Goal: Information Seeking & Learning: Learn about a topic

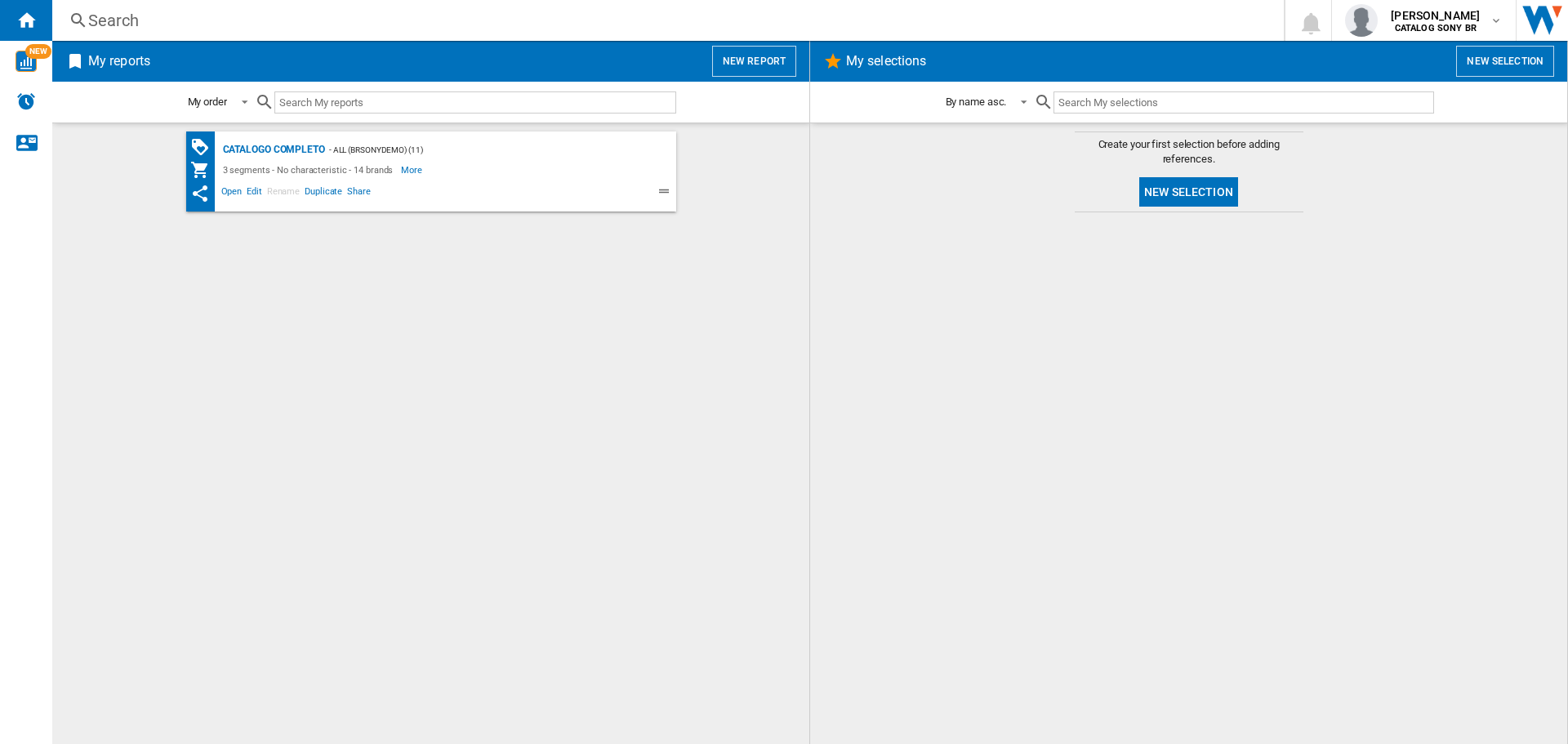
click at [304, 401] on div "catalogo completo - ALL (brsonydemo) (11) 3 segments - No characteristic - 14 b…" at bounding box center [431, 434] width 725 height 604
click at [25, 55] on img "WiseCard" at bounding box center [26, 62] width 21 height 21
click at [736, 63] on button "New report" at bounding box center [754, 62] width 84 height 31
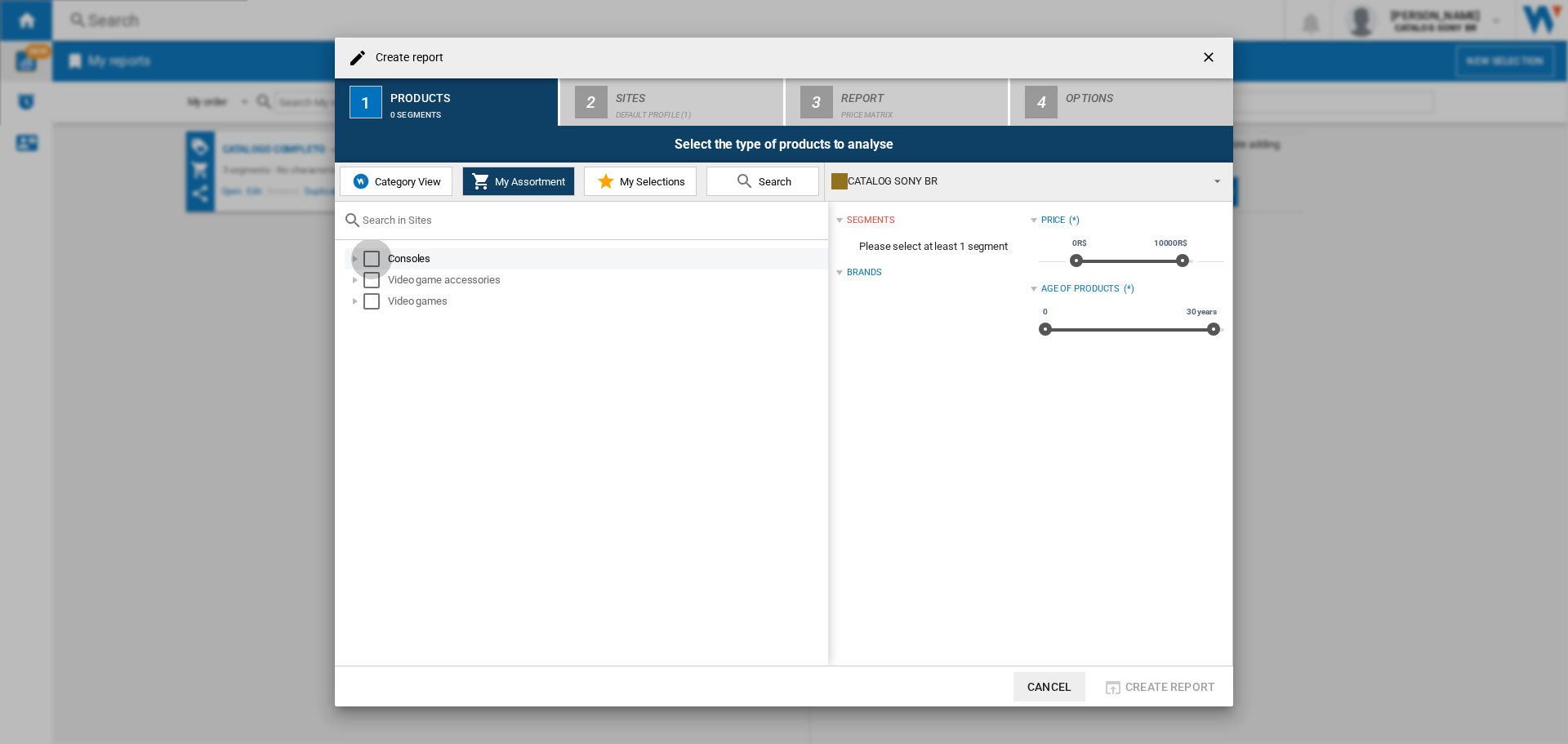
click at [366, 262] on div "Select" at bounding box center [372, 259] width 16 height 16
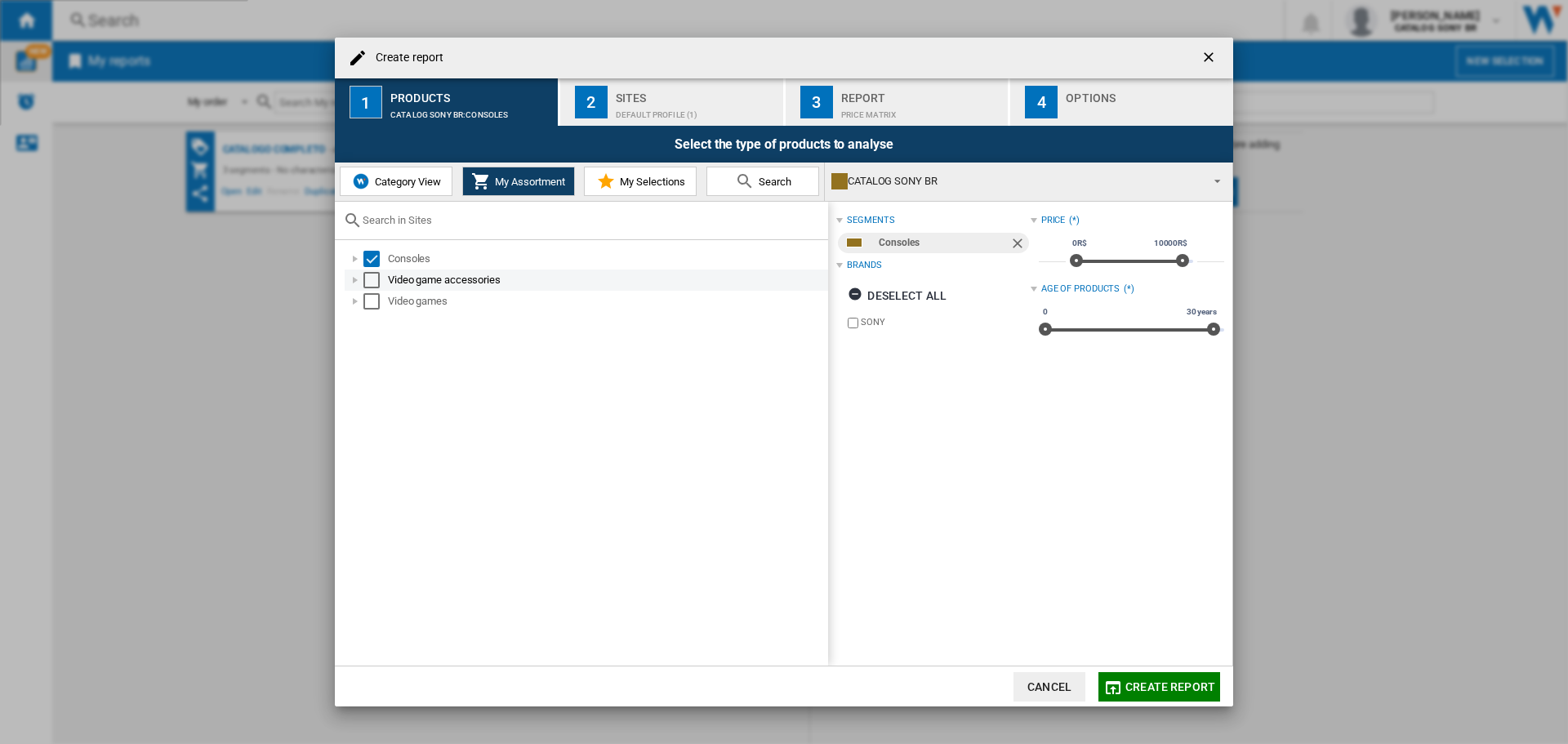
click at [369, 282] on div "Select" at bounding box center [372, 280] width 16 height 16
click at [370, 302] on div "Select" at bounding box center [372, 301] width 16 height 16
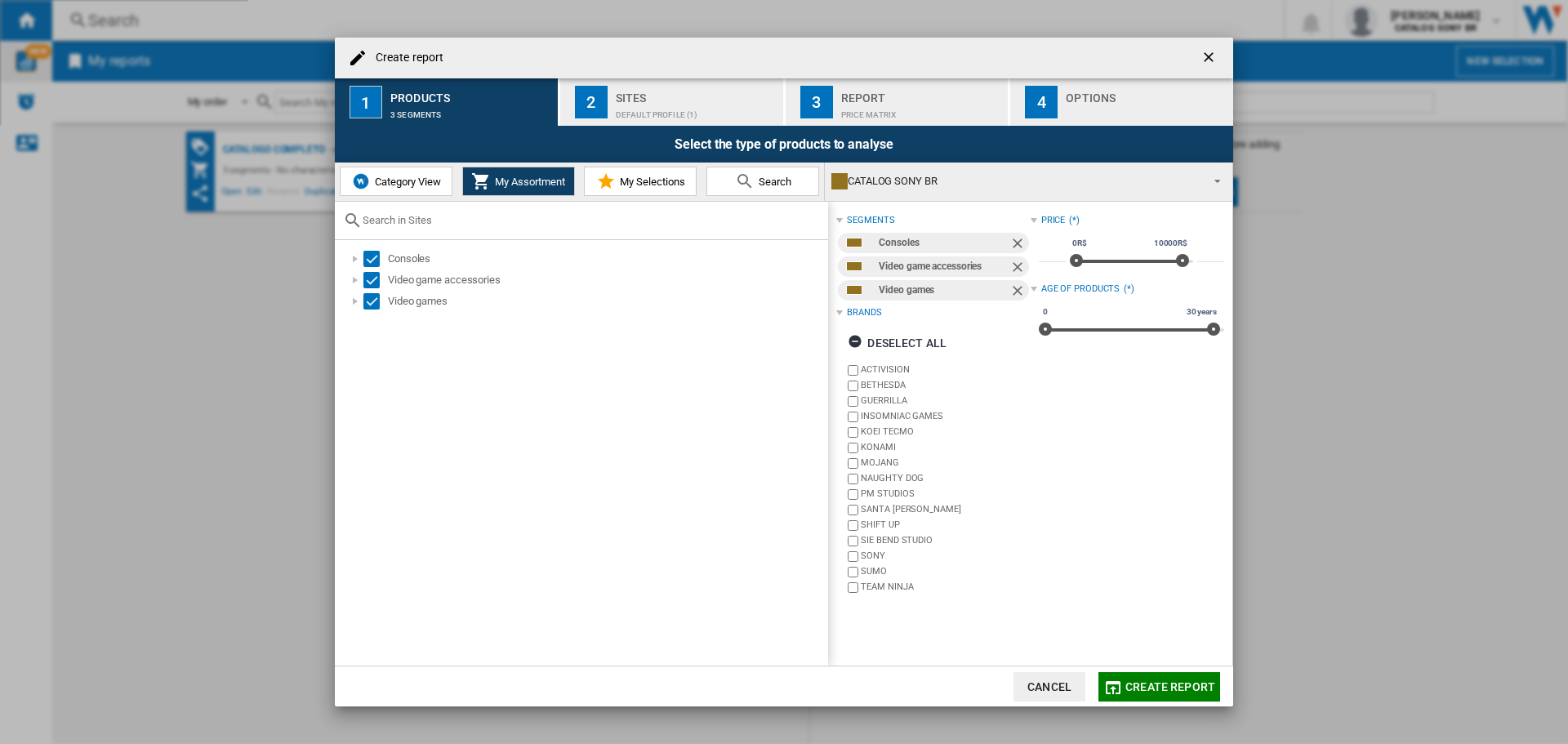
click at [716, 99] on div "Sites" at bounding box center [696, 93] width 161 height 17
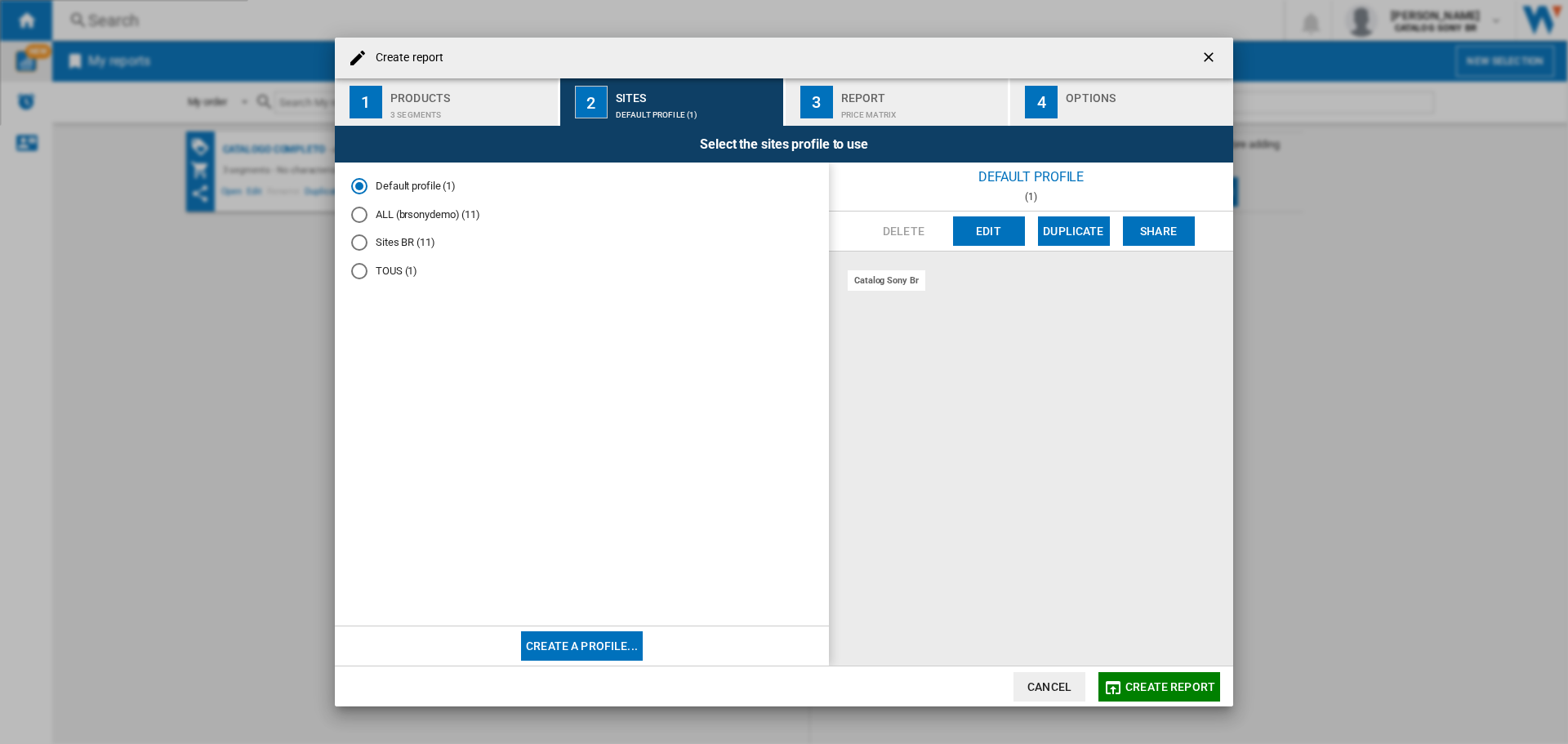
click at [397, 247] on md-radio-button "Sites BR (11)" at bounding box center [582, 243] width 461 height 16
click at [390, 267] on md-radio-button "TOUS (1)" at bounding box center [582, 271] width 461 height 16
click at [392, 244] on md-radio-button "Sites BR (11)" at bounding box center [582, 243] width 461 height 16
click at [992, 224] on button "Edit" at bounding box center [989, 232] width 72 height 30
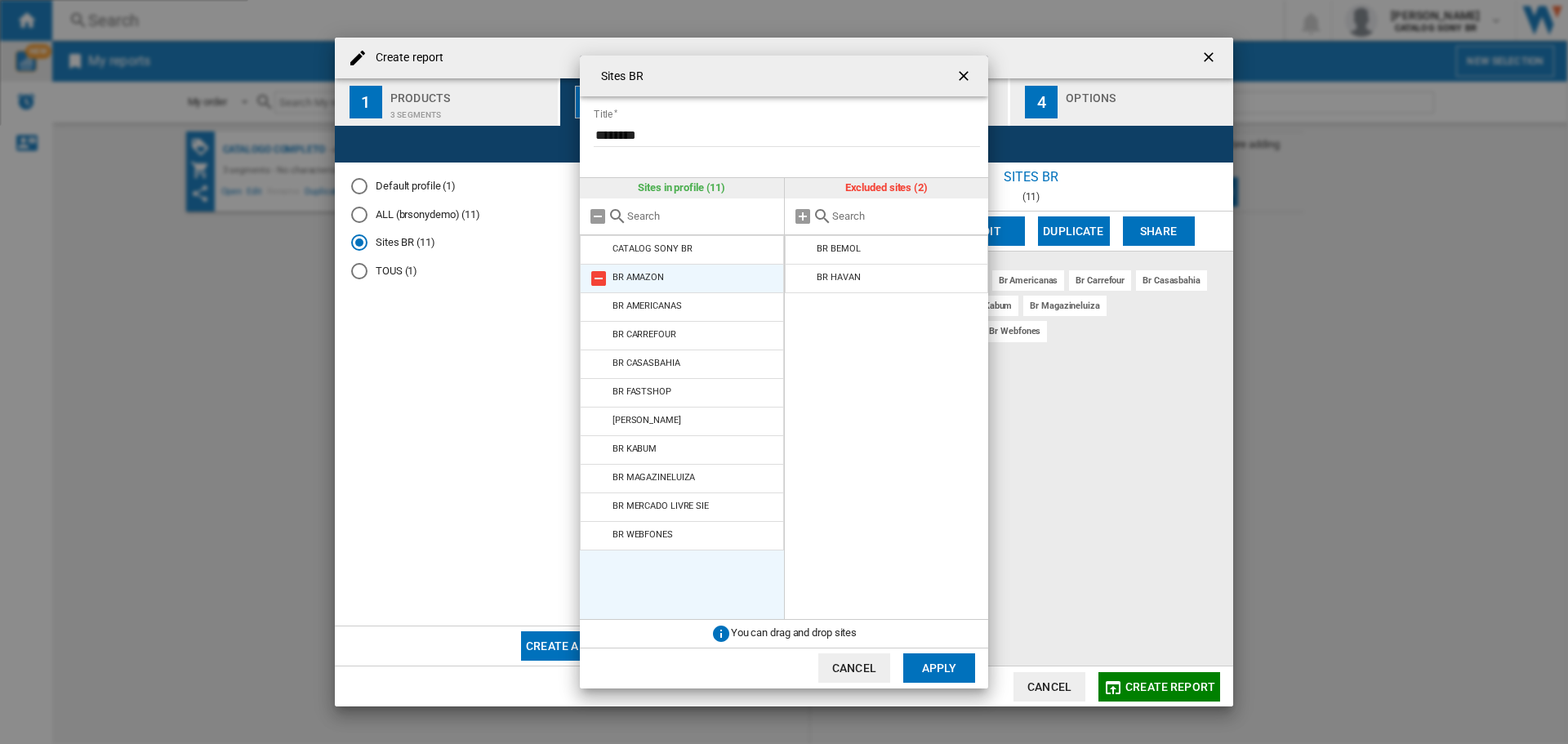
click at [598, 282] on md-icon at bounding box center [598, 278] width 20 height 20
click at [598, 281] on md-icon at bounding box center [598, 278] width 20 height 20
click at [598, 297] on md-icon at bounding box center [598, 307] width 20 height 20
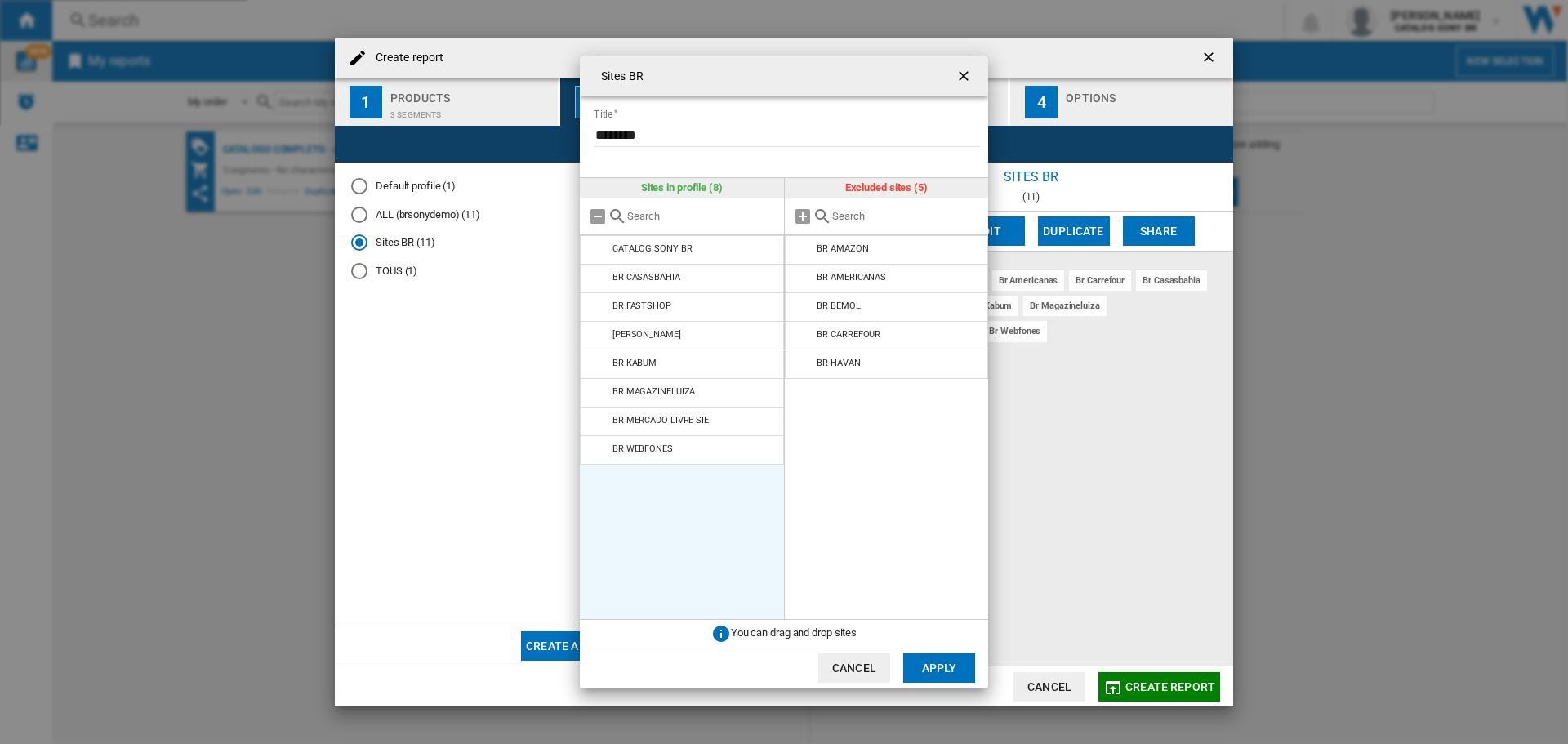
click at [598, 281] on md-icon at bounding box center [598, 278] width 20 height 20
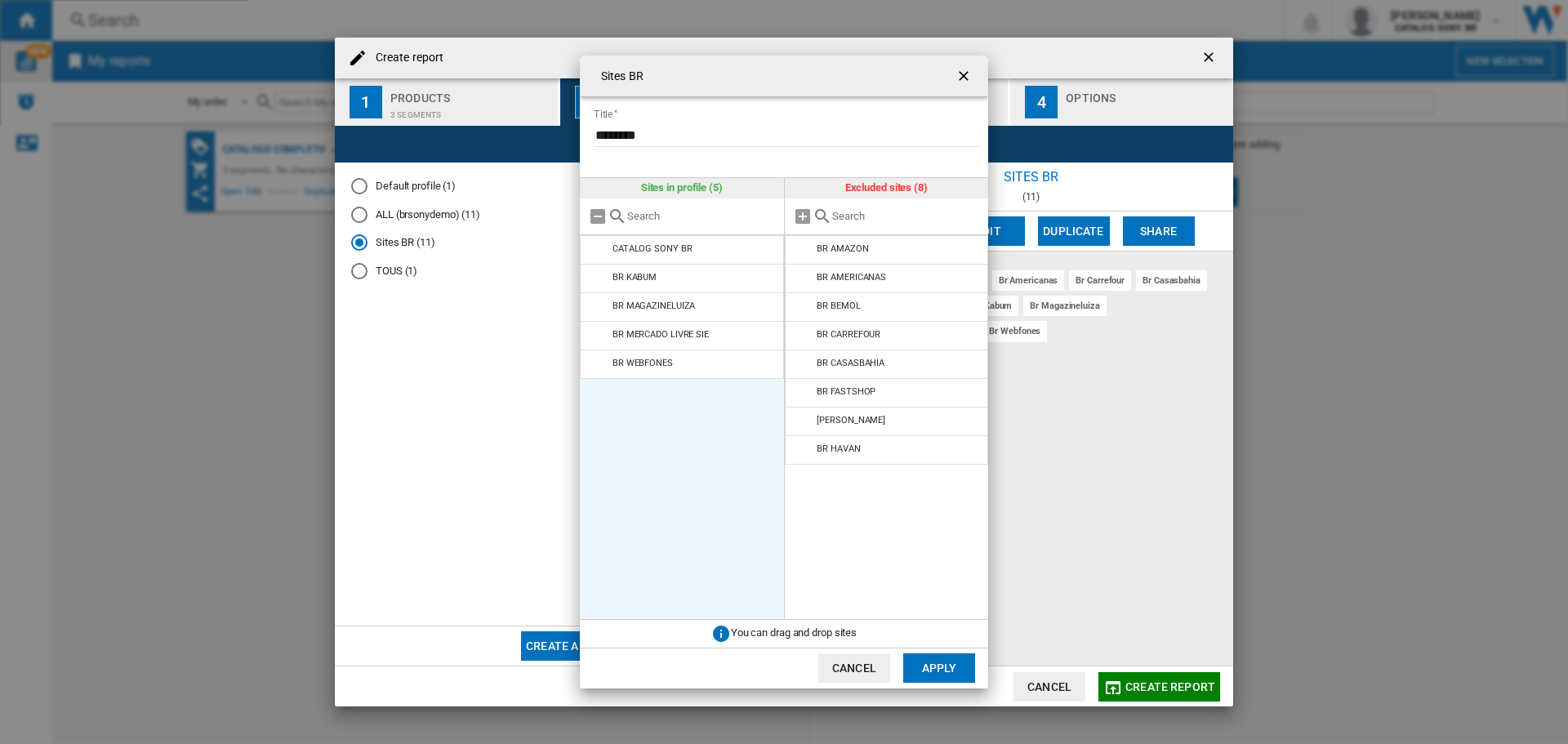
click at [598, 281] on md-icon at bounding box center [598, 278] width 20 height 20
click at [598, 282] on md-icon at bounding box center [598, 278] width 20 height 20
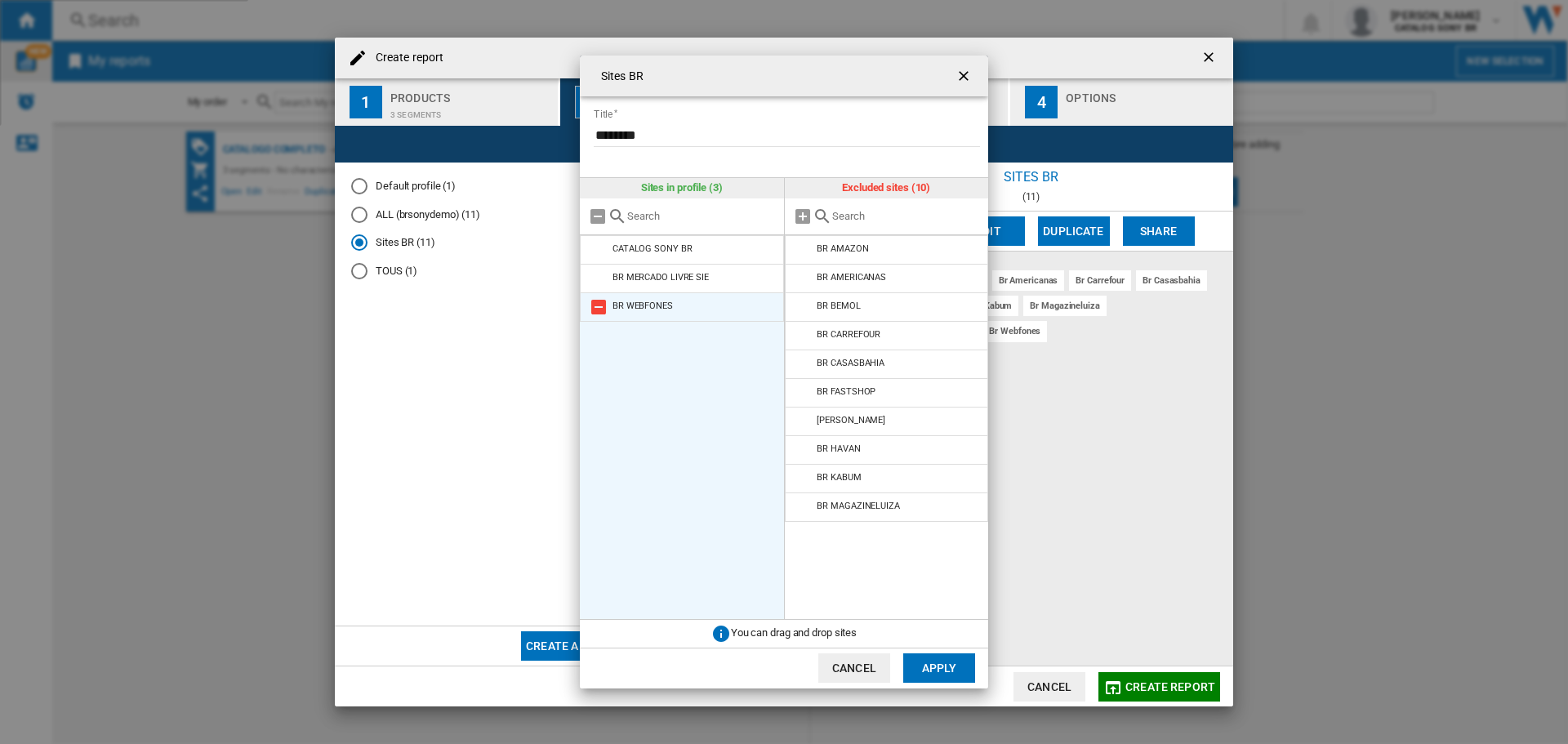
click at [601, 305] on md-icon at bounding box center [598, 307] width 20 height 20
click at [951, 668] on button "Apply" at bounding box center [939, 668] width 72 height 30
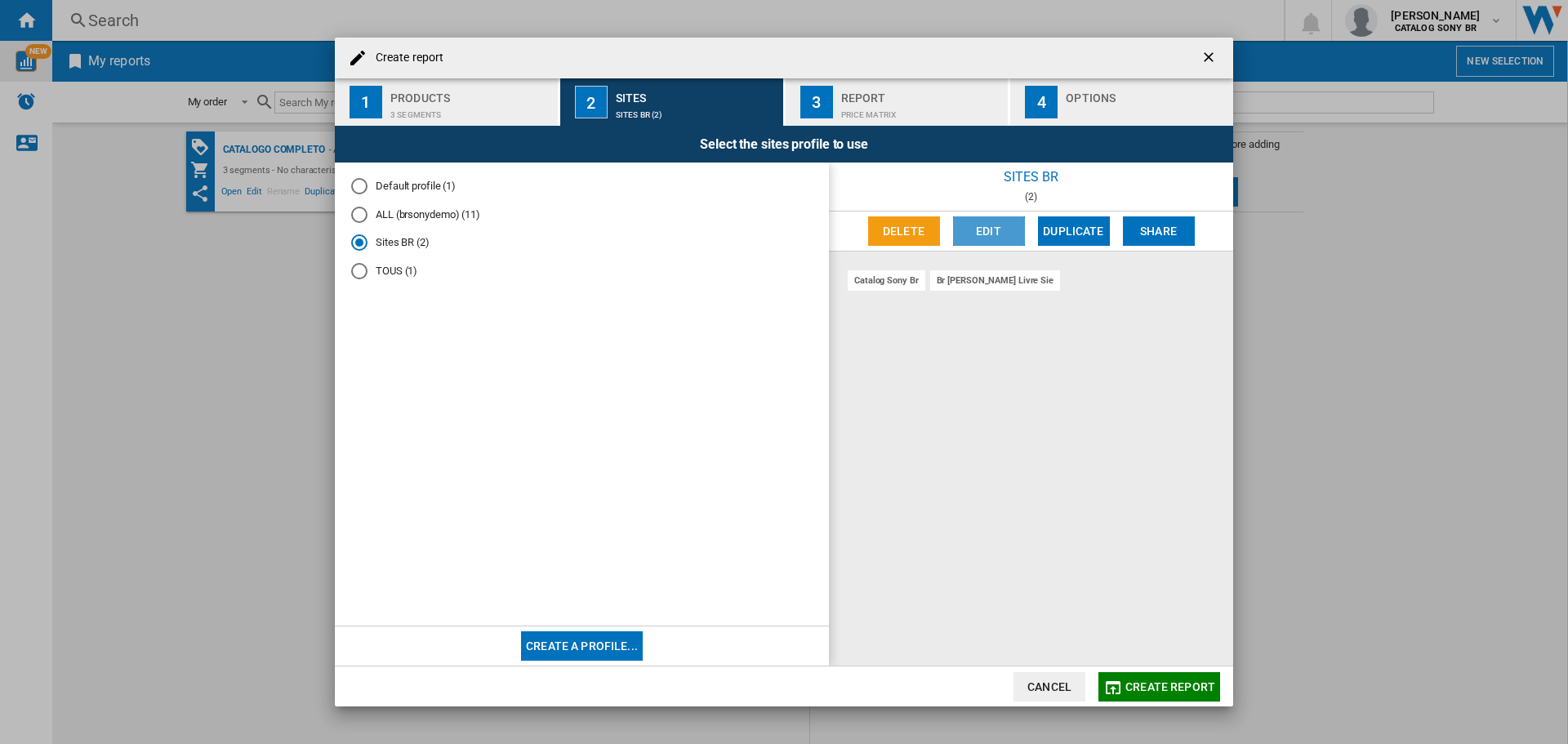
click at [984, 231] on button "Edit" at bounding box center [989, 232] width 72 height 30
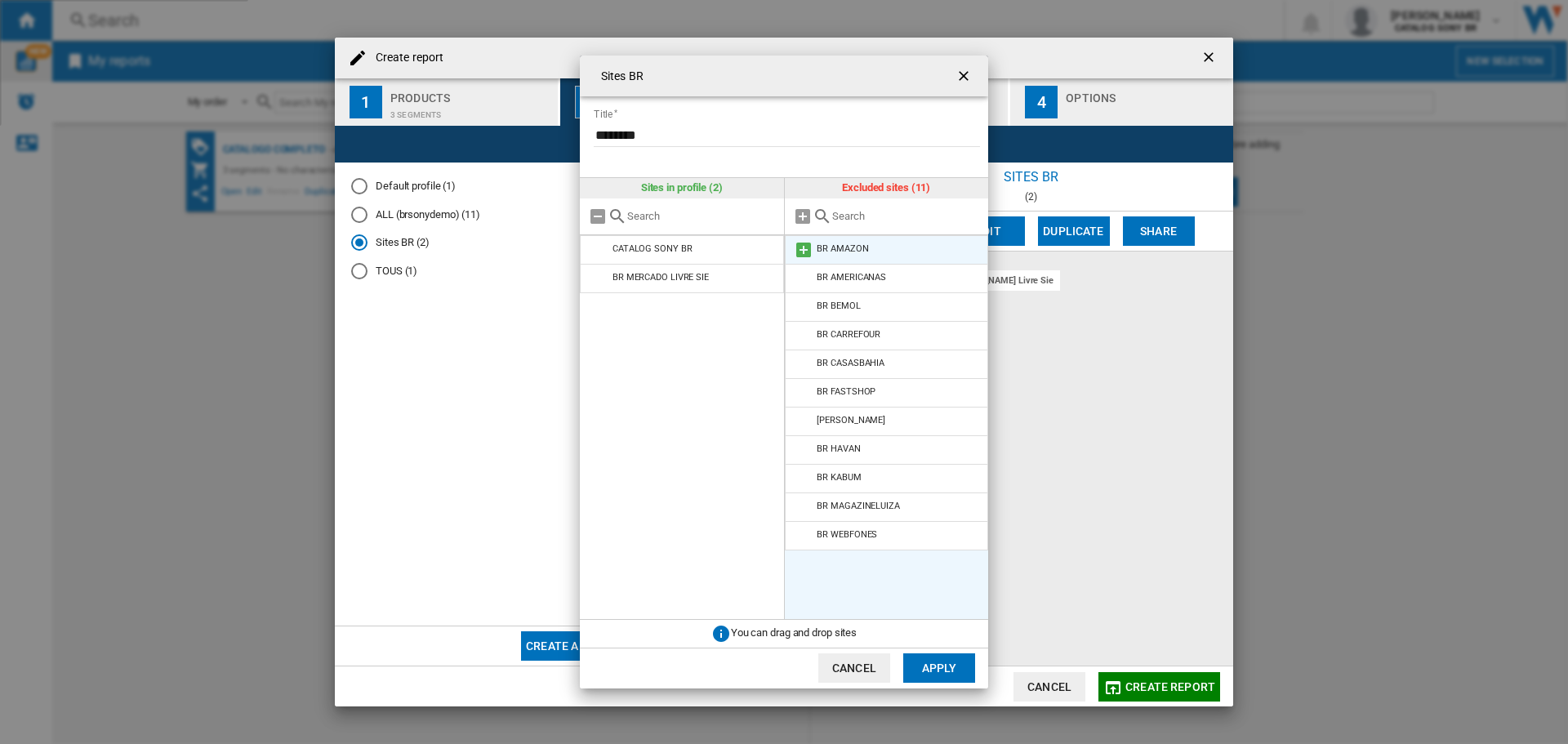
click at [800, 247] on md-icon "{{::title}} {{::getI18NText('BUTTONS.CANCEL')}} ..." at bounding box center [804, 250] width 20 height 20
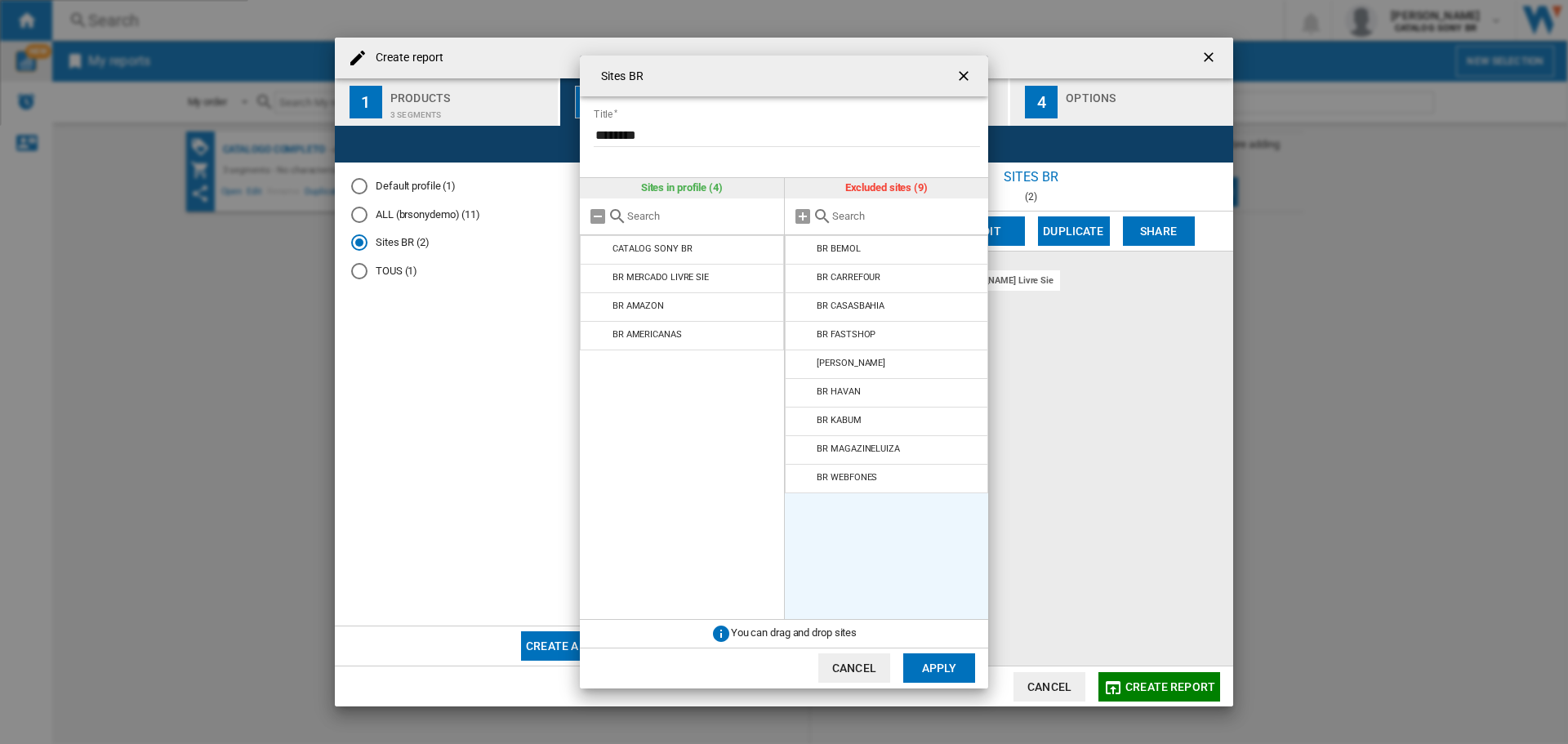
click at [800, 247] on md-icon "{{::title}} {{::getI18NText('BUTTONS.CANCEL')}} ..." at bounding box center [804, 250] width 20 height 20
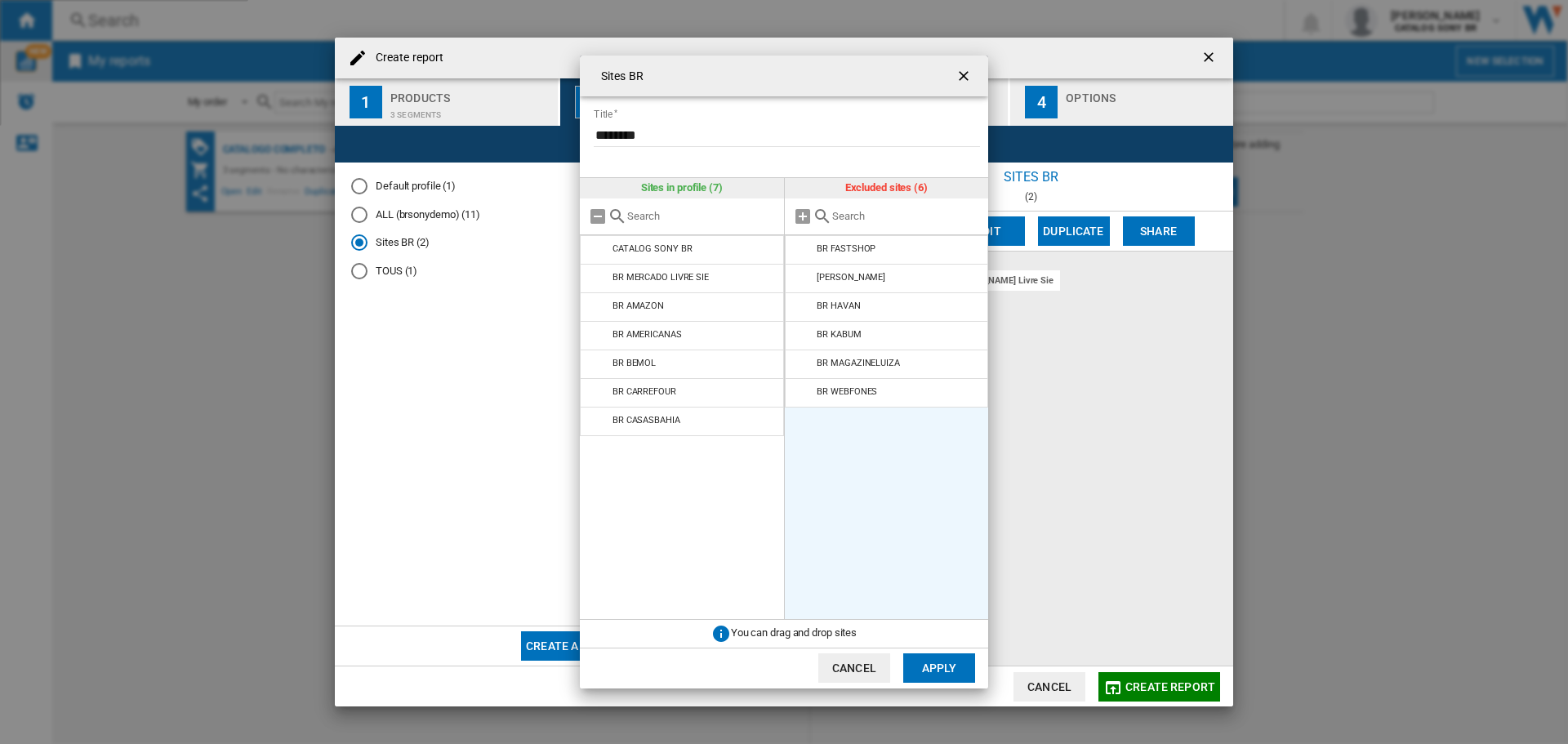
click at [800, 247] on md-icon "{{::title}} {{::getI18NText('BUTTONS.CANCEL')}} ..." at bounding box center [804, 250] width 20 height 20
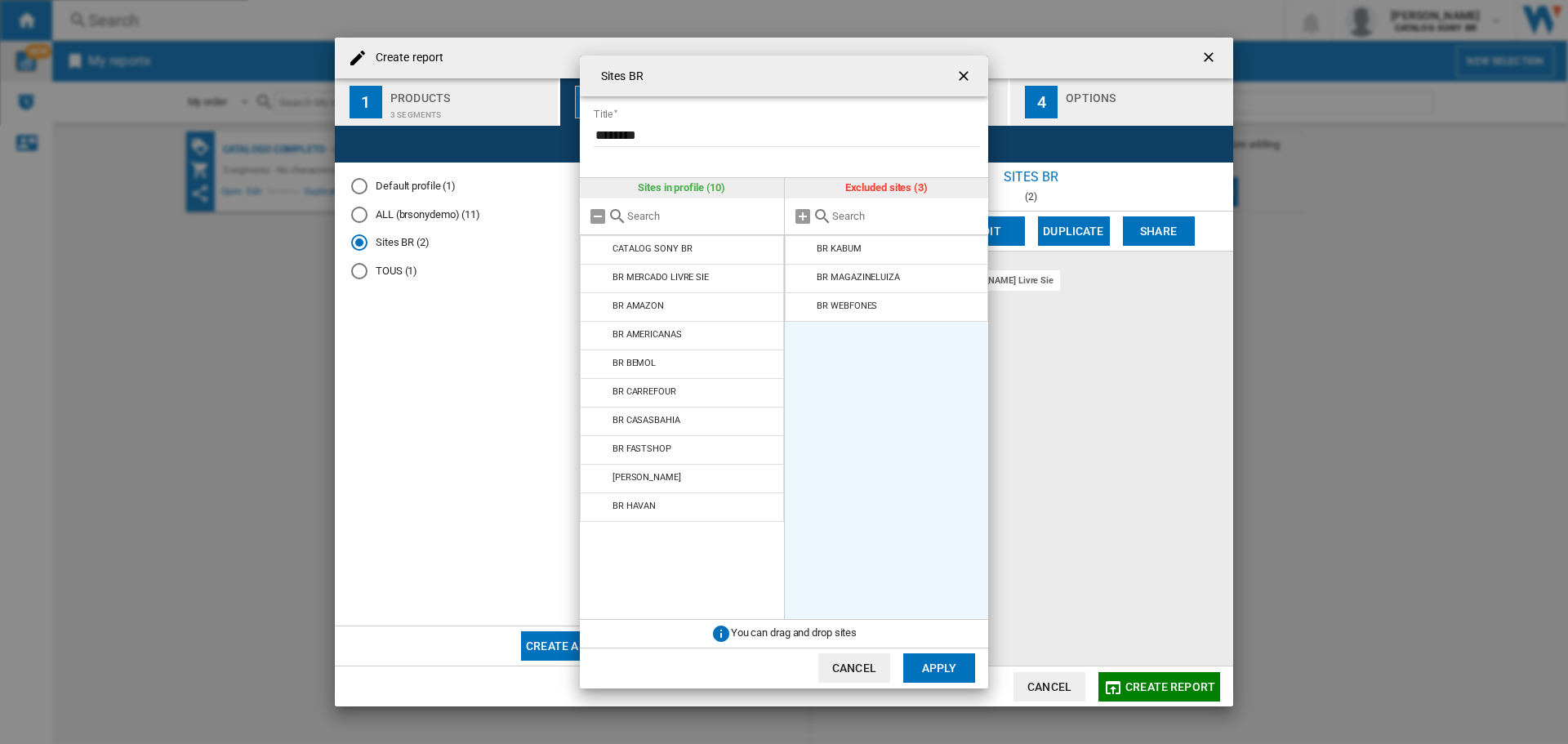
click at [800, 247] on md-icon "{{::title}} {{::getI18NText('BUTTONS.CANCEL')}} ..." at bounding box center [804, 250] width 20 height 20
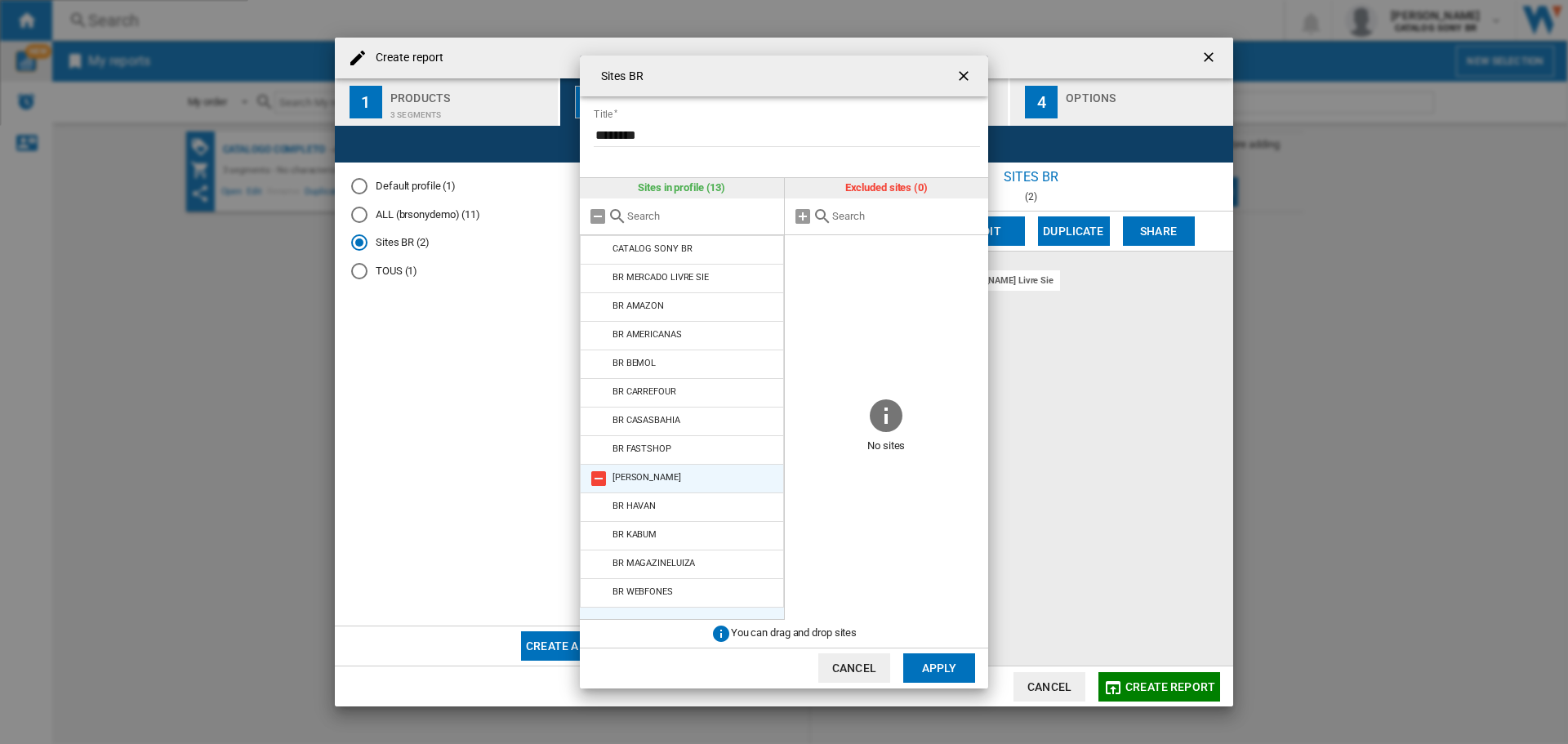
click at [598, 476] on md-icon "{{::title}} {{::getI18NText('BUTTONS.CANCEL')}} ..." at bounding box center [598, 479] width 20 height 20
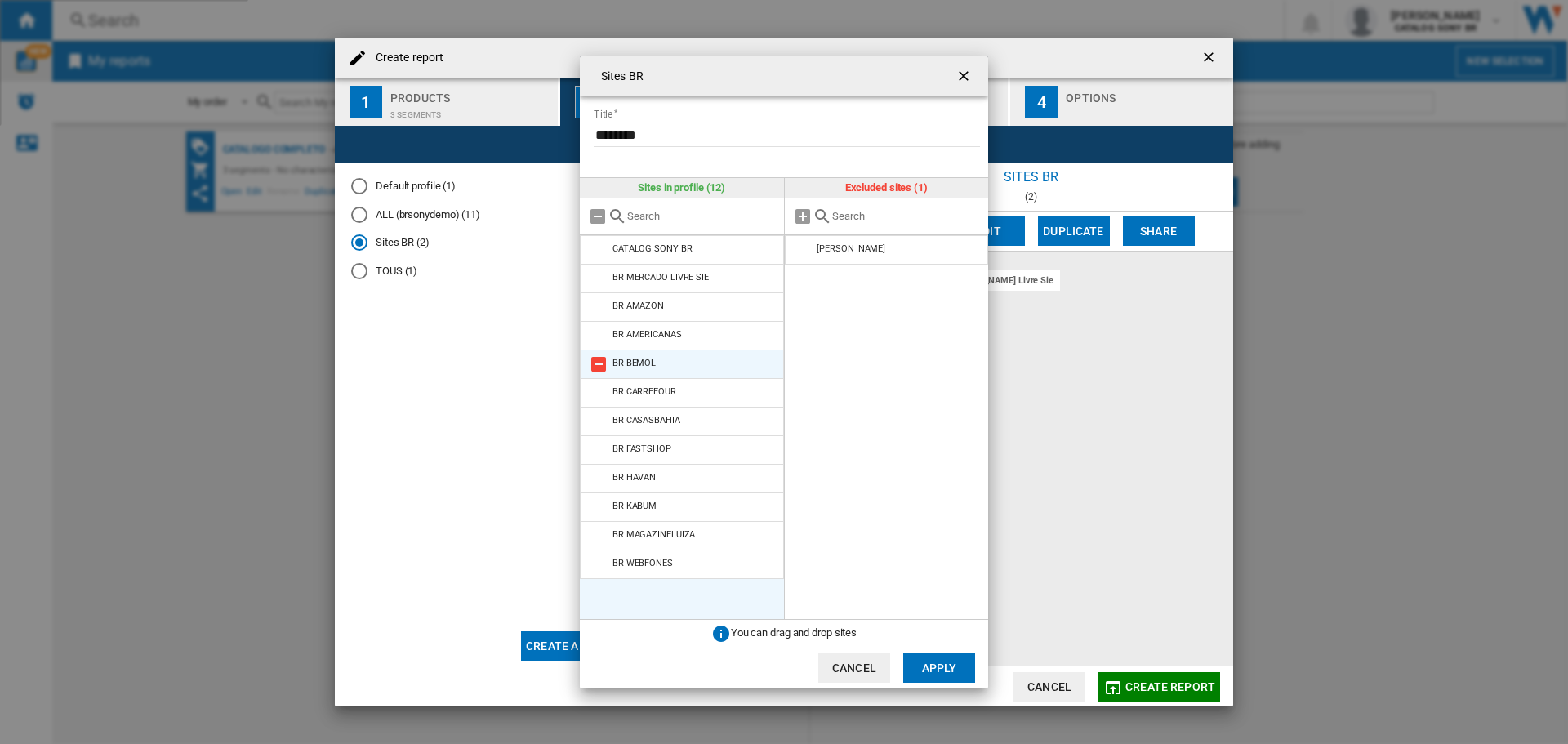
click at [593, 366] on md-icon "{{::title}} {{::getI18NText('BUTTONS.CANCEL')}} ..." at bounding box center [598, 365] width 20 height 20
click at [933, 667] on button "Apply" at bounding box center [939, 668] width 72 height 30
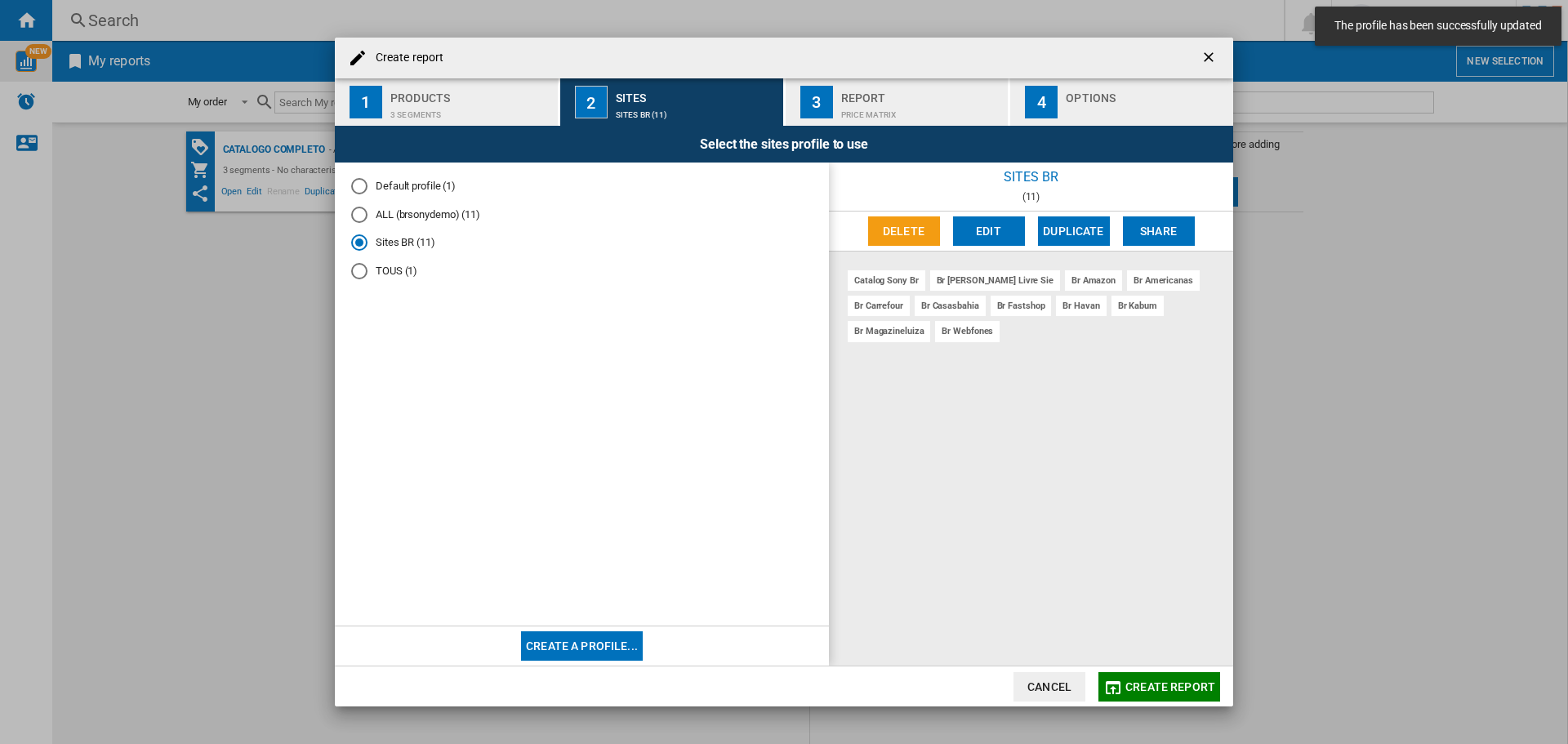
click at [614, 644] on button "Create a profile..." at bounding box center [582, 646] width 121 height 30
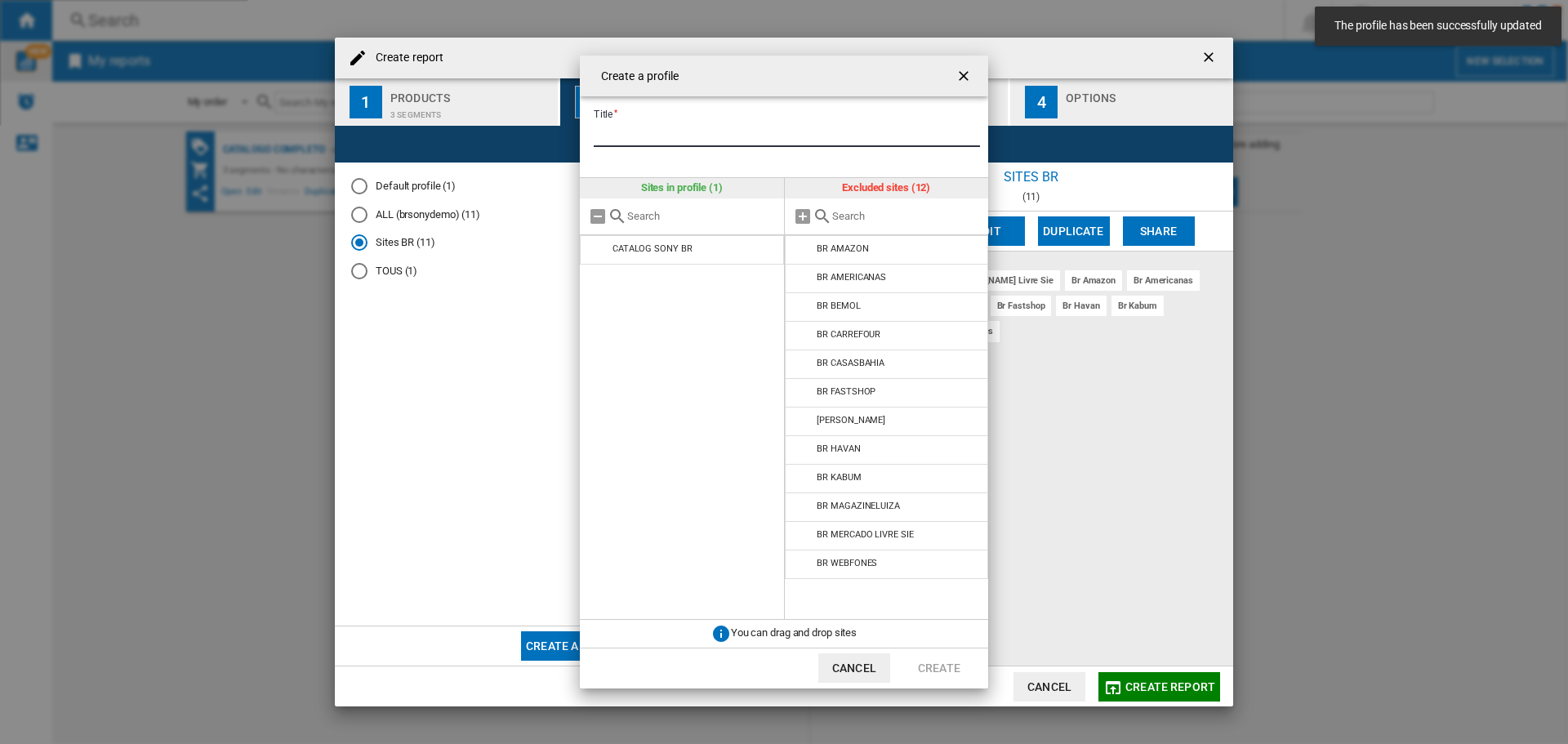
click at [647, 133] on input "Title" at bounding box center [786, 135] width 387 height 25
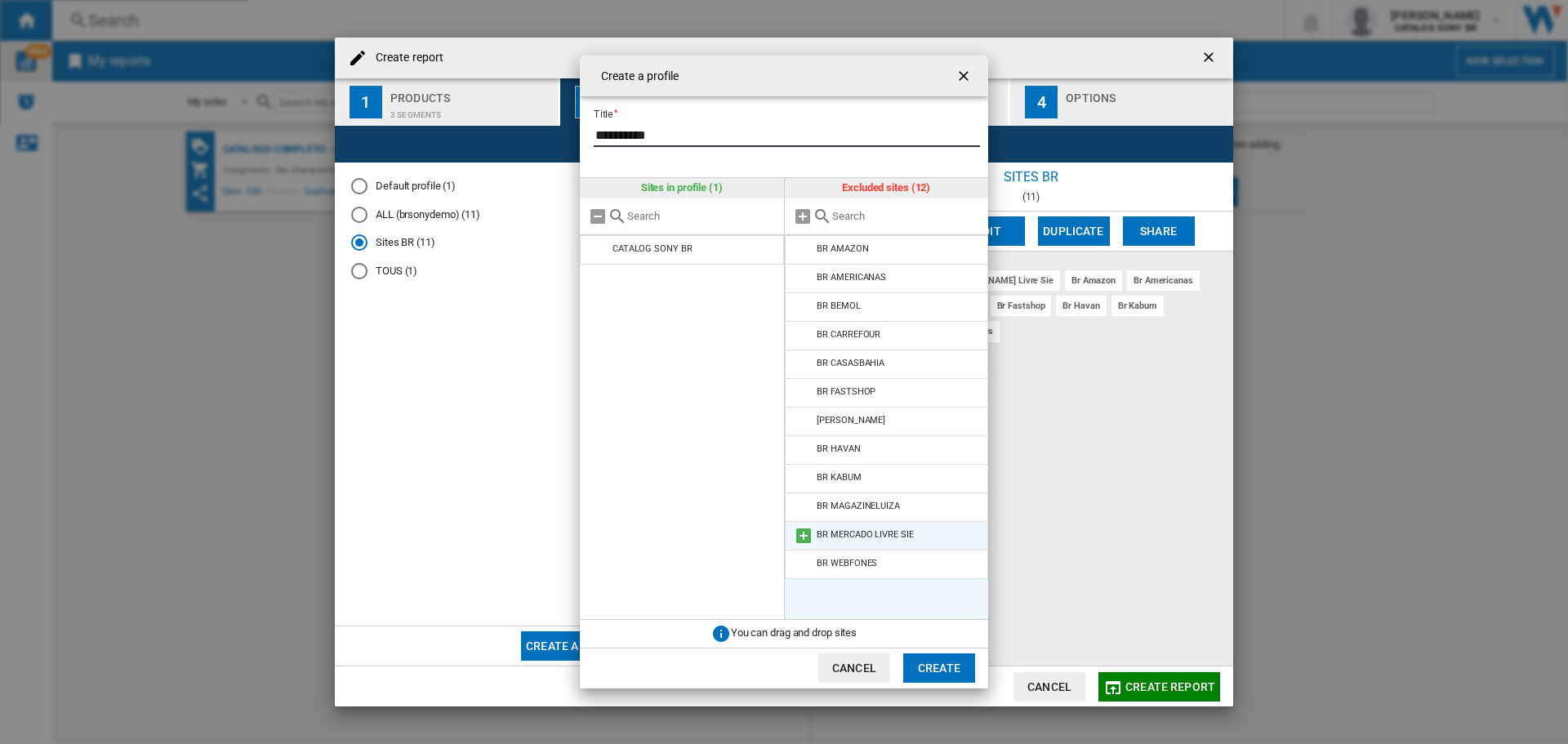
type input "**********"
click at [801, 531] on md-icon "{{::title}} {{::getI18NText('BUTTONS.CANCEL')}} ..." at bounding box center [804, 536] width 20 height 20
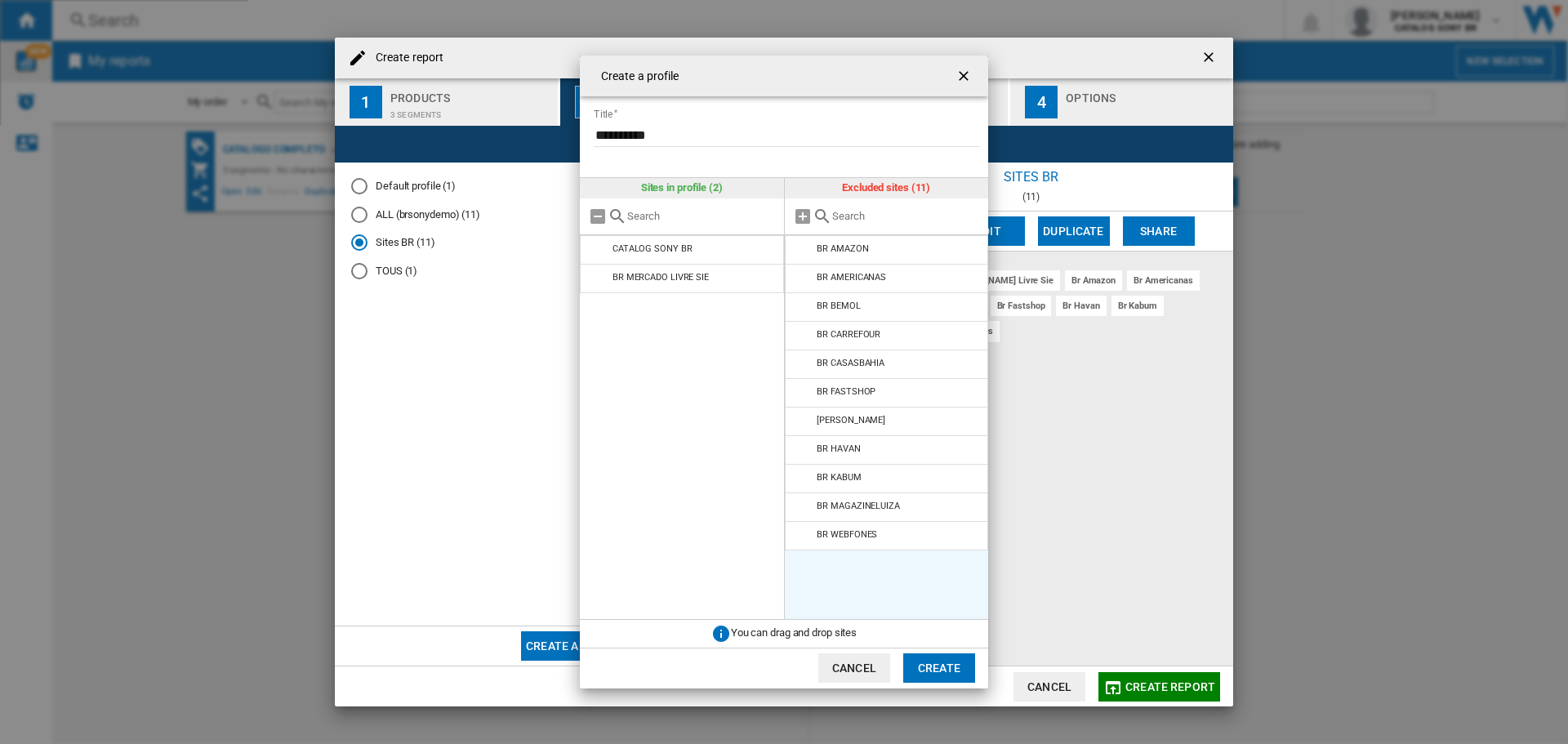
click at [938, 665] on button "Create" at bounding box center [939, 668] width 72 height 30
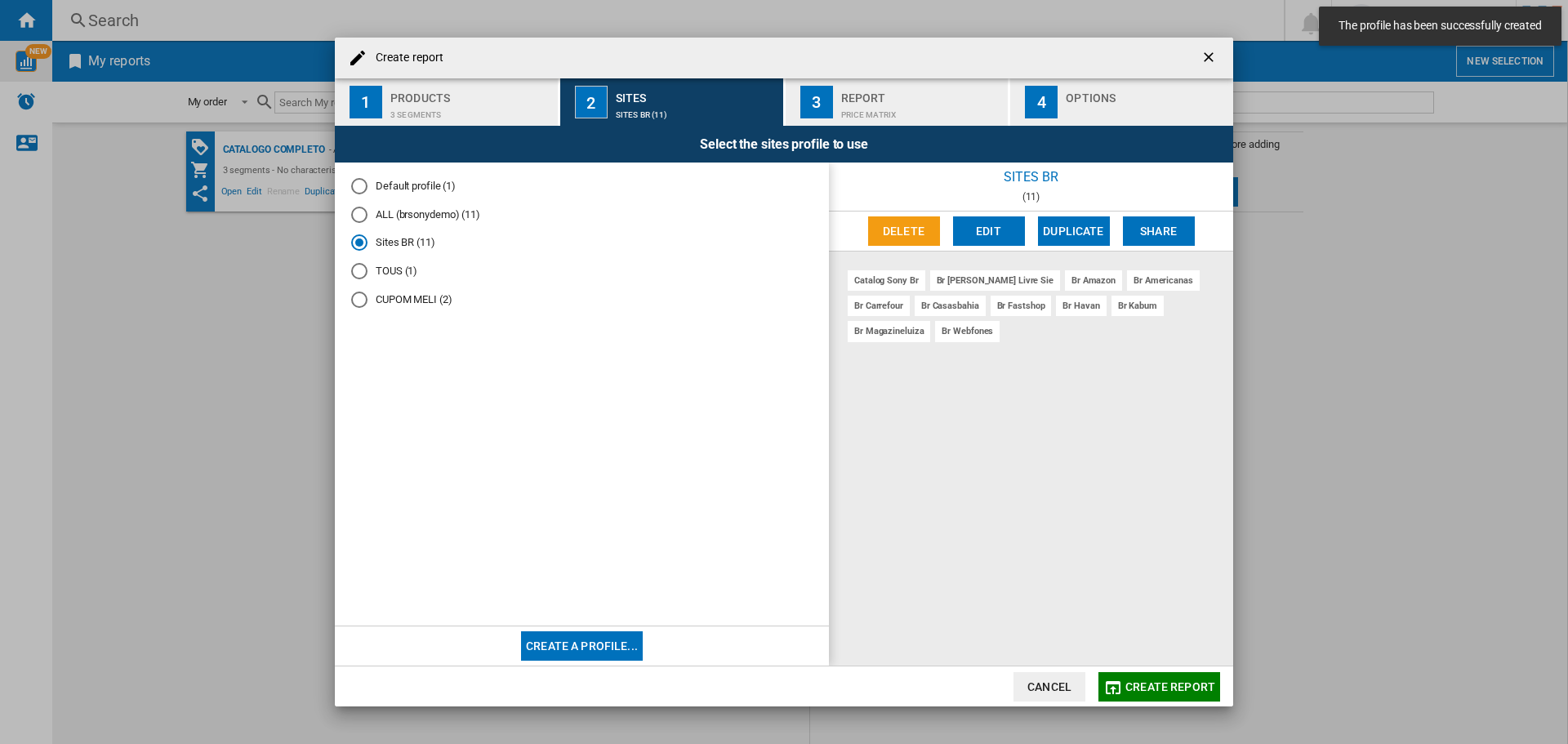
click at [1151, 688] on span "Create report" at bounding box center [1170, 687] width 89 height 13
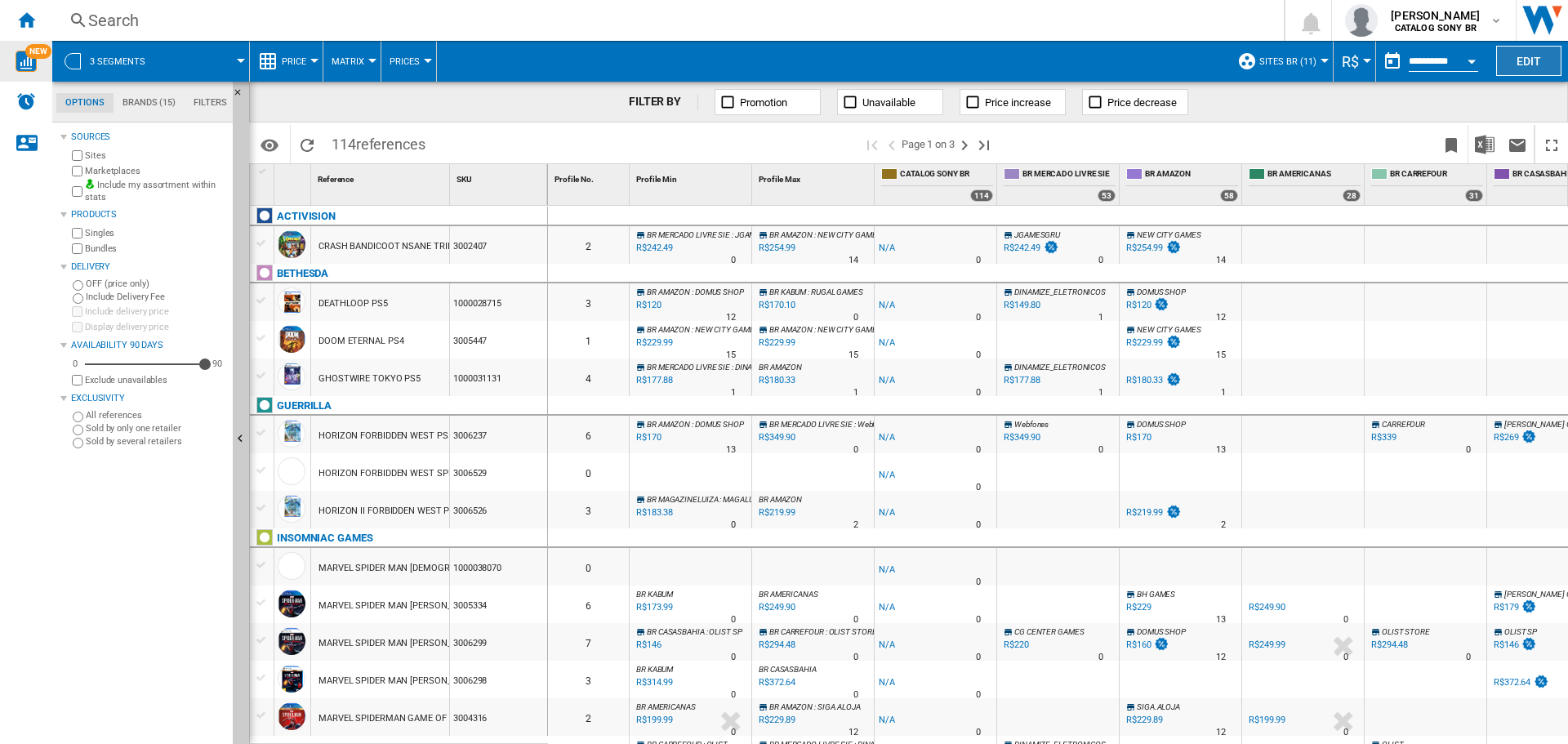
click at [1528, 62] on button "Edit" at bounding box center [1529, 61] width 66 height 30
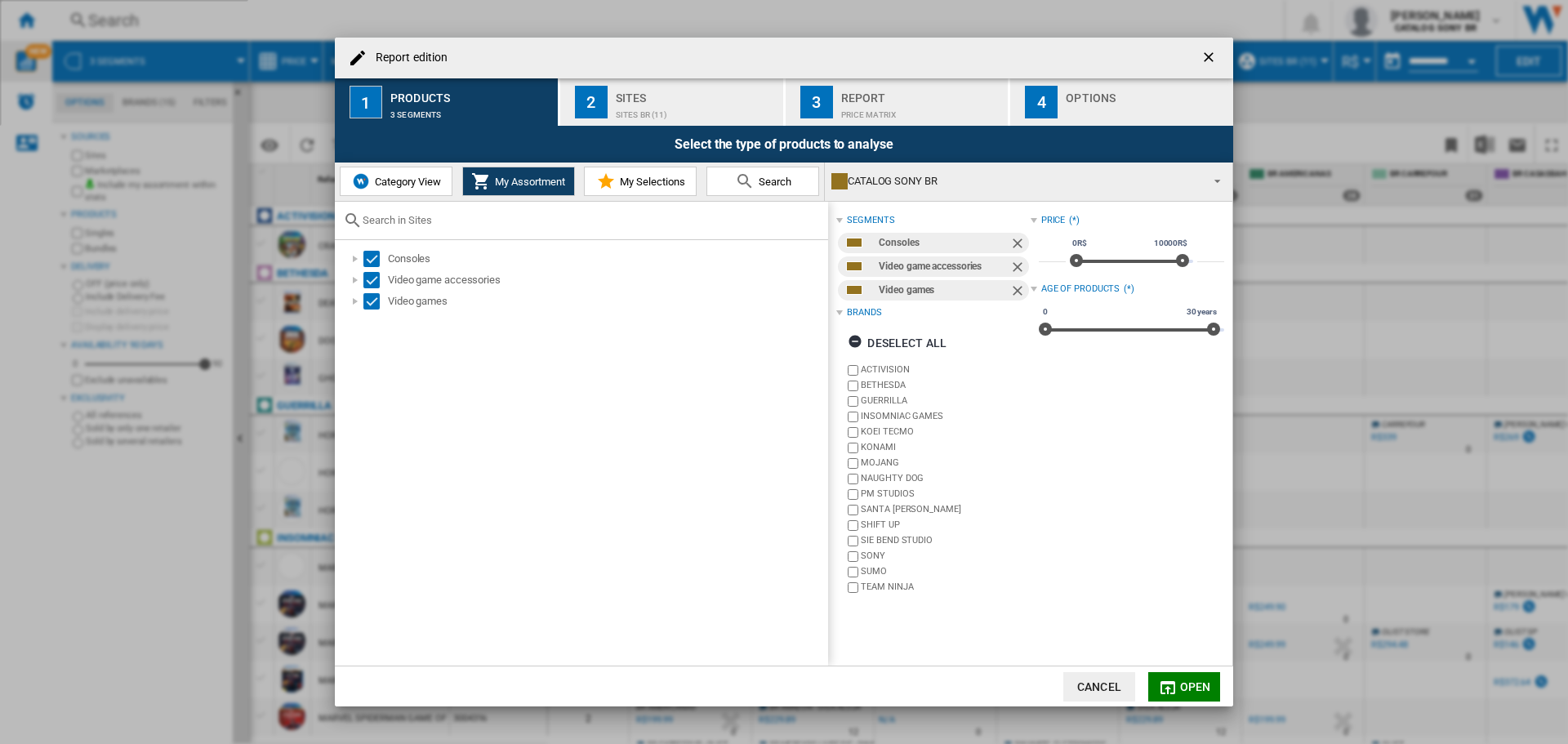
click at [685, 89] on div "Sites" at bounding box center [696, 93] width 161 height 17
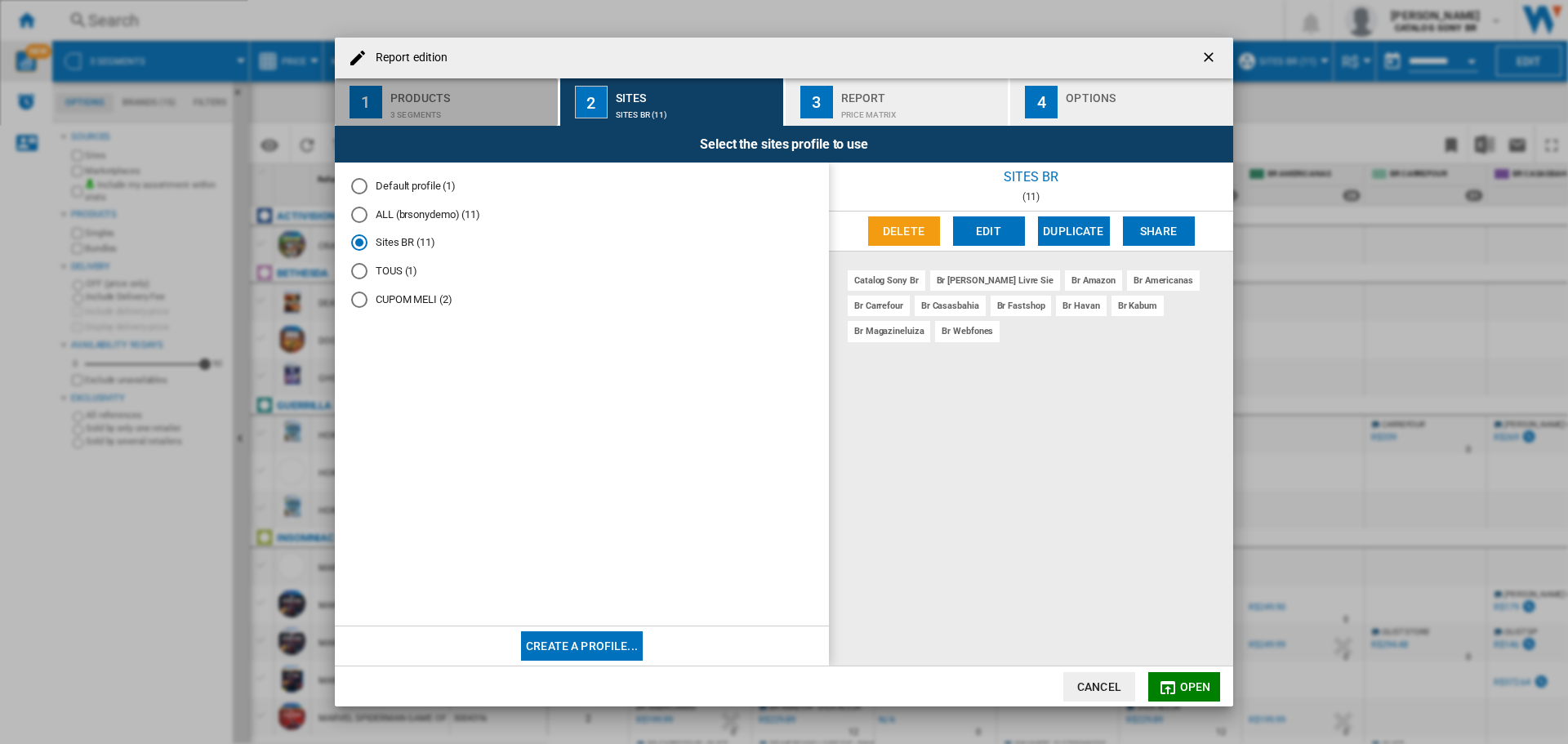
click at [481, 112] on div "3 segments" at bounding box center [471, 110] width 161 height 17
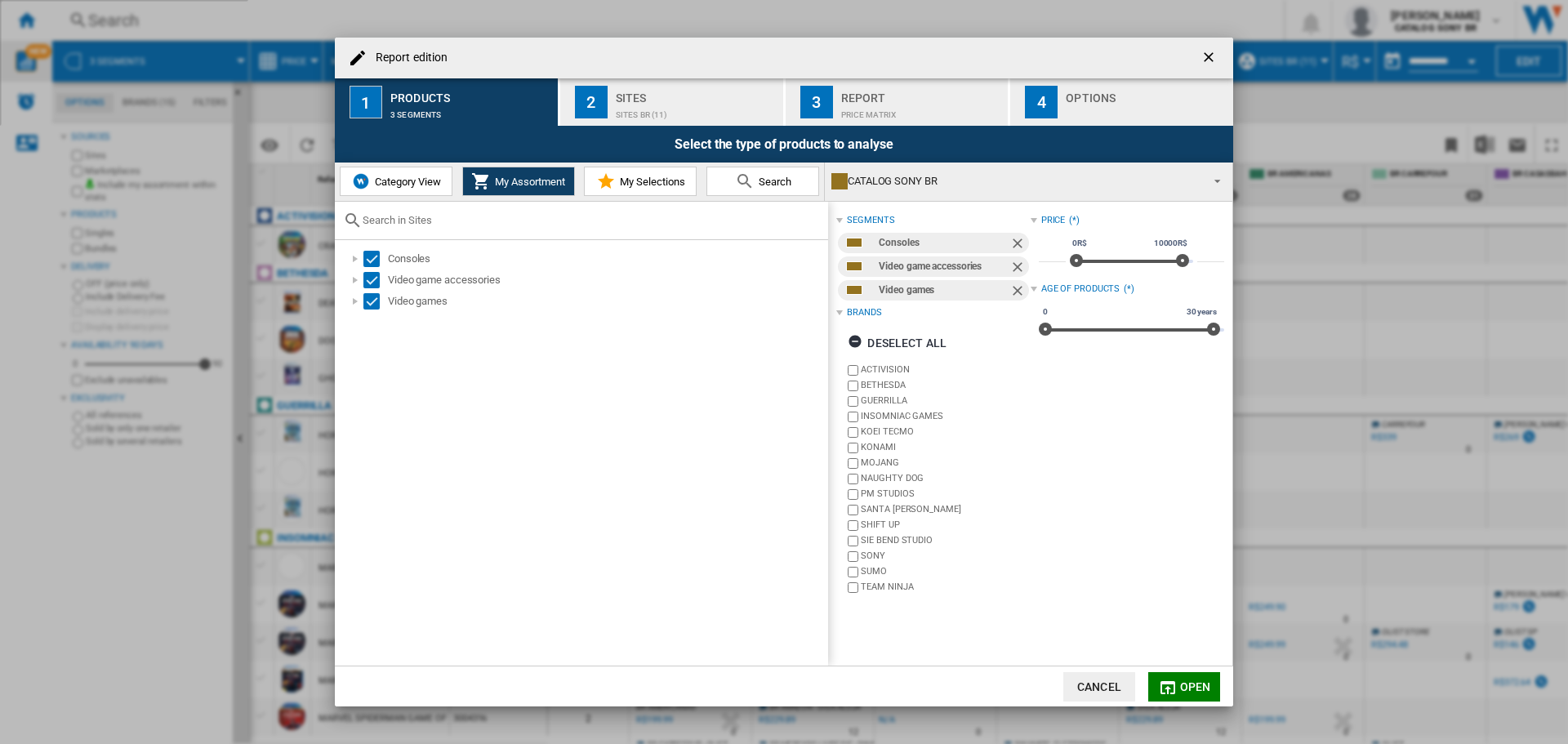
click at [721, 109] on div "Sites BR (11)" at bounding box center [696, 110] width 161 height 17
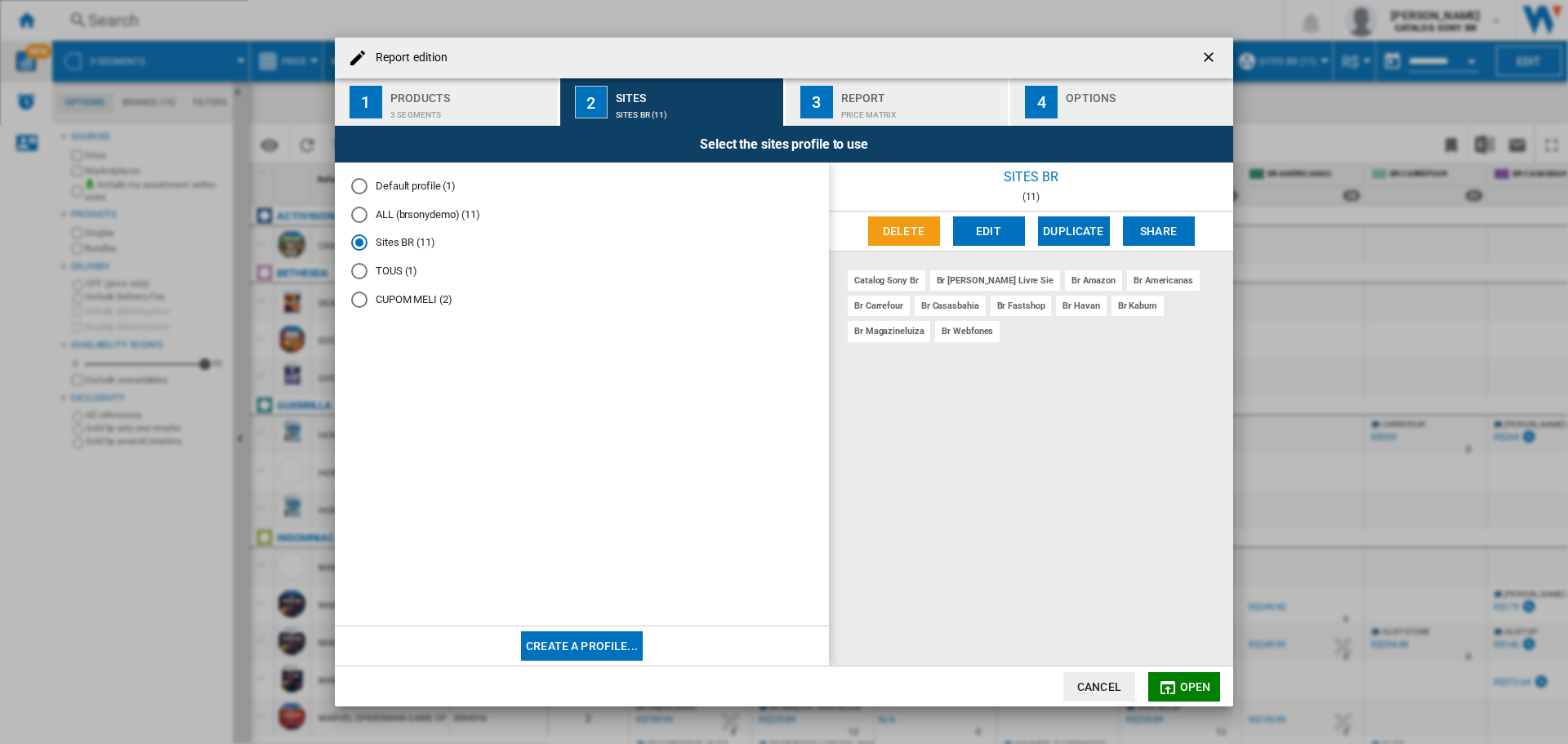
click at [392, 298] on md-radio-button "CUPOM MELI (2)" at bounding box center [582, 299] width 461 height 16
click at [905, 102] on div "Price Matrix" at bounding box center [922, 110] width 161 height 17
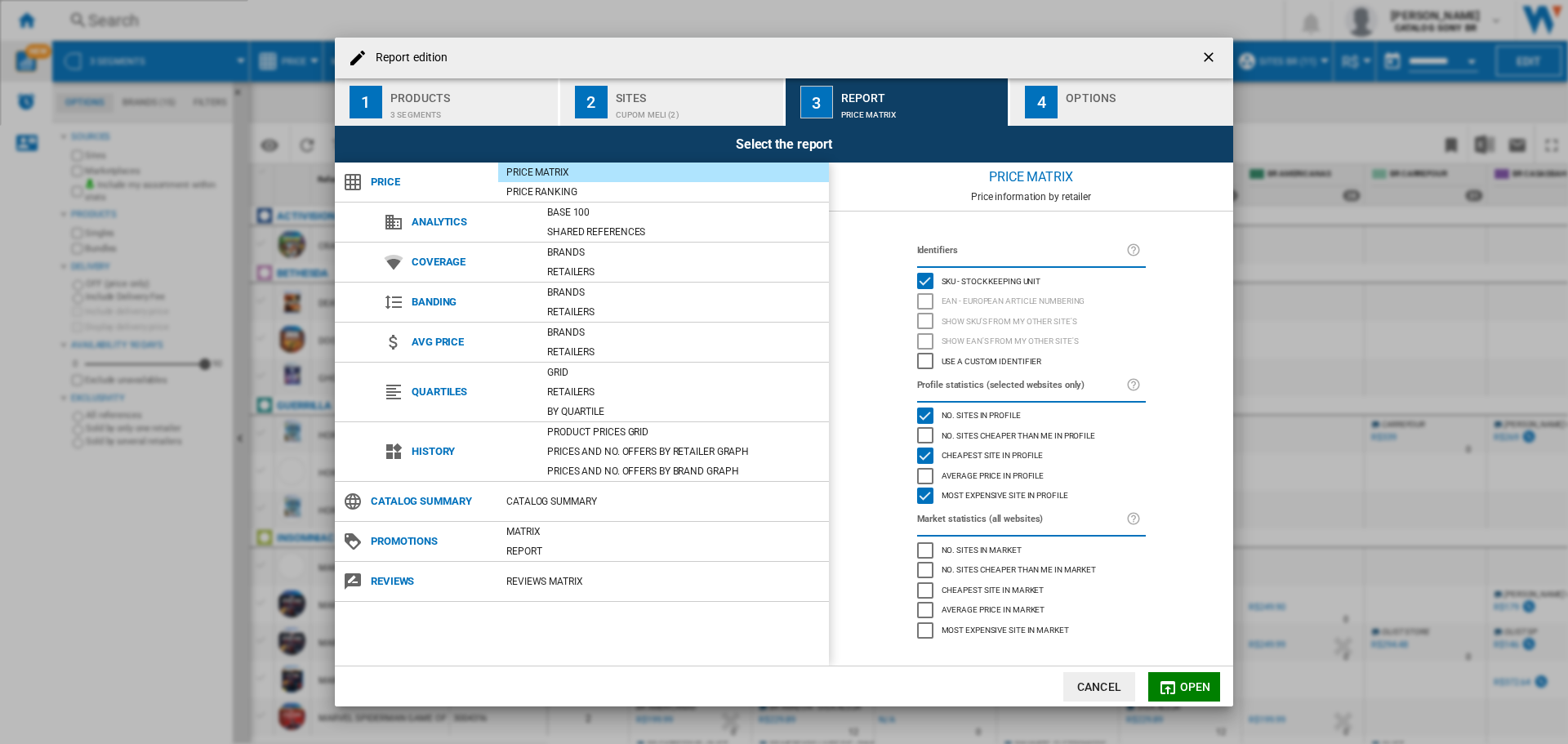
click at [1080, 100] on div "Options" at bounding box center [1146, 93] width 161 height 17
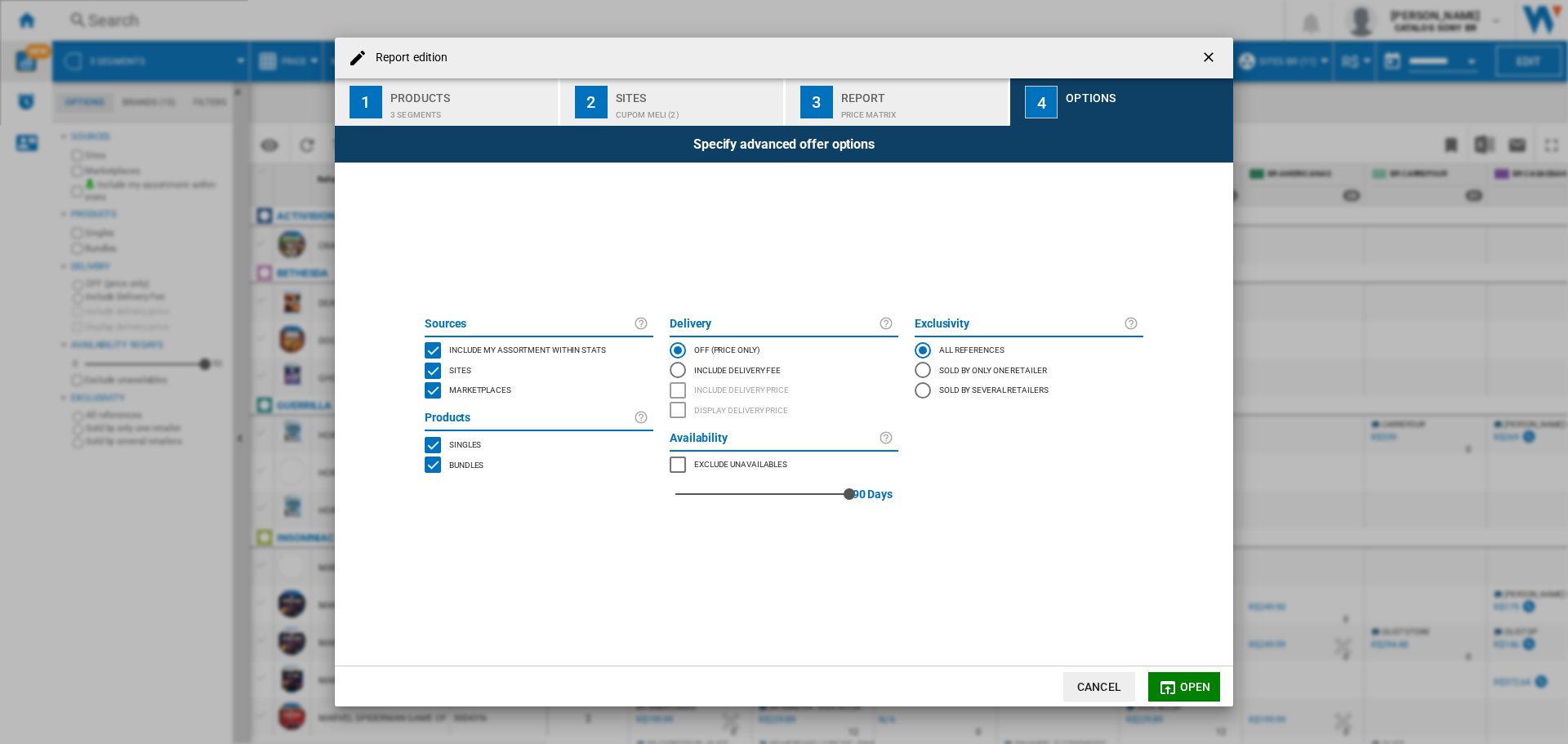
click at [1185, 687] on span "Open" at bounding box center [1196, 687] width 31 height 13
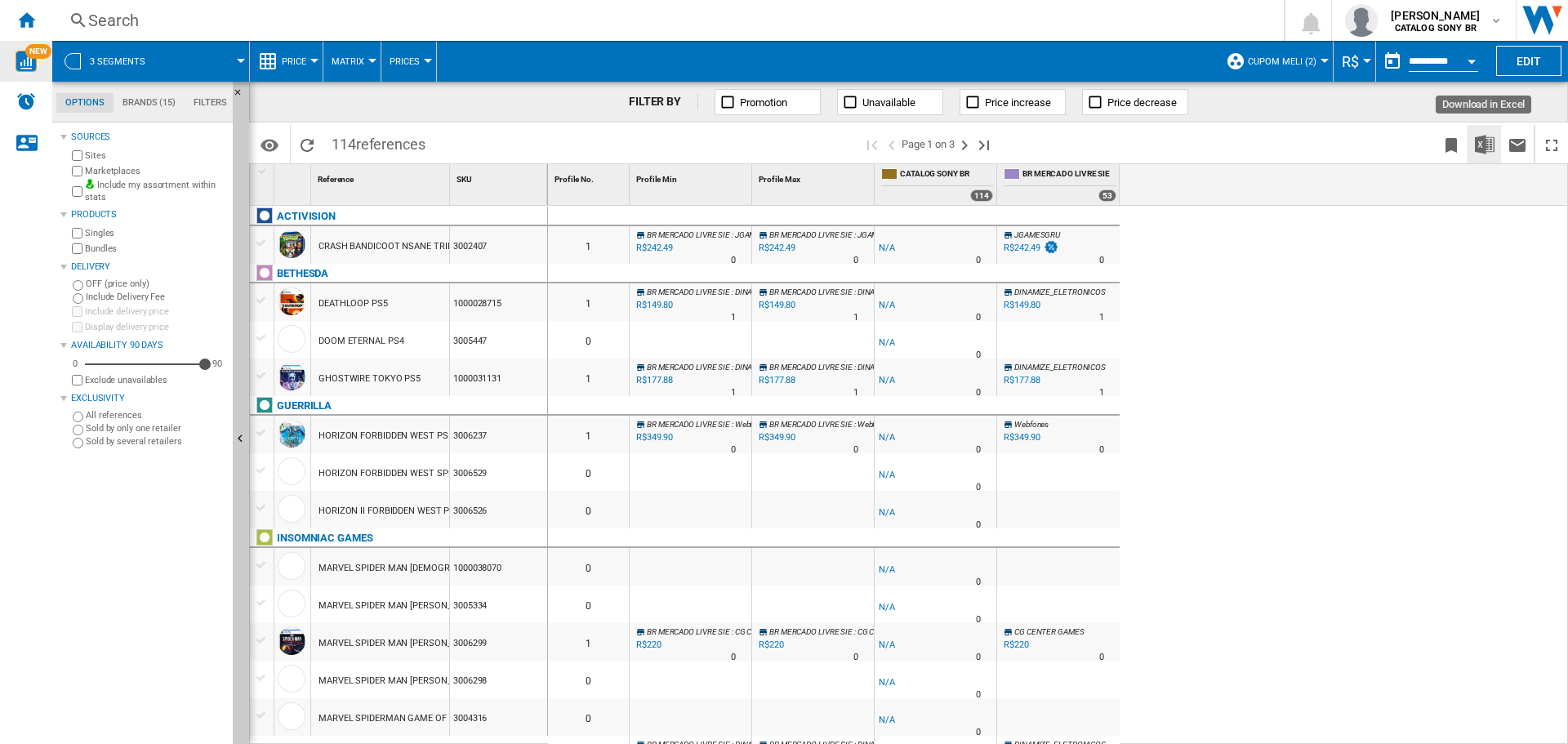
click at [1479, 143] on img "Download in Excel" at bounding box center [1485, 145] width 20 height 20
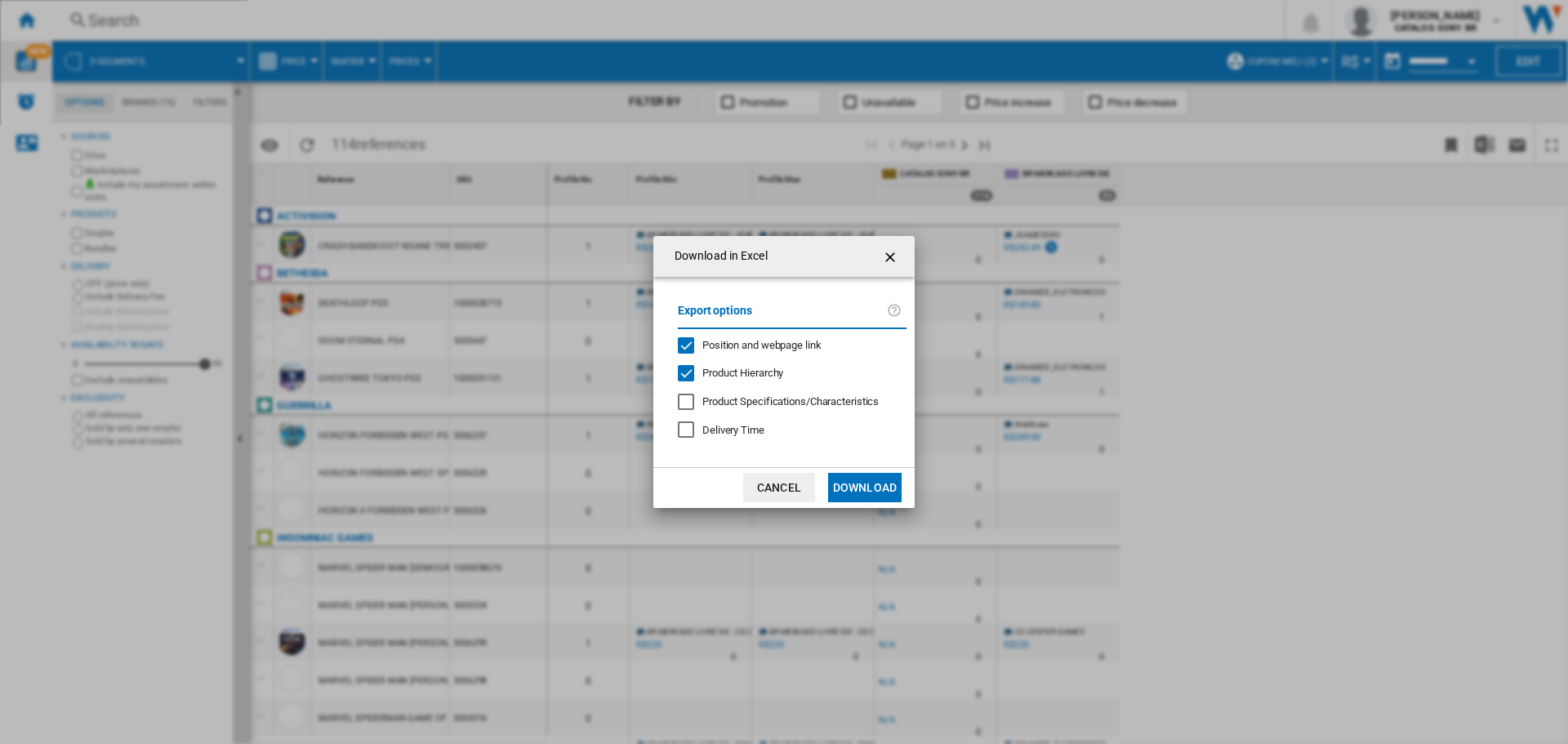
click at [878, 488] on button "Download" at bounding box center [865, 488] width 74 height 30
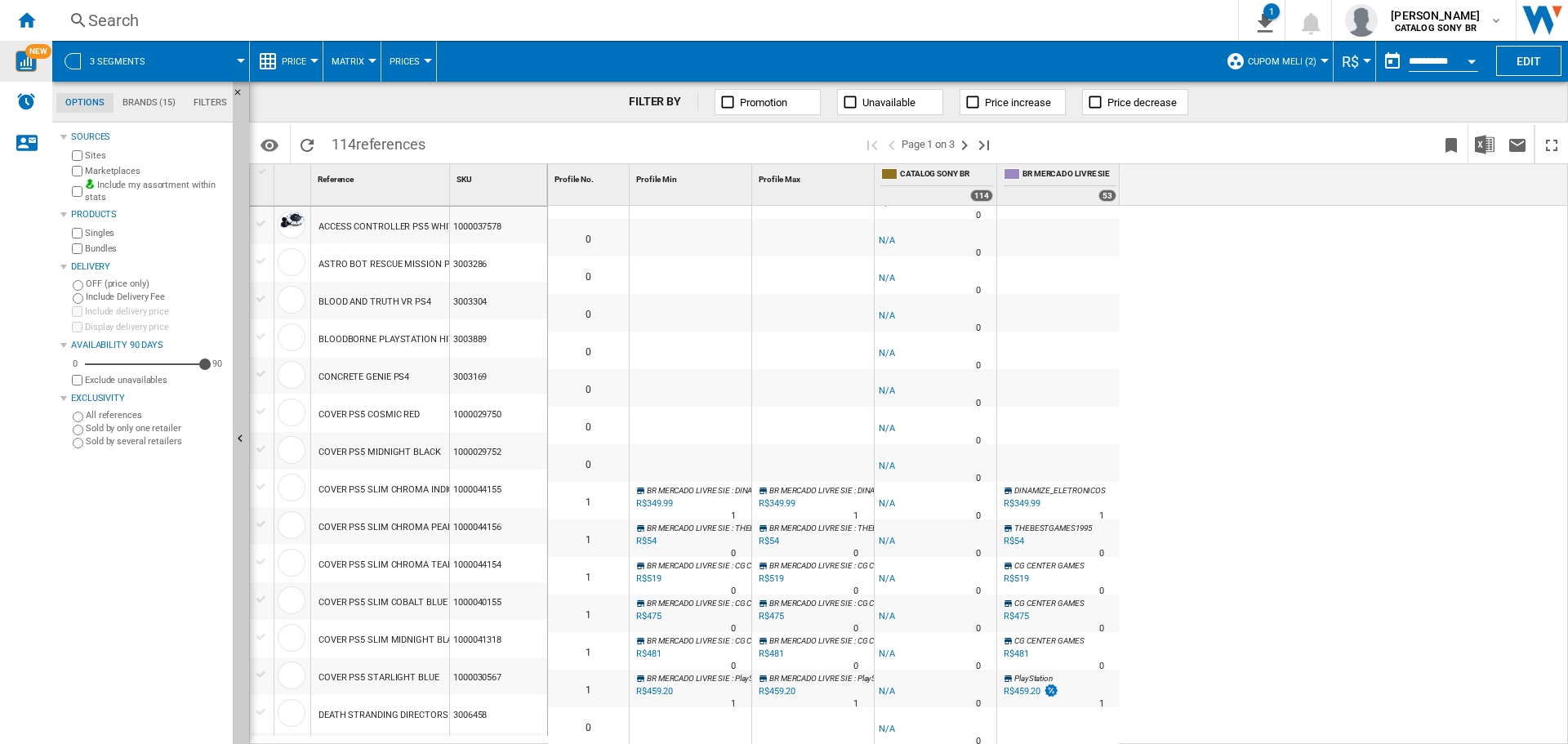
scroll to position [1596, 0]
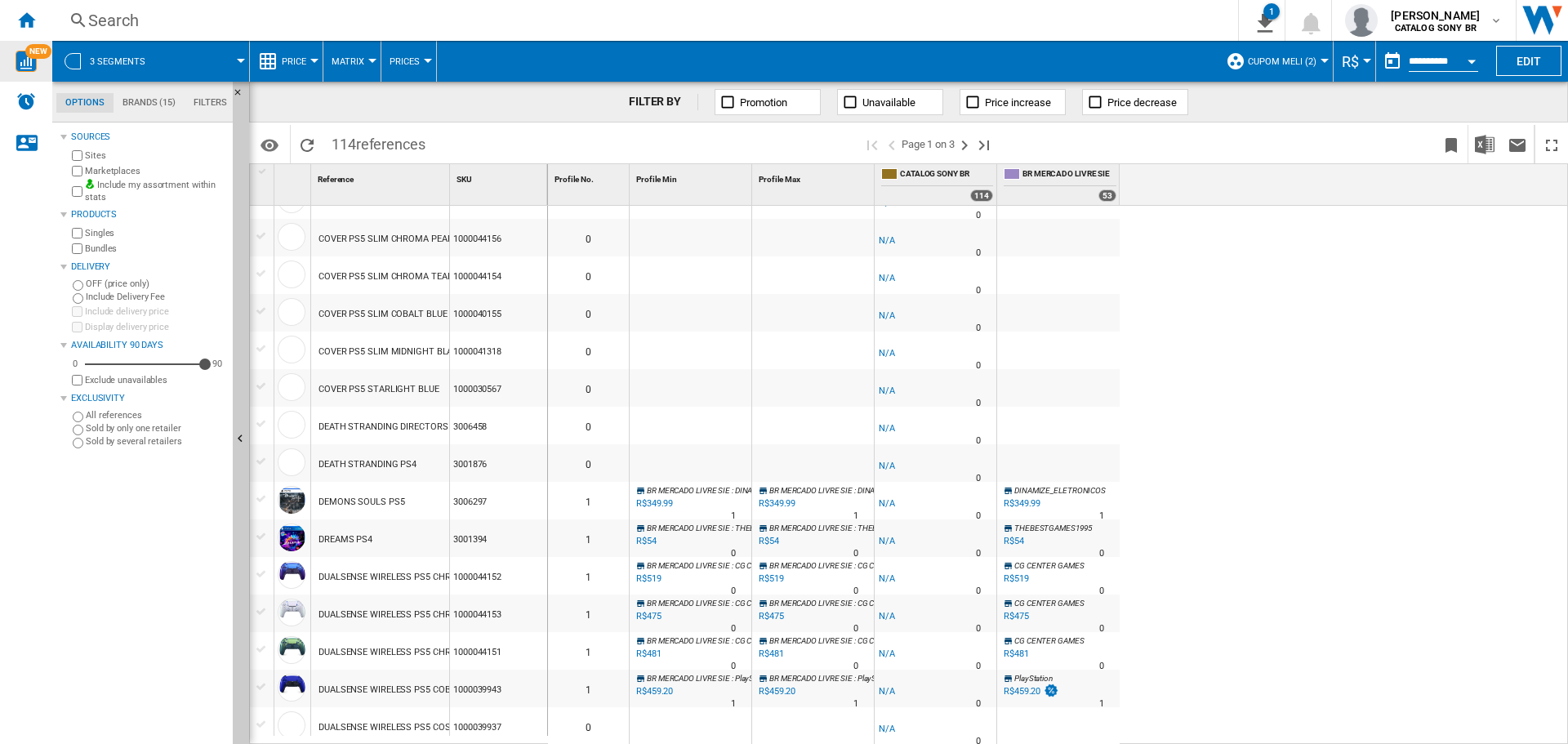
click at [644, 503] on div "R$349.99" at bounding box center [653, 504] width 39 height 16
click at [1039, 504] on div "R$349.99" at bounding box center [1022, 503] width 37 height 11
click at [101, 445] on label "Sold by several retailers" at bounding box center [155, 441] width 140 height 12
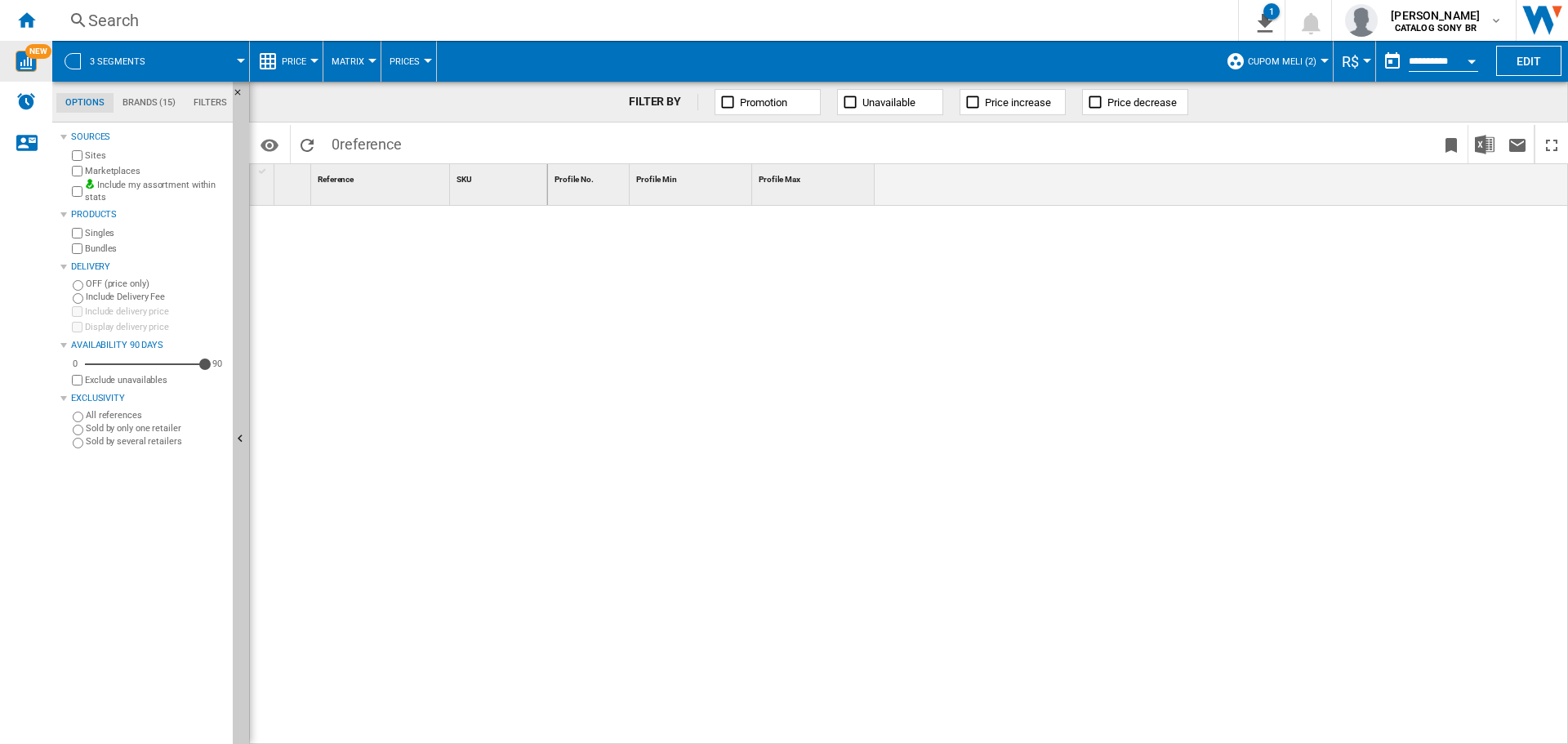
click at [119, 413] on label "All references" at bounding box center [155, 415] width 140 height 12
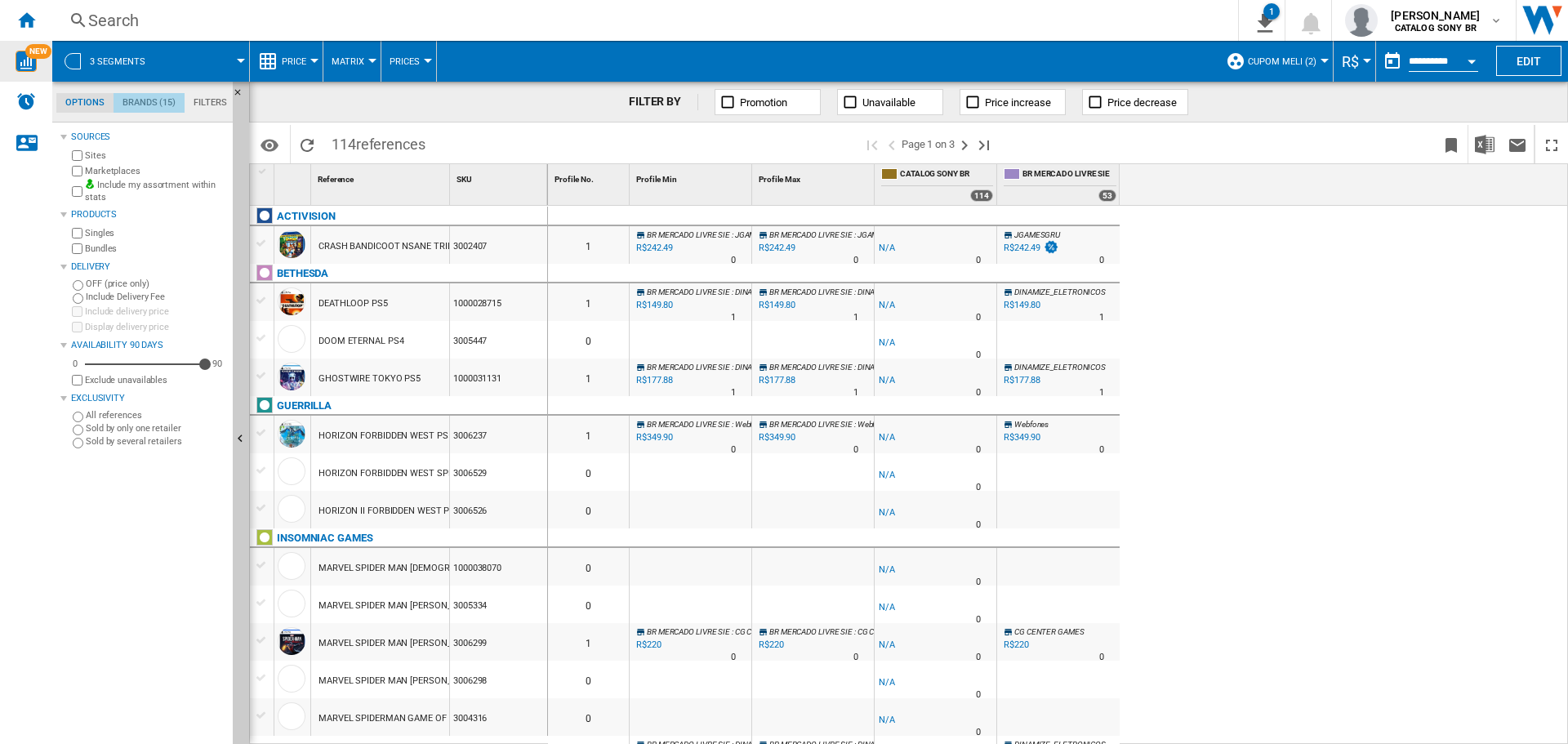
click at [139, 104] on md-tab-item "Brands (15)" at bounding box center [149, 103] width 71 height 20
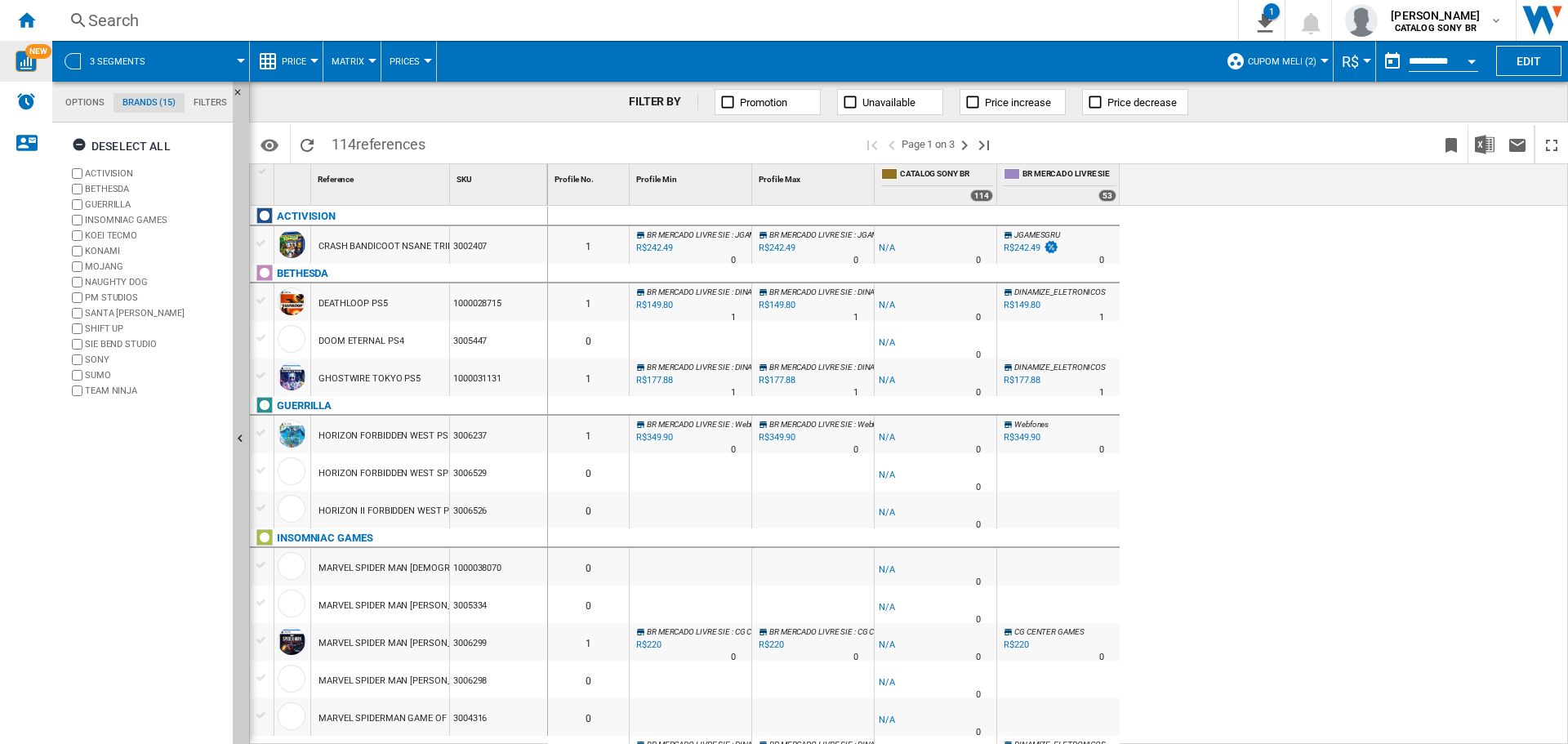
click at [204, 106] on md-tab-item "Filters" at bounding box center [210, 103] width 52 height 20
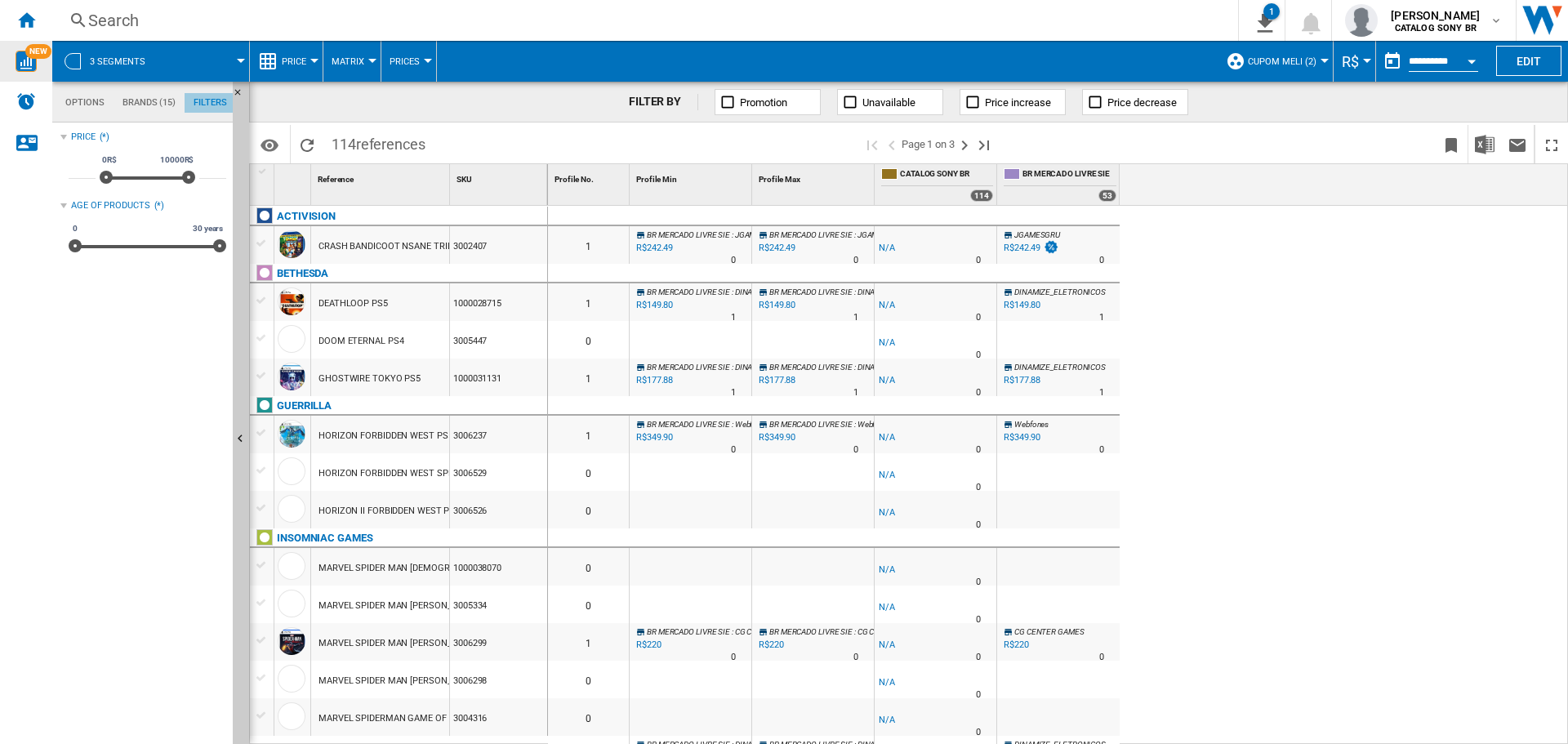
scroll to position [106, 0]
click at [94, 101] on md-tab-item "Options" at bounding box center [85, 103] width 57 height 20
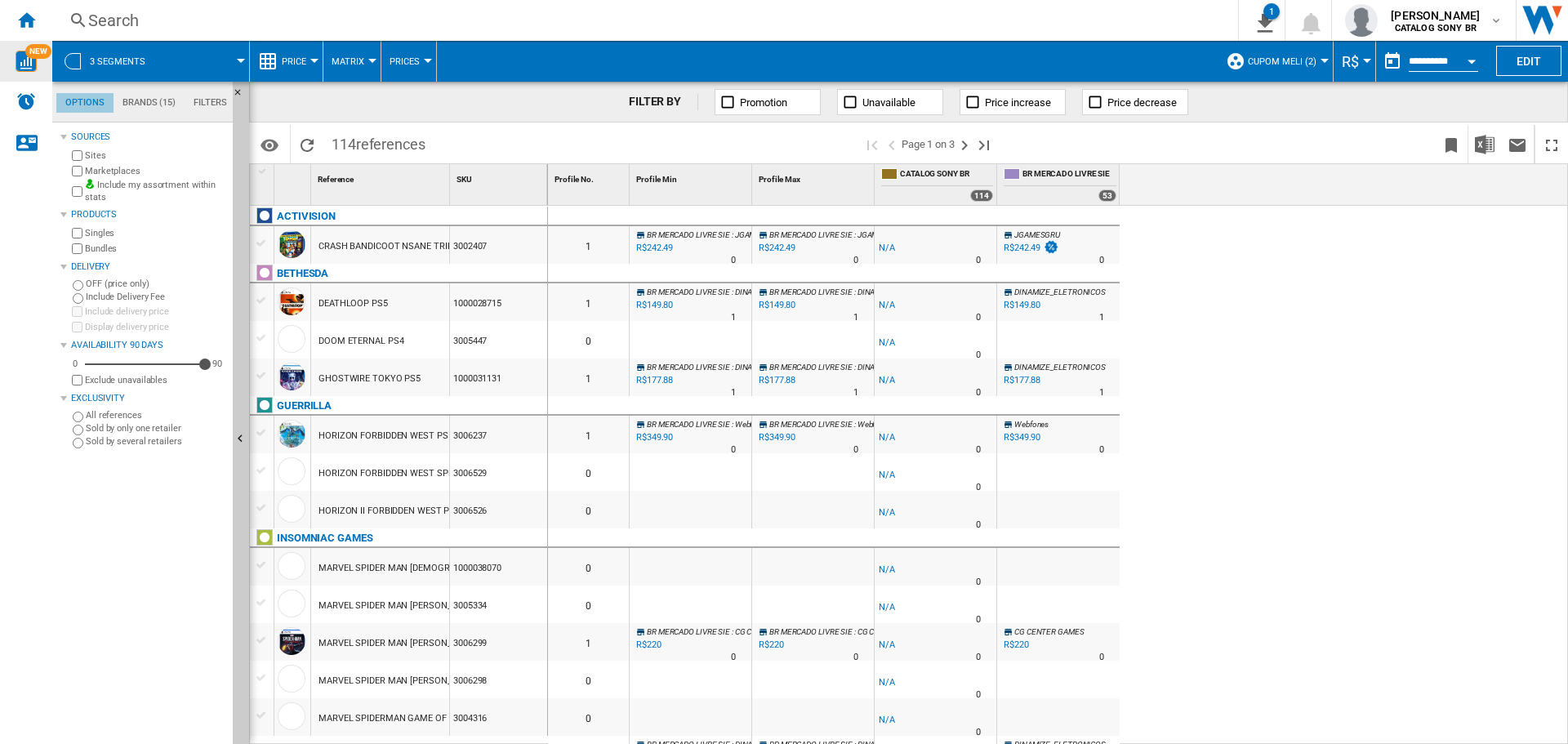
scroll to position [20, 0]
click at [308, 58] on button "Price" at bounding box center [298, 62] width 33 height 41
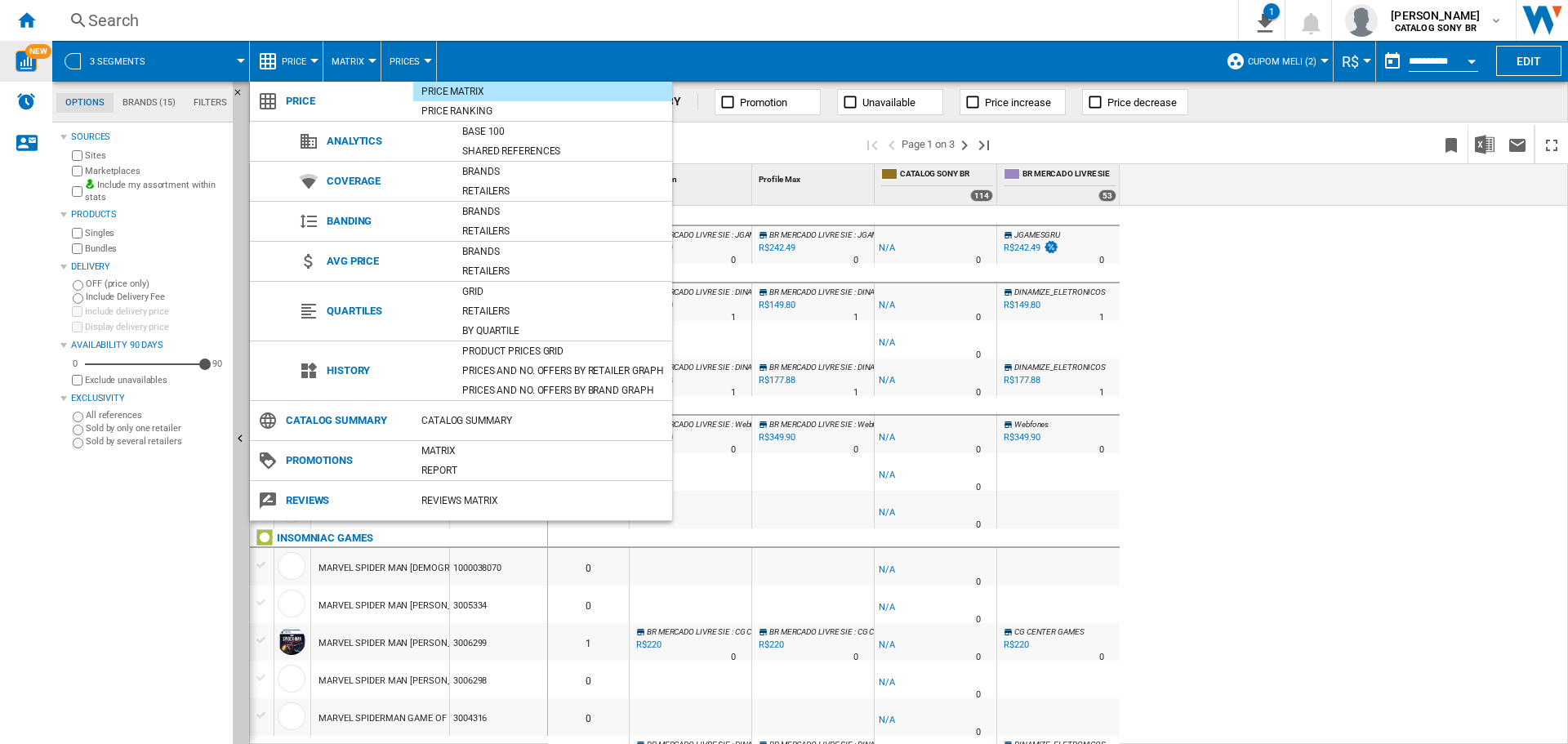
click at [308, 58] on md-backdrop at bounding box center [784, 372] width 1568 height 744
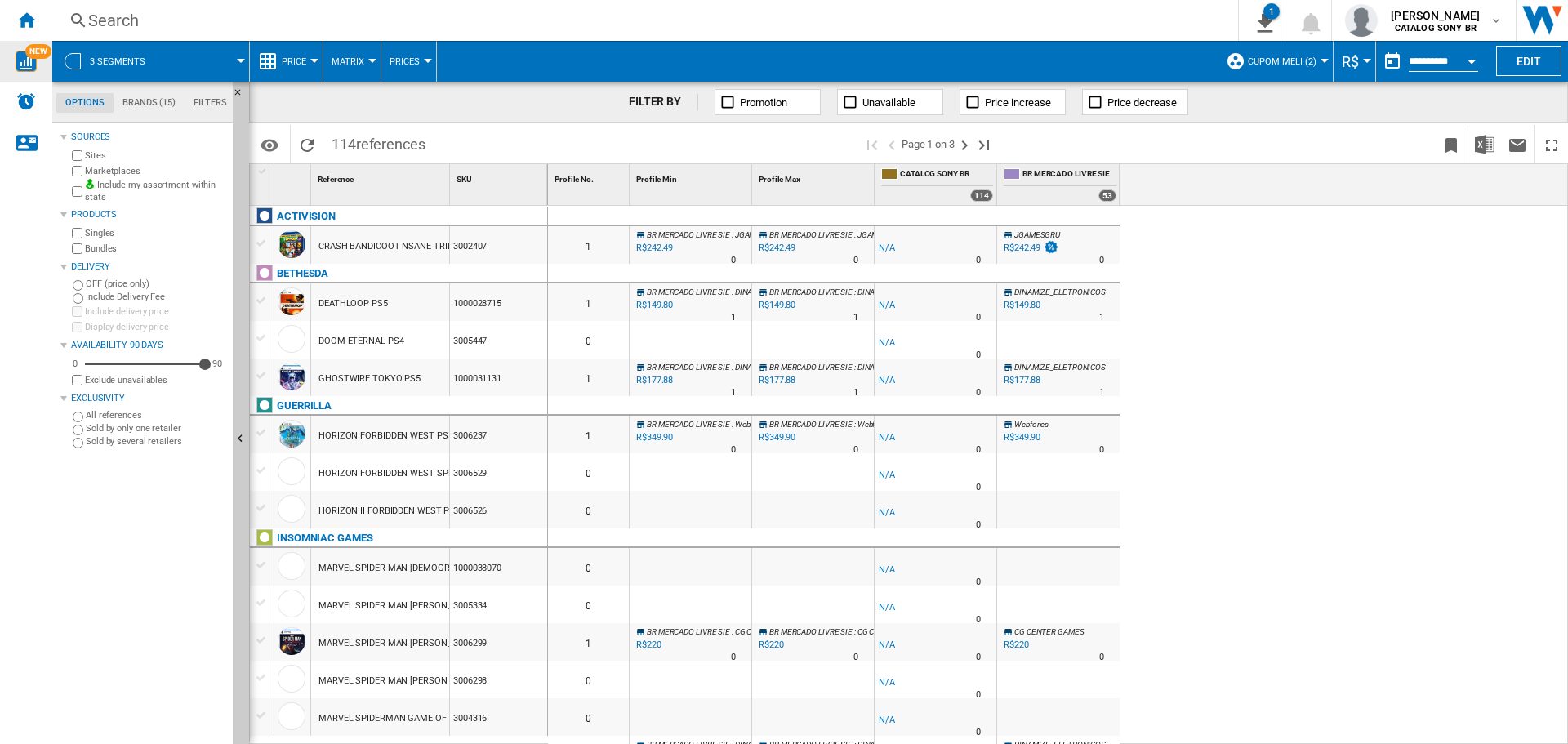
click at [360, 62] on span "Matrix" at bounding box center [348, 62] width 33 height 11
click at [360, 62] on md-backdrop at bounding box center [784, 372] width 1568 height 744
click at [415, 62] on span "Prices" at bounding box center [405, 62] width 30 height 11
click at [554, 55] on md-backdrop at bounding box center [784, 372] width 1568 height 744
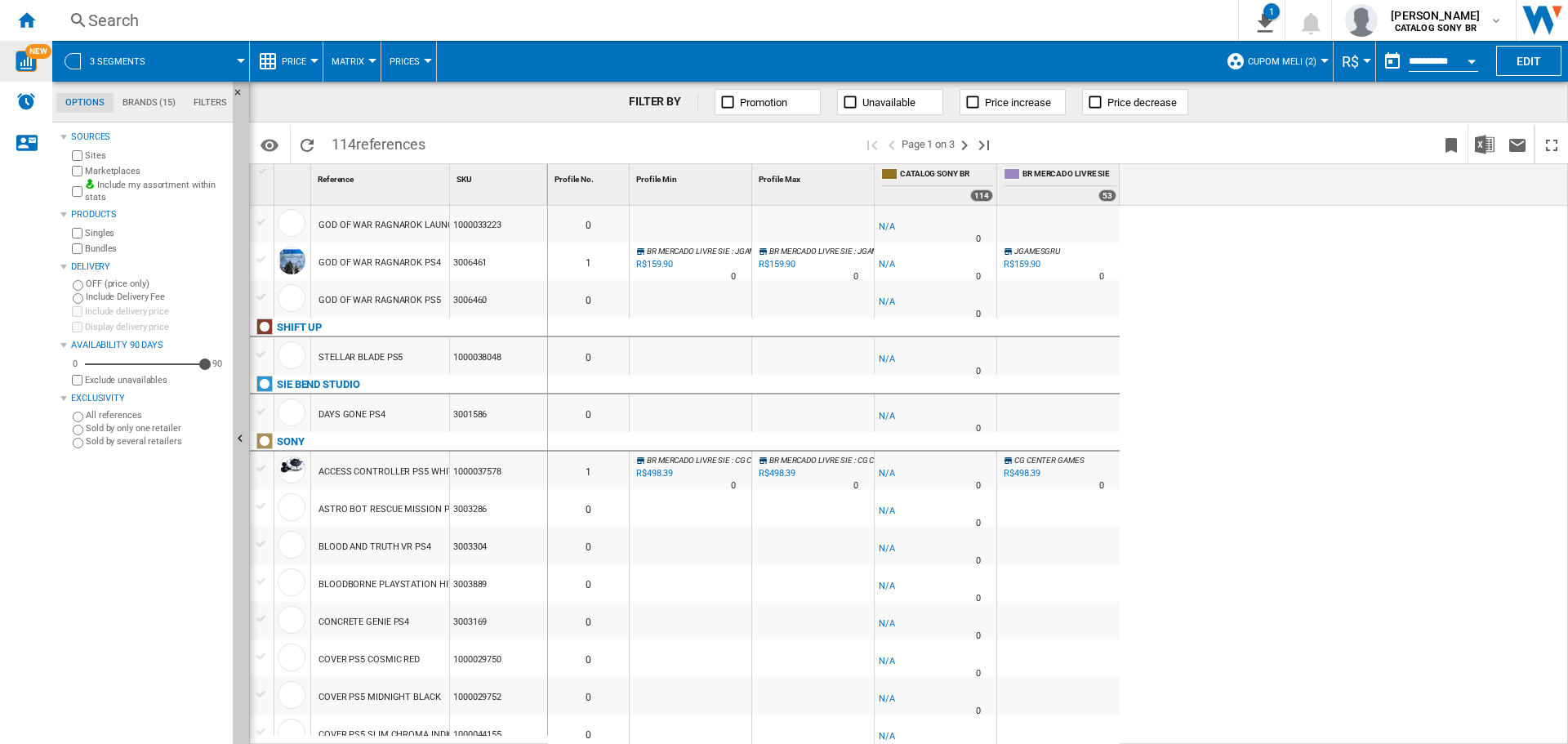
scroll to position [1596, 0]
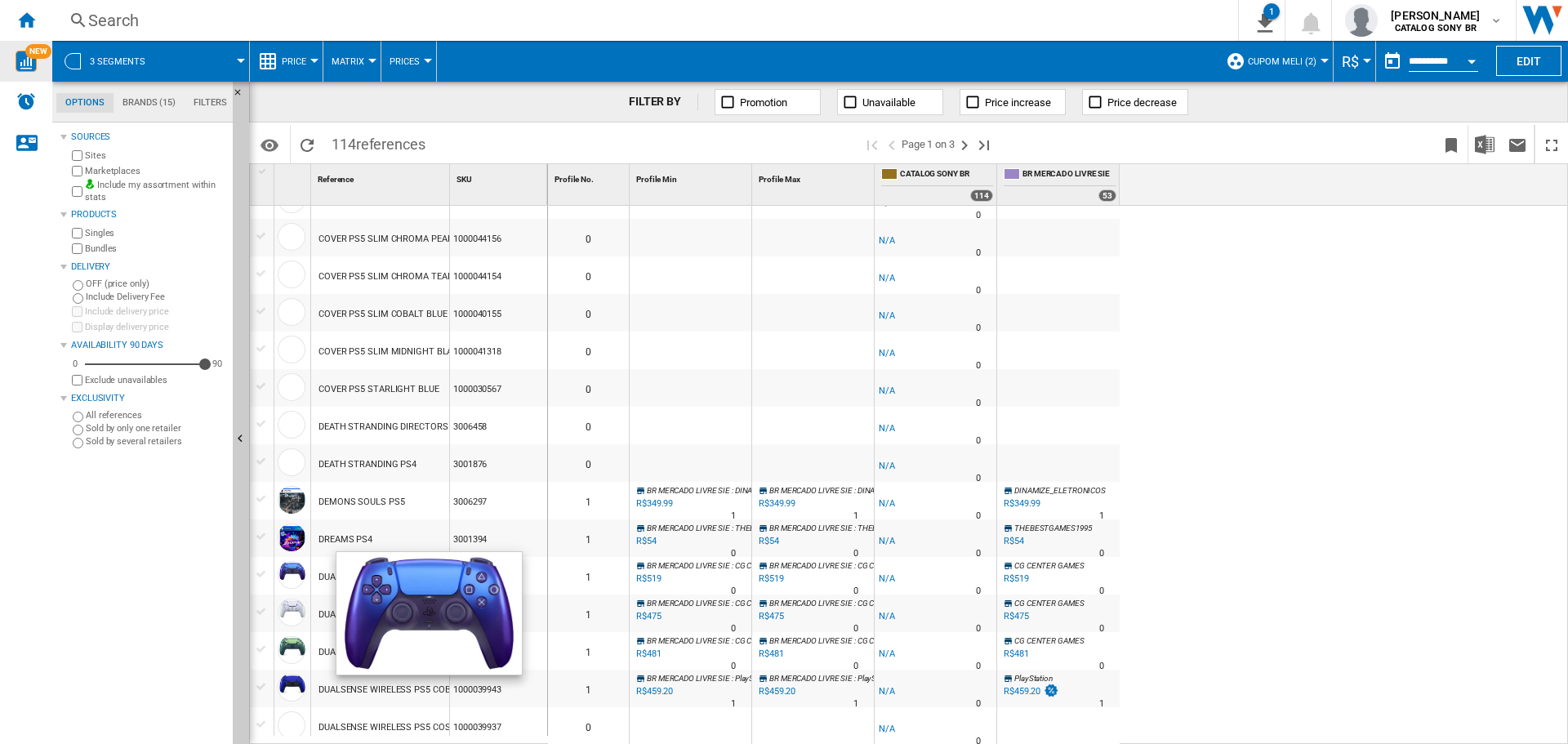
click at [283, 572] on div at bounding box center [291, 576] width 28 height 28
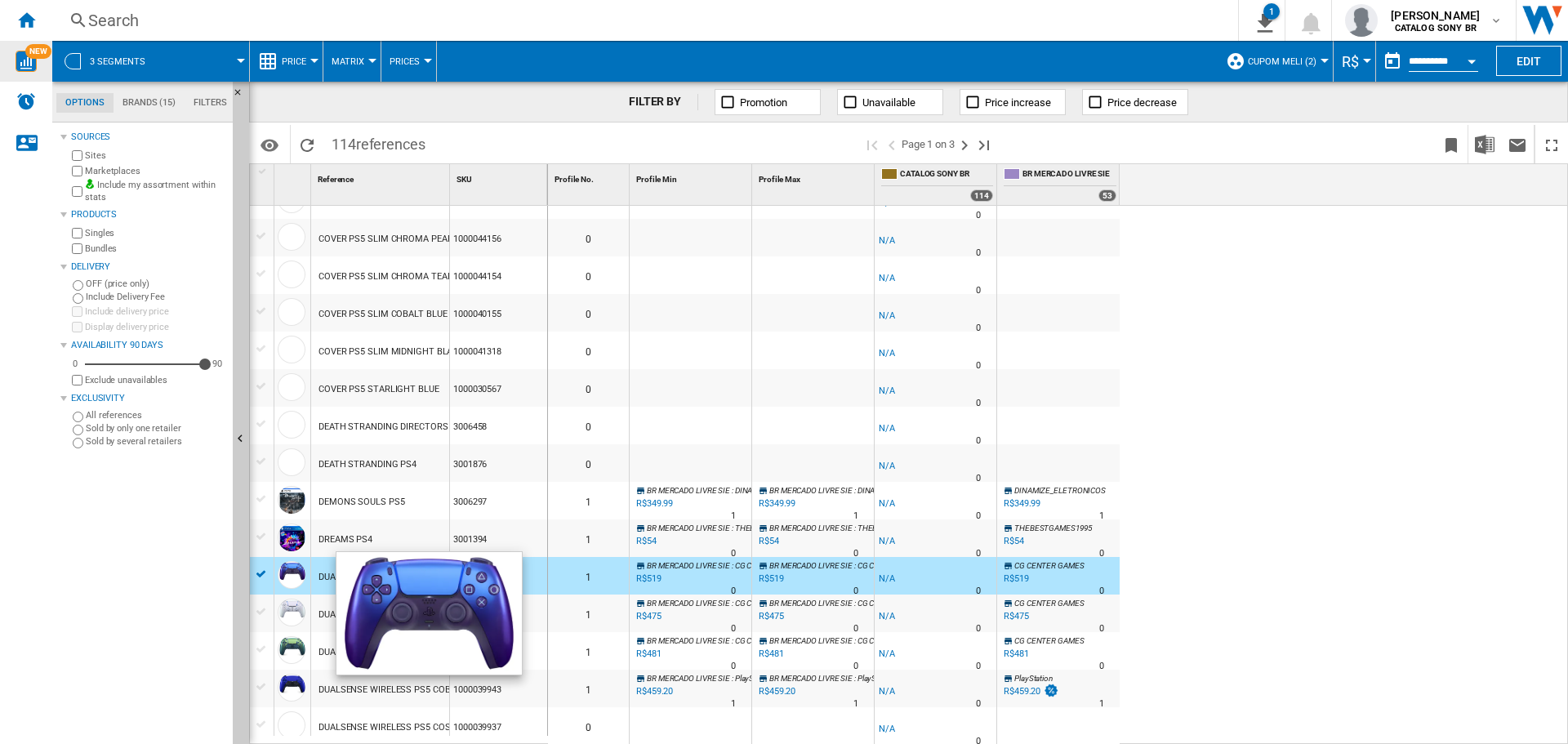
click at [292, 572] on div at bounding box center [291, 576] width 28 height 28
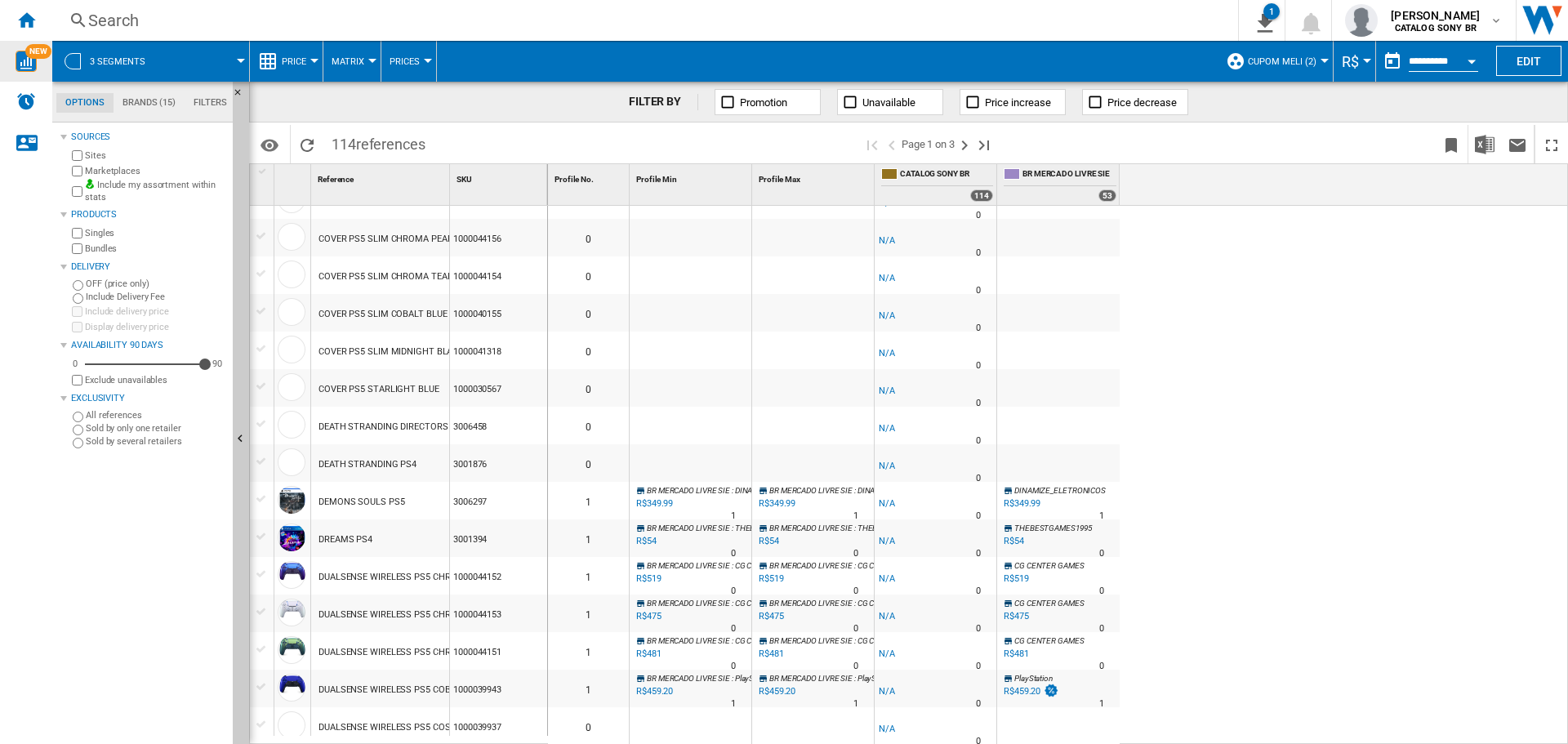
click at [335, 577] on div "DUALSENSE WIRELESS PS5 CHROMA INDIGO" at bounding box center [410, 578] width 184 height 38
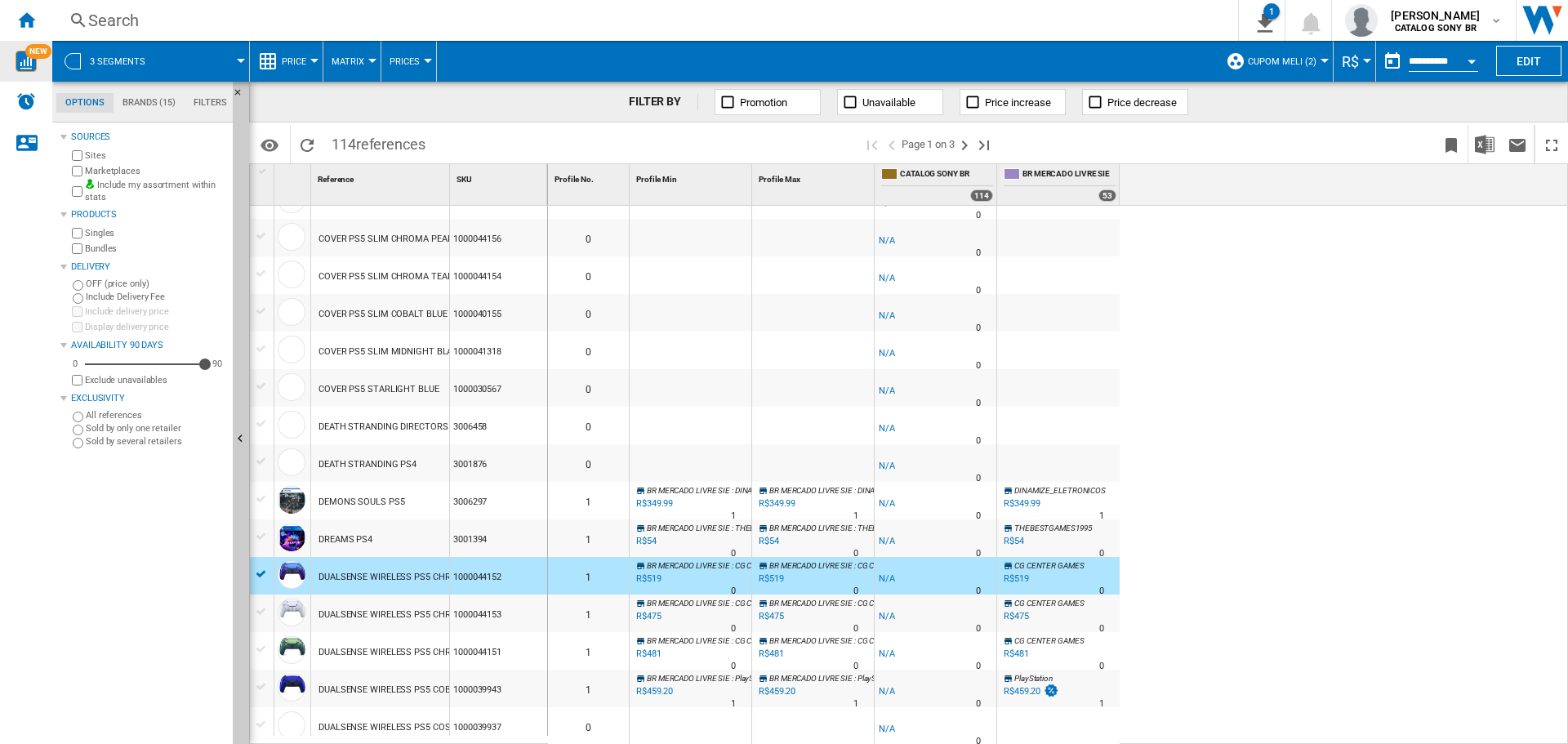
click at [335, 577] on div "DUALSENSE WIRELESS PS5 CHROMA INDIGO" at bounding box center [410, 578] width 184 height 38
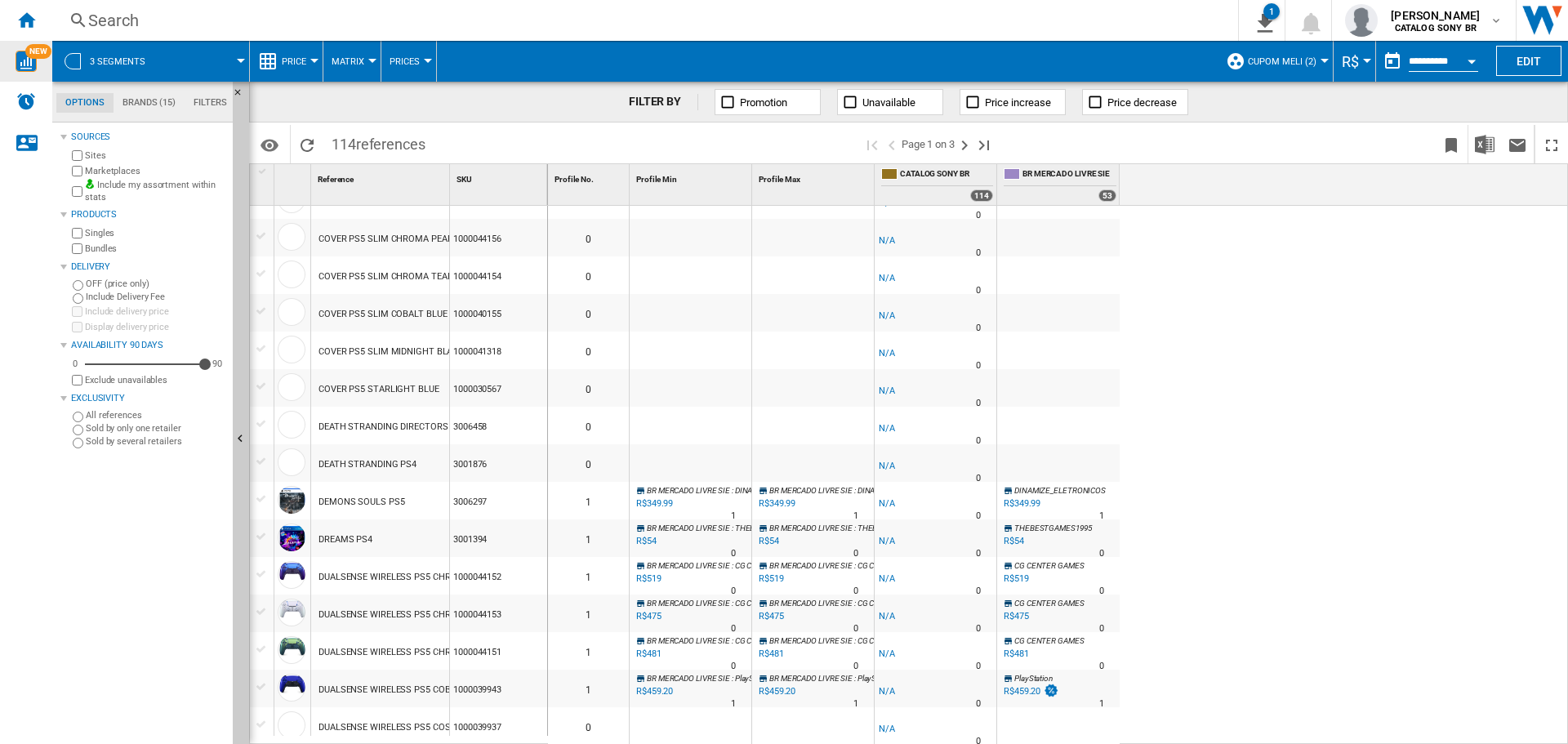
click at [335, 577] on div "DUALSENSE WIRELESS PS5 CHROMA INDIGO" at bounding box center [410, 578] width 184 height 38
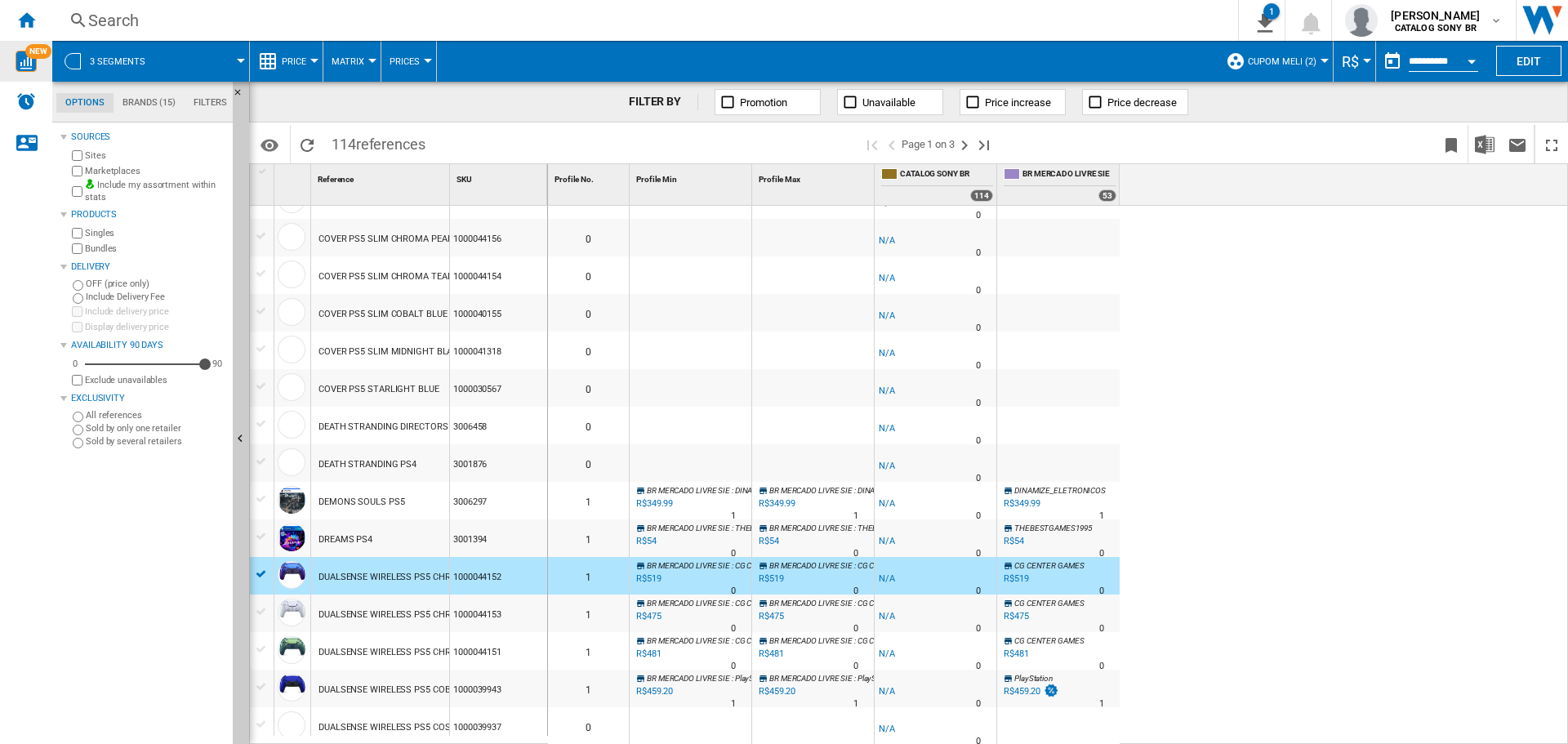
click at [335, 577] on div "DUALSENSE WIRELESS PS5 CHROMA INDIGO" at bounding box center [410, 578] width 184 height 38
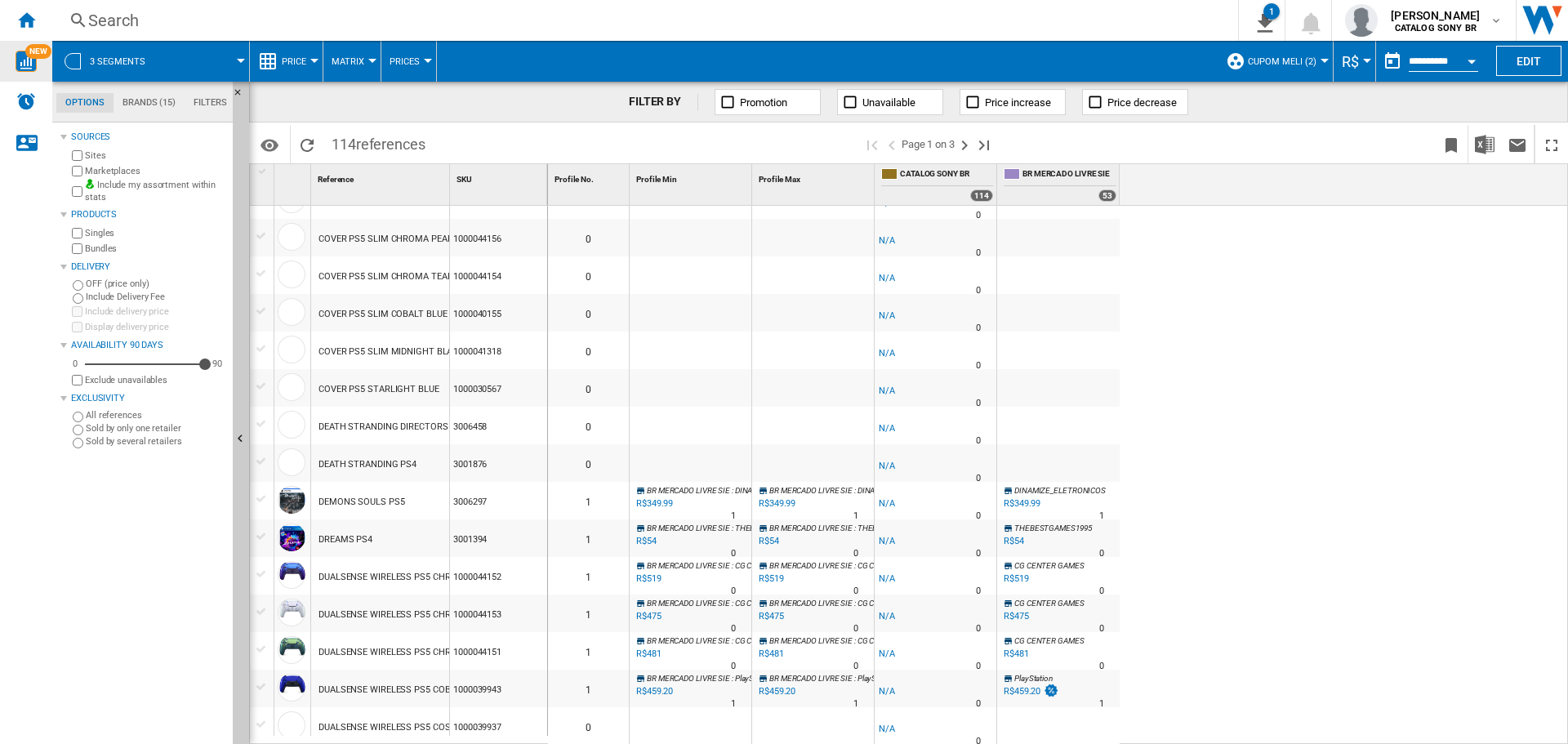
click at [335, 577] on div "DUALSENSE WIRELESS PS5 CHROMA INDIGO" at bounding box center [410, 578] width 184 height 38
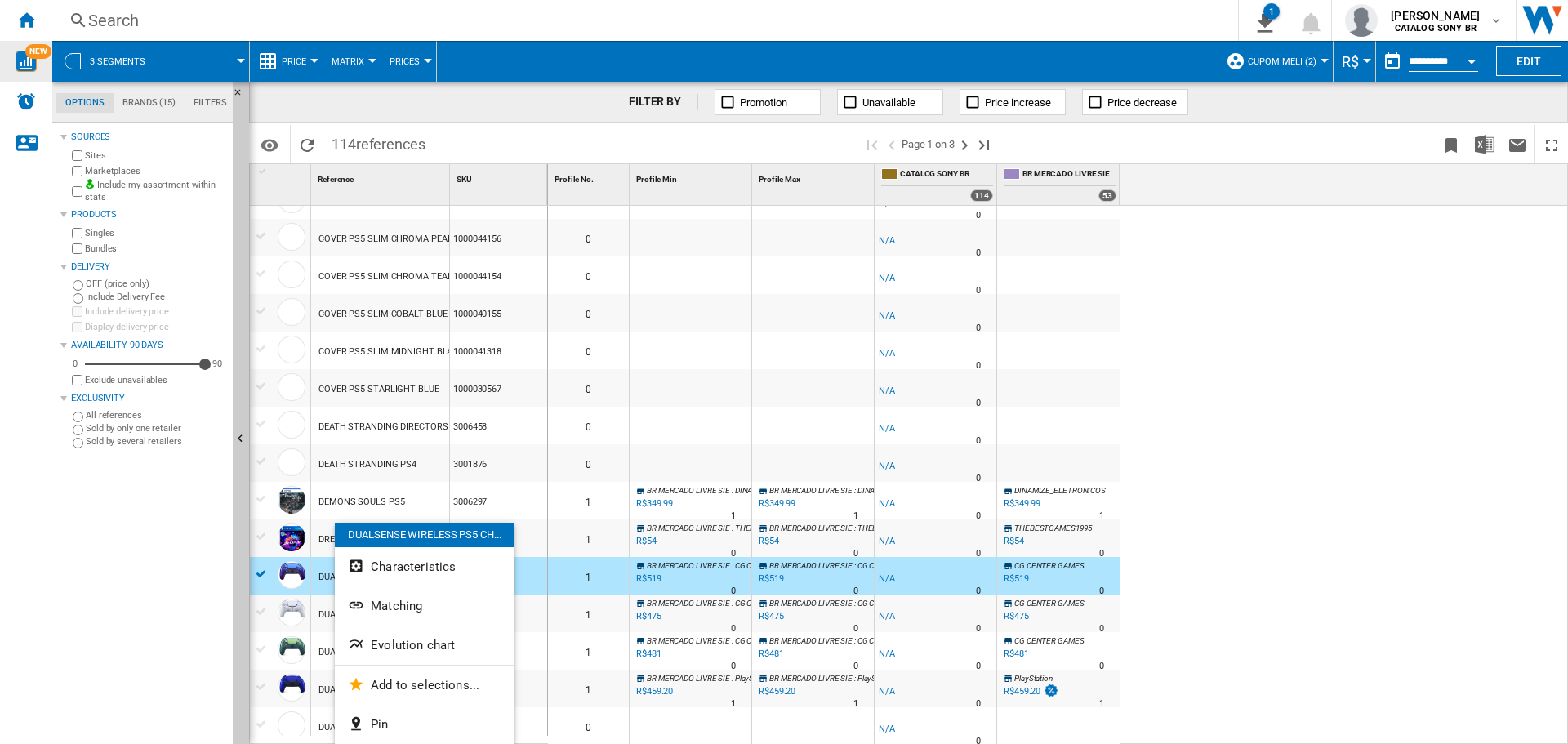
click at [562, 563] on div at bounding box center [784, 372] width 1568 height 744
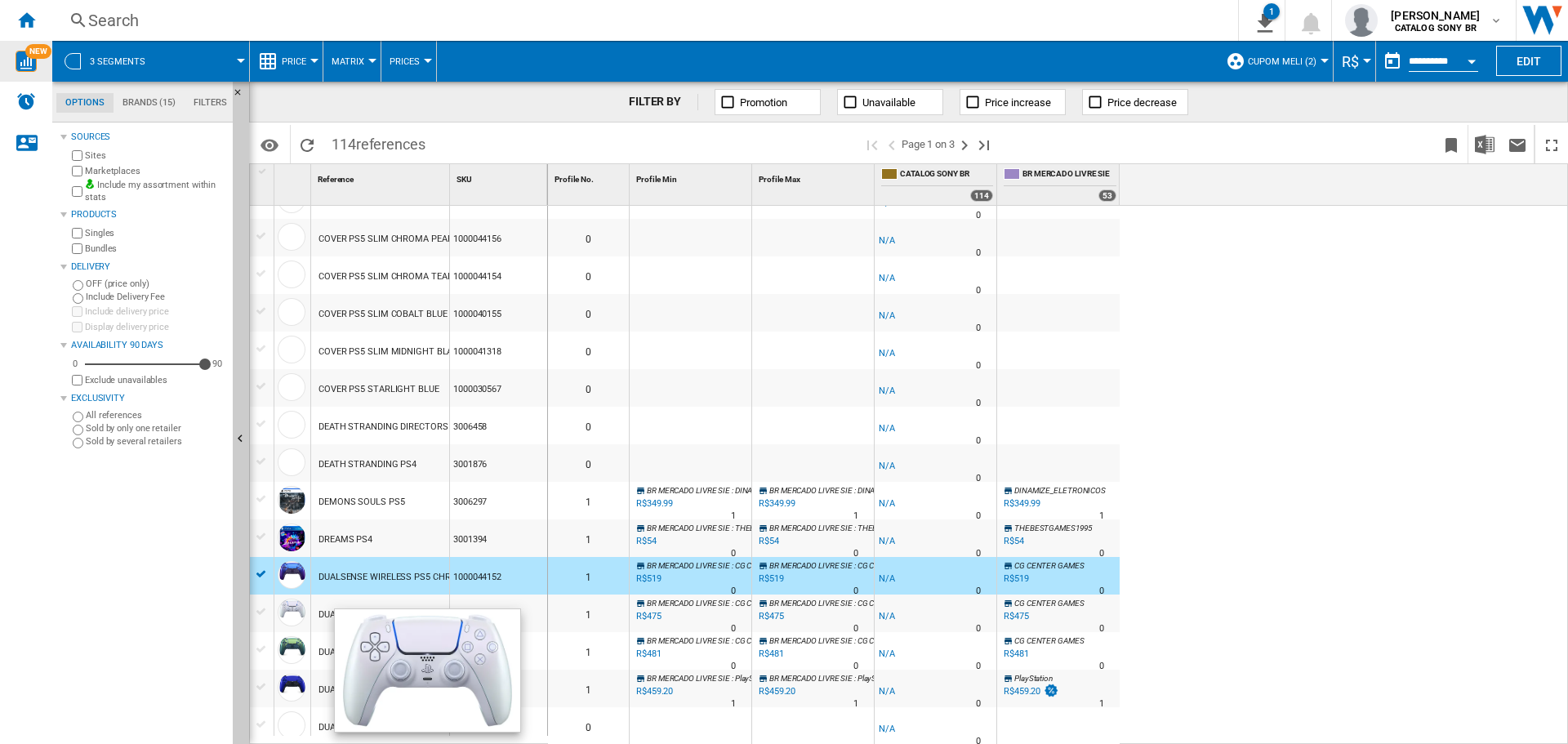
click at [294, 617] on div at bounding box center [291, 613] width 28 height 28
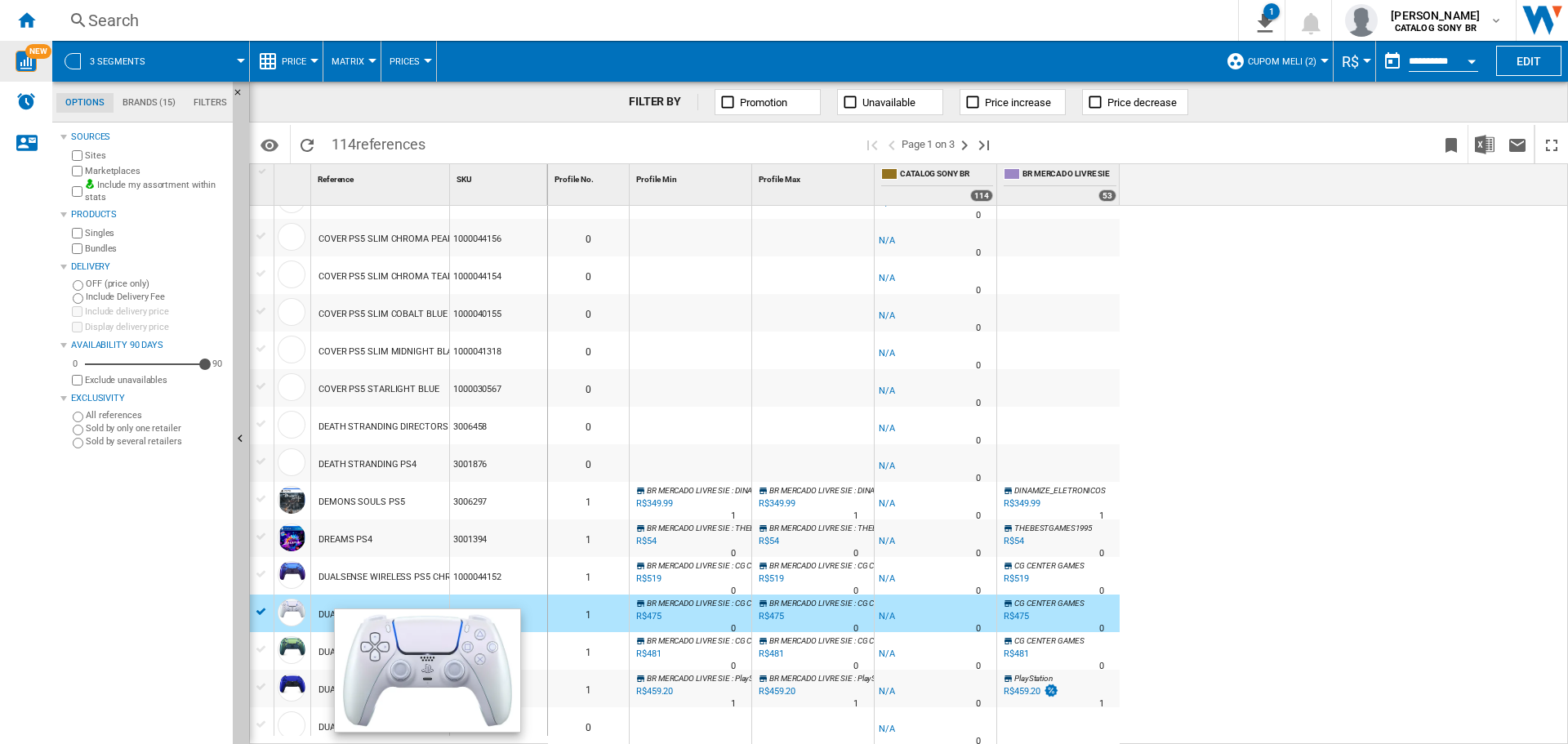
click at [294, 617] on div at bounding box center [291, 613] width 28 height 28
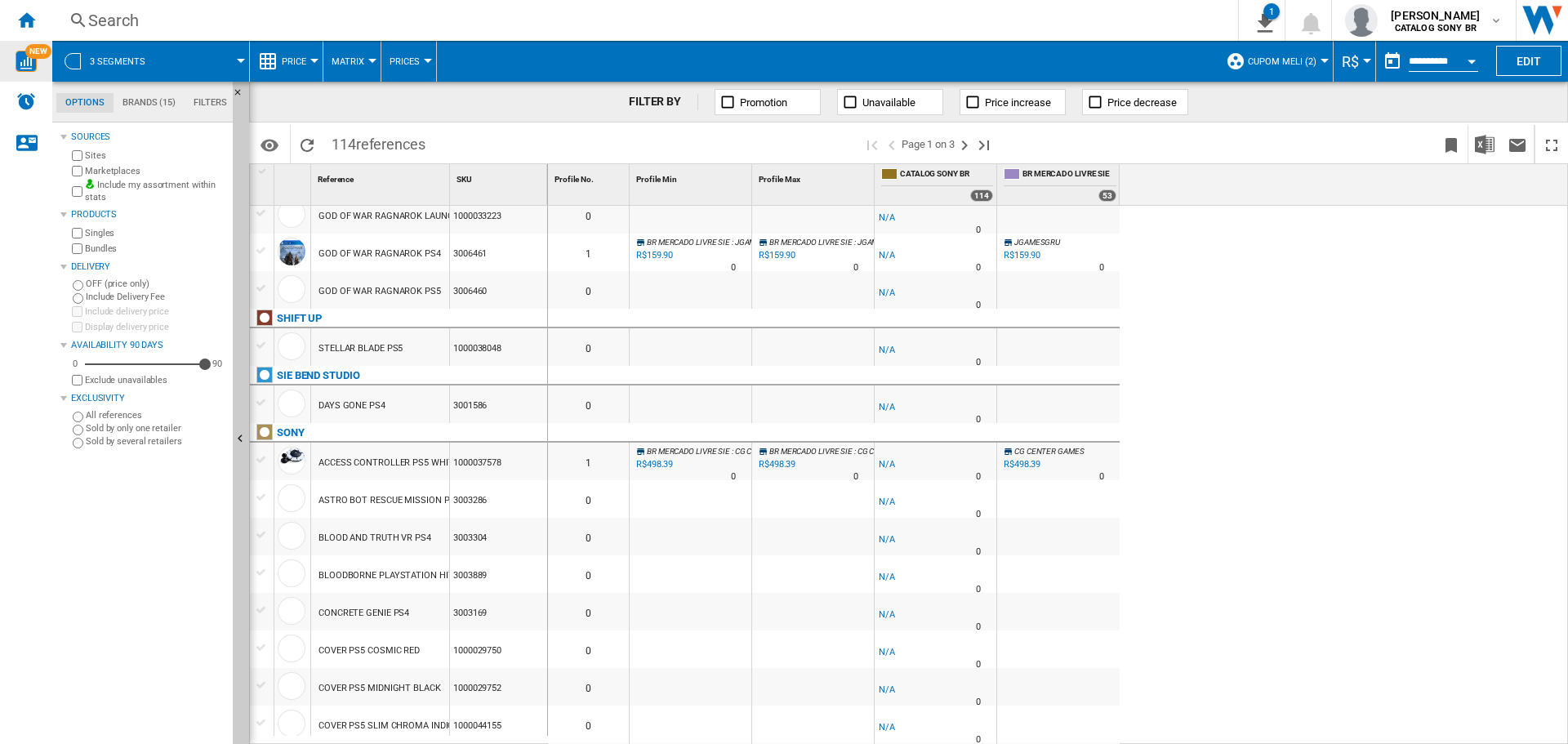
scroll to position [990, 0]
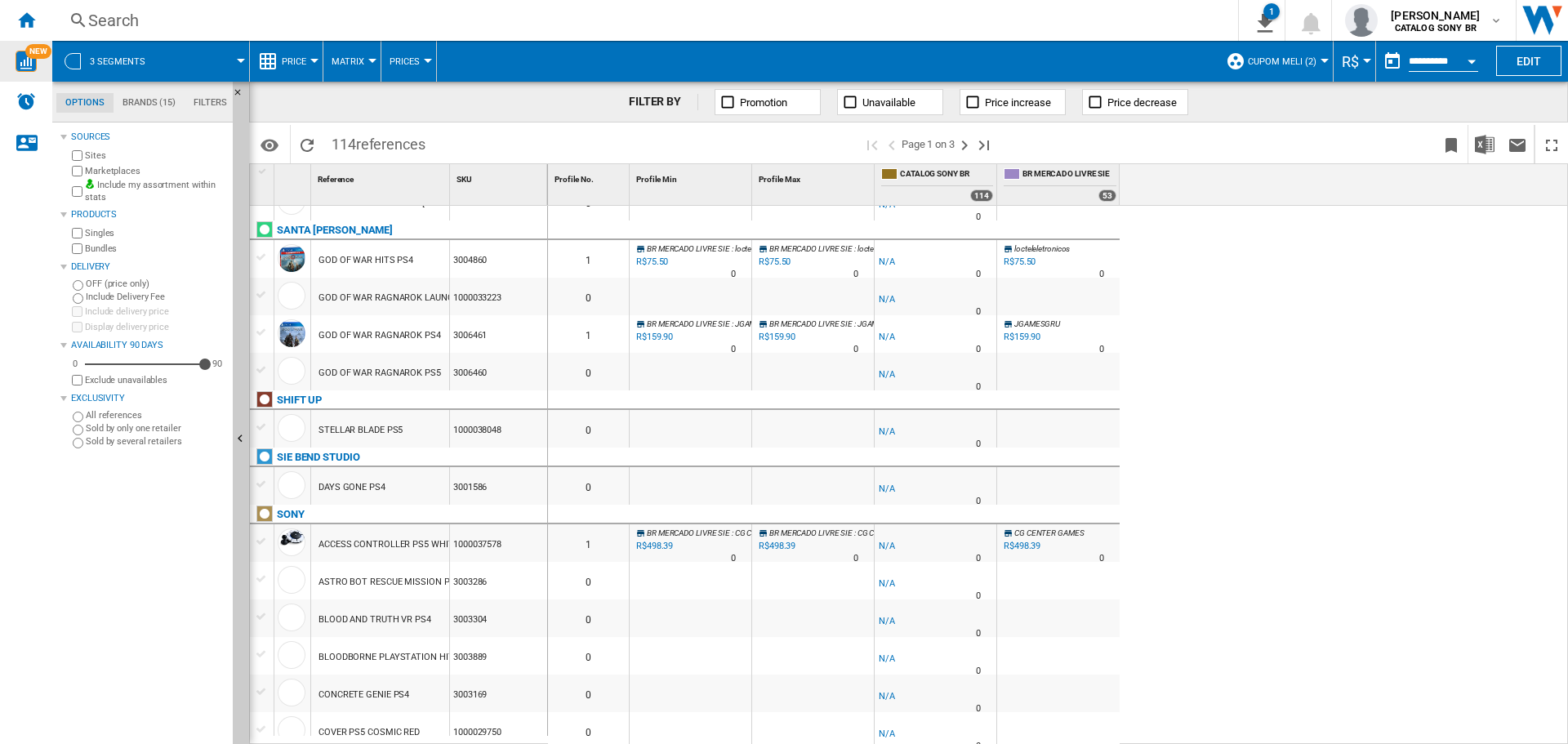
click at [369, 487] on div "DAYS GONE PS4" at bounding box center [352, 488] width 67 height 38
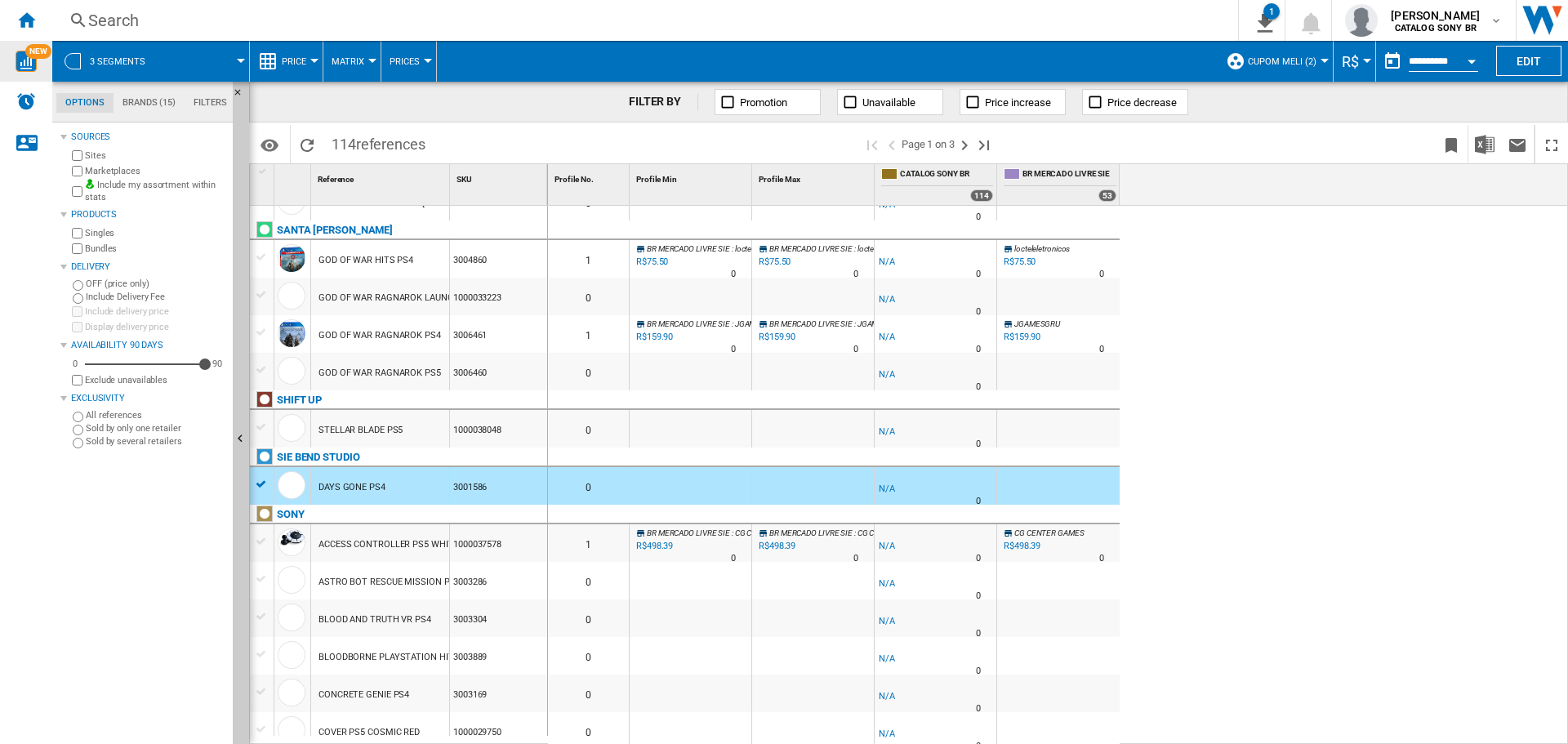
click at [369, 487] on div "DAYS GONE PS4" at bounding box center [352, 488] width 67 height 38
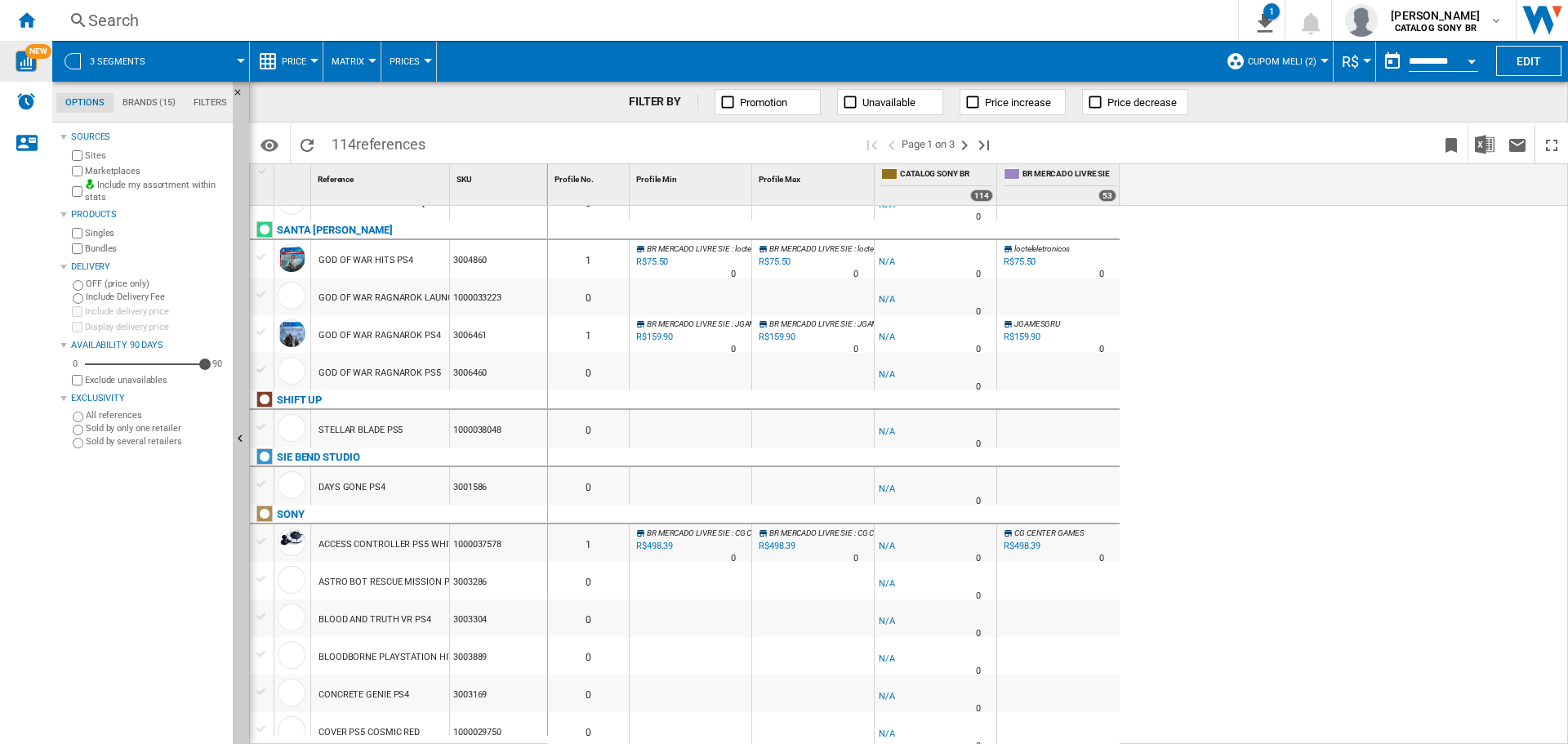
click at [372, 437] on div "STELLAR BLADE PS5" at bounding box center [360, 430] width 84 height 38
click at [372, 436] on div "STELLAR BLADE PS5" at bounding box center [360, 430] width 84 height 38
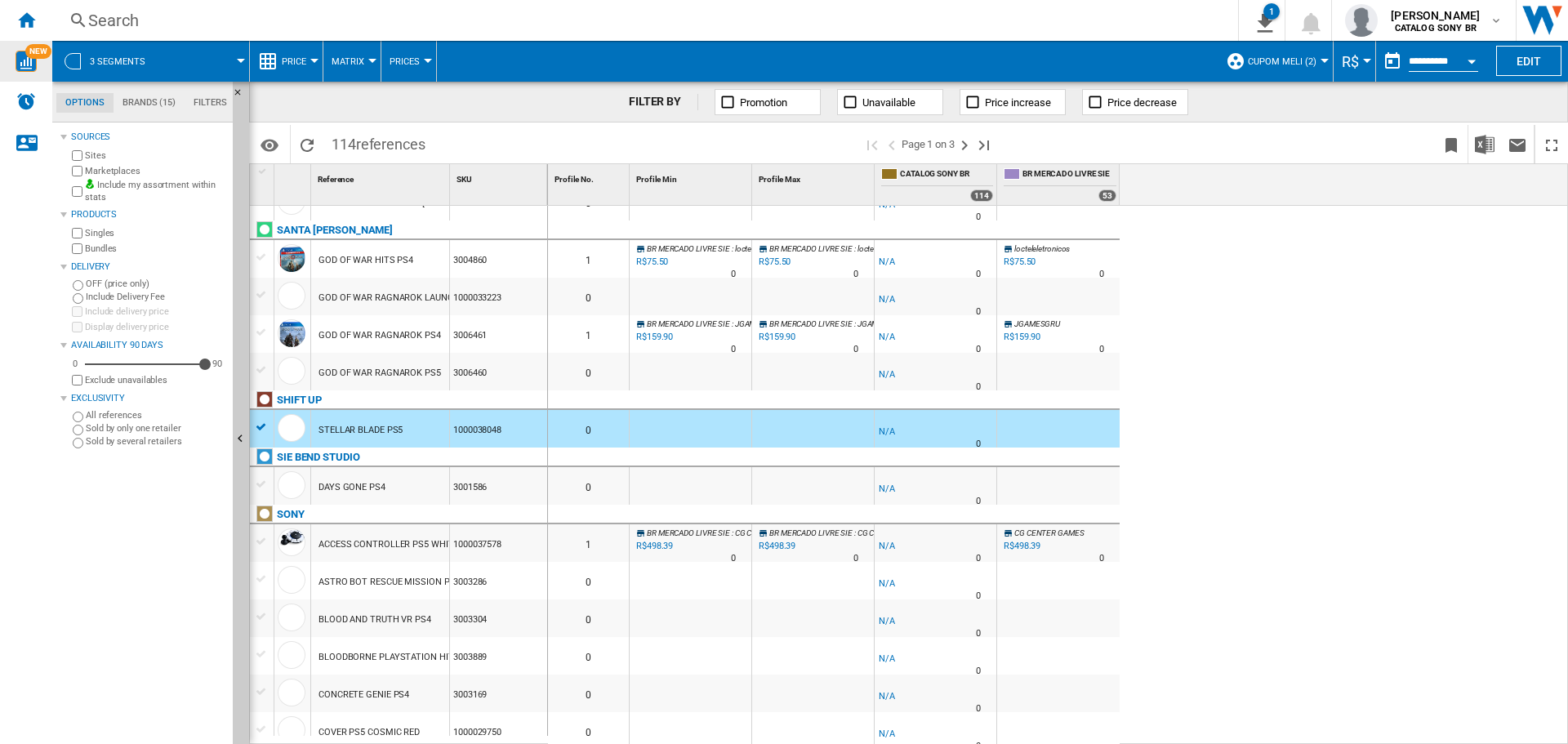
click at [374, 378] on div "GOD OF WAR RAGNAROK PS5" at bounding box center [379, 374] width 122 height 38
click at [374, 375] on div "GOD OF WAR RAGNAROK PS5" at bounding box center [379, 374] width 122 height 38
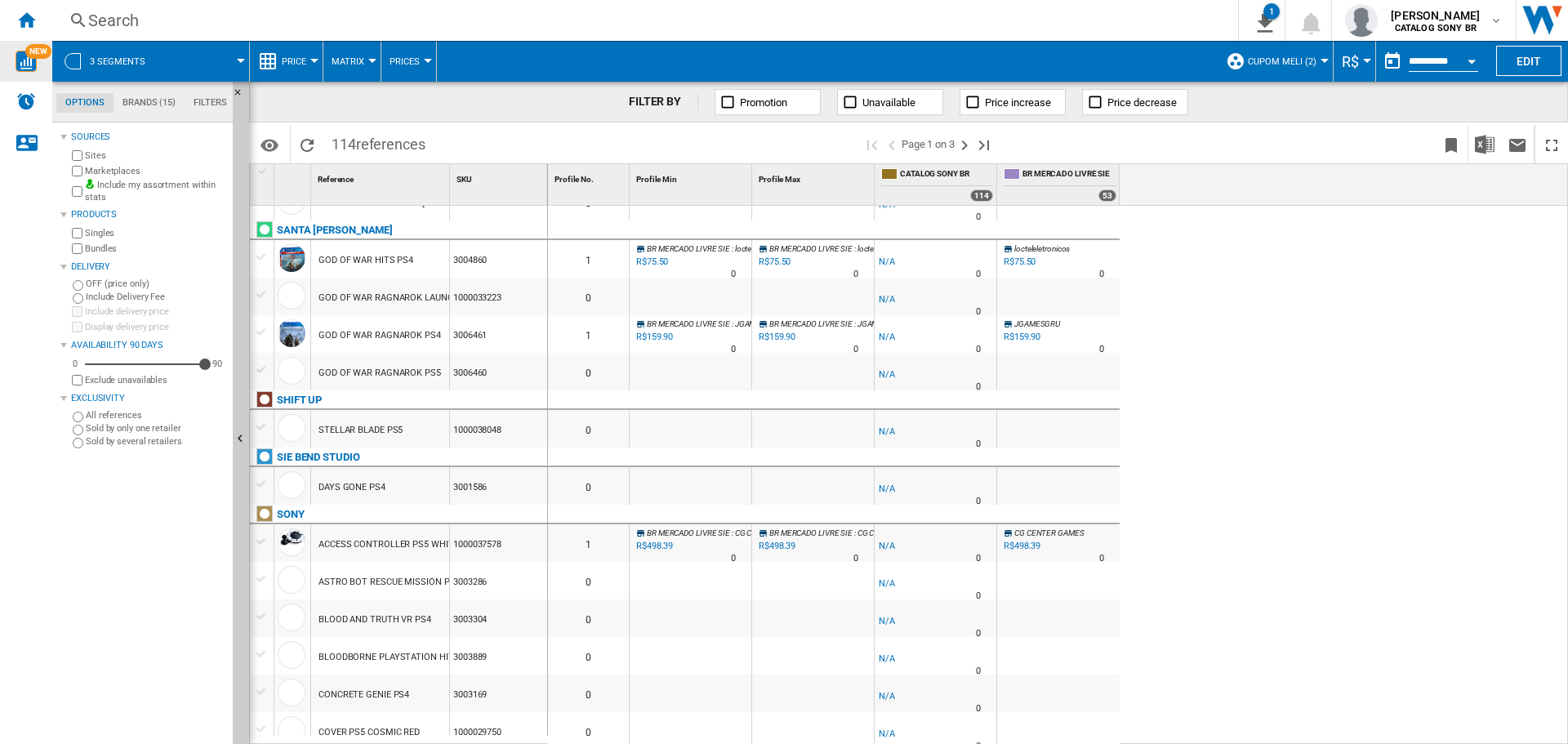
click at [374, 375] on div "GOD OF WAR RAGNAROK PS5" at bounding box center [379, 374] width 122 height 38
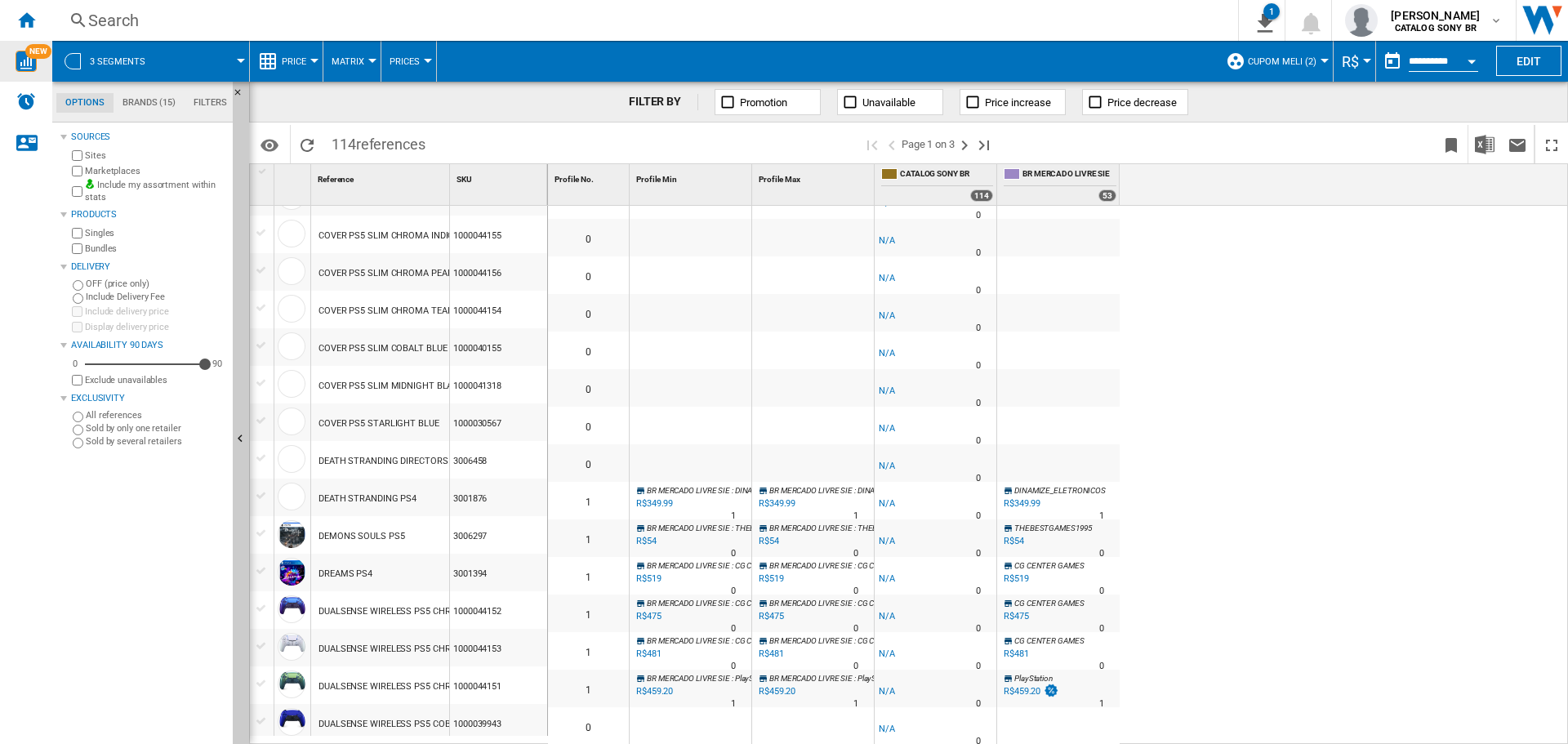
scroll to position [1596, 0]
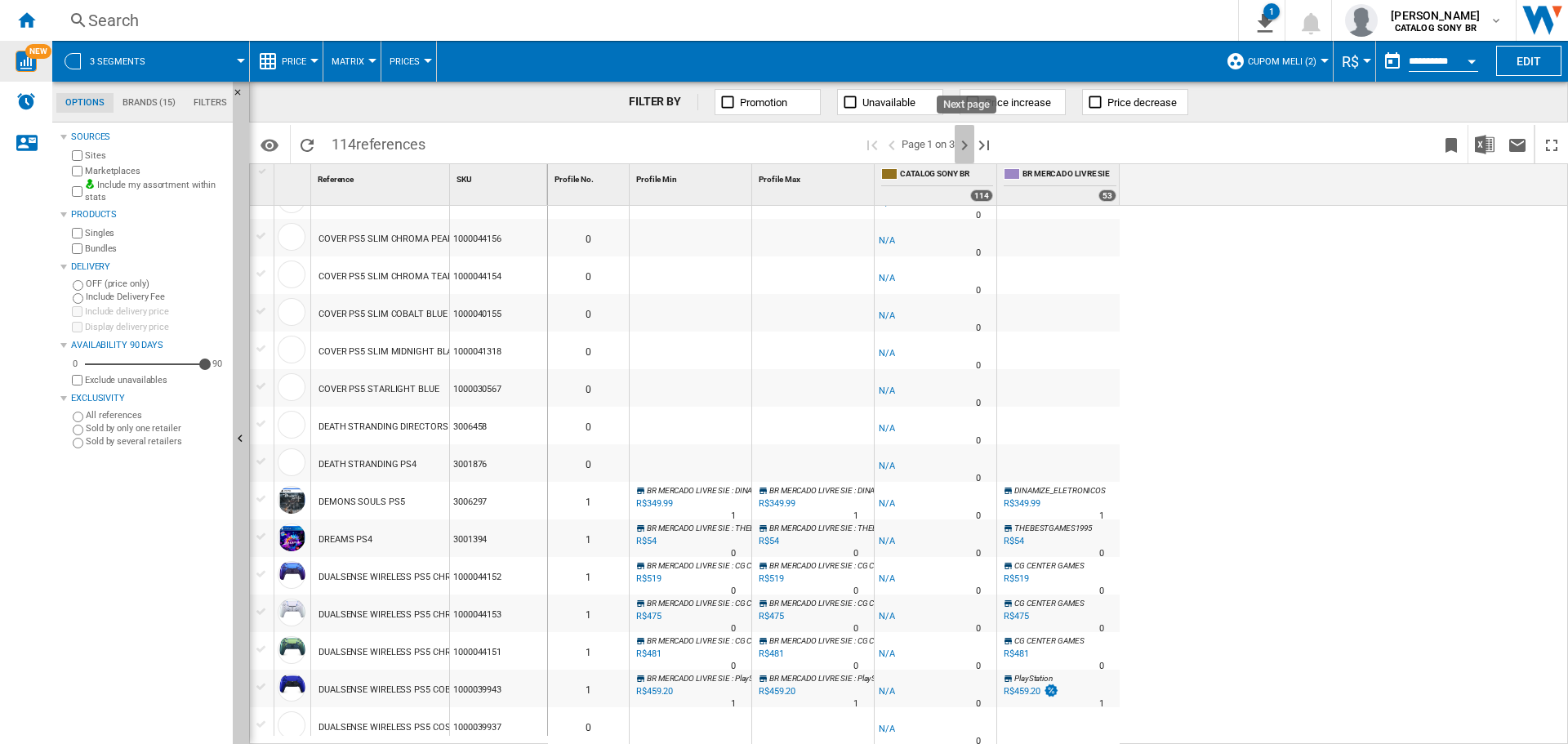
click at [969, 142] on ng-md-icon "Next page" at bounding box center [965, 145] width 20 height 20
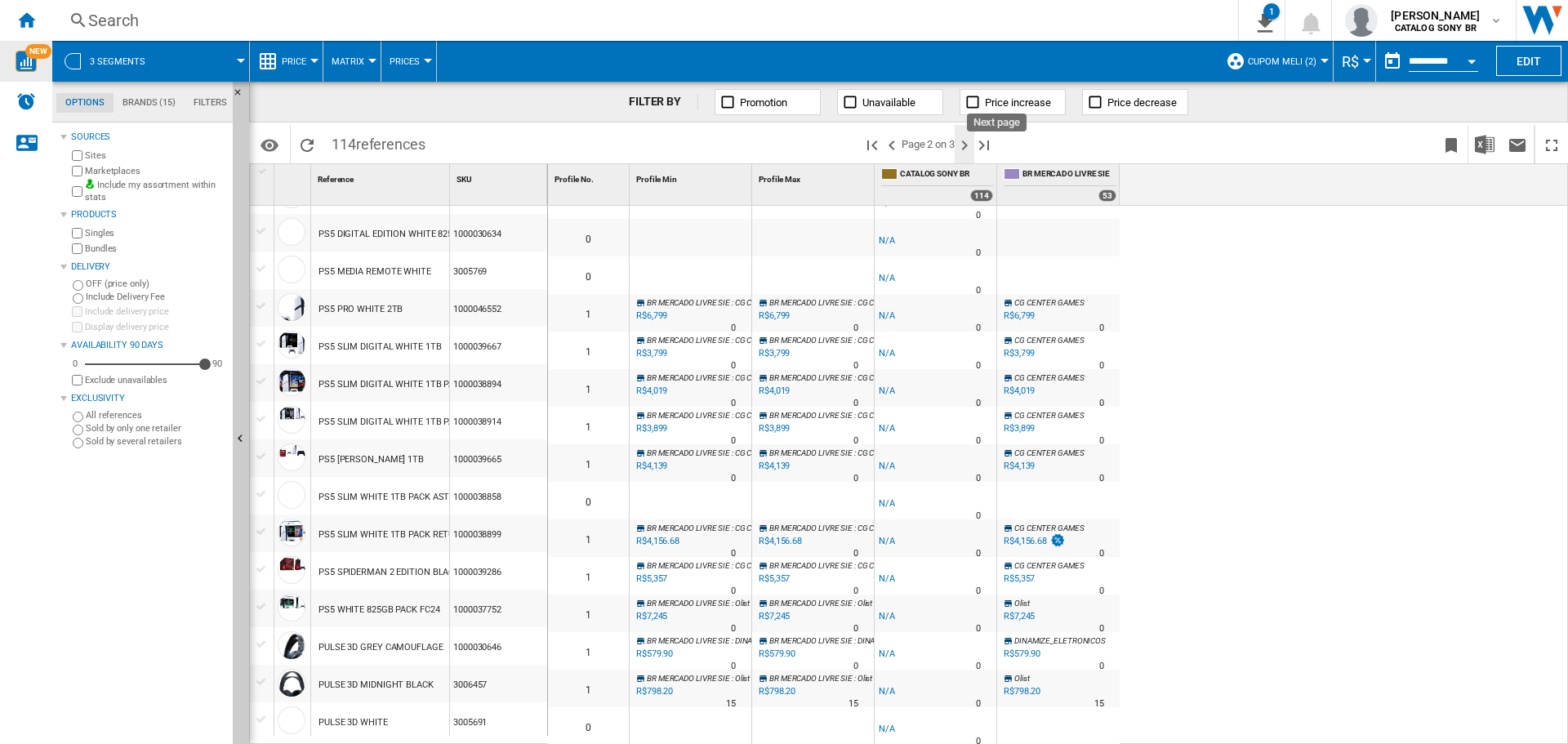
click at [974, 139] on ng-md-icon "Next page" at bounding box center [965, 145] width 20 height 20
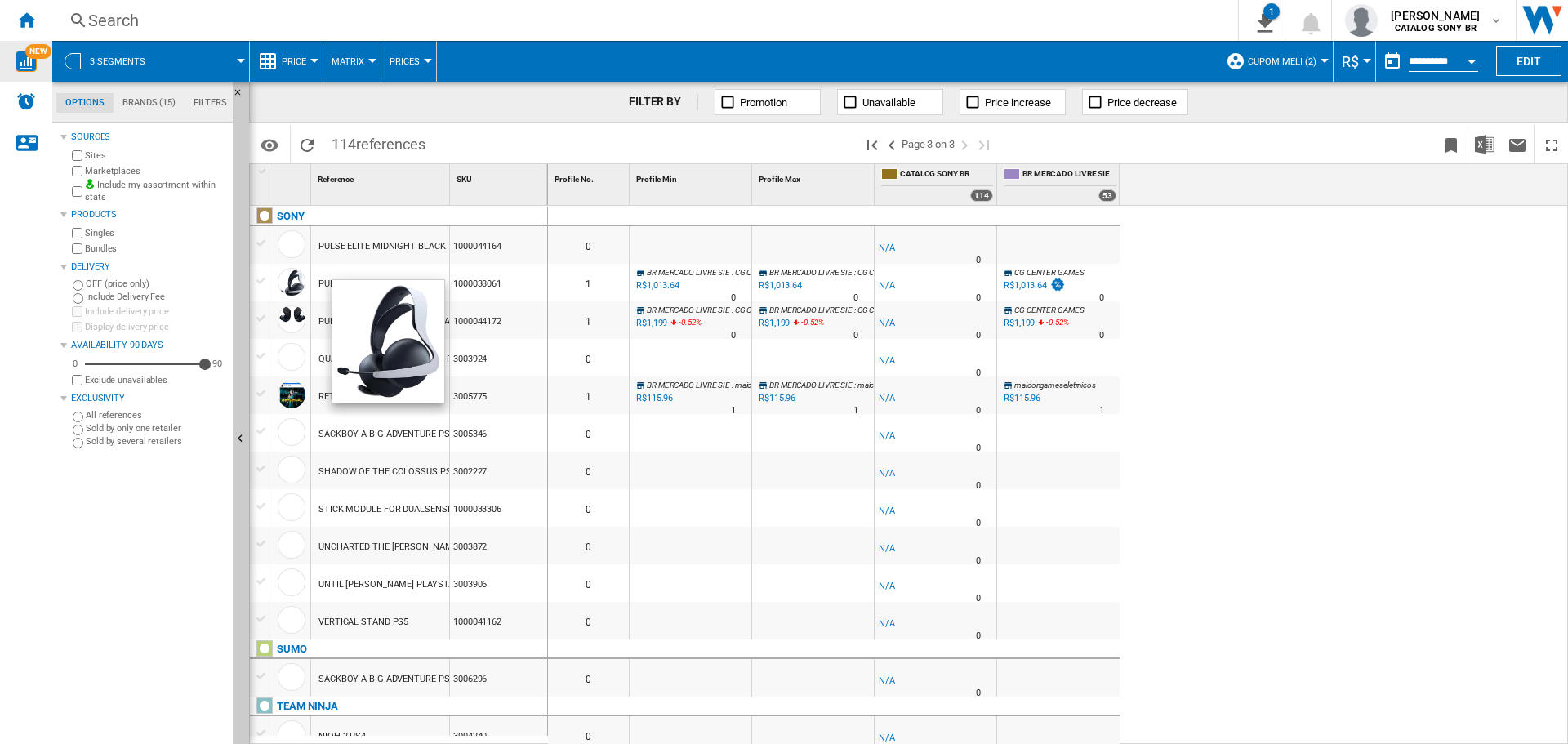
click at [296, 283] on div at bounding box center [291, 282] width 28 height 28
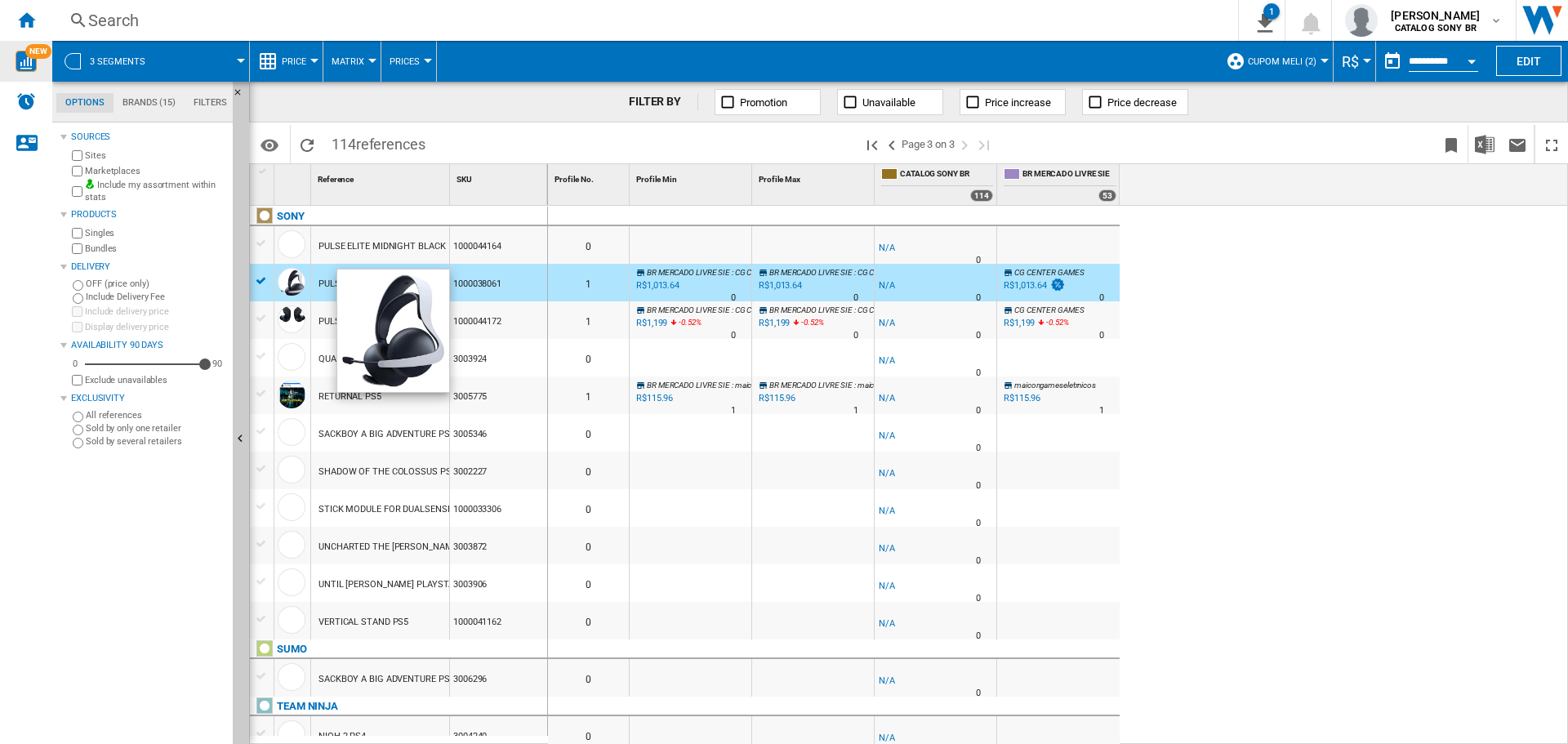
click at [300, 286] on div at bounding box center [291, 282] width 28 height 28
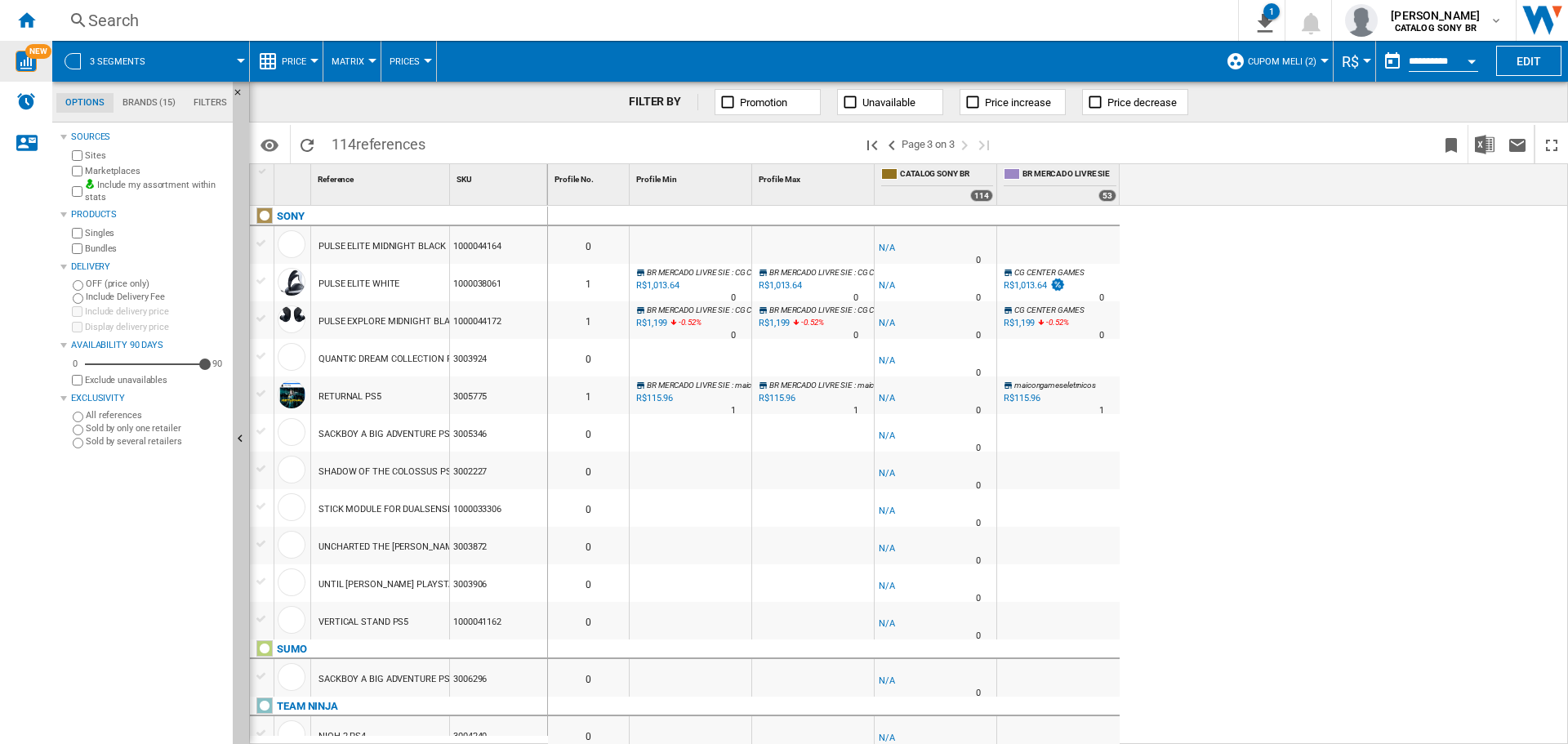
click at [1042, 285] on div "R$1,013.64" at bounding box center [1025, 285] width 44 height 11
click at [364, 52] on button "Matrix" at bounding box center [352, 62] width 41 height 41
click at [361, 52] on md-backdrop at bounding box center [784, 372] width 1568 height 744
click at [396, 61] on span "Prices" at bounding box center [405, 62] width 30 height 11
click at [396, 62] on md-backdrop at bounding box center [784, 372] width 1568 height 744
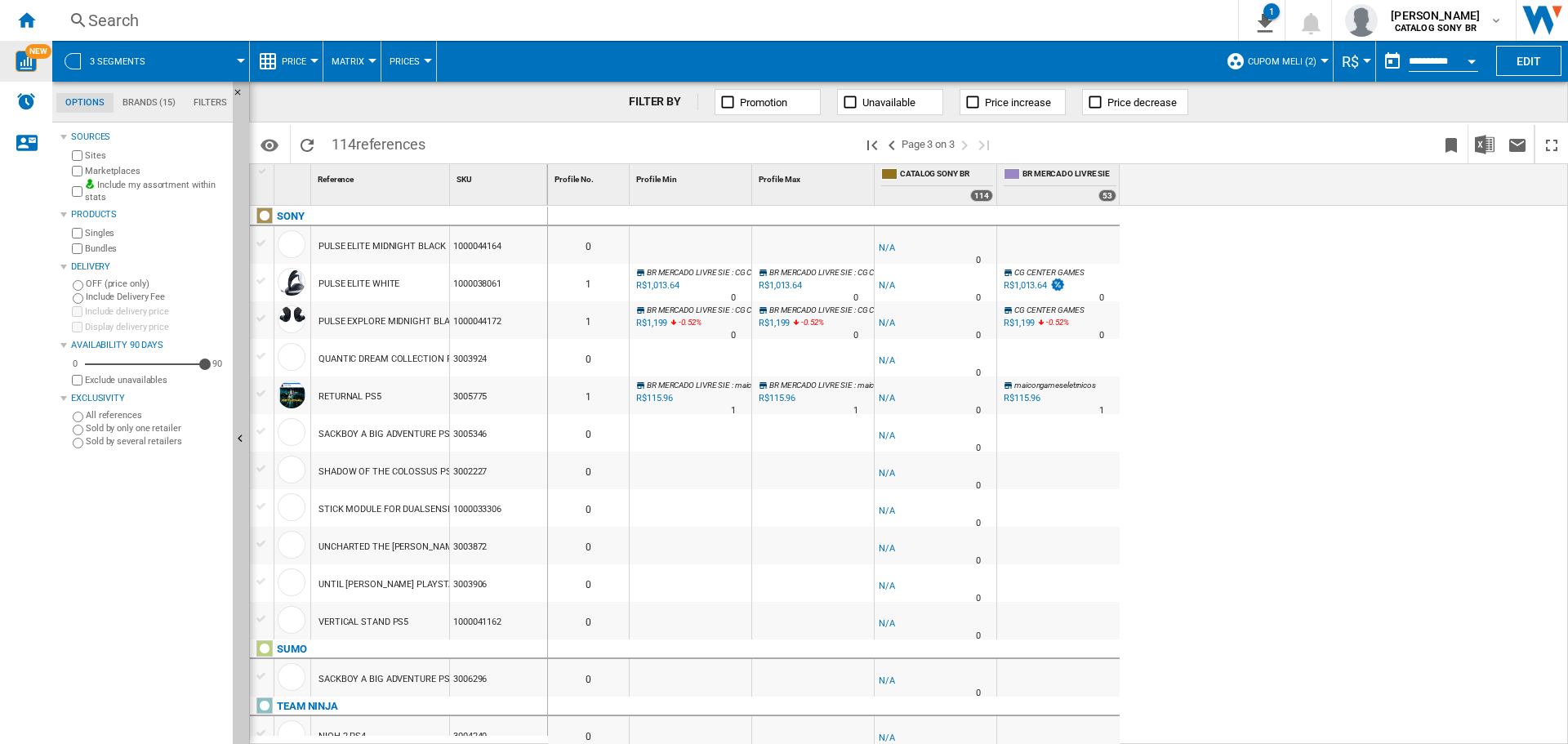
click at [298, 59] on span "Price" at bounding box center [294, 62] width 25 height 11
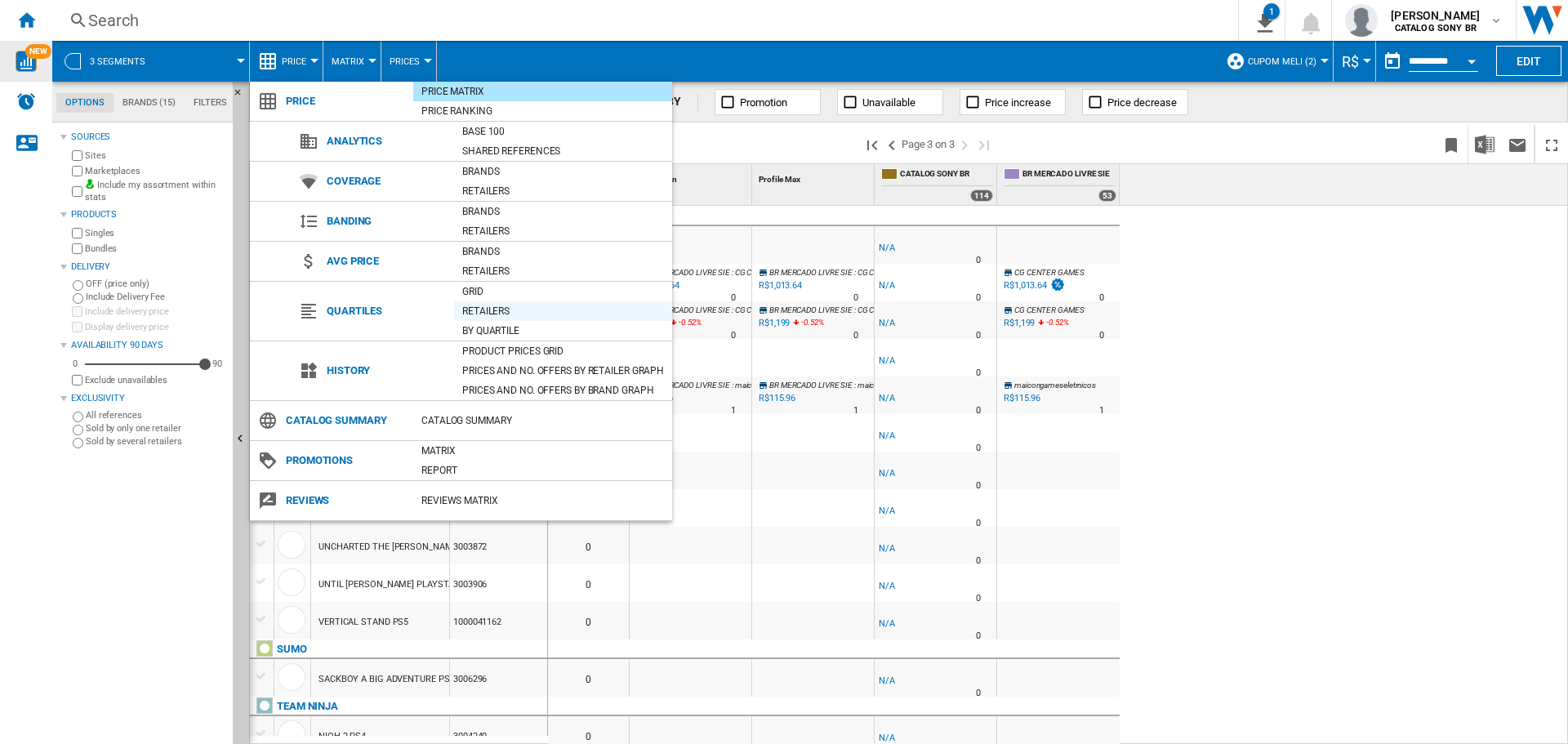
click at [484, 306] on div "Retailers" at bounding box center [563, 311] width 218 height 16
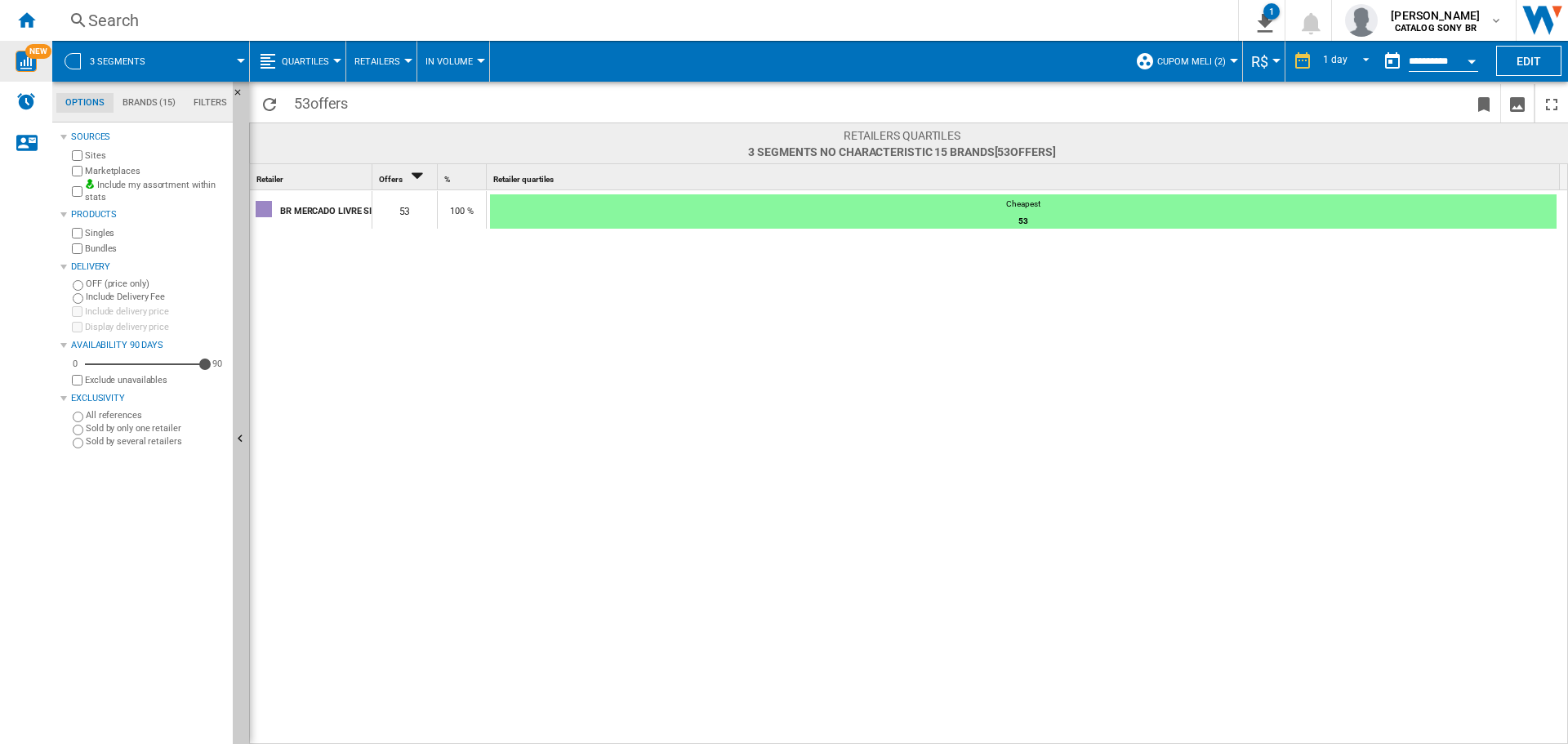
click at [385, 57] on span "Retailers" at bounding box center [378, 62] width 46 height 11
click at [374, 58] on md-backdrop at bounding box center [784, 372] width 1568 height 744
click at [318, 55] on button "Quartiles" at bounding box center [309, 62] width 56 height 41
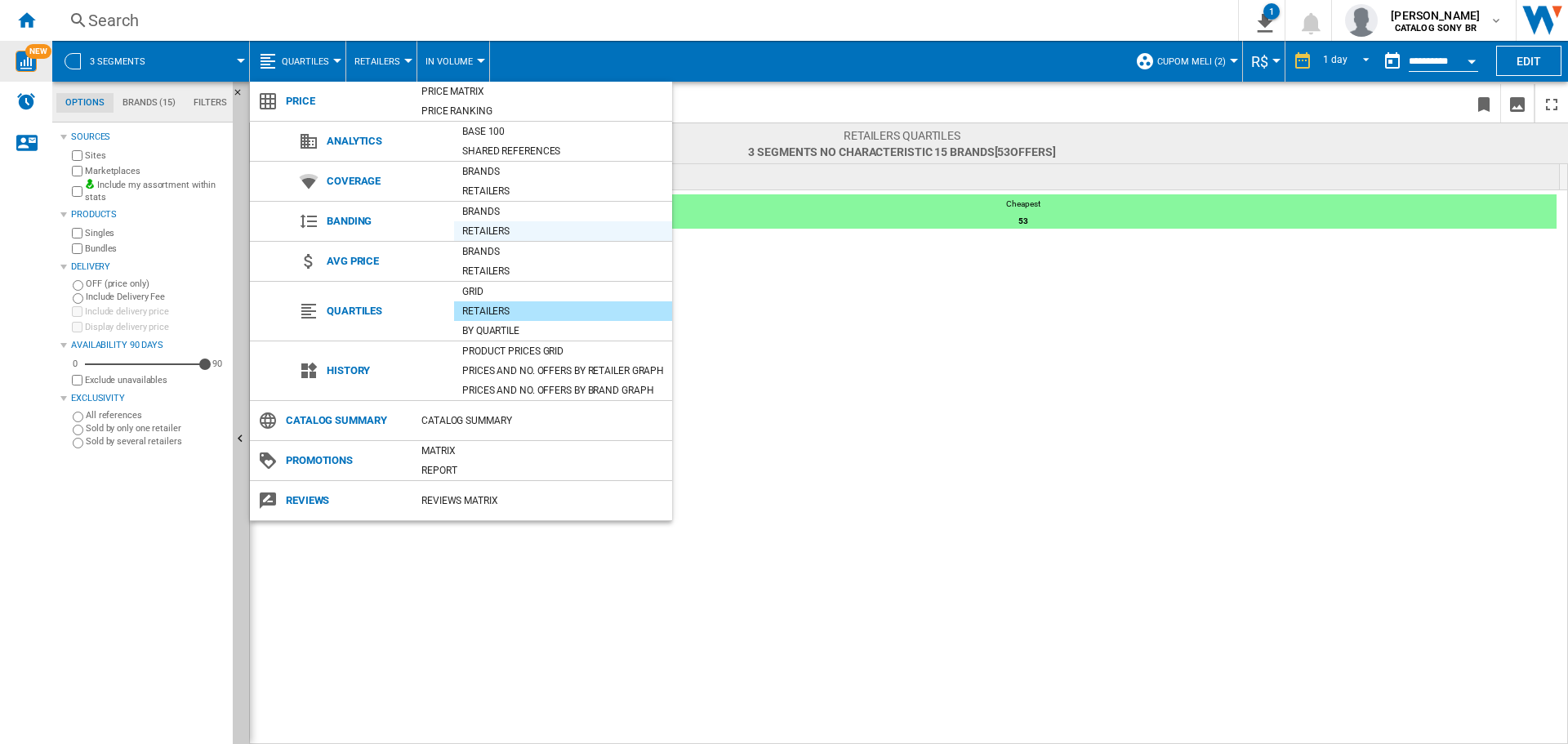
click at [502, 227] on div "Retailers" at bounding box center [563, 232] width 218 height 16
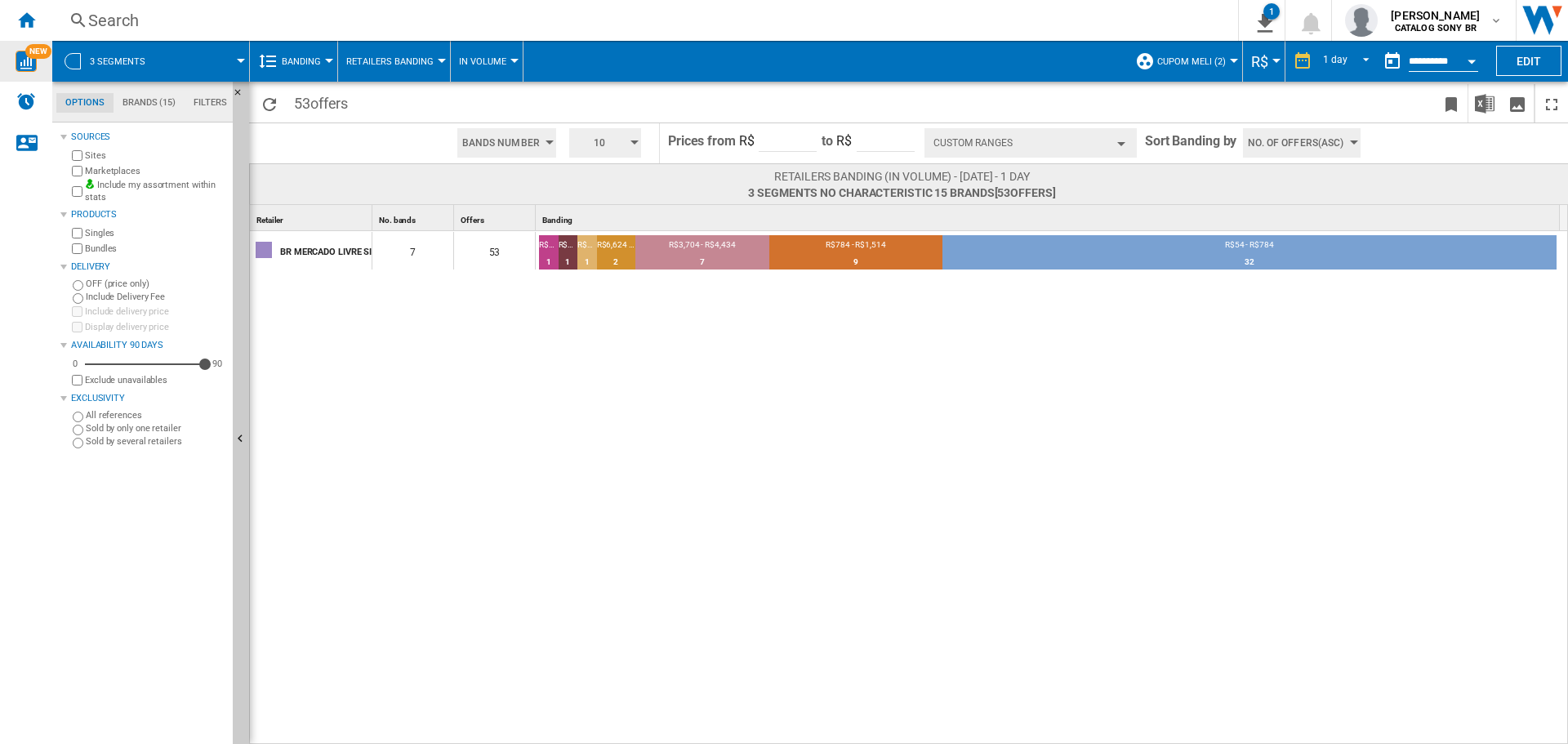
click at [316, 68] on button "Banding" at bounding box center [305, 62] width 48 height 41
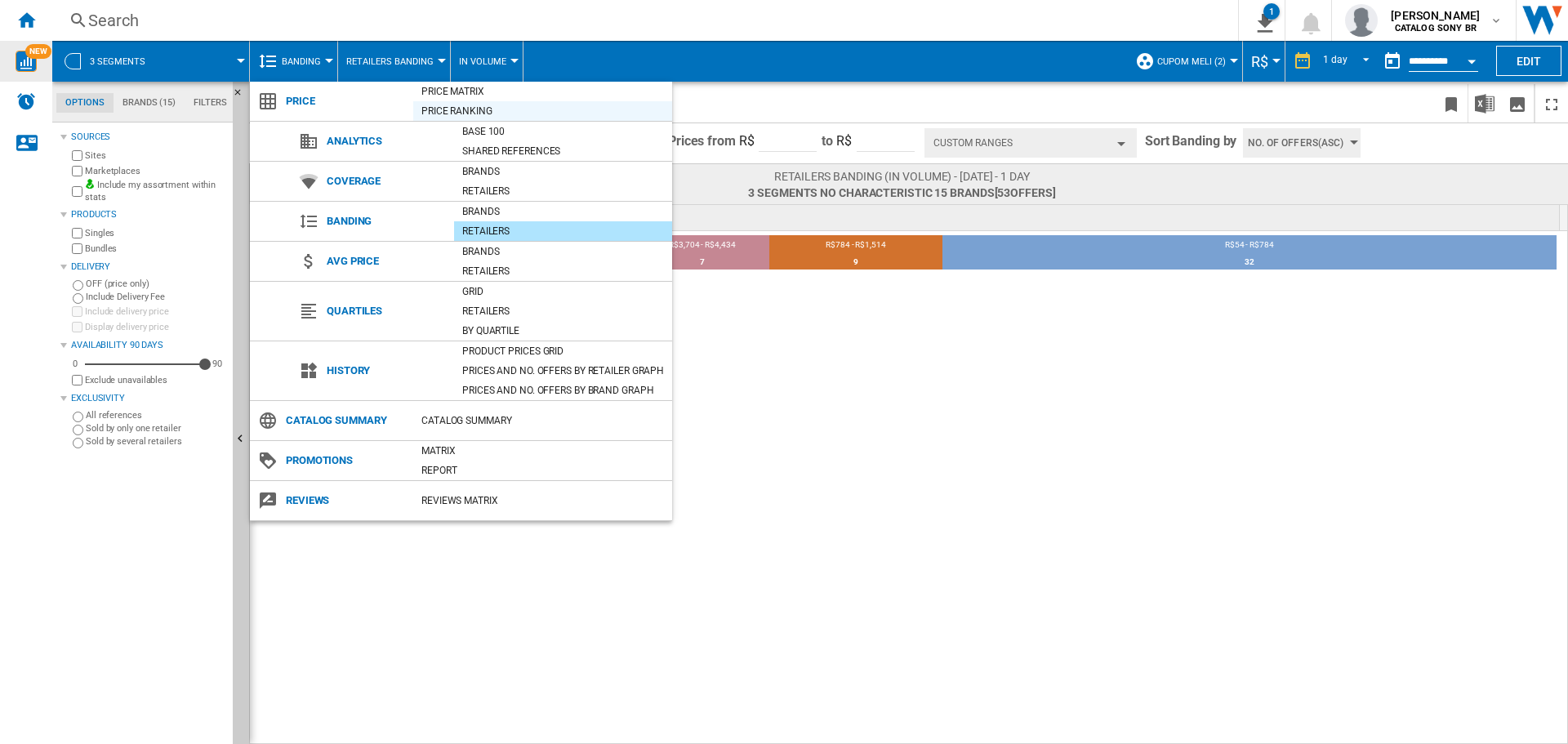
click at [496, 114] on div "Price Ranking" at bounding box center [542, 111] width 259 height 16
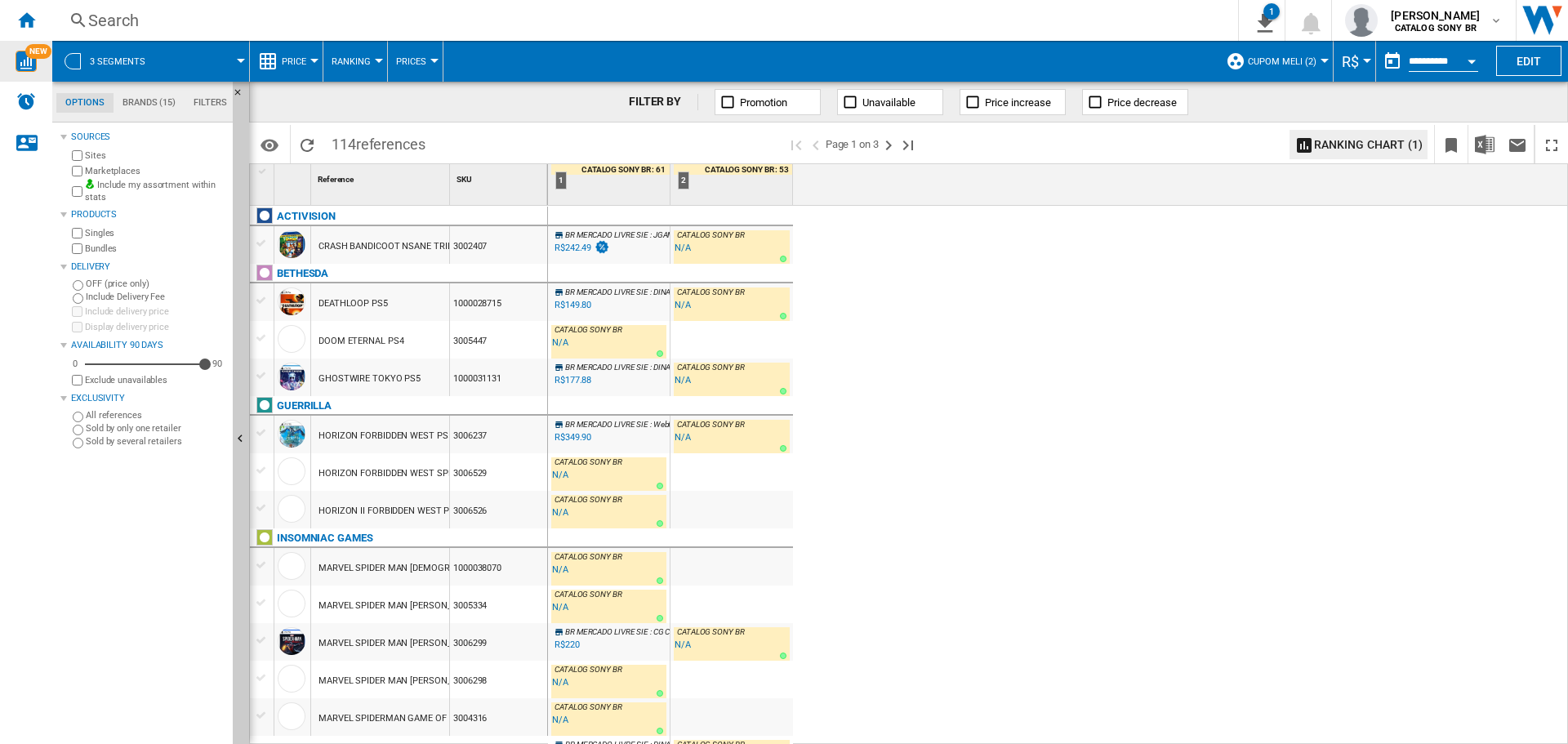
click at [364, 241] on div "CRASH BANDICOOT NSANE TRILOGY PS4" at bounding box center [404, 247] width 171 height 38
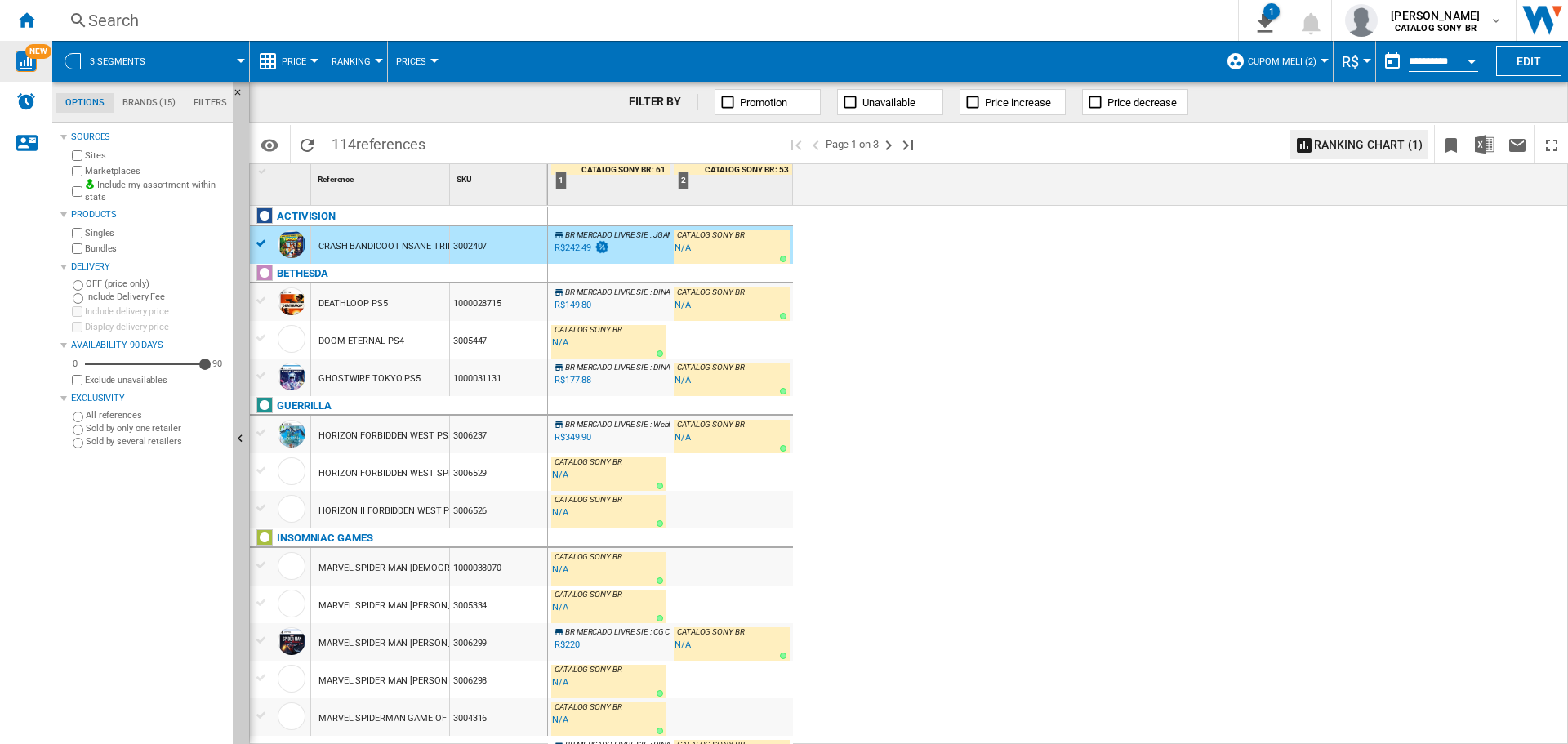
click at [364, 241] on div "CRASH BANDICOOT NSANE TRILOGY PS4" at bounding box center [404, 247] width 171 height 38
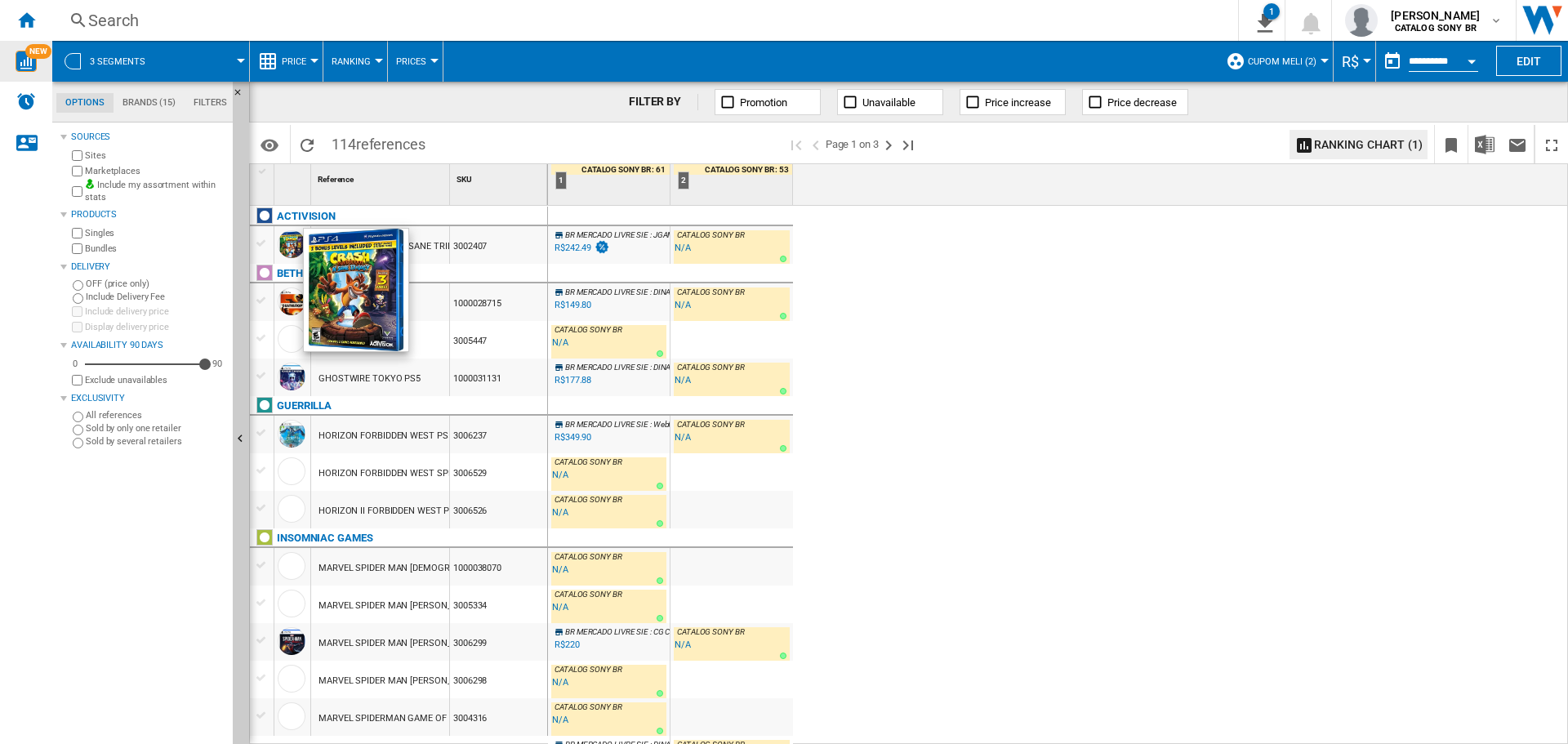
click at [287, 249] on div at bounding box center [291, 245] width 28 height 28
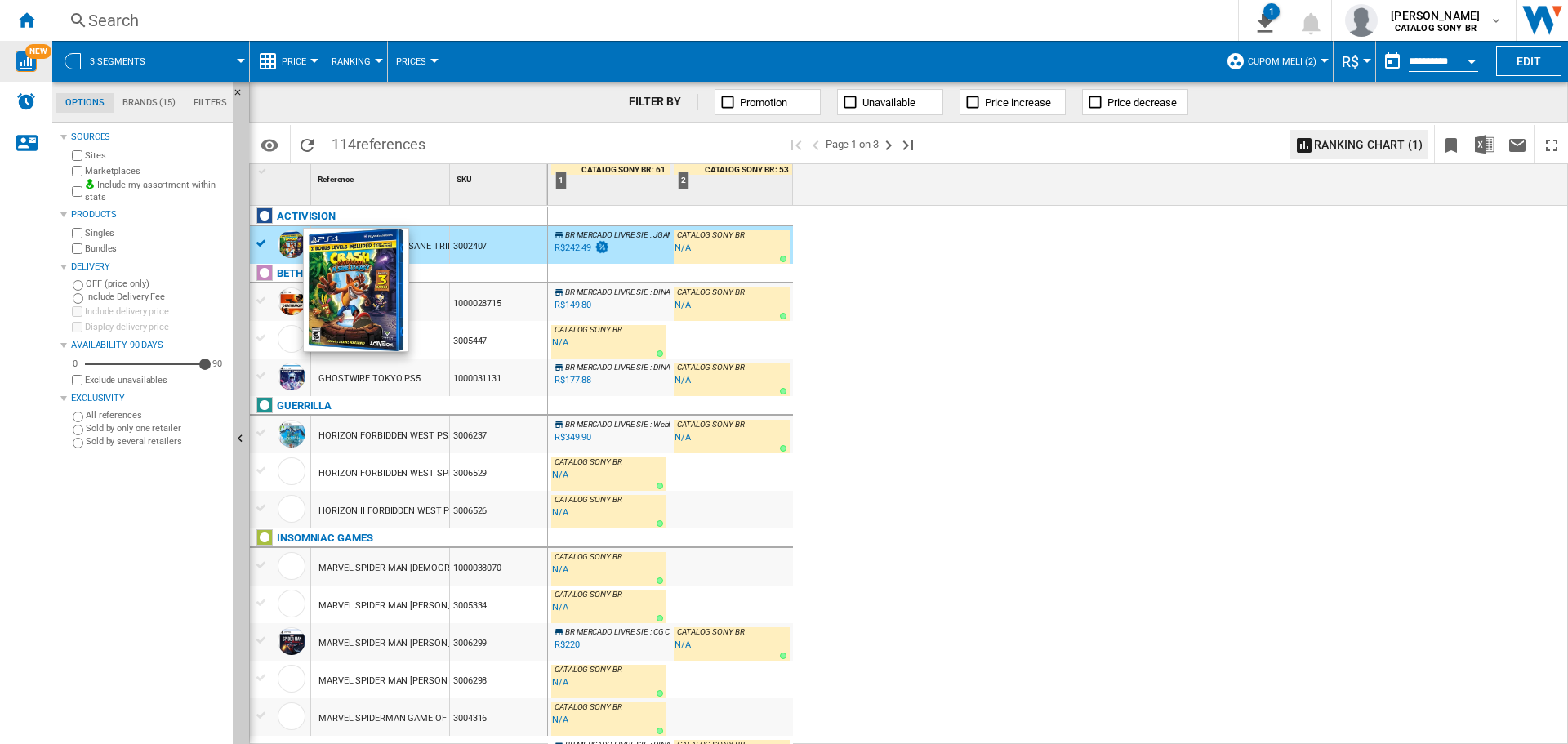
click at [287, 249] on div at bounding box center [291, 245] width 28 height 28
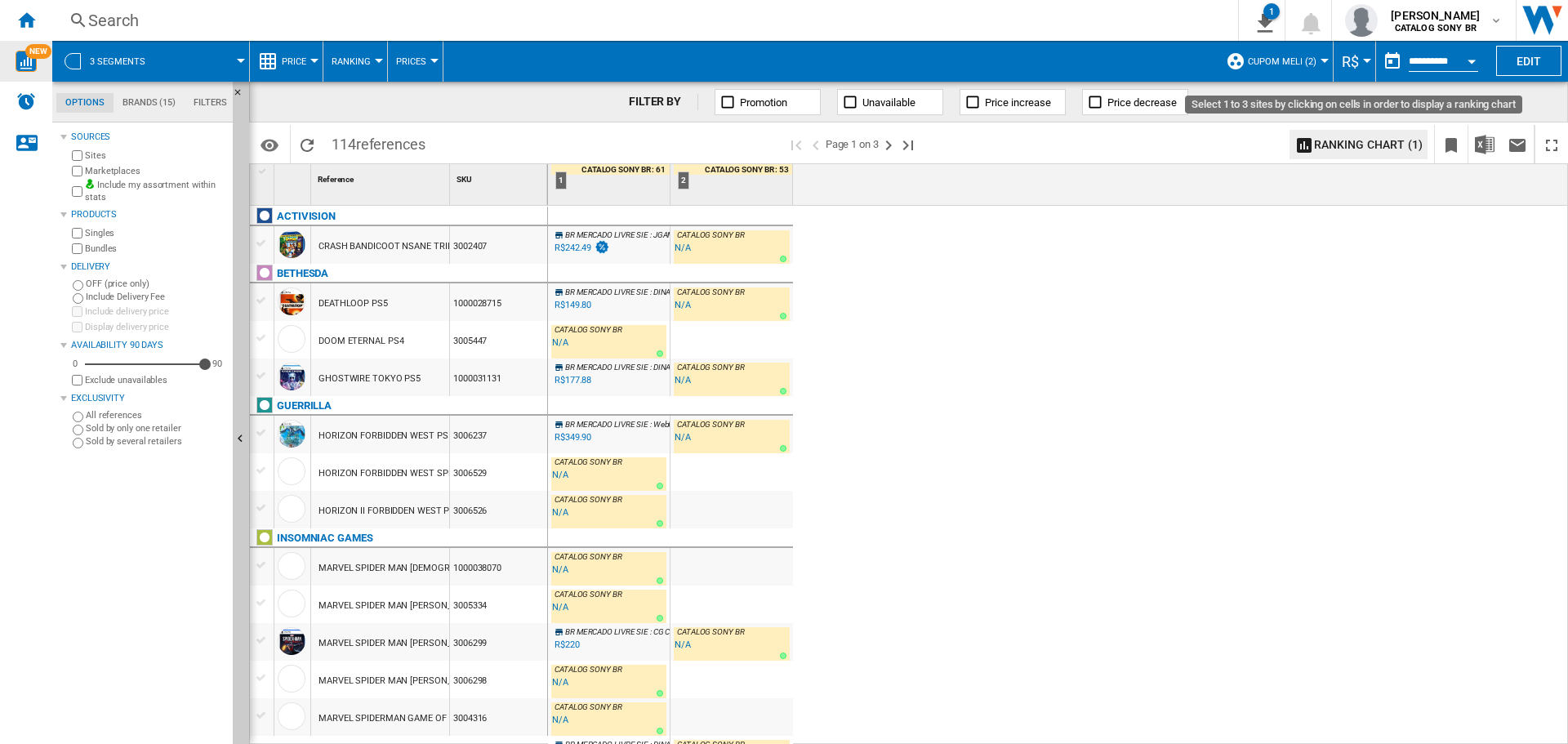
click at [1354, 142] on button "Ranking chart (1)" at bounding box center [1359, 145] width 138 height 30
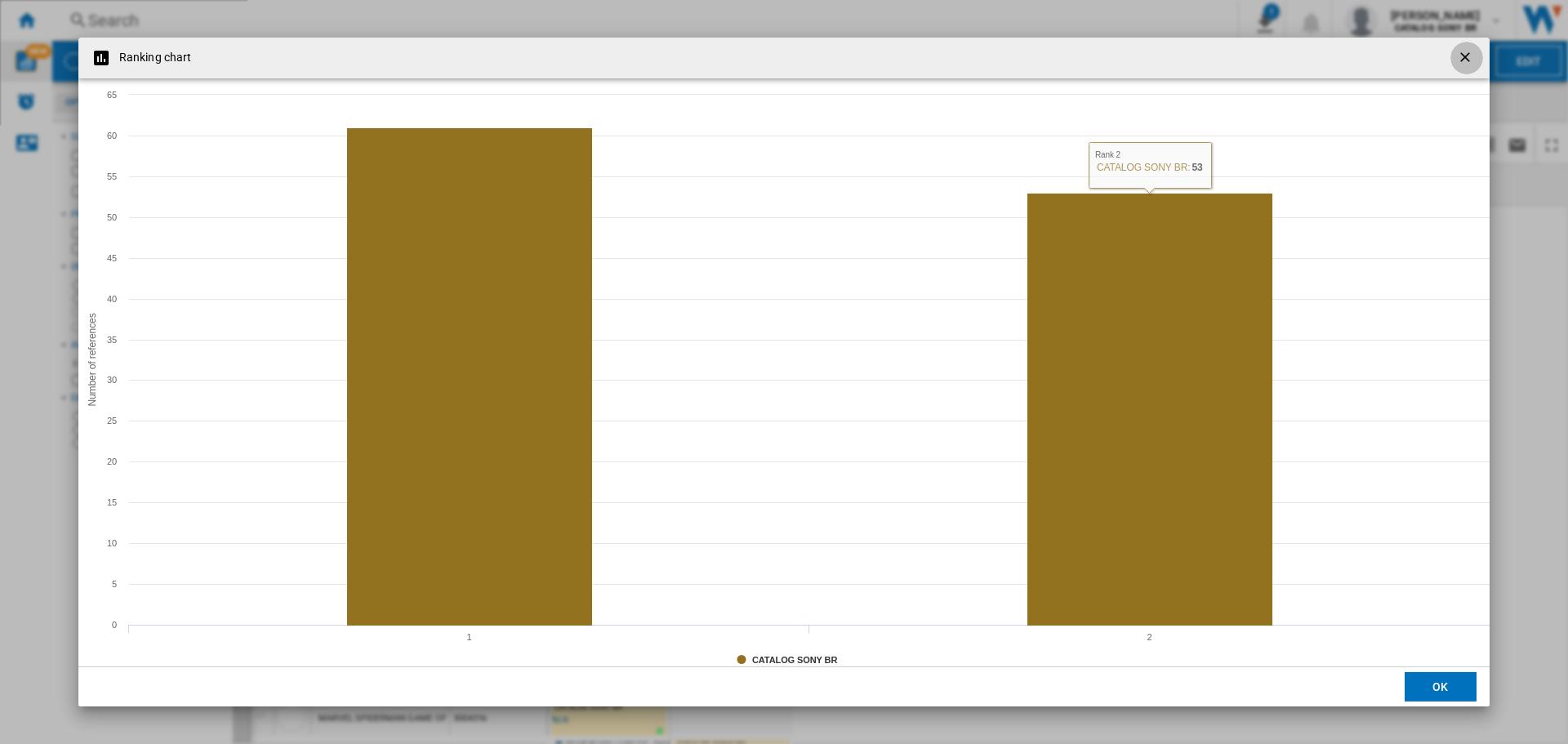
click at [1472, 54] on ng-md-icon "getI18NText('BUTTONS.CLOSE_DIALOG')" at bounding box center [1467, 59] width 20 height 20
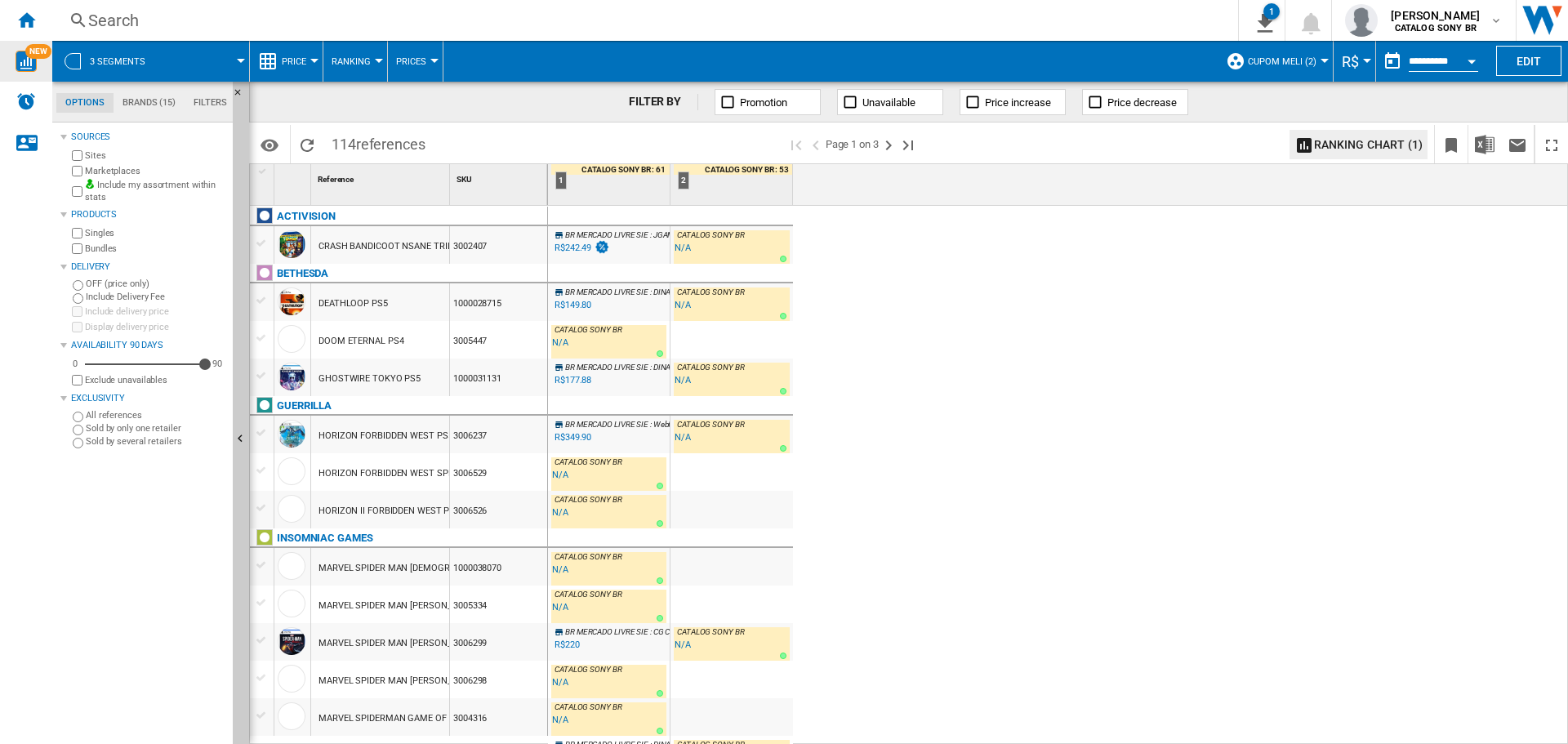
click at [284, 61] on span "Price" at bounding box center [294, 62] width 25 height 11
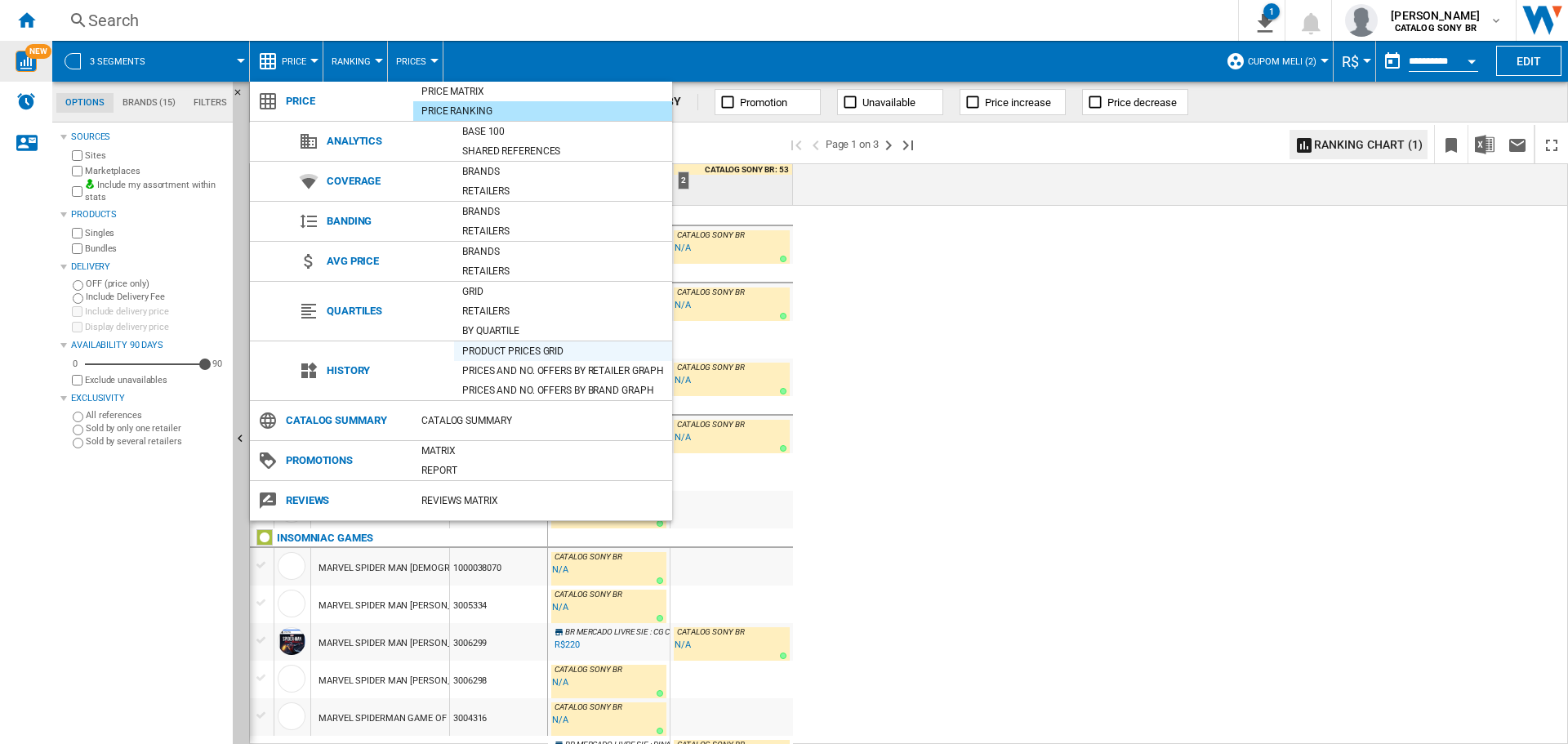
click at [502, 347] on div "Product prices grid" at bounding box center [563, 351] width 218 height 16
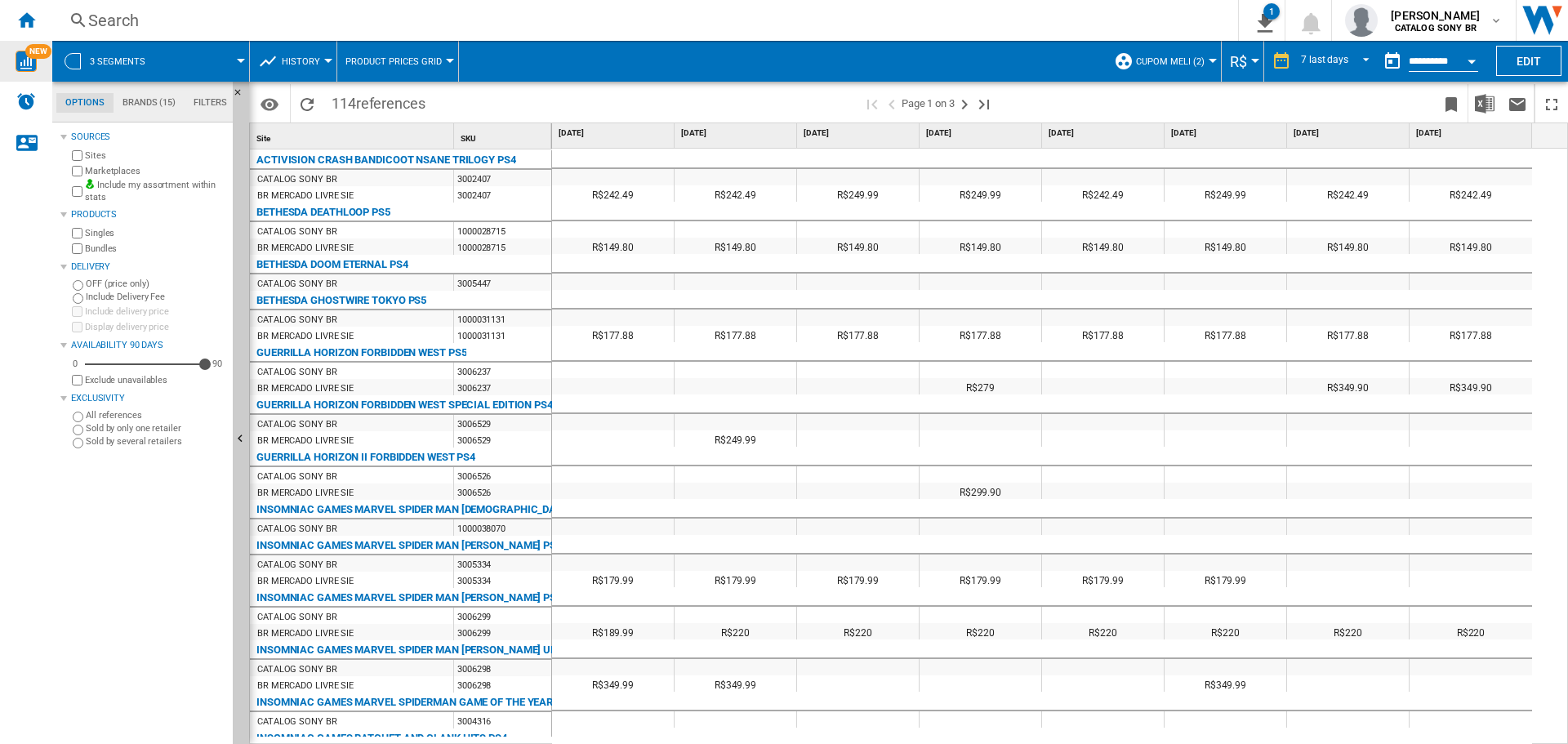
click at [371, 58] on span "Product prices grid" at bounding box center [393, 62] width 96 height 11
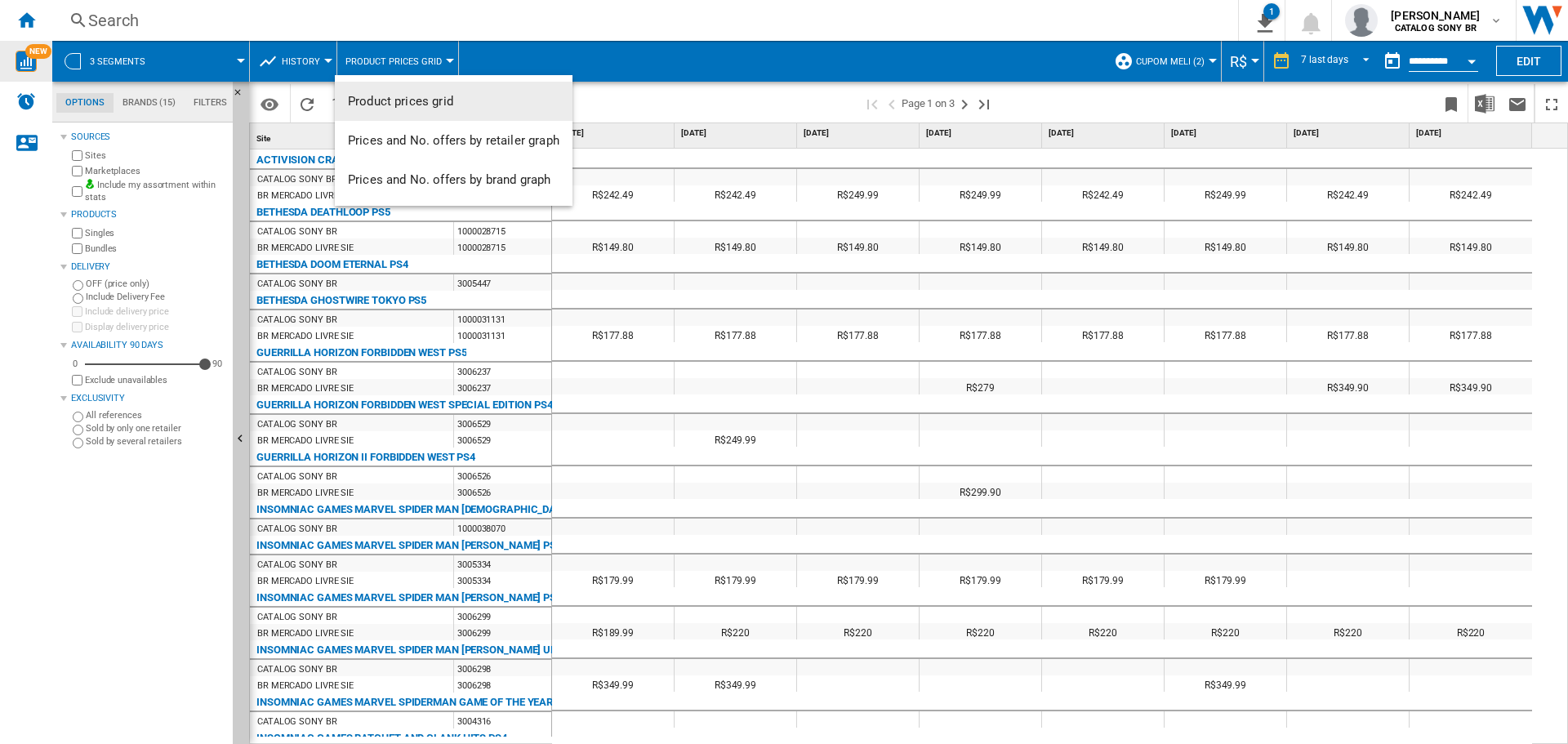
click at [371, 58] on md-backdrop at bounding box center [784, 372] width 1568 height 744
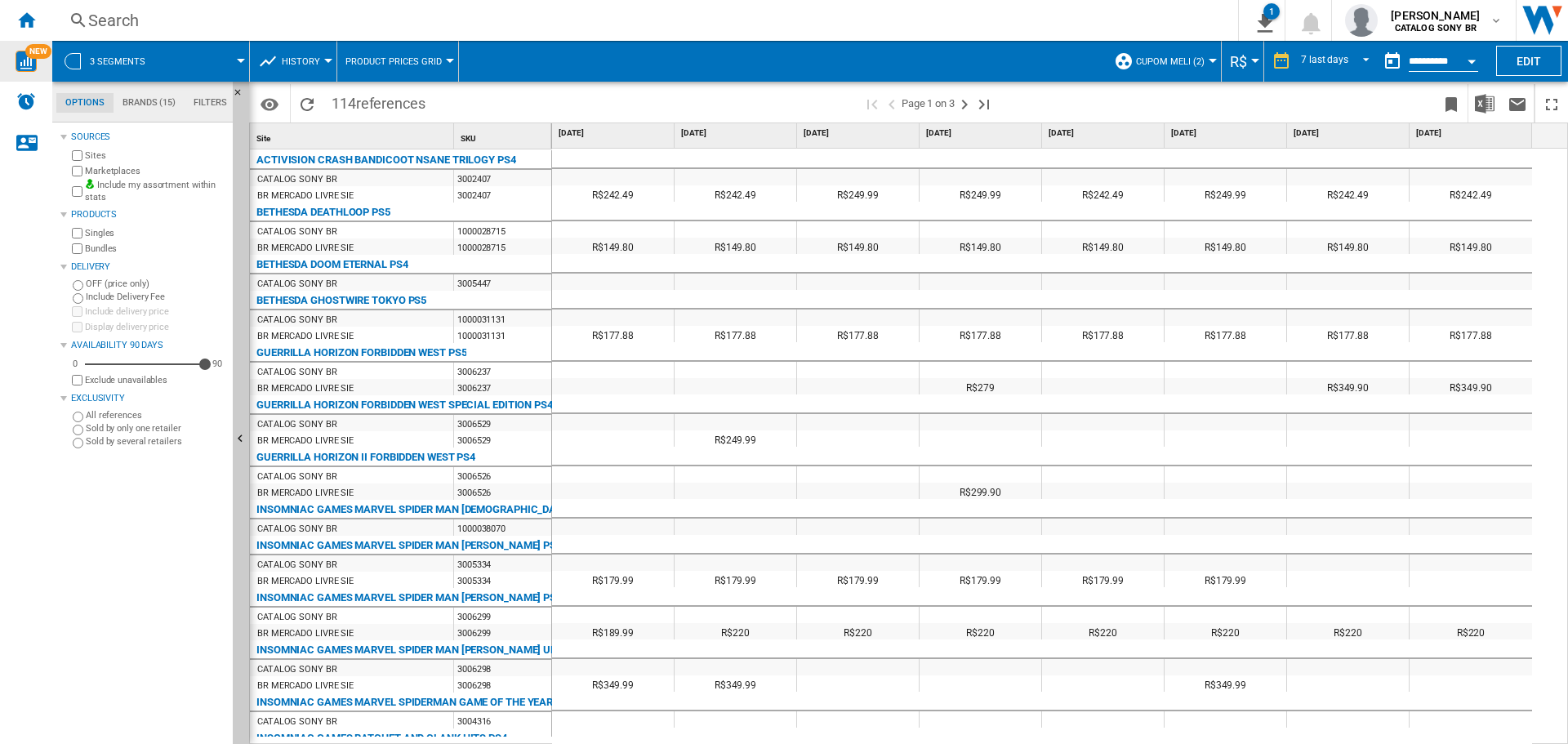
click at [304, 62] on span "History" at bounding box center [300, 62] width 39 height 11
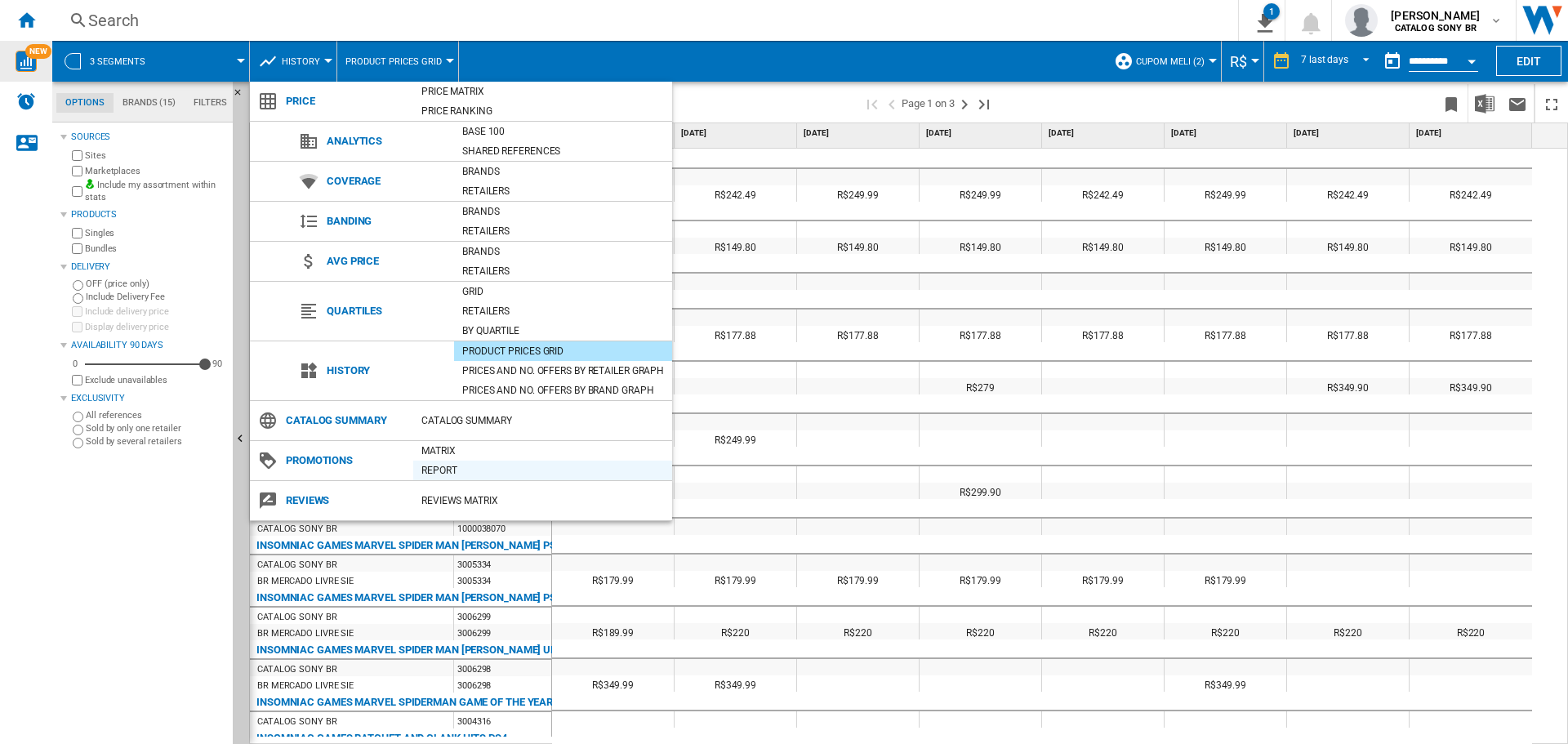
click at [470, 466] on div "Report" at bounding box center [542, 471] width 259 height 16
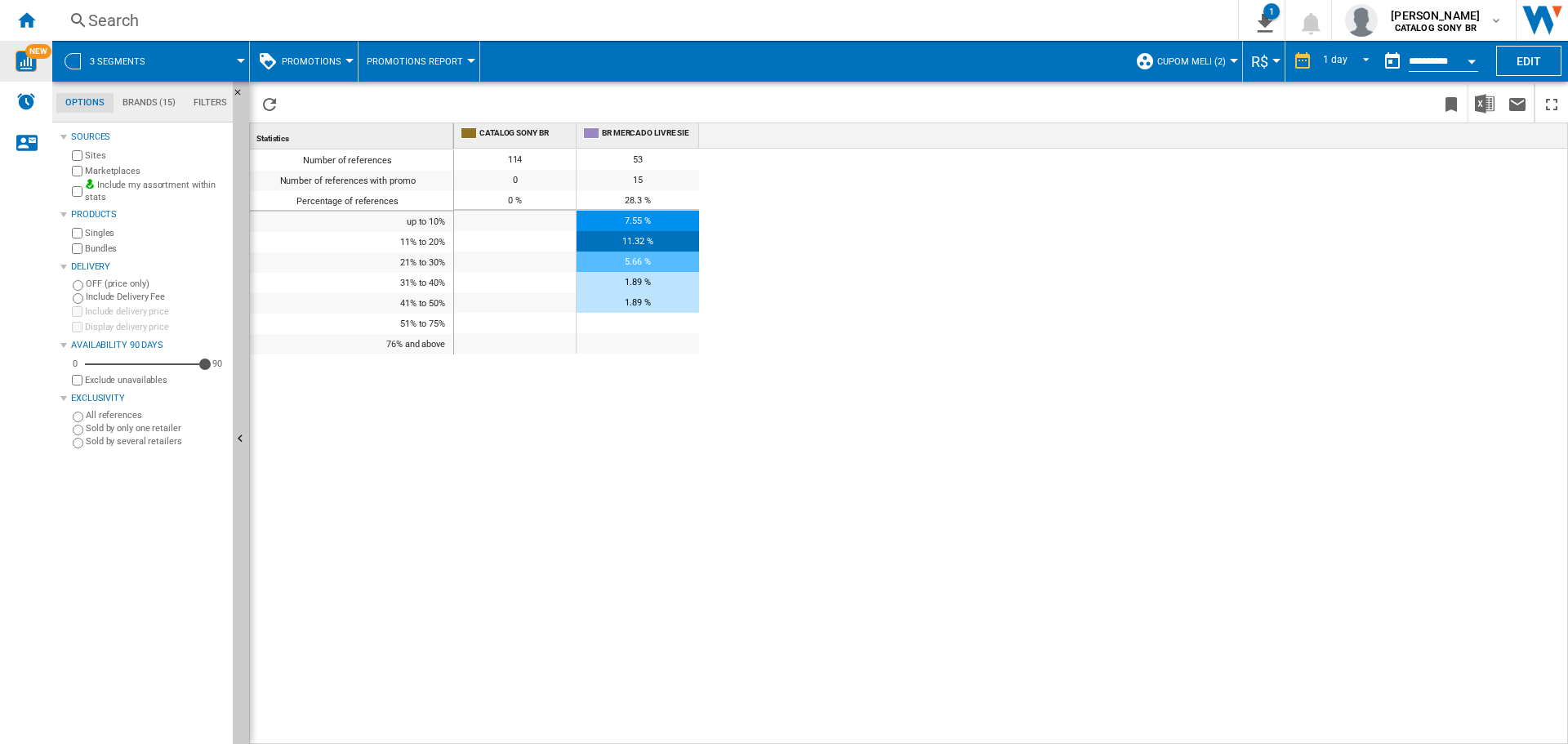
click at [329, 54] on button "Promotions" at bounding box center [315, 62] width 68 height 41
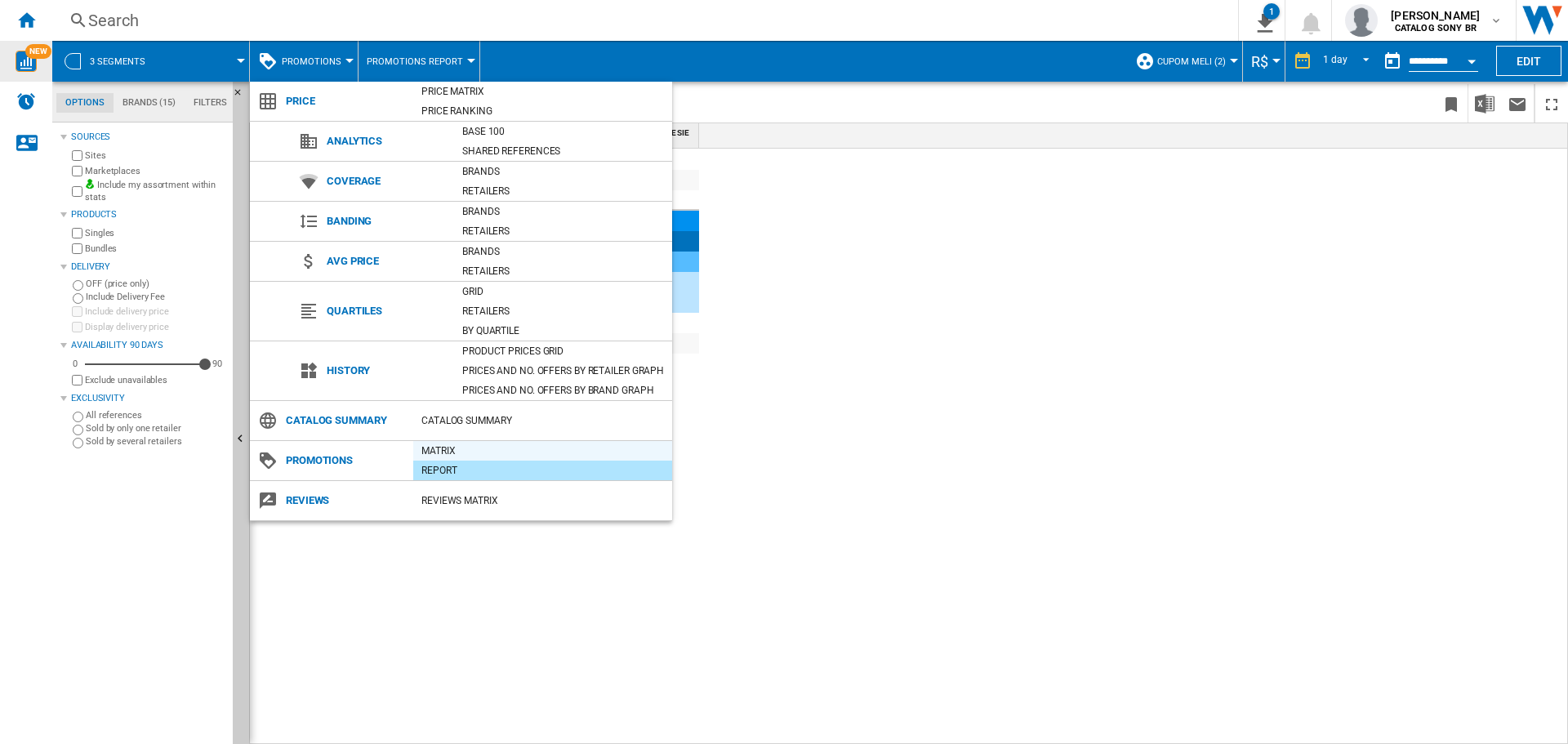
click at [452, 448] on div "Matrix" at bounding box center [542, 451] width 259 height 16
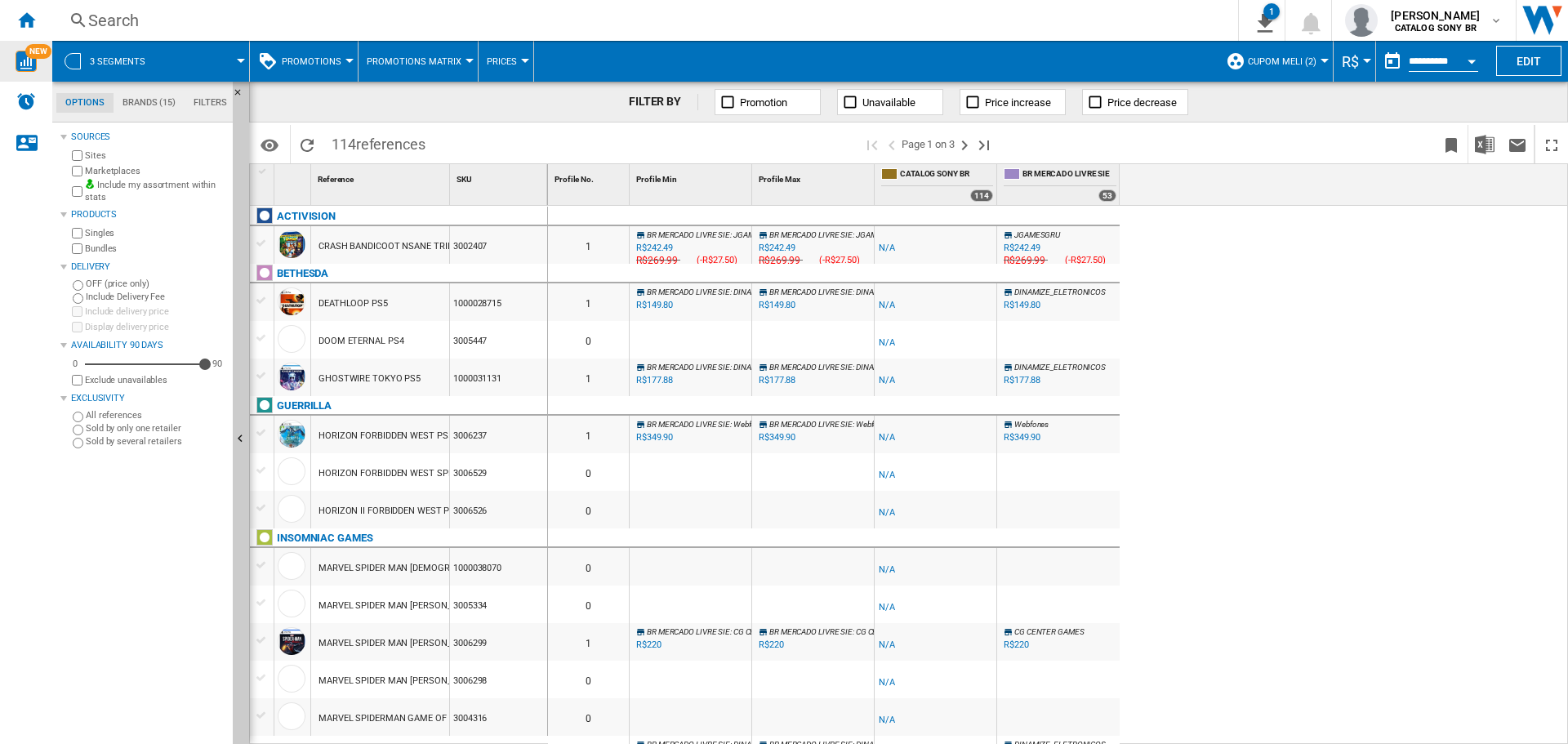
click at [1029, 249] on div "R$242.49" at bounding box center [1022, 248] width 37 height 11
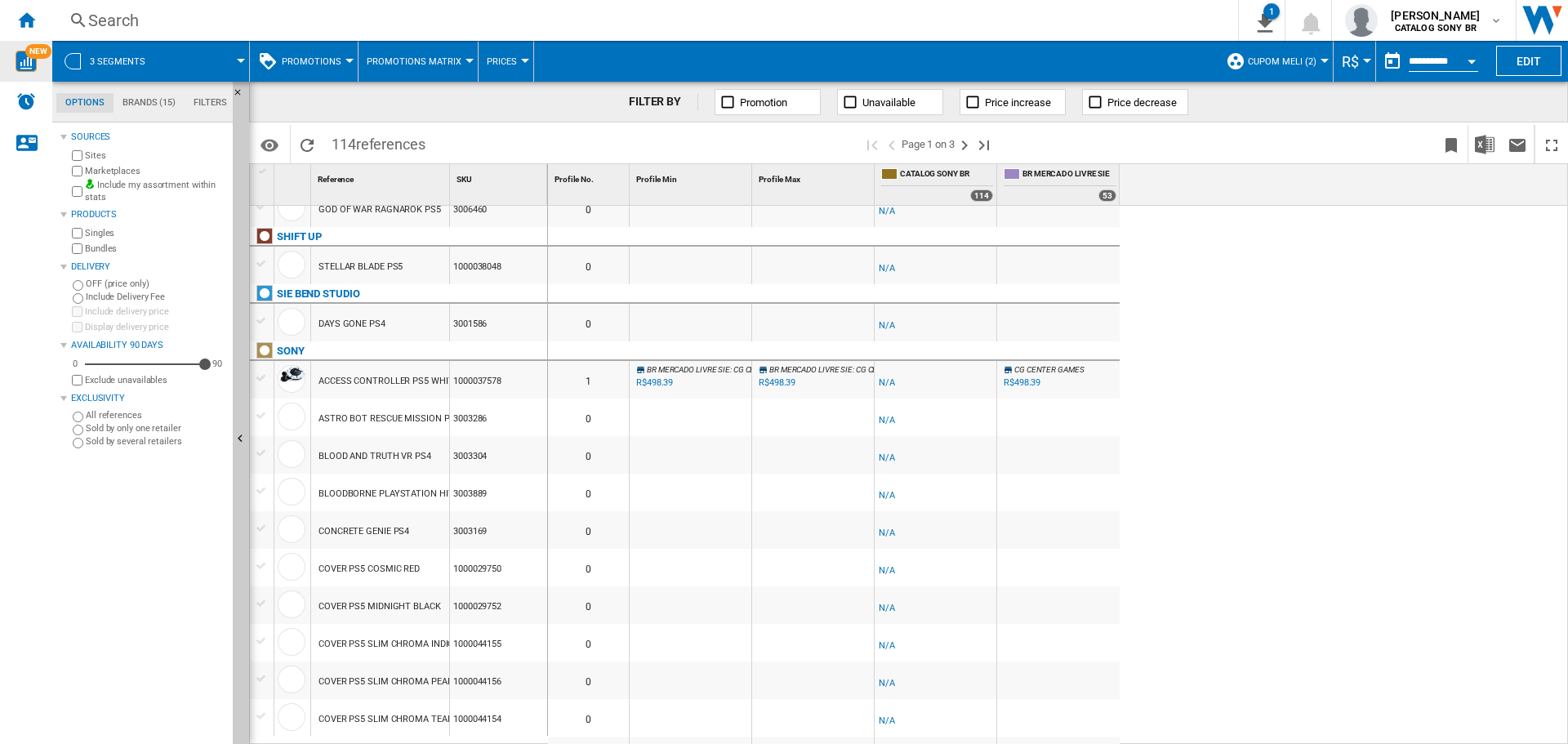
scroll to position [663, 0]
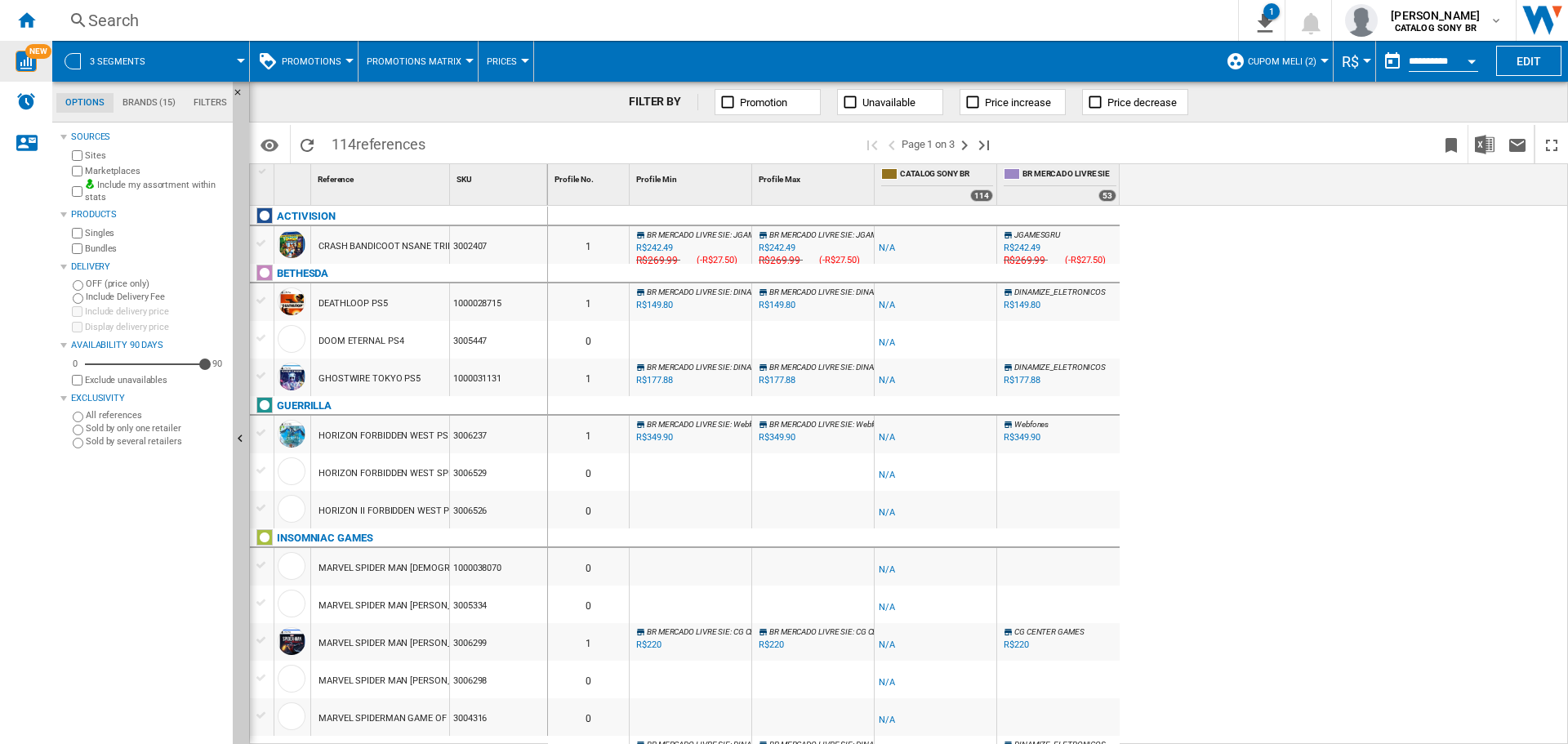
click at [328, 54] on button "Promotions" at bounding box center [315, 62] width 68 height 41
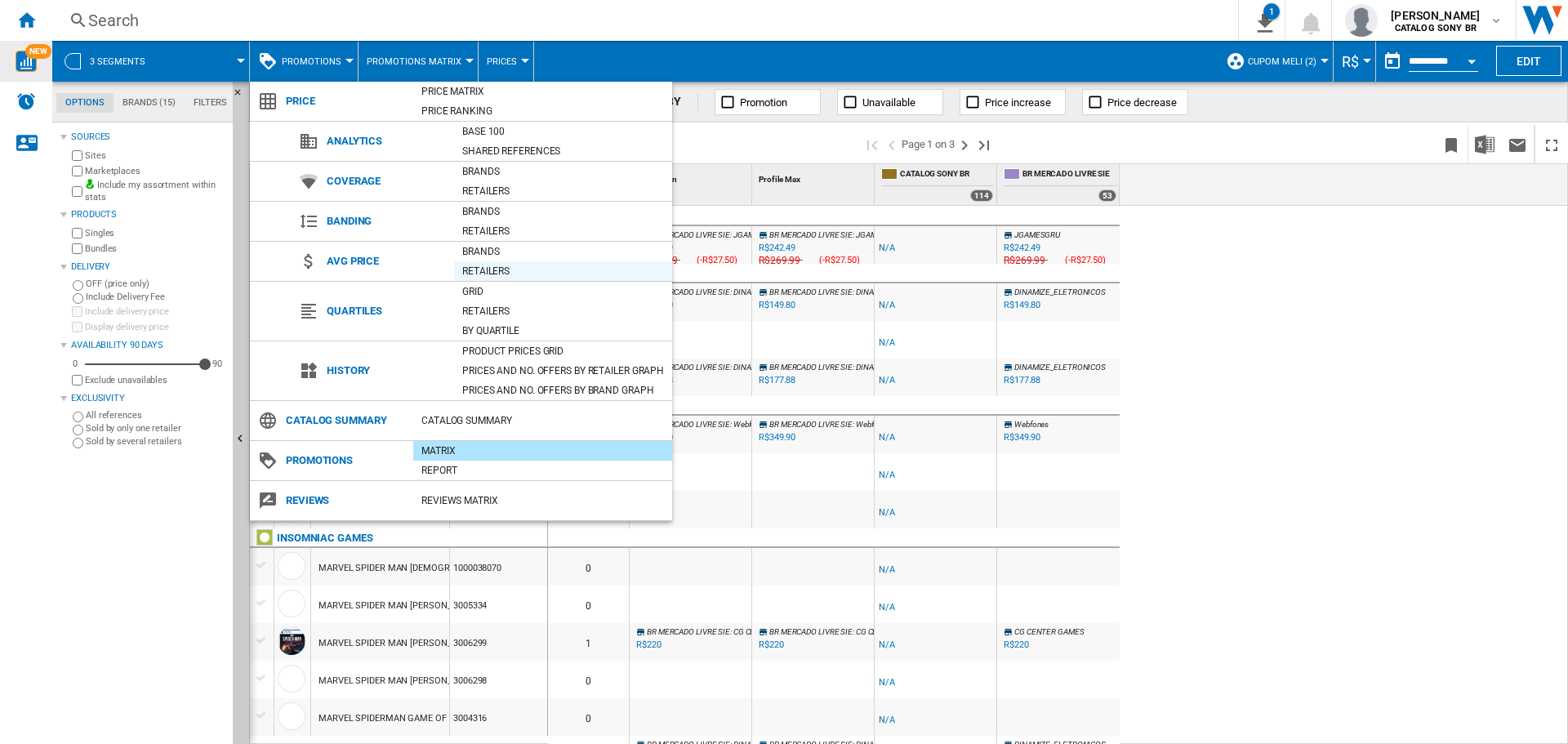
click at [492, 264] on div "Retailers" at bounding box center [563, 271] width 218 height 16
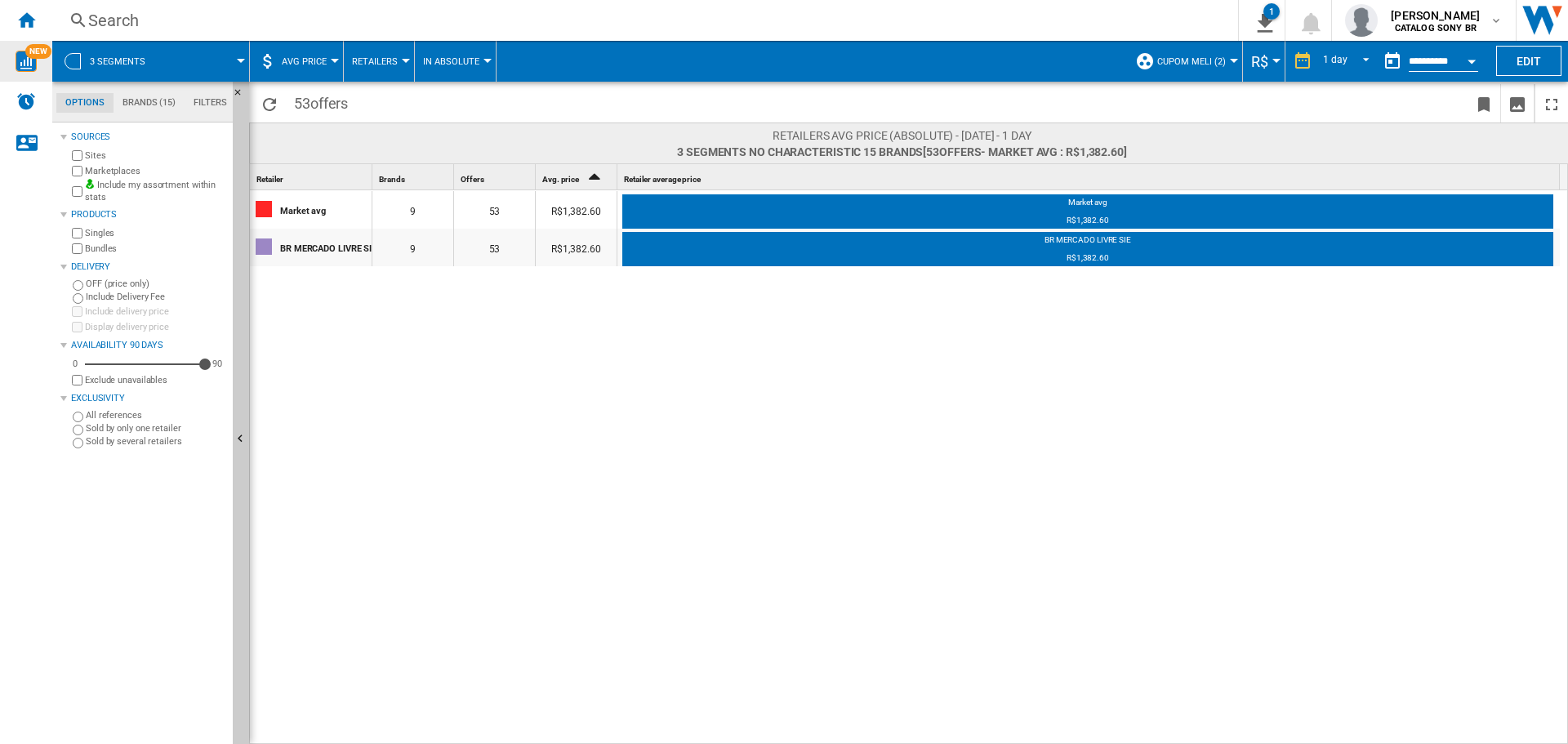
click at [311, 62] on span "AVG Price" at bounding box center [304, 62] width 45 height 11
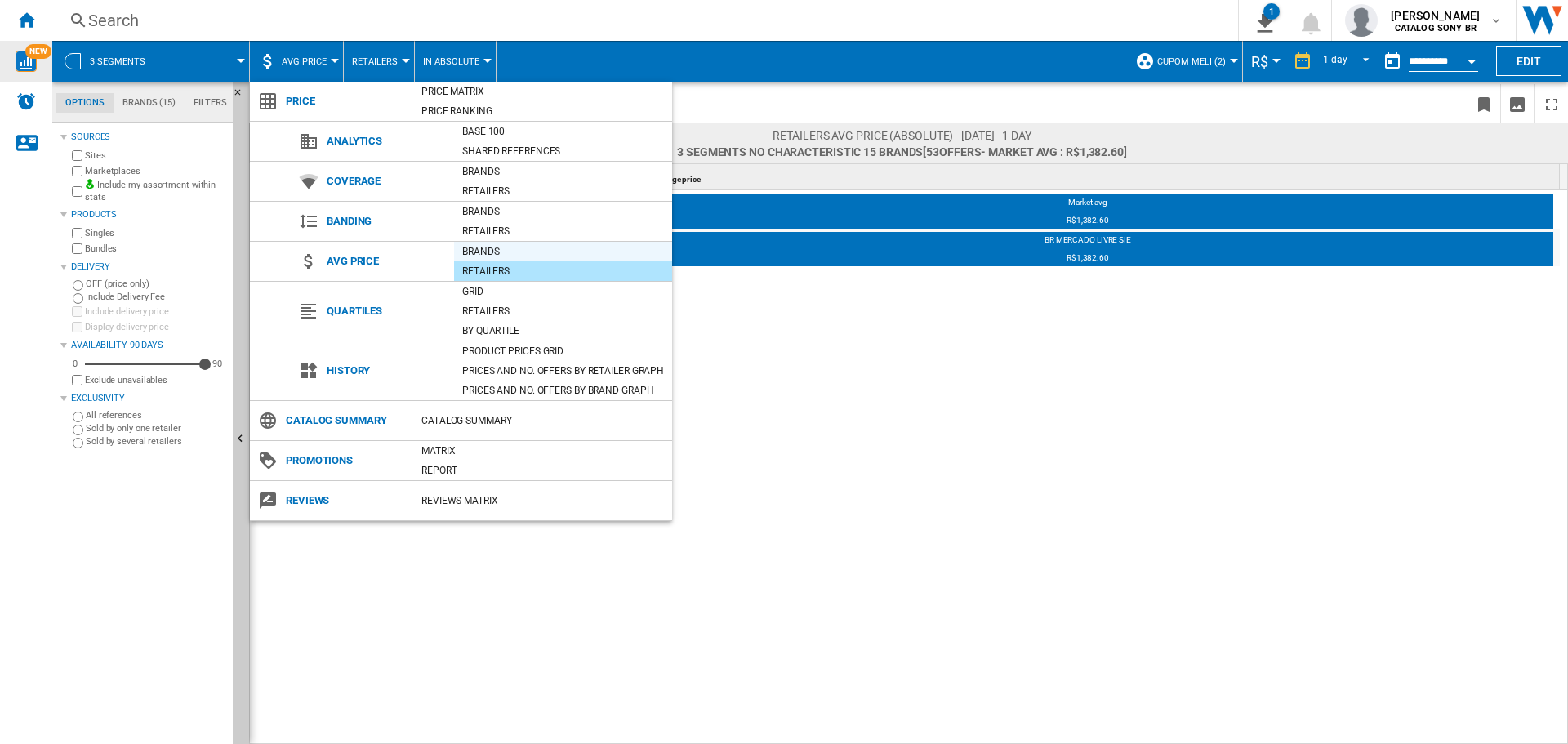
click at [492, 256] on div "Brands" at bounding box center [563, 252] width 218 height 16
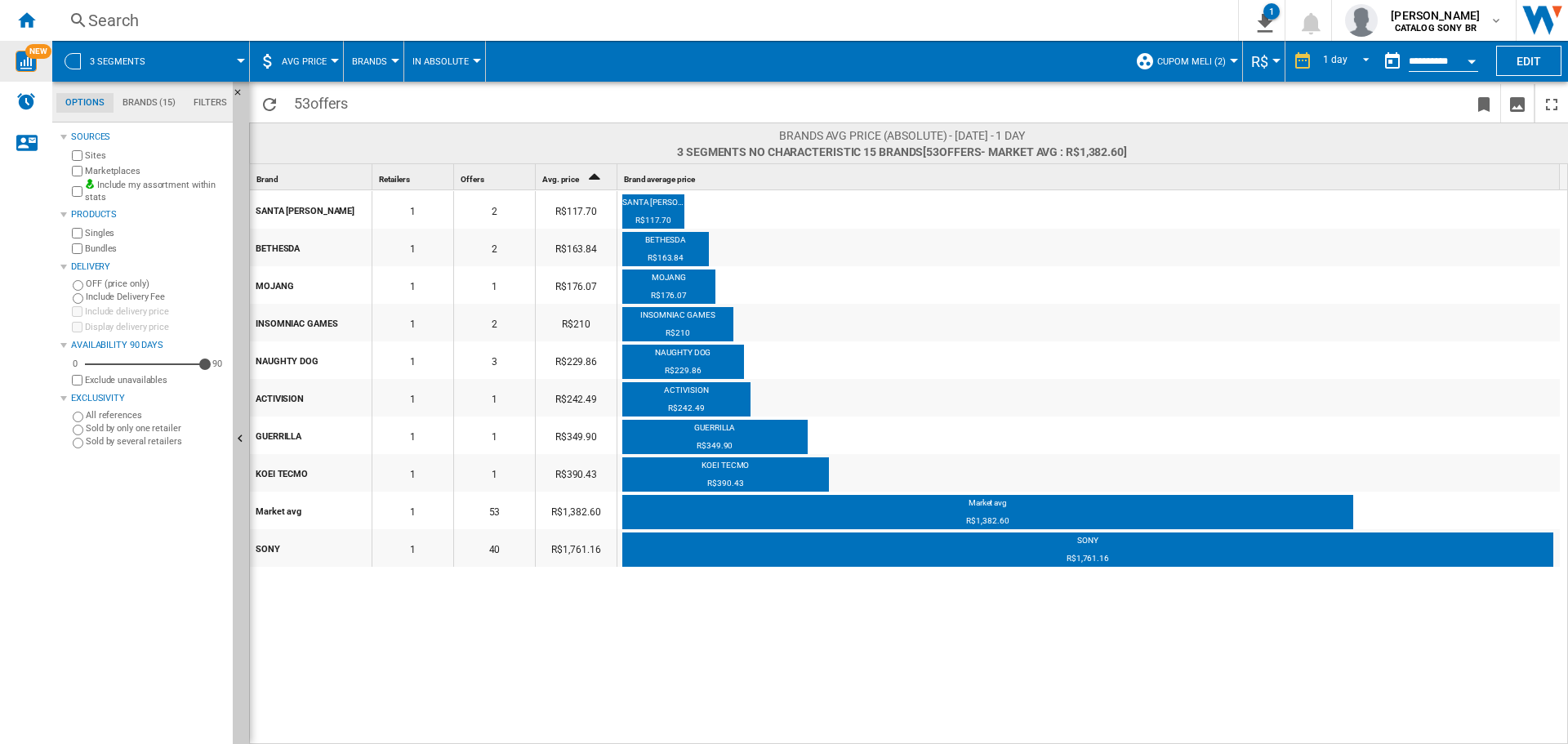
click at [300, 55] on button "AVG Price" at bounding box center [308, 62] width 53 height 41
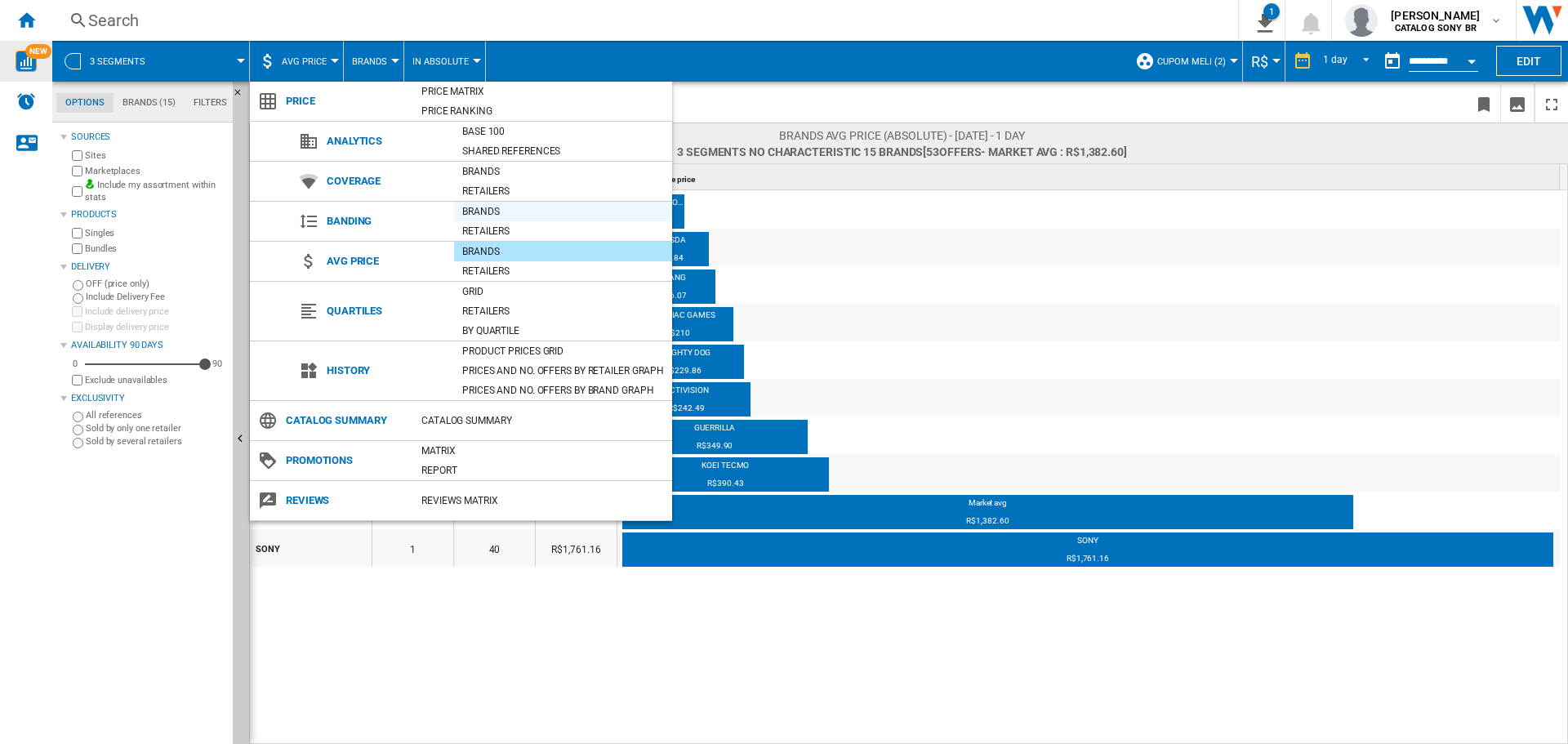
click at [508, 217] on div "Brands" at bounding box center [563, 212] width 218 height 16
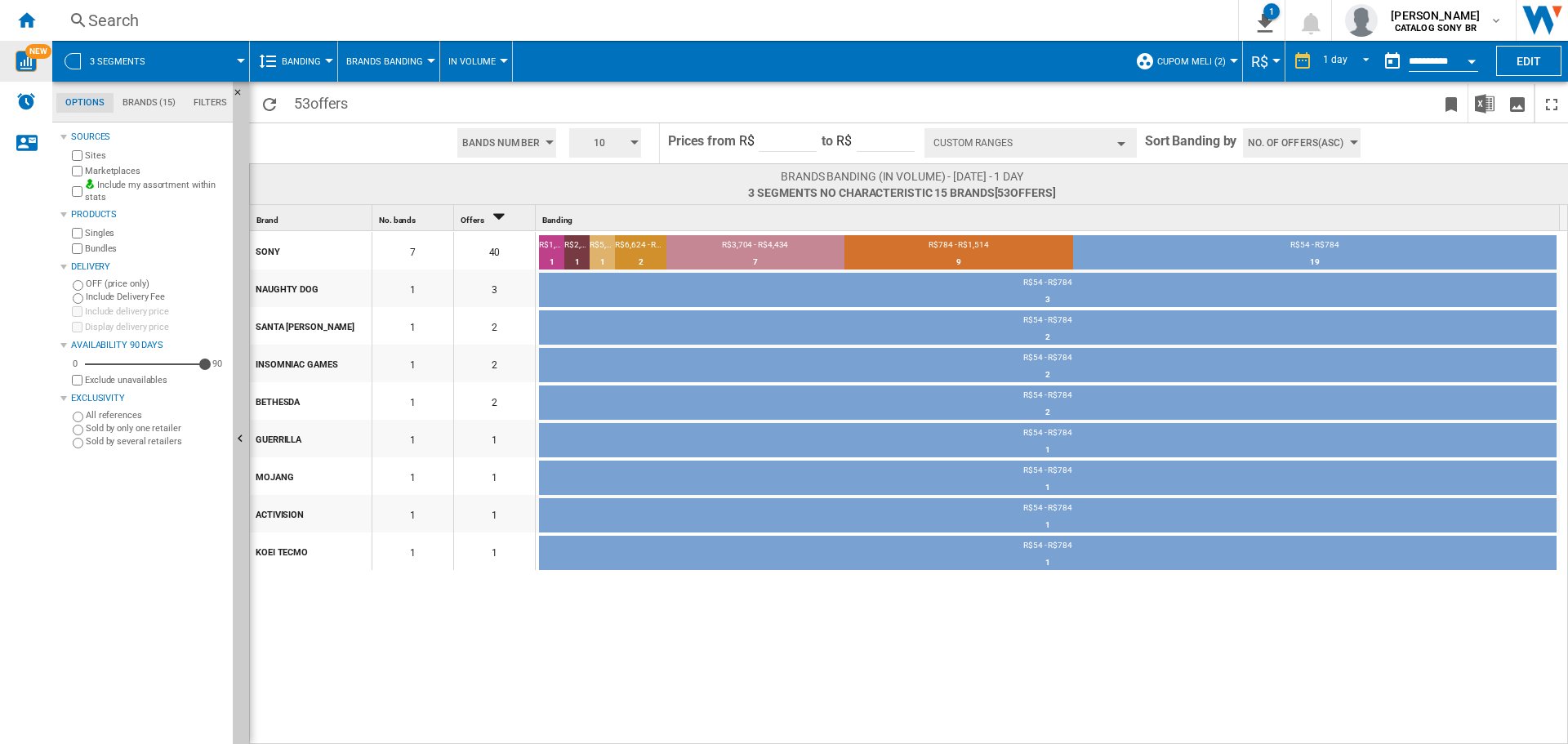
click at [302, 57] on span "Banding" at bounding box center [301, 62] width 39 height 11
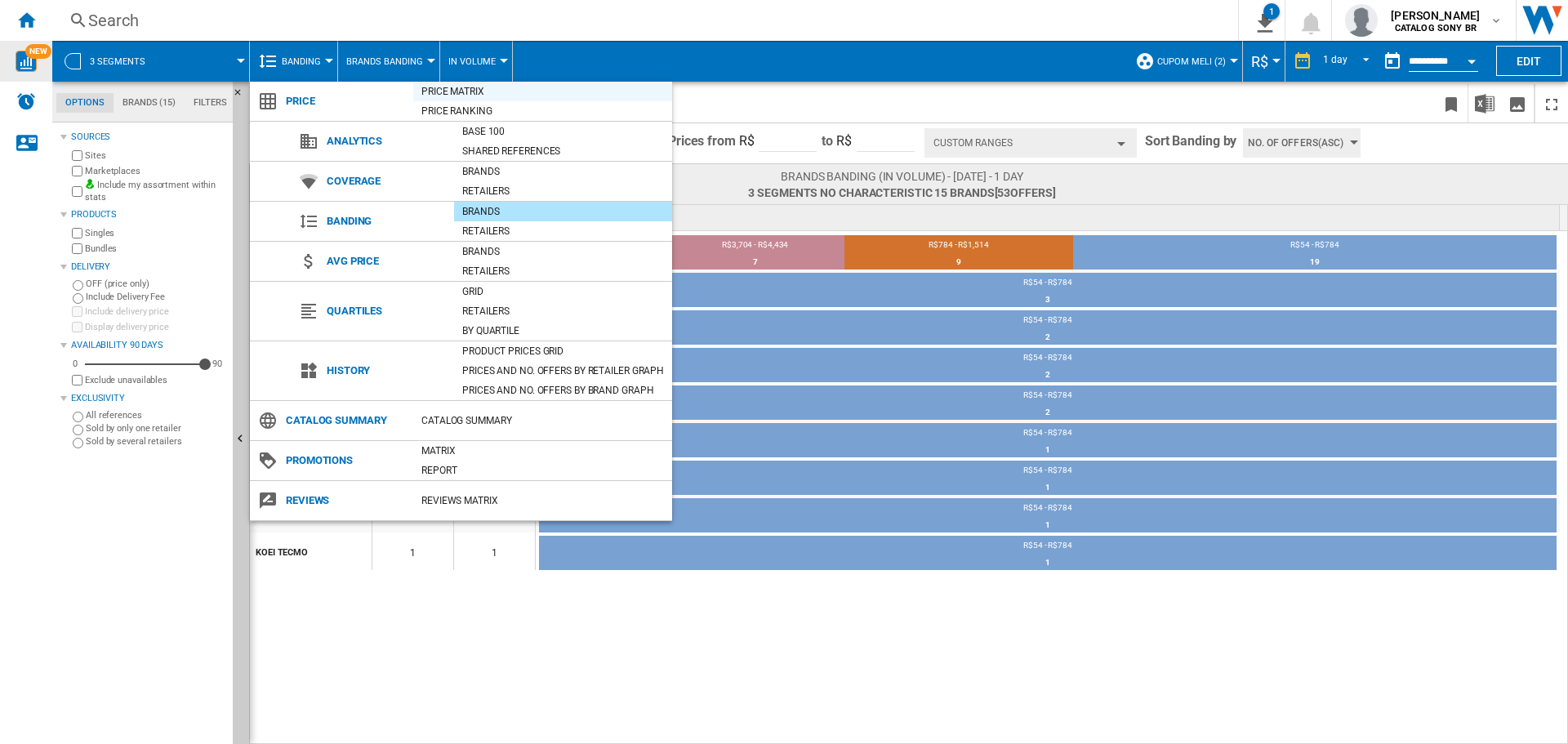
click at [481, 88] on div "Price Matrix" at bounding box center [542, 91] width 259 height 16
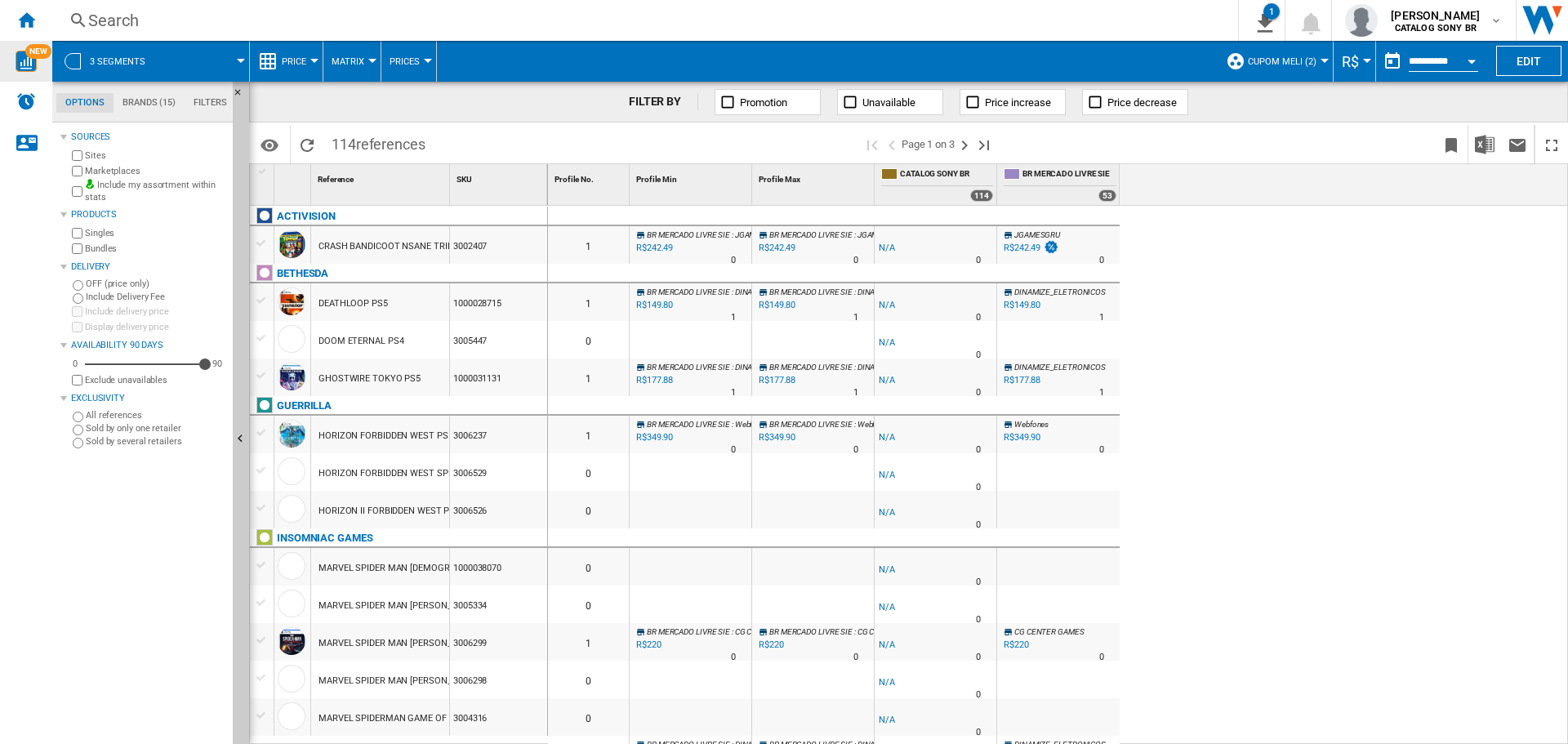
click at [302, 77] on button "Price" at bounding box center [298, 62] width 33 height 41
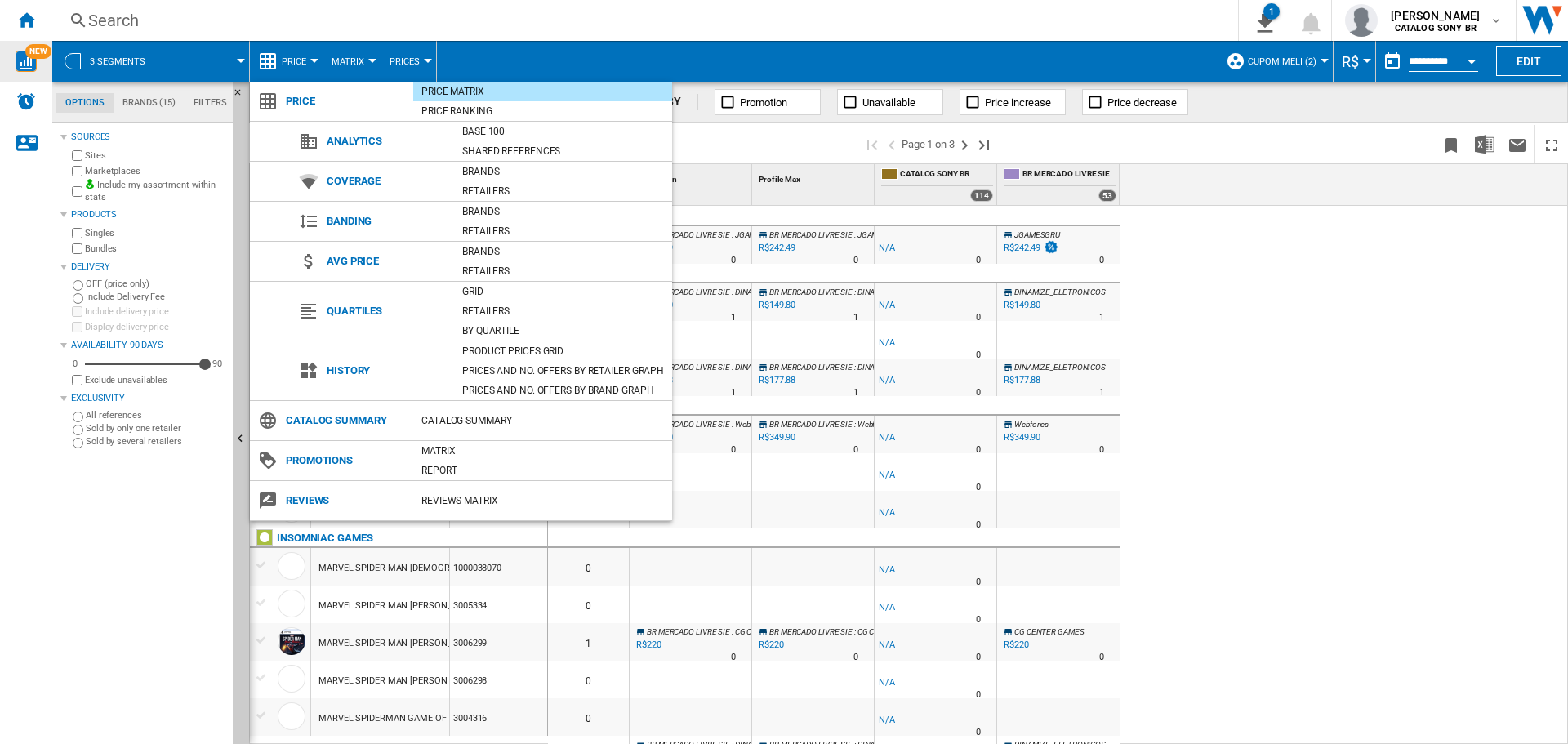
click at [532, 30] on md-backdrop at bounding box center [784, 372] width 1568 height 744
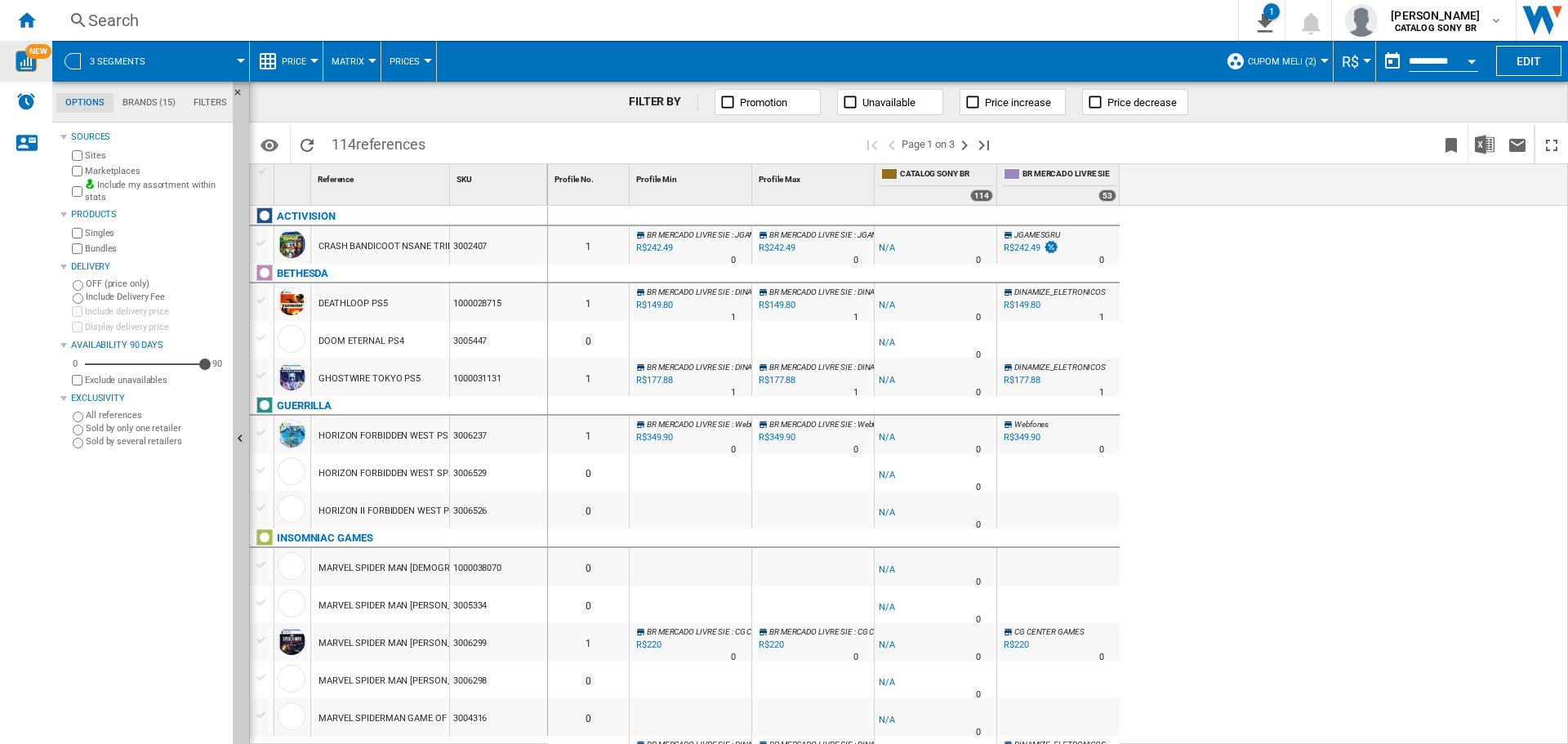
click at [348, 55] on button "Matrix" at bounding box center [352, 62] width 41 height 41
click at [541, 30] on md-backdrop at bounding box center [784, 372] width 1568 height 744
click at [410, 61] on span "Prices" at bounding box center [405, 62] width 30 height 11
click at [566, 31] on md-backdrop at bounding box center [784, 372] width 1568 height 744
click at [230, 61] on span at bounding box center [204, 62] width 73 height 41
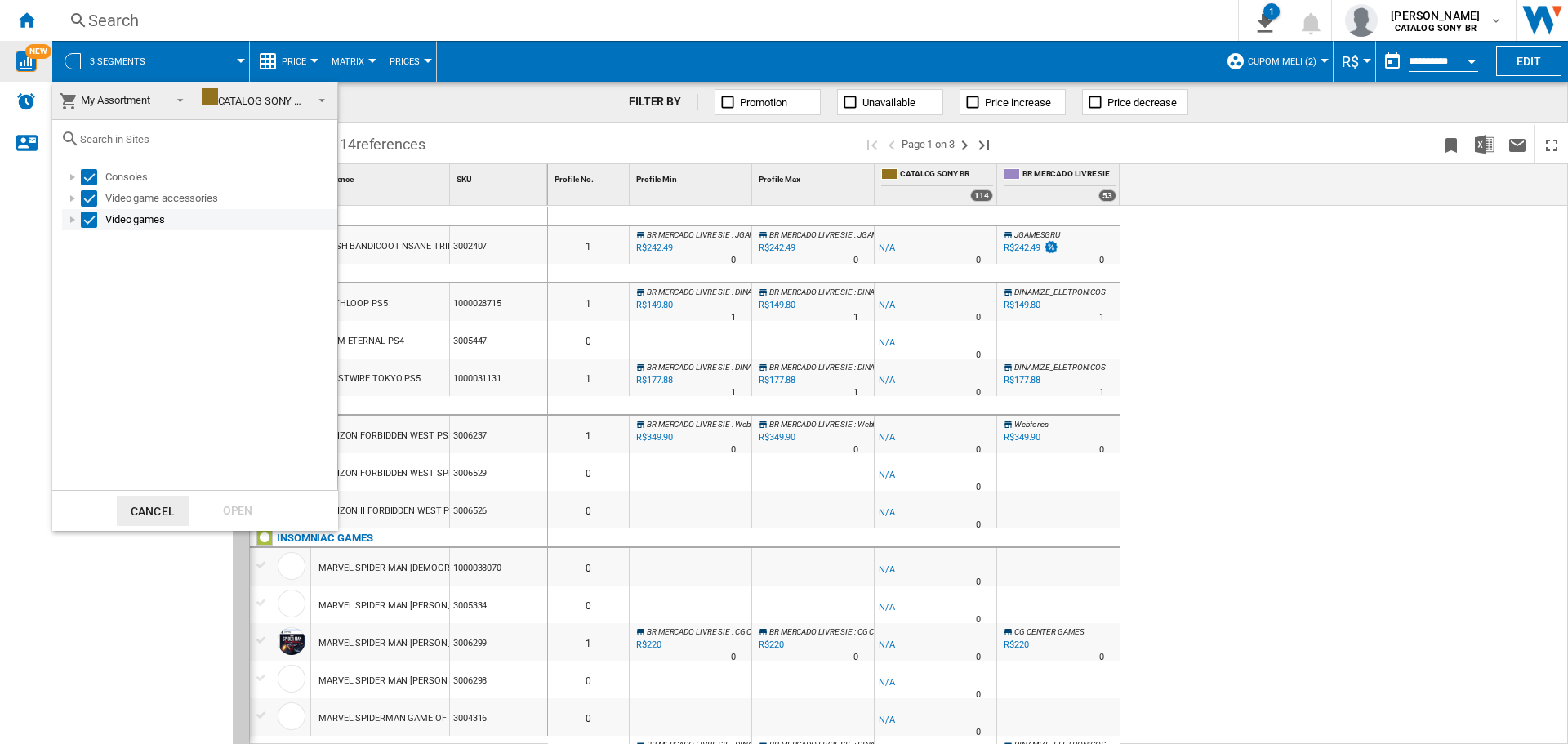
click at [85, 222] on div "Select" at bounding box center [89, 220] width 16 height 16
click at [85, 200] on div "Select" at bounding box center [89, 199] width 16 height 16
click at [247, 514] on div "Open" at bounding box center [238, 511] width 72 height 30
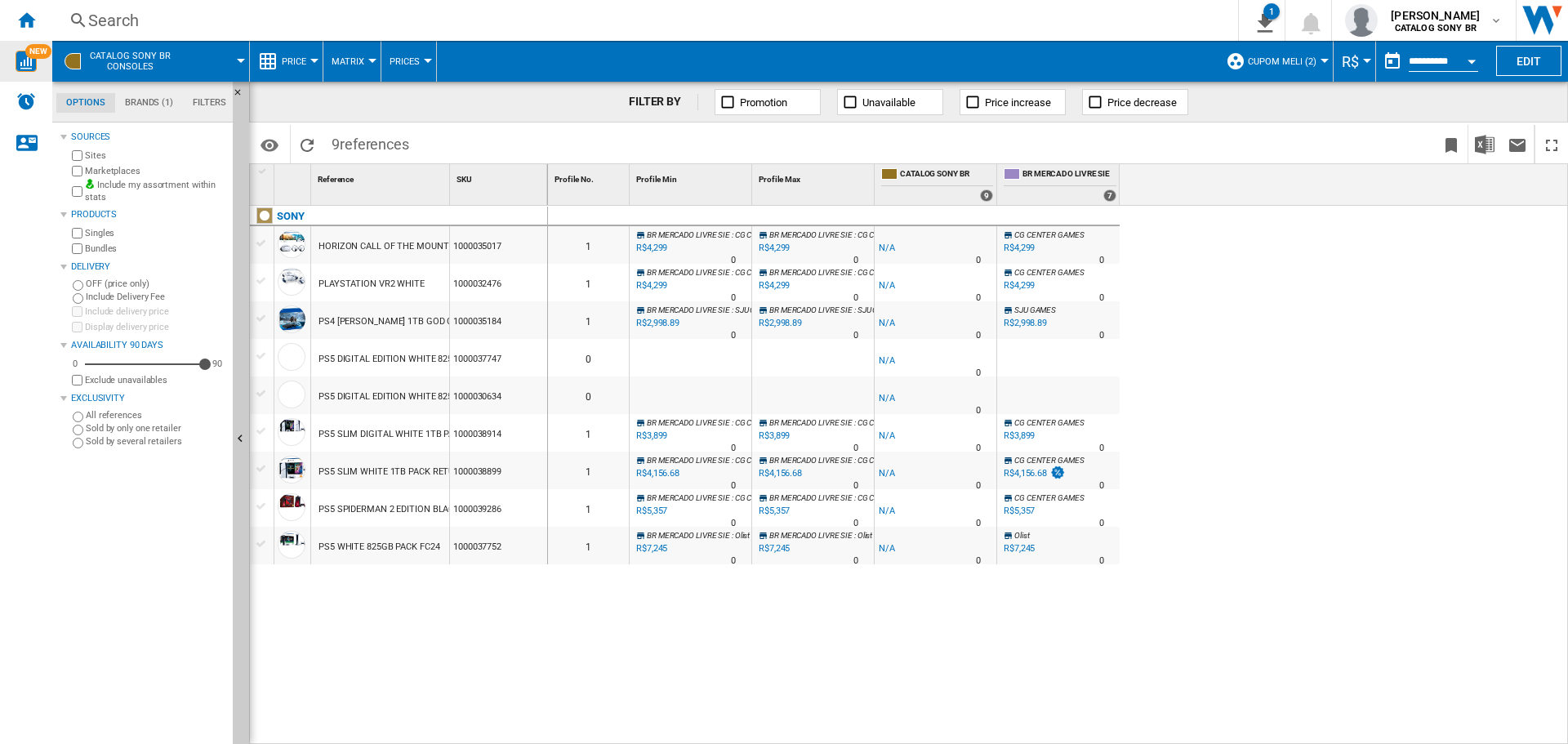
click at [295, 62] on span "Price" at bounding box center [294, 62] width 25 height 11
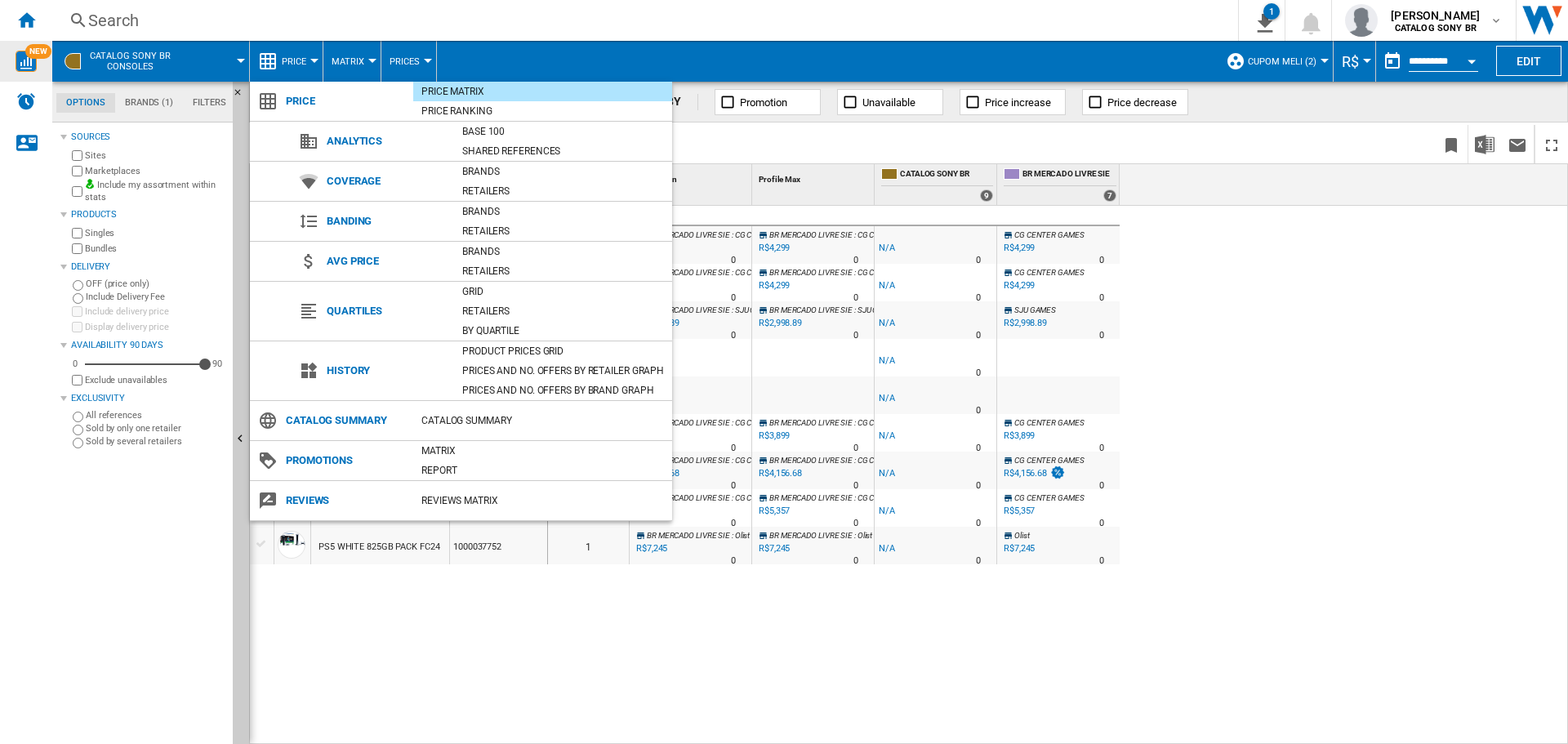
click at [295, 61] on md-backdrop at bounding box center [784, 372] width 1568 height 744
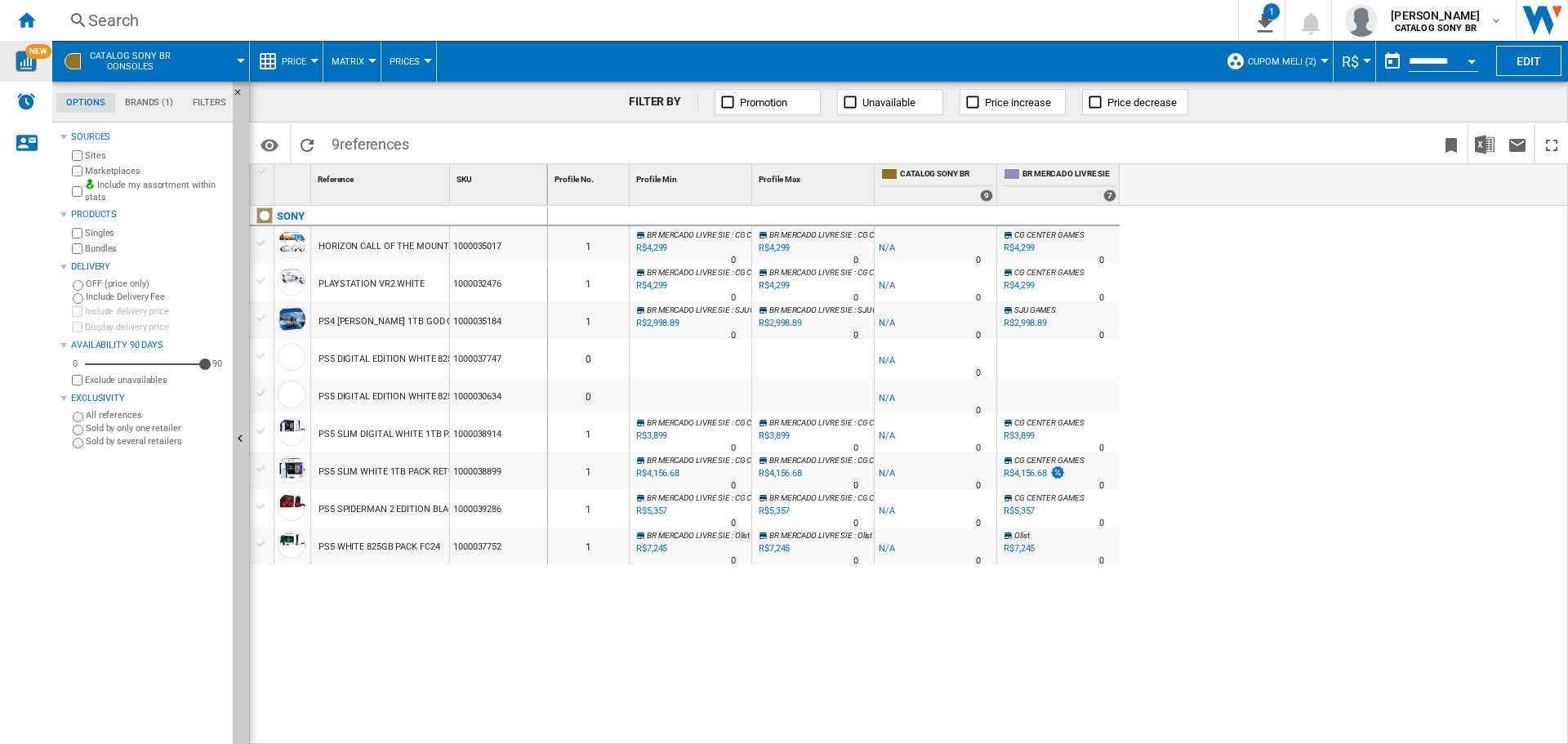
click at [369, 52] on button "Matrix" at bounding box center [352, 62] width 41 height 41
click at [361, 59] on md-backdrop at bounding box center [784, 372] width 1568 height 744
click at [391, 54] on button "Prices" at bounding box center [409, 62] width 39 height 41
click at [297, 59] on md-backdrop at bounding box center [784, 372] width 1568 height 744
click at [296, 59] on span "Price" at bounding box center [294, 62] width 25 height 11
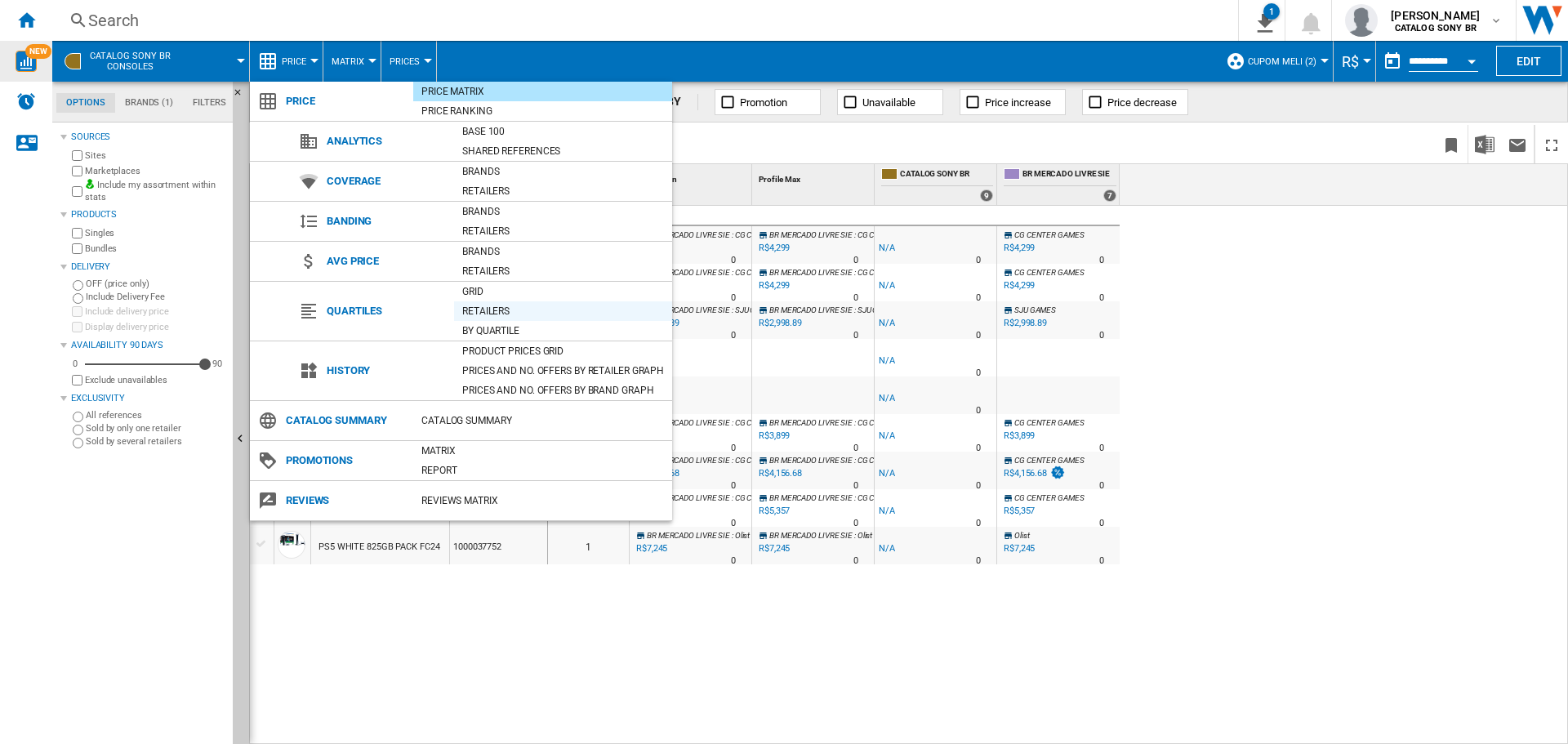
click at [589, 316] on div "Retailers" at bounding box center [563, 311] width 218 height 16
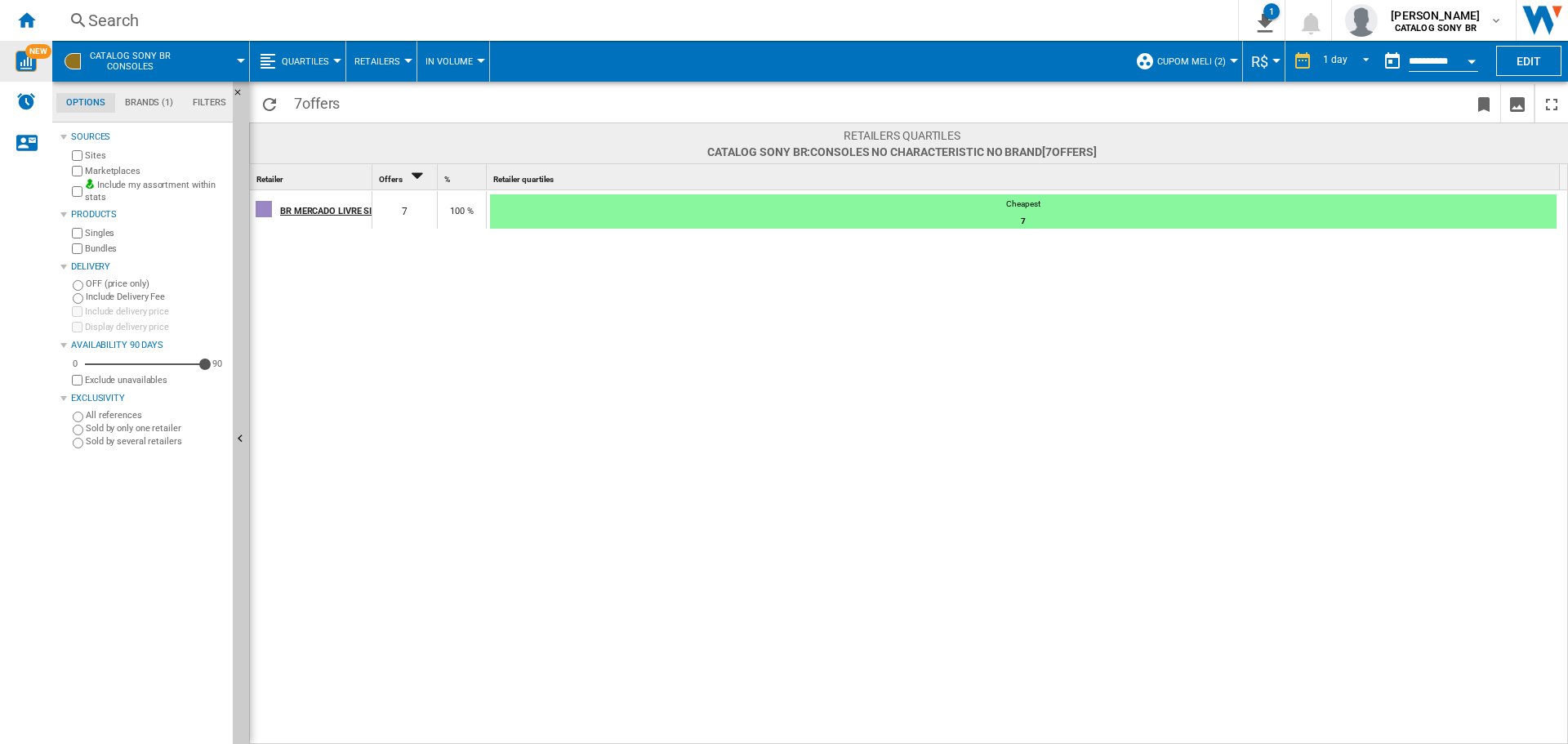
click at [314, 216] on div "BR MERCADO LIVRE SIE" at bounding box center [325, 210] width 90 height 34
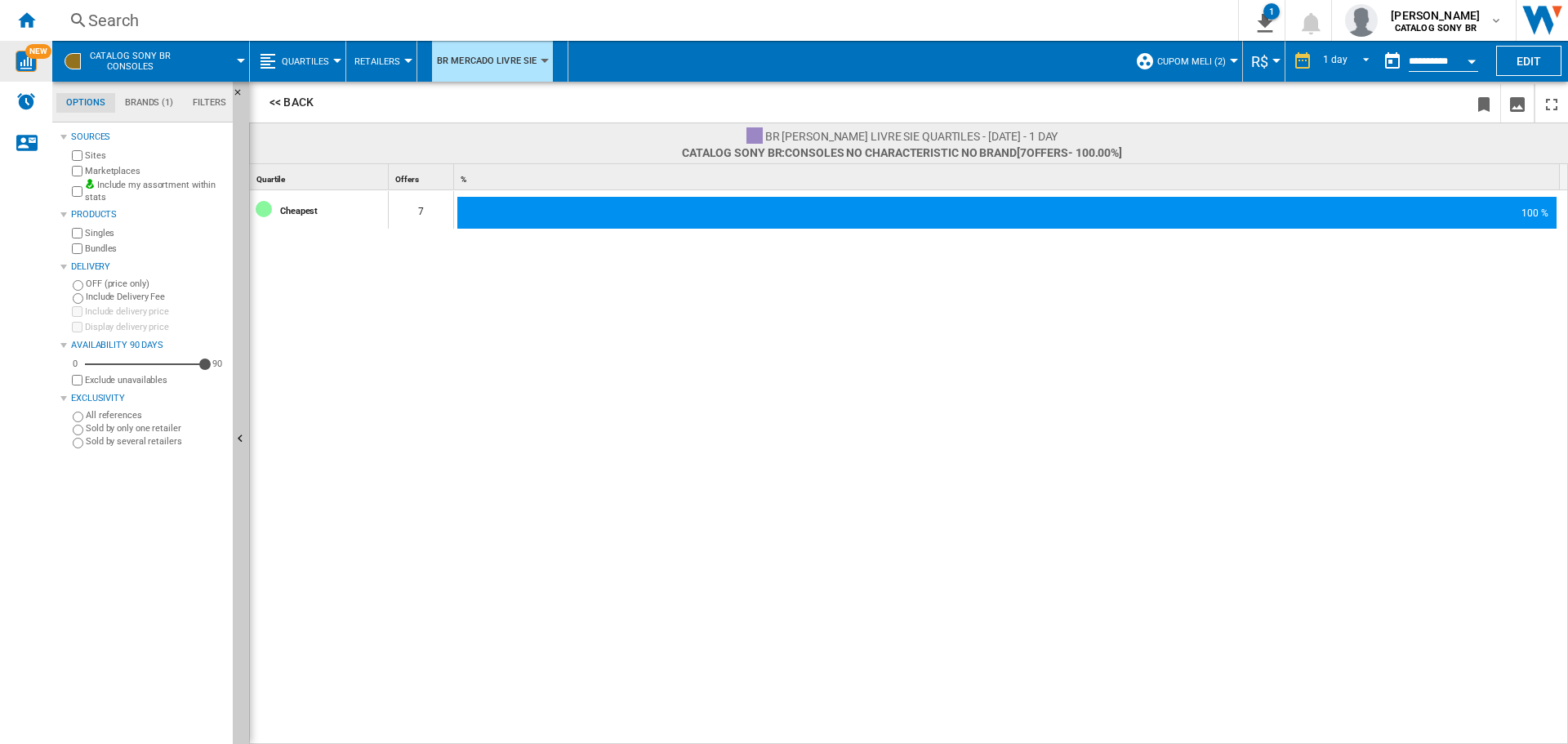
click at [314, 216] on div "Cheapest" at bounding box center [333, 210] width 107 height 34
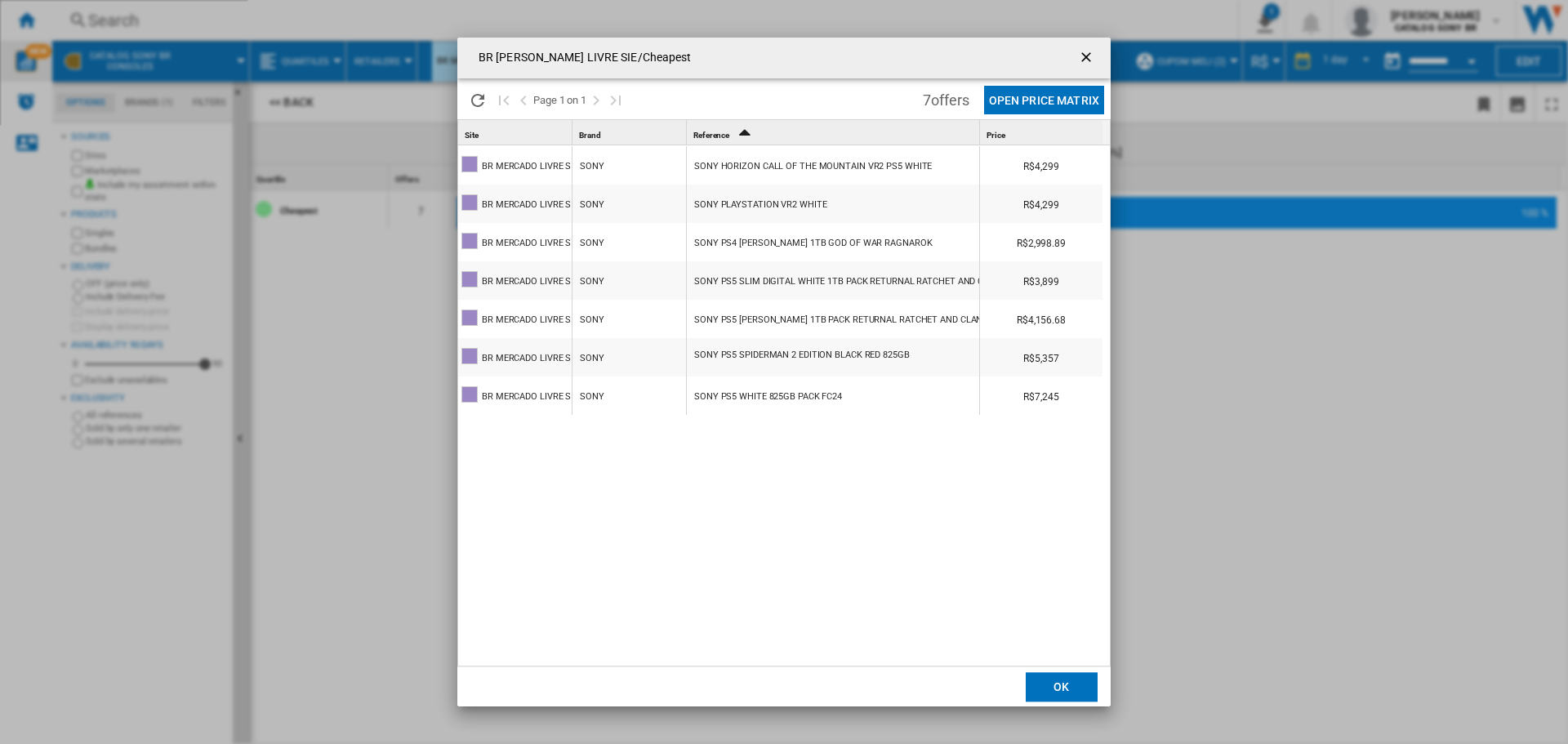
scroll to position [3, 0]
click at [1081, 54] on ng-md-icon "getI18NText('BUTTONS.CLOSE_DIALOG')" at bounding box center [1088, 59] width 20 height 20
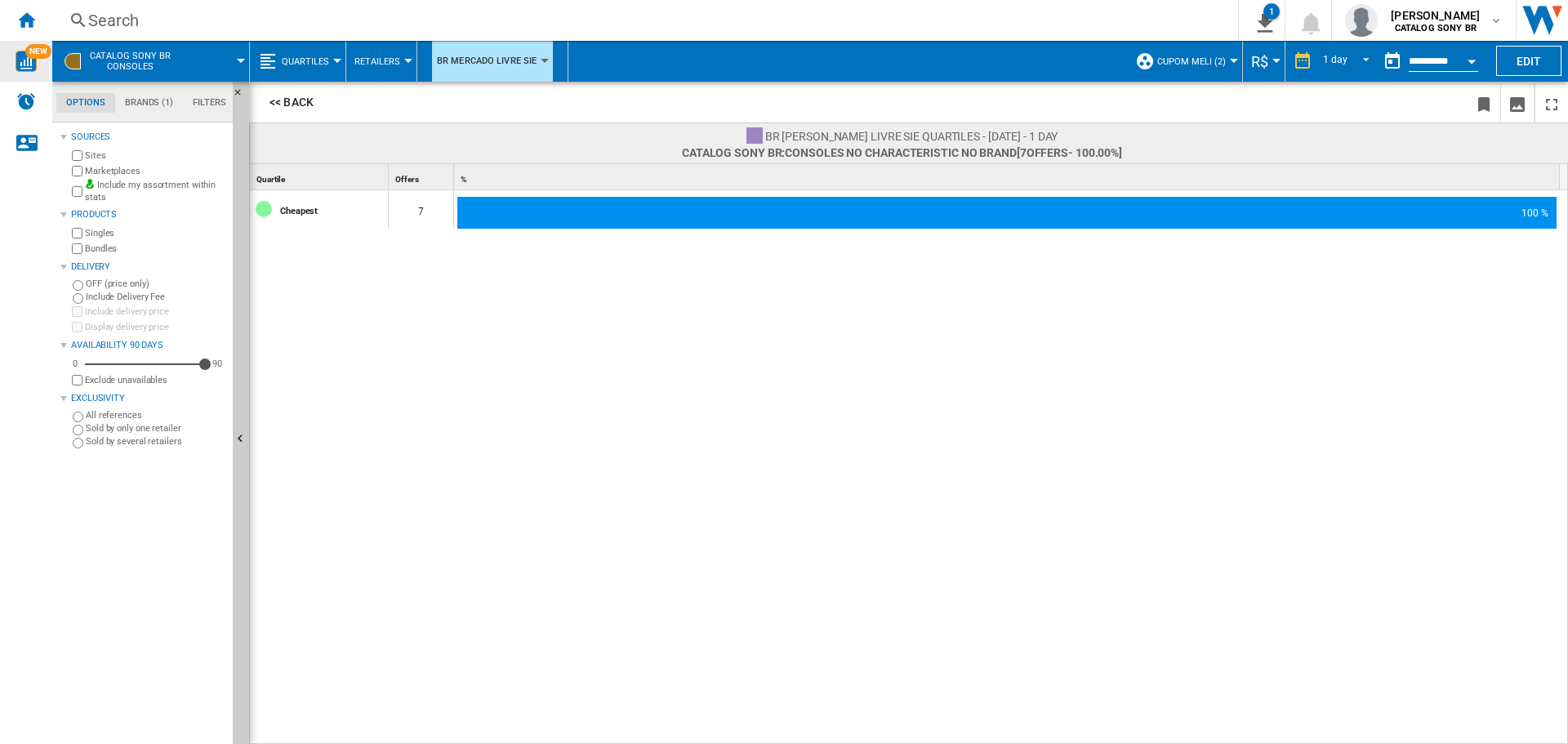
click at [1184, 61] on span "CUPOM MELI (2)" at bounding box center [1192, 62] width 69 height 11
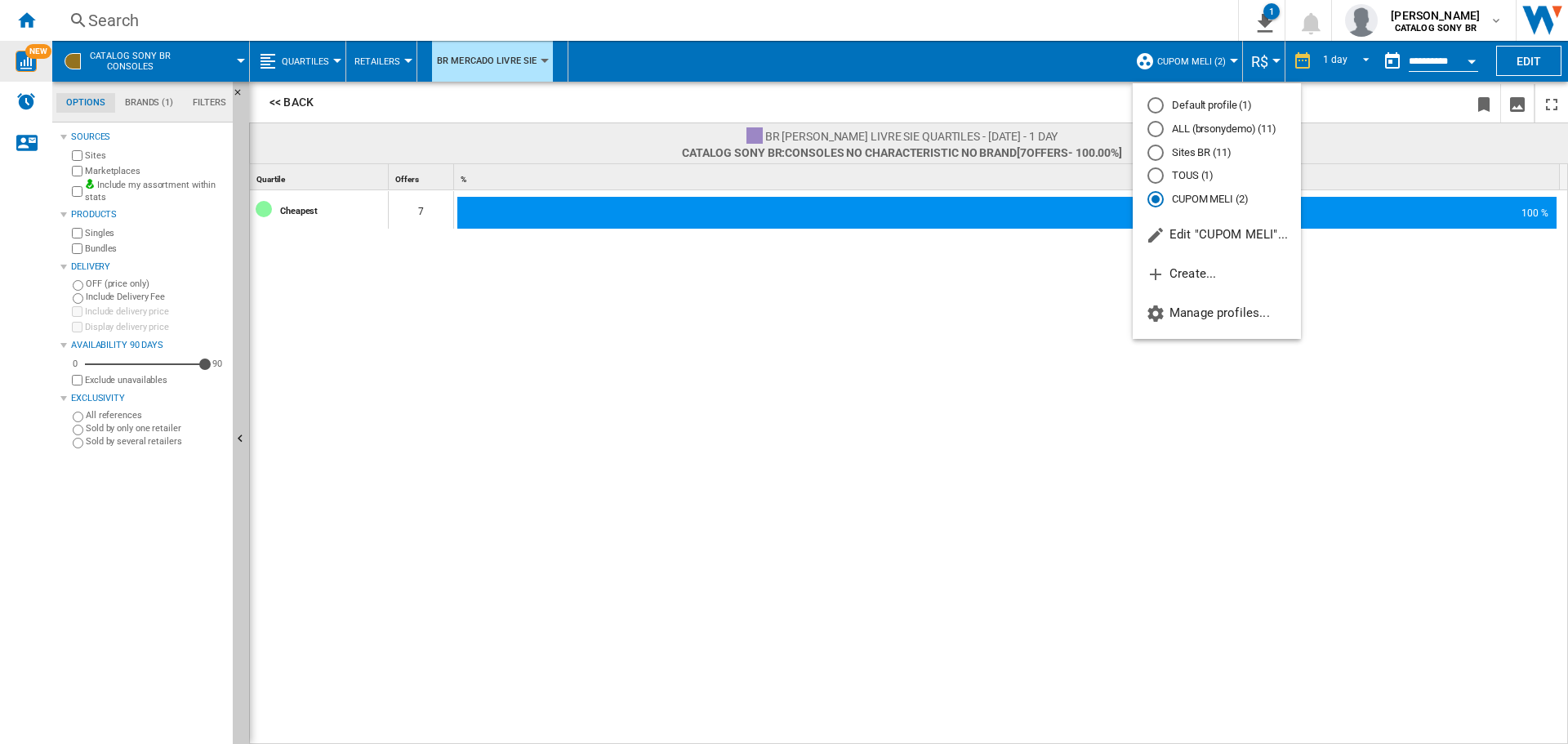
click at [1043, 325] on md-backdrop at bounding box center [784, 372] width 1568 height 744
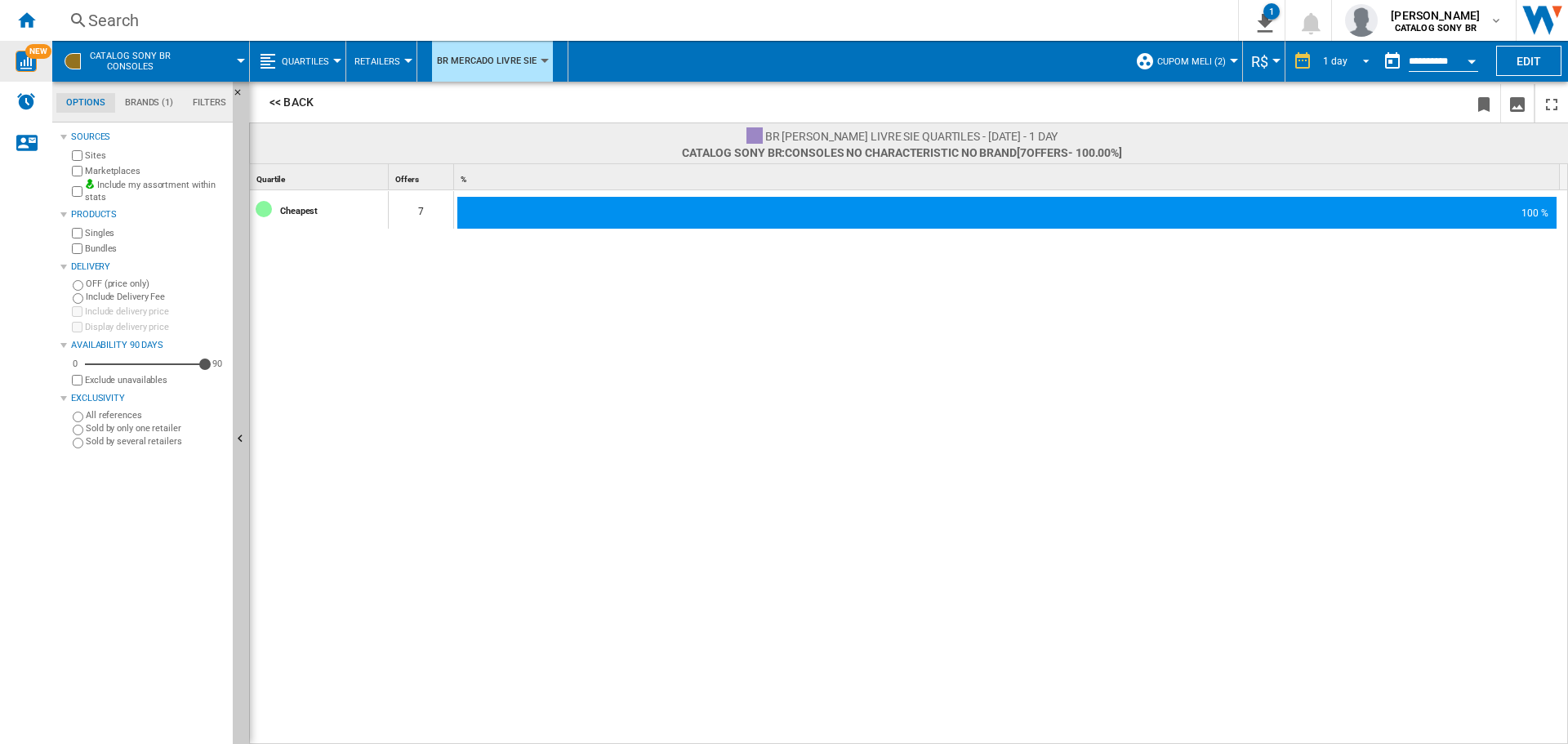
click at [1359, 62] on span "REPORTS.WIZARD.STEPS.REPORT.STEPS.REPORT_OPTIONS.PERIOD: 1 day" at bounding box center [1362, 60] width 20 height 15
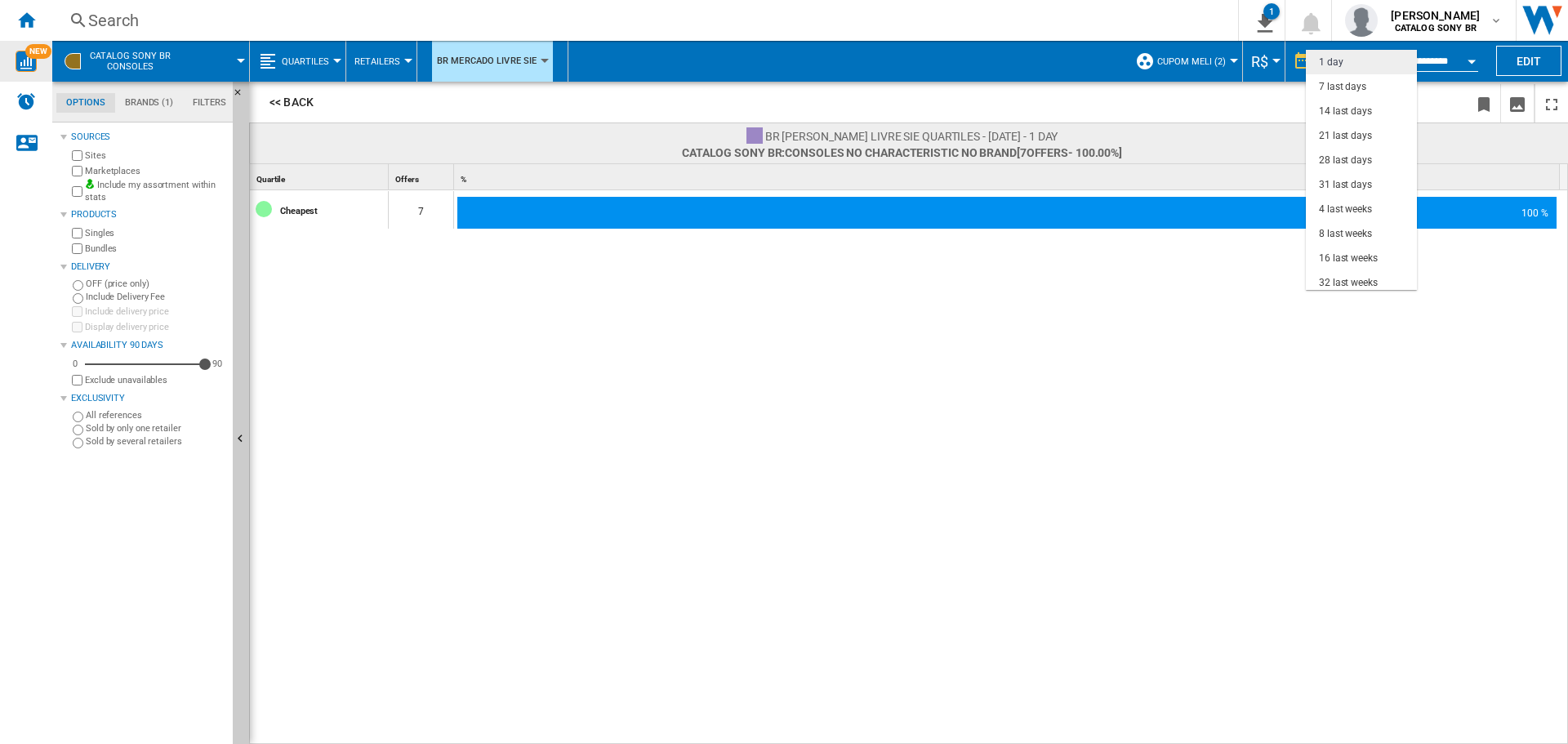
click at [1343, 61] on md-option "1 day" at bounding box center [1361, 62] width 111 height 25
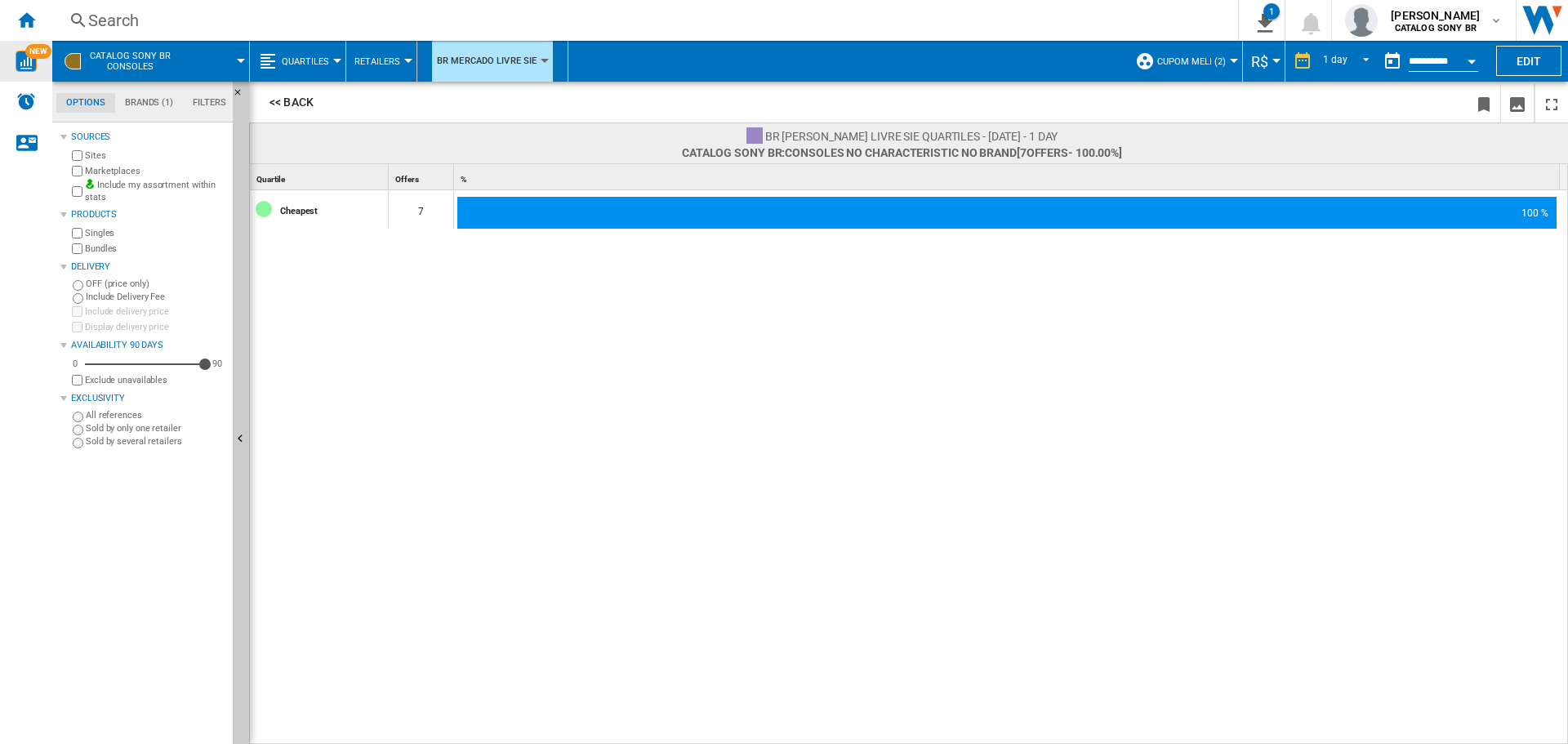
click at [1123, 346] on div "Cheapest 7 100 %" at bounding box center [909, 468] width 1319 height 556
click at [1278, 16] on div "1" at bounding box center [1272, 11] width 16 height 16
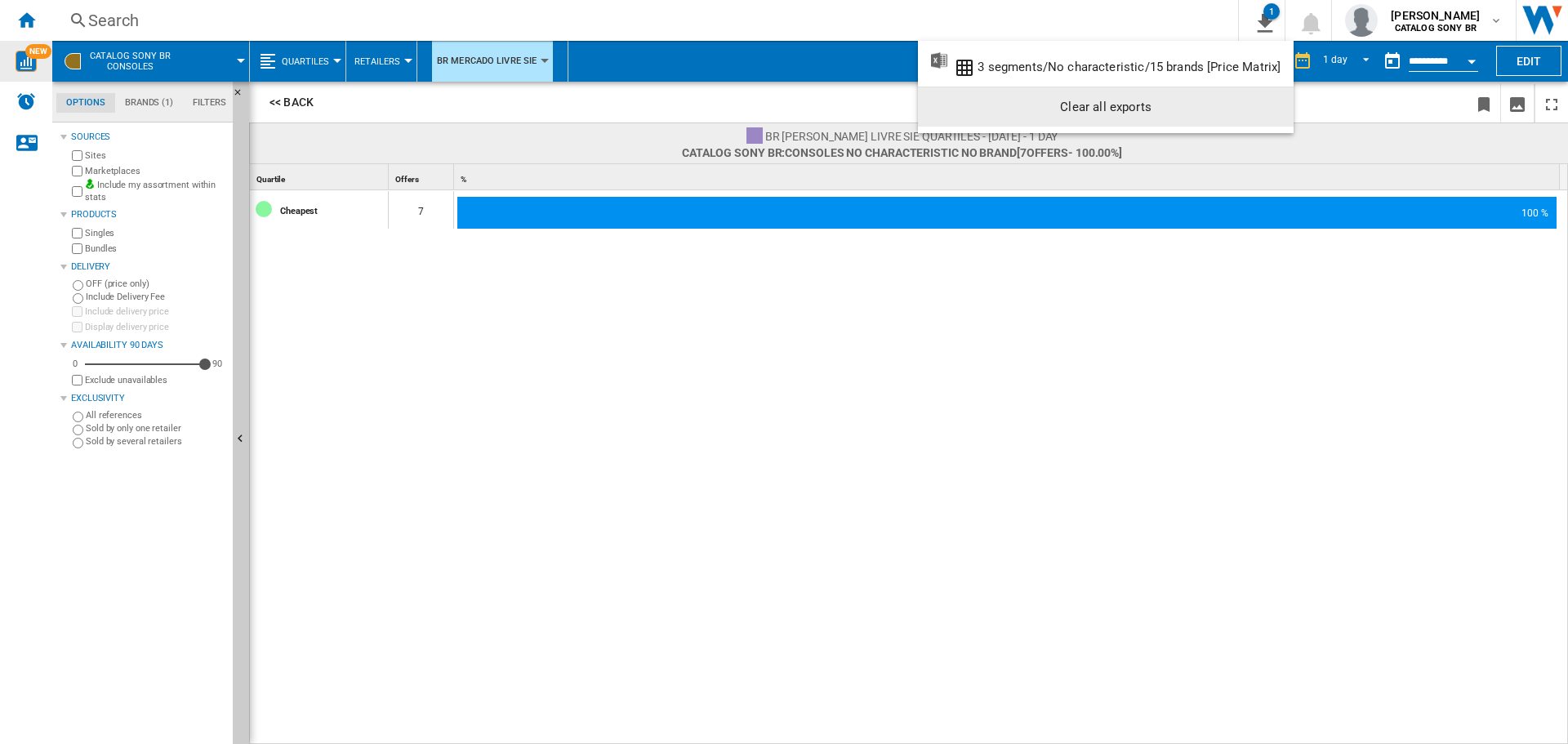
click at [1166, 389] on md-backdrop at bounding box center [784, 372] width 1568 height 744
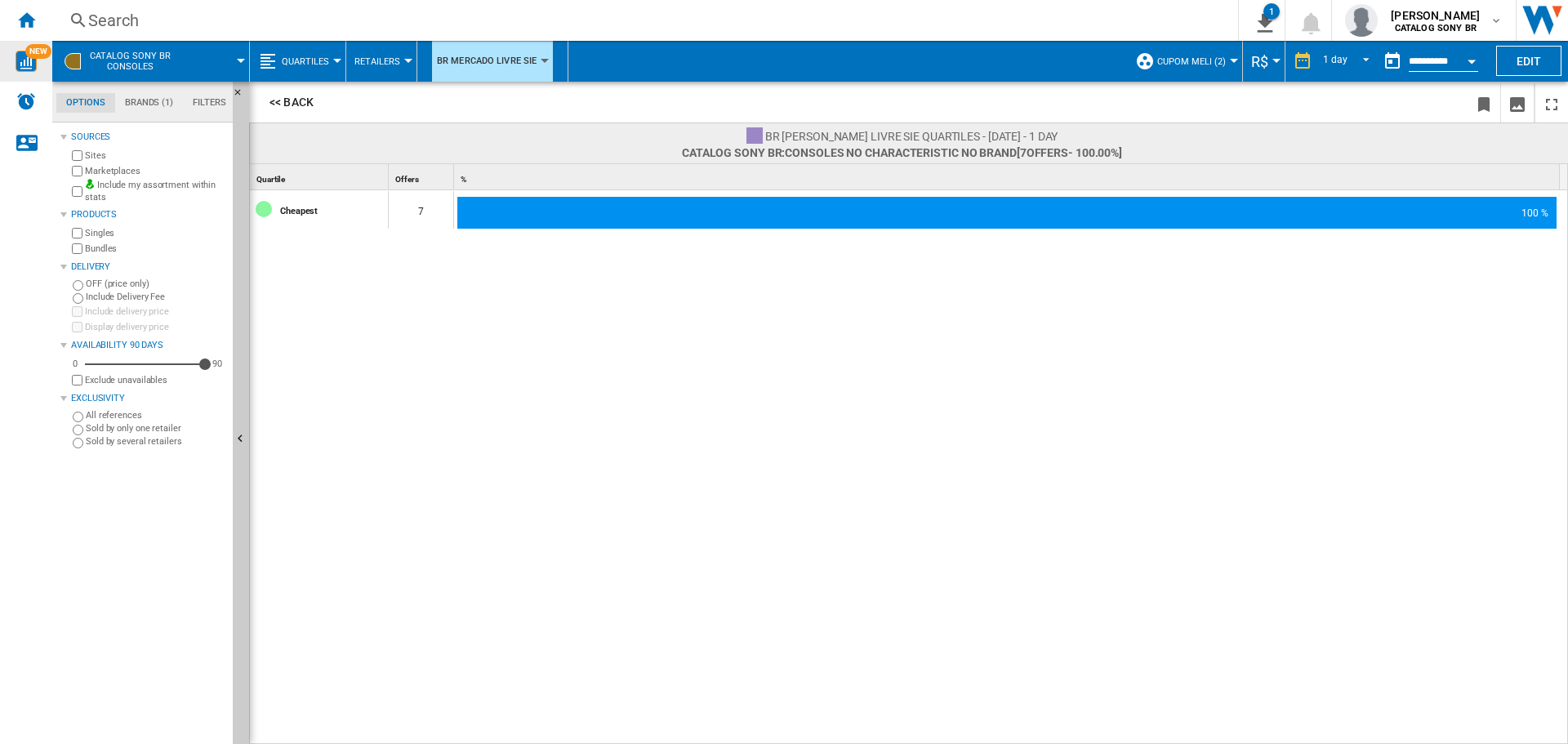
click at [160, 102] on md-tab-item "Brands (1)" at bounding box center [149, 103] width 68 height 20
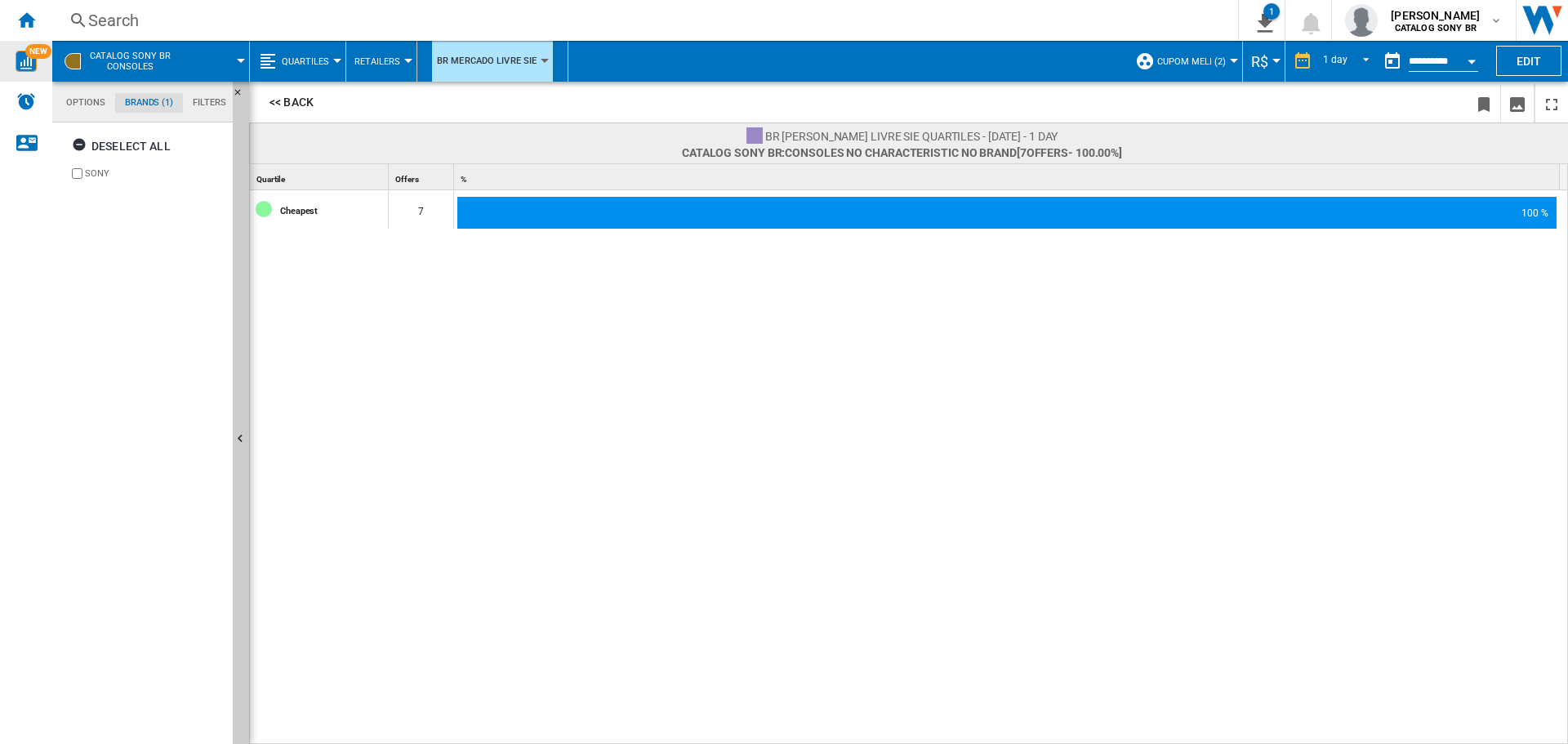
click at [77, 104] on md-tab-item "Options" at bounding box center [86, 103] width 59 height 20
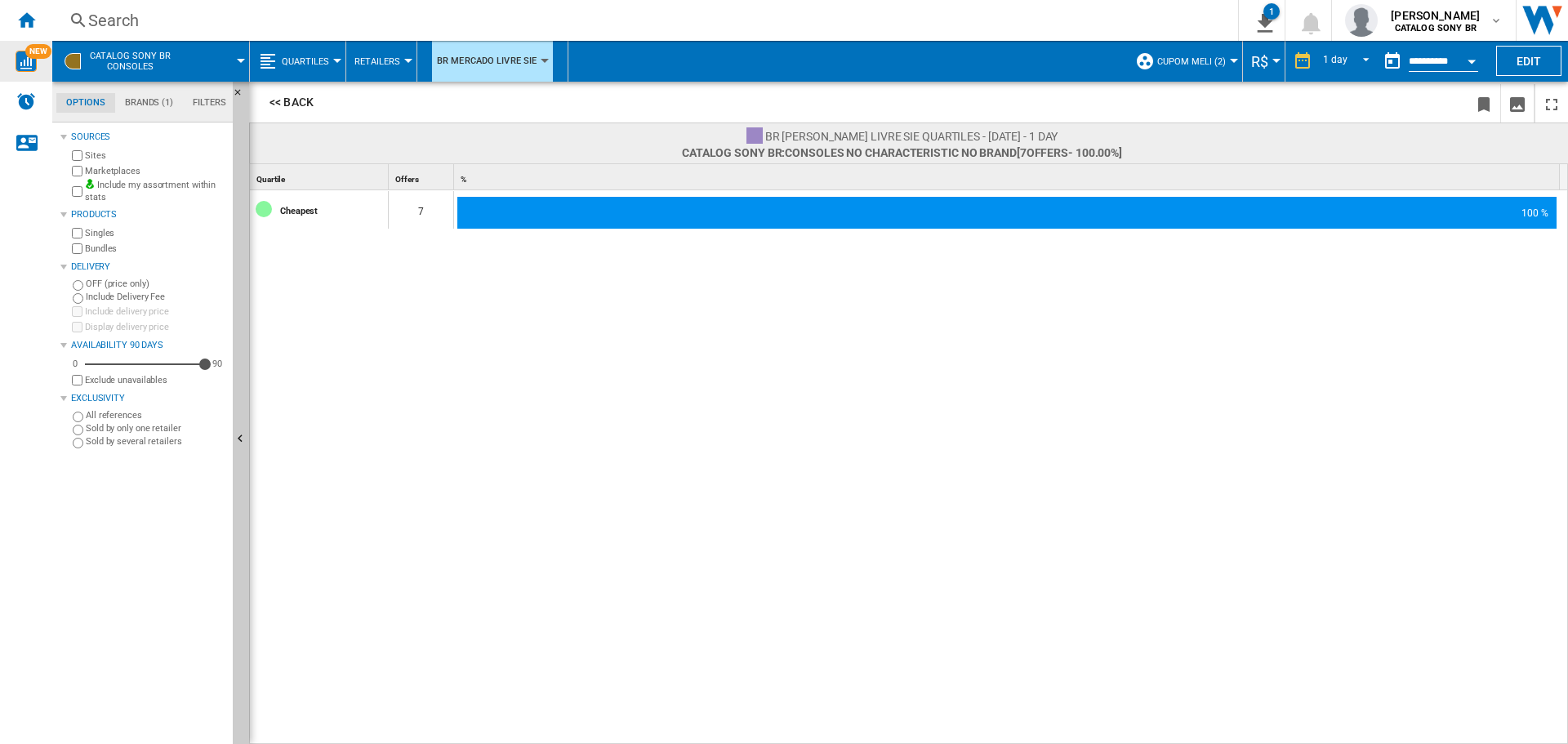
scroll to position [20, 0]
click at [288, 57] on span "Quartiles" at bounding box center [305, 62] width 48 height 11
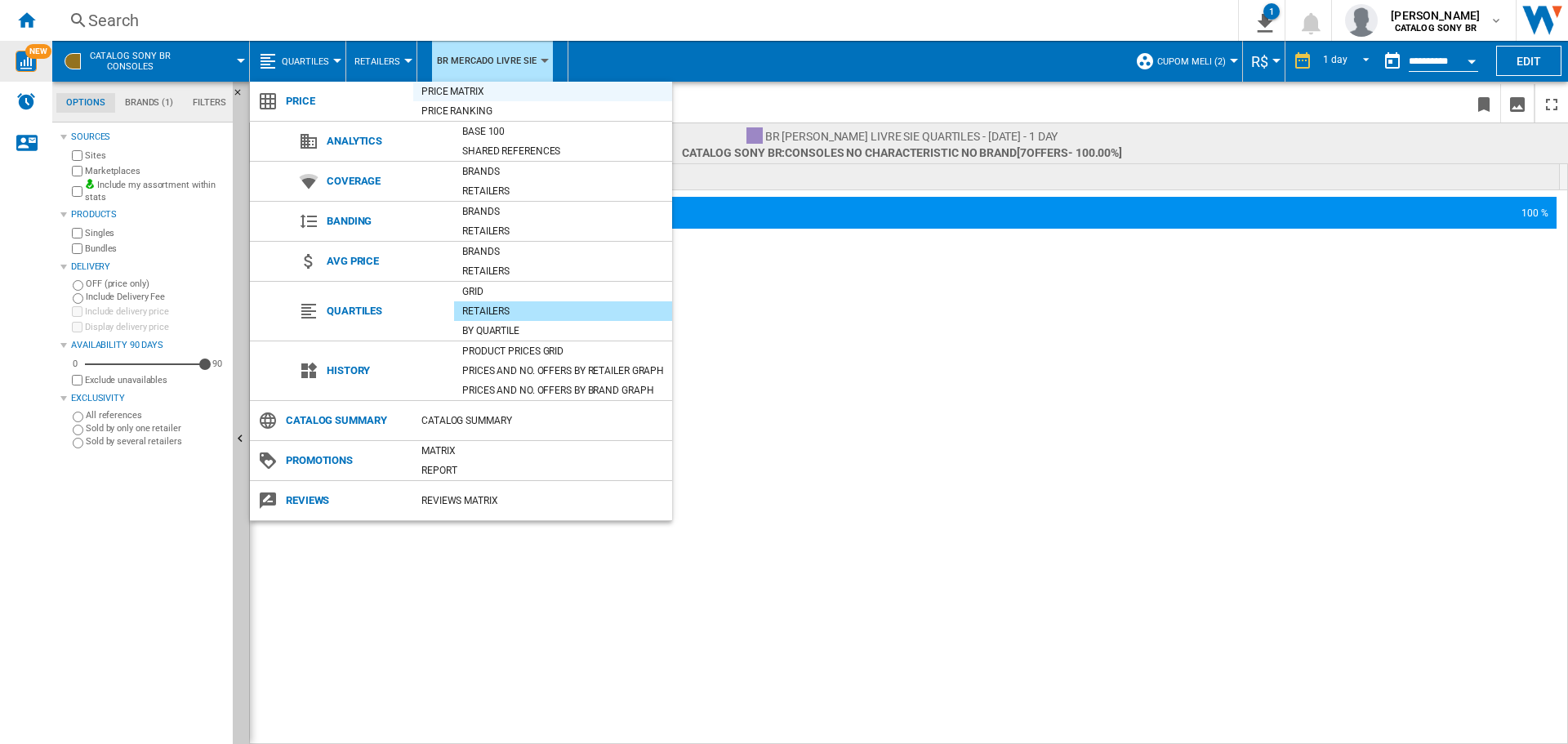
click at [475, 92] on div "Price Matrix" at bounding box center [542, 91] width 259 height 16
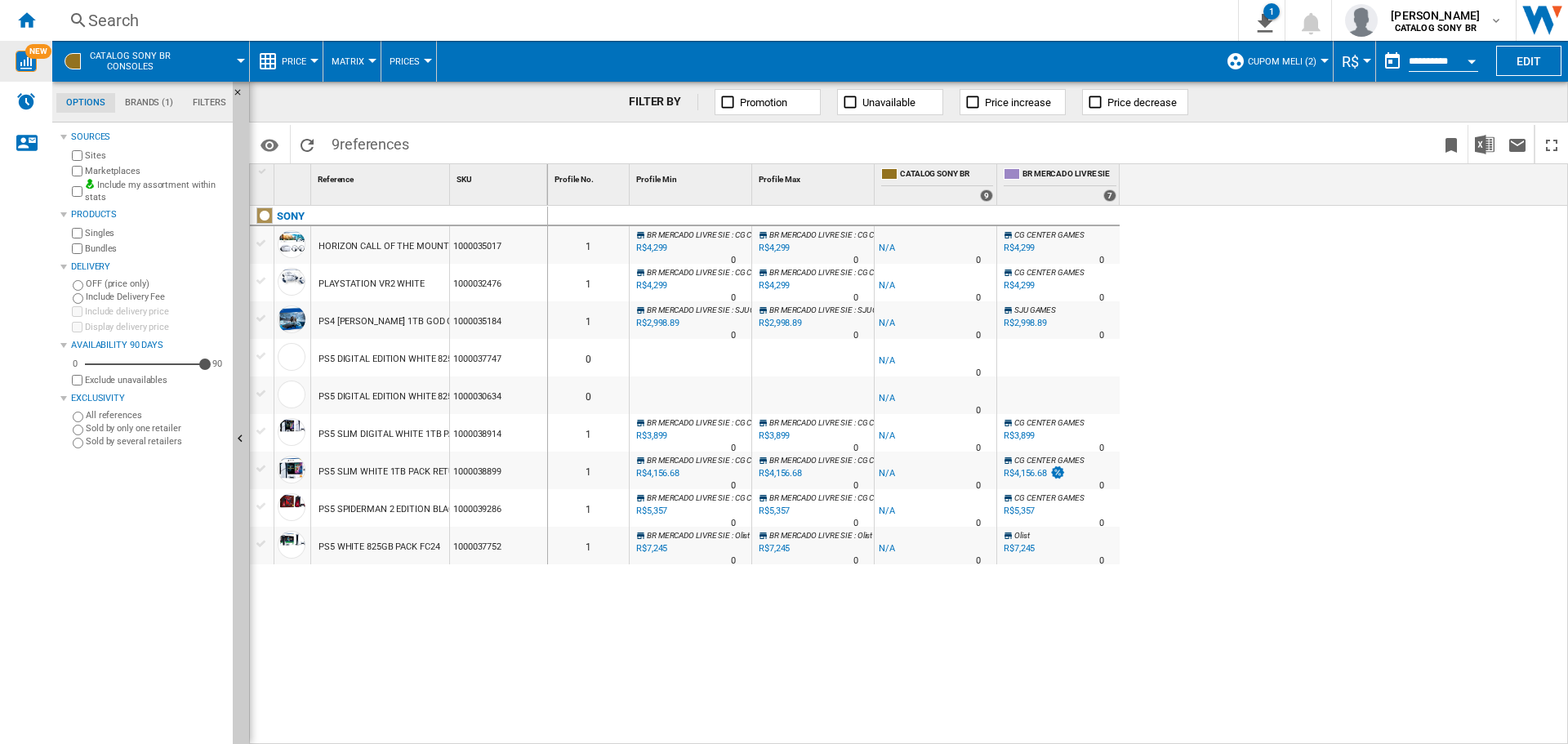
click at [685, 645] on div "0 1 BR MERCADO LIVRE SIE : CG CENTER GAMES -1.0 % R$4,299 % N/A 0 BR MERCADO LI…" at bounding box center [1059, 475] width 1021 height 540
click at [440, 668] on div "SONY HORIZON CALL OF THE MOUNTAIN VR2 PS5 WHITE 1000035017 PLAYSTATION VR2 WHIT…" at bounding box center [398, 471] width 298 height 530
click at [215, 67] on span at bounding box center [218, 62] width 48 height 41
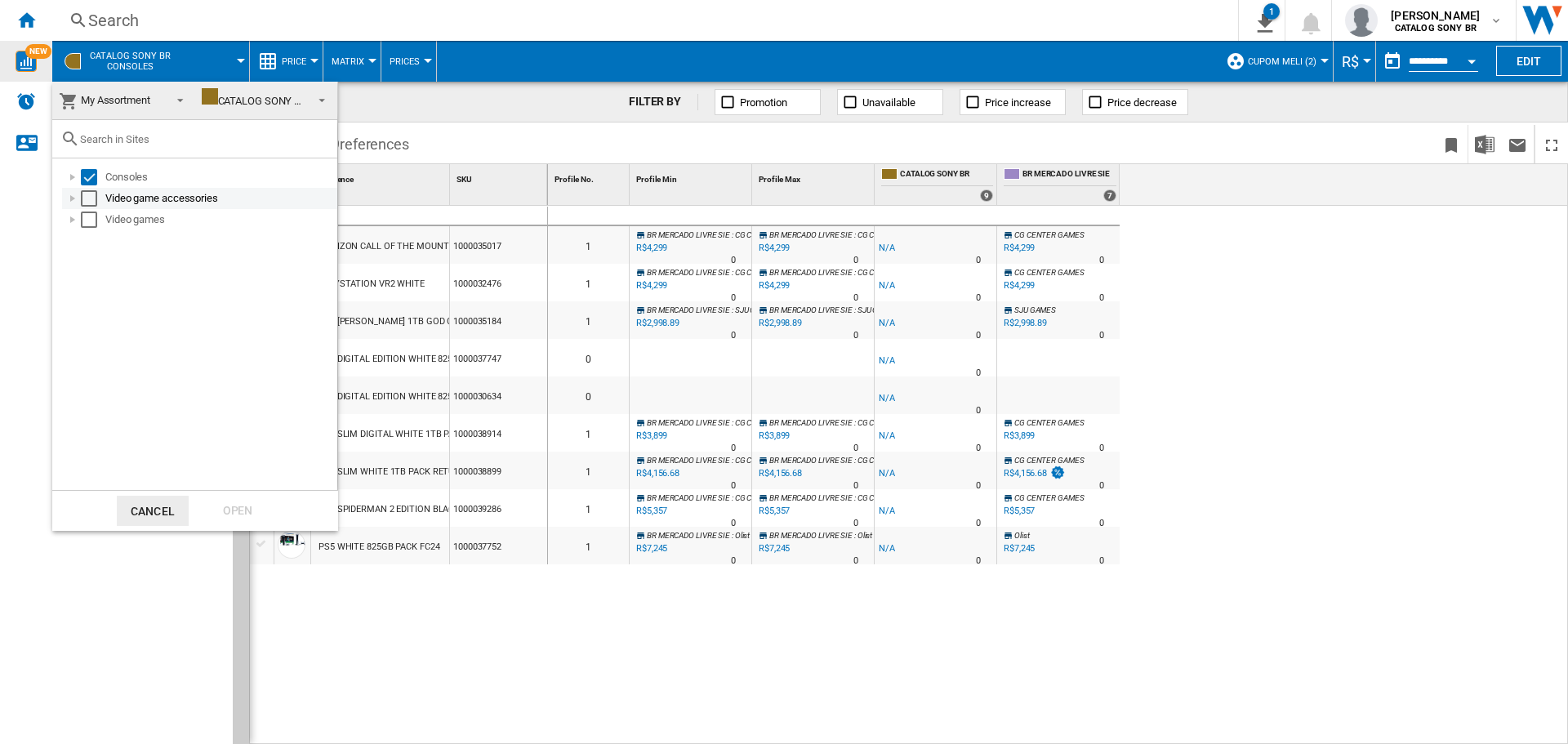
click at [137, 200] on div "Video game accessories" at bounding box center [220, 199] width 230 height 16
click at [137, 218] on div "Ps4 playstation 4" at bounding box center [229, 220] width 212 height 16
click at [89, 199] on div "Select" at bounding box center [89, 199] width 16 height 16
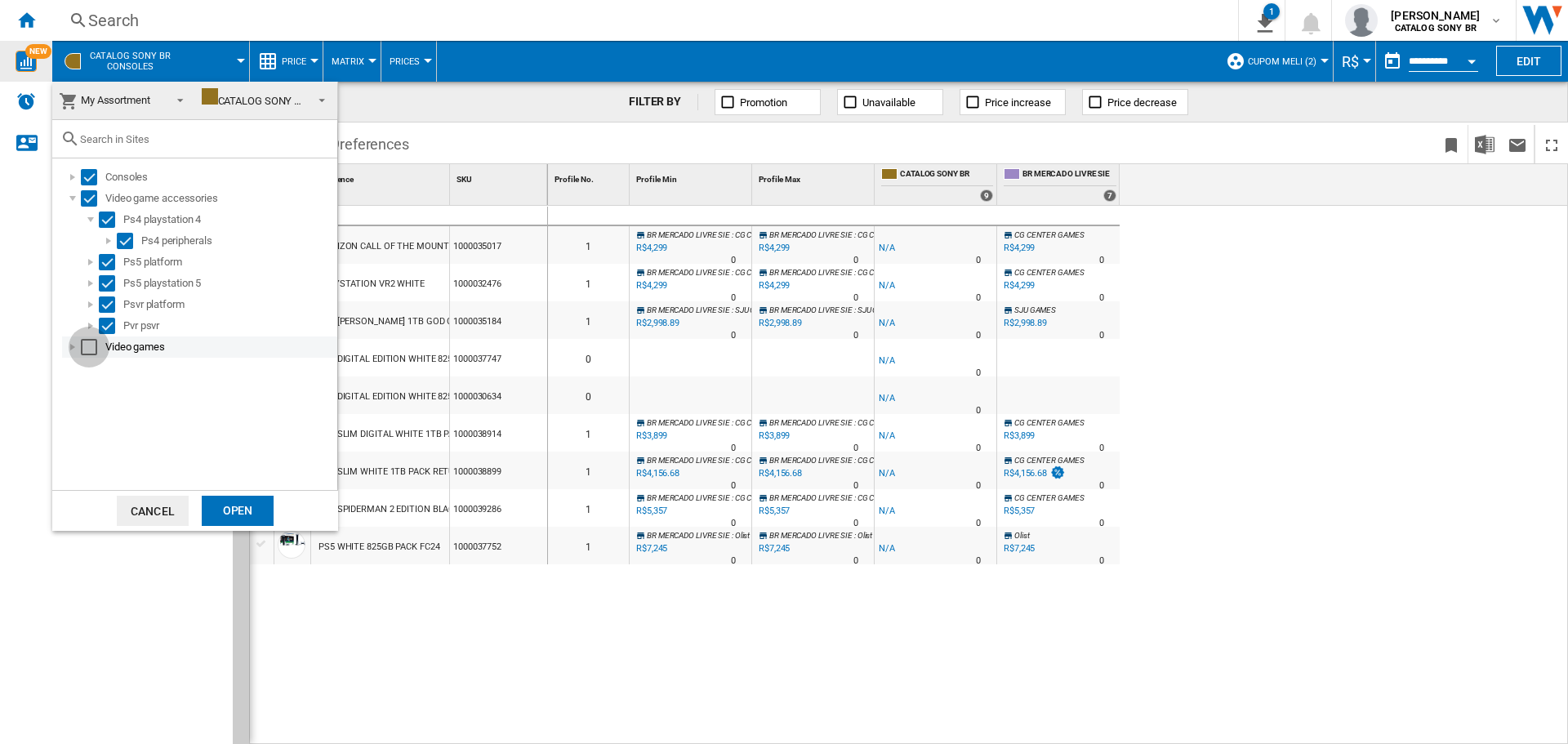
click at [85, 339] on div "Select" at bounding box center [89, 347] width 16 height 16
click at [236, 510] on div "Open" at bounding box center [238, 511] width 72 height 30
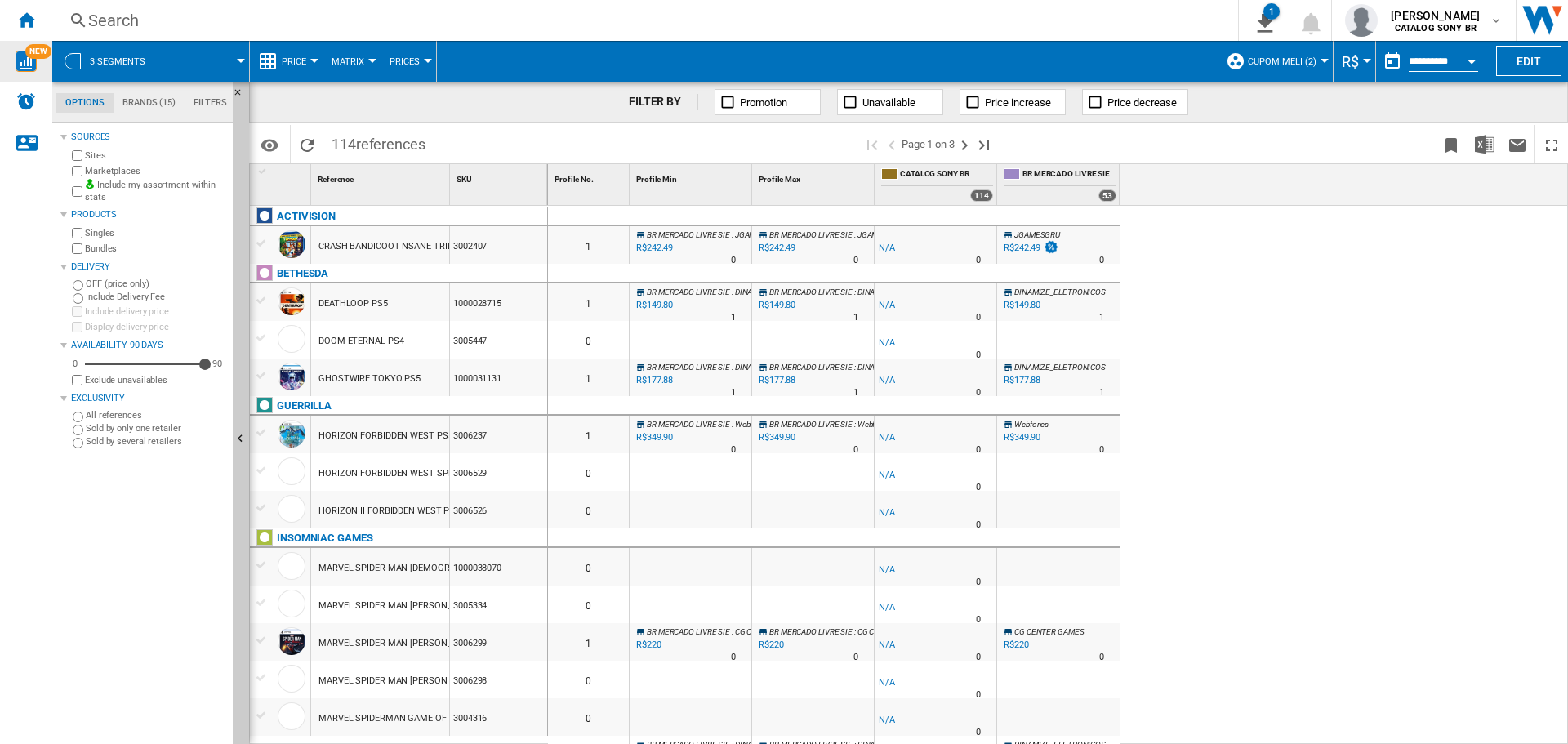
click at [298, 57] on span "Price" at bounding box center [294, 62] width 25 height 11
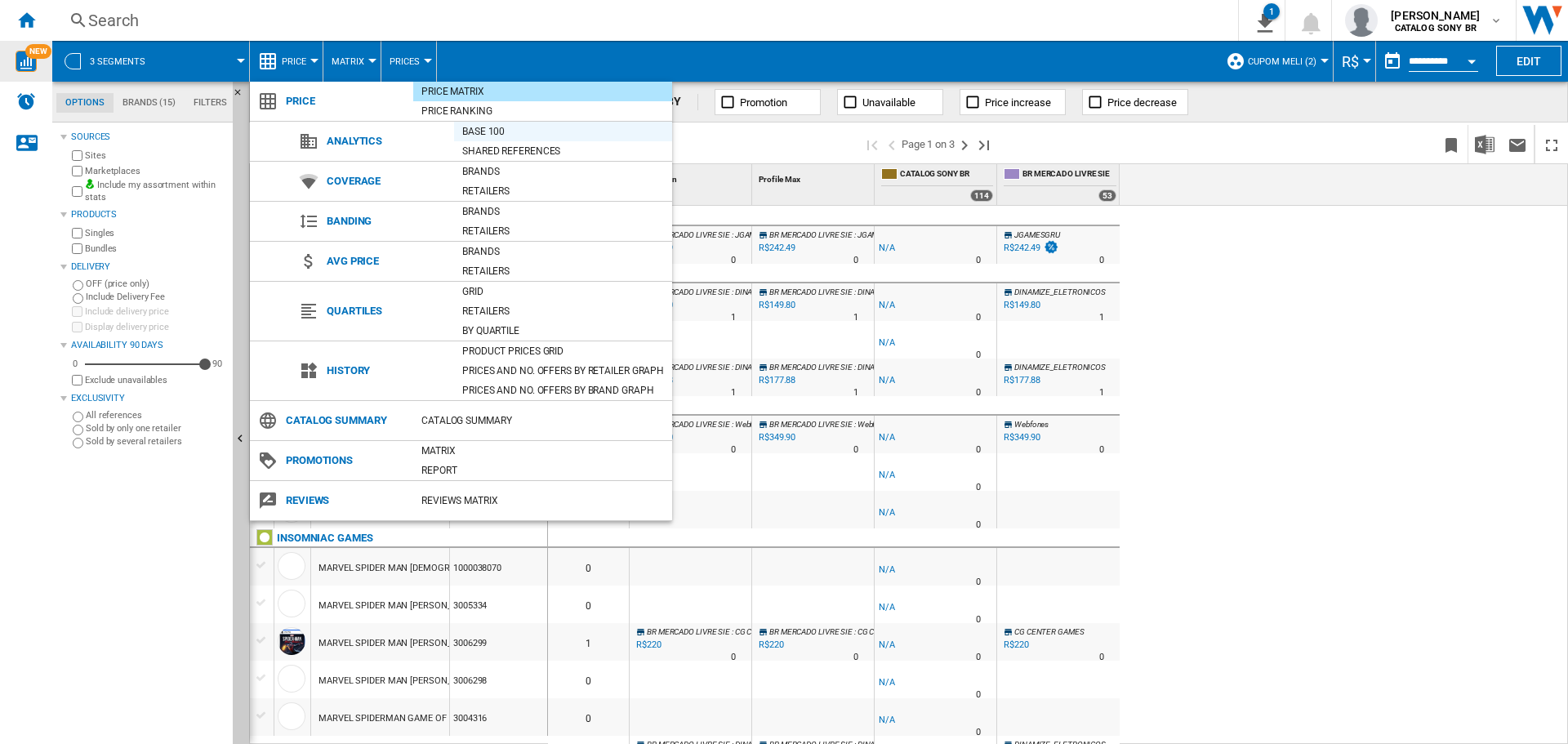
click at [525, 136] on div "Base 100" at bounding box center [563, 131] width 218 height 16
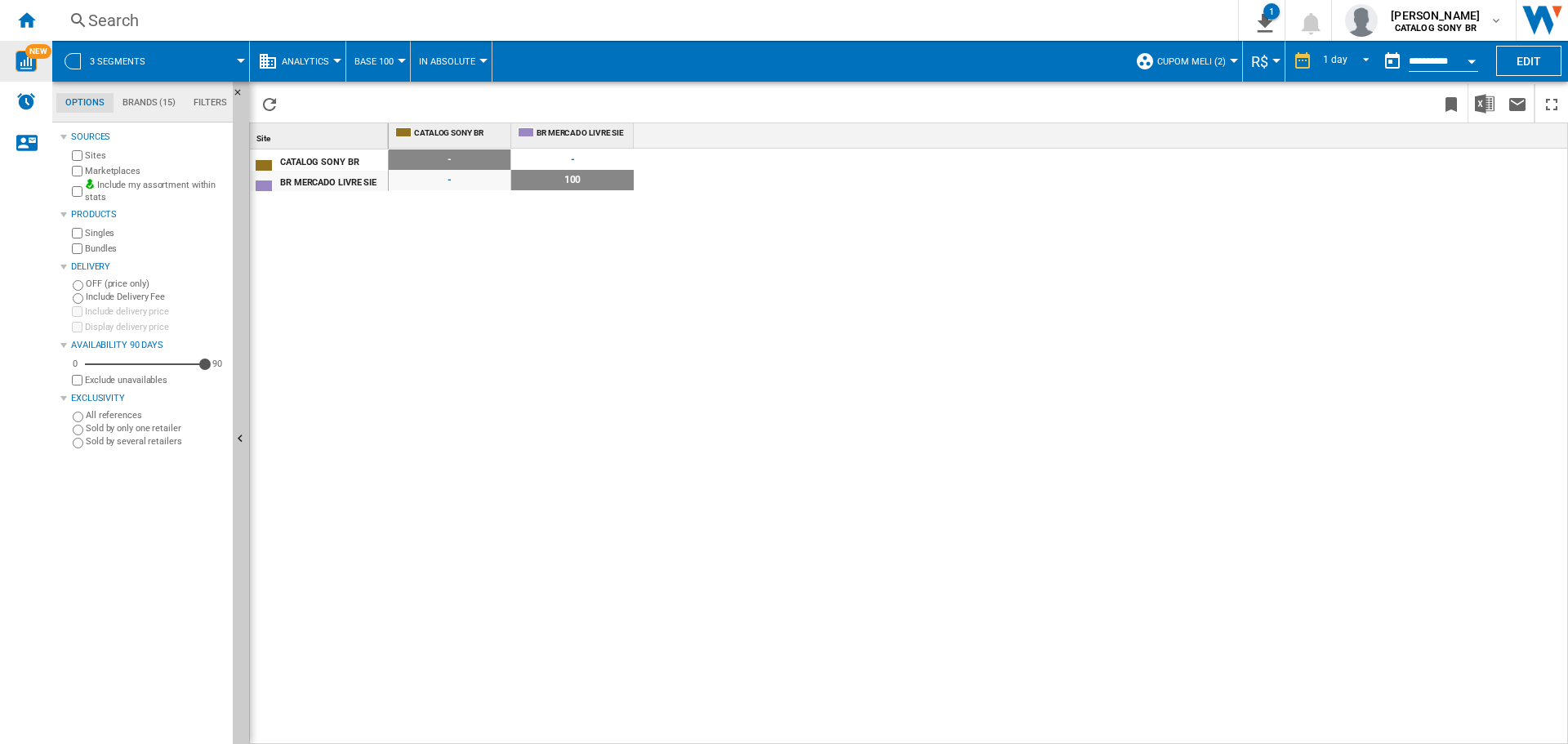
click at [358, 57] on span "Base 100" at bounding box center [374, 62] width 39 height 11
click at [360, 64] on md-backdrop at bounding box center [784, 372] width 1568 height 744
click at [316, 60] on span "Analytics" at bounding box center [305, 62] width 48 height 11
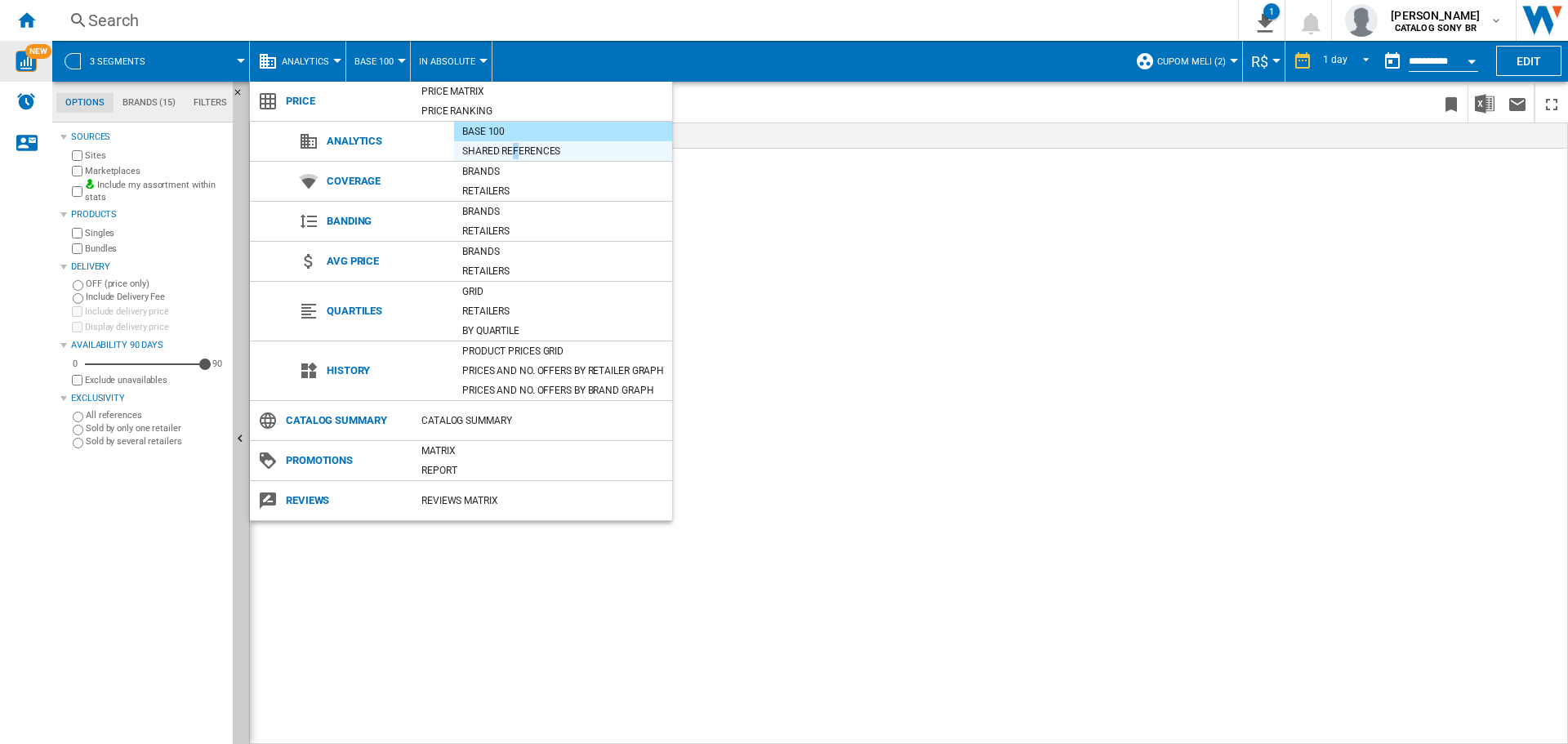
click at [516, 150] on div "Shared references" at bounding box center [563, 151] width 218 height 16
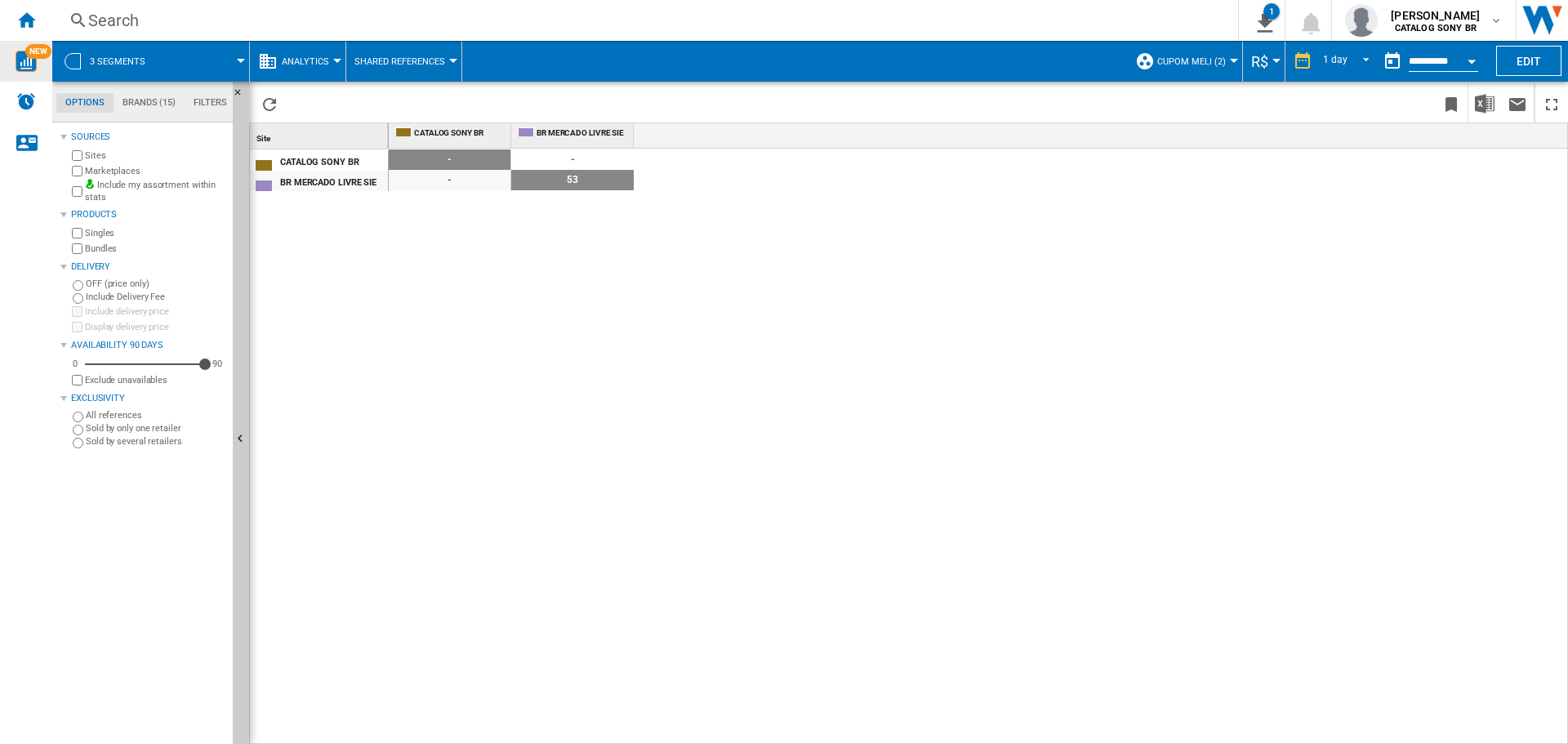
click at [300, 45] on button "Analytics" at bounding box center [309, 62] width 56 height 41
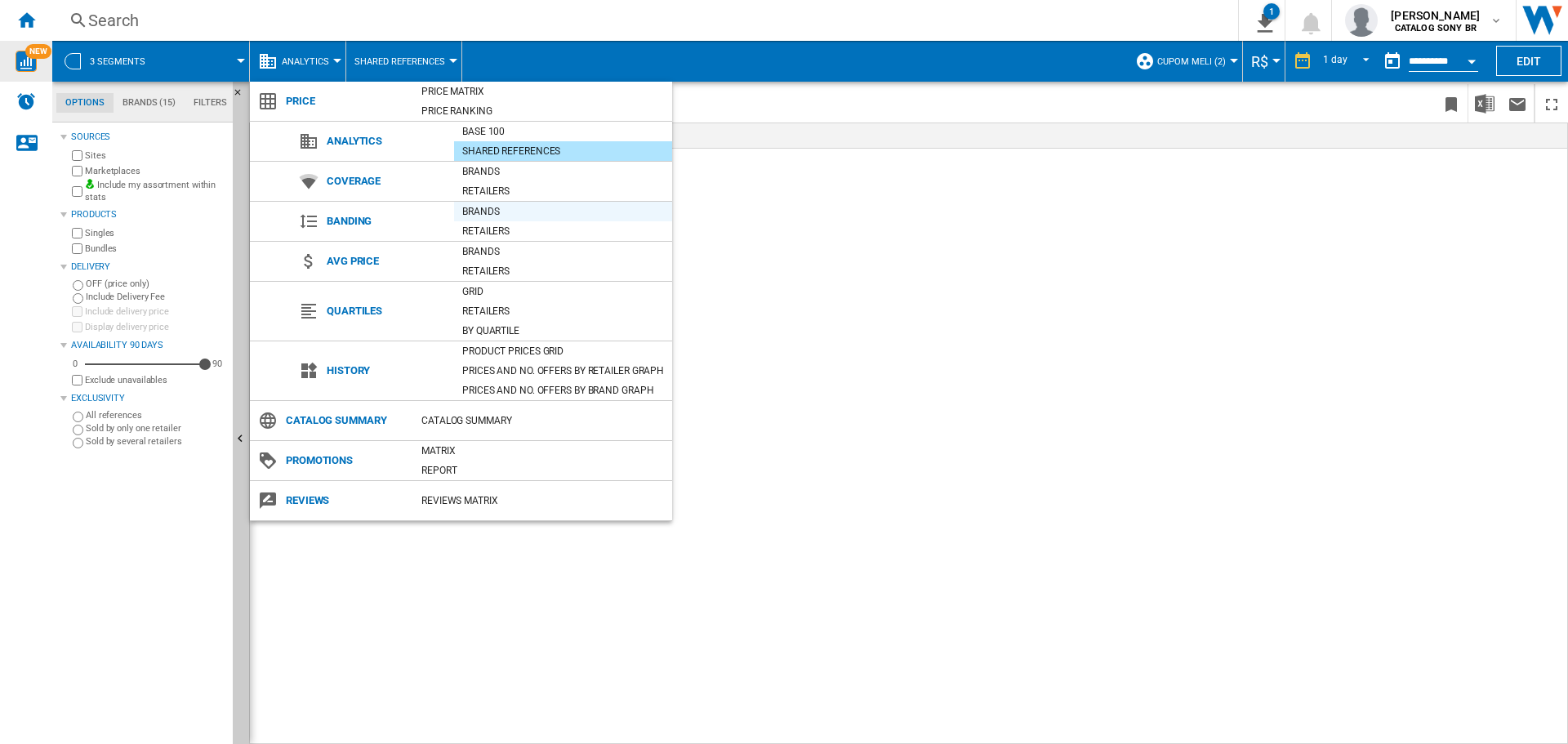
click at [499, 209] on div "Brands" at bounding box center [563, 212] width 218 height 16
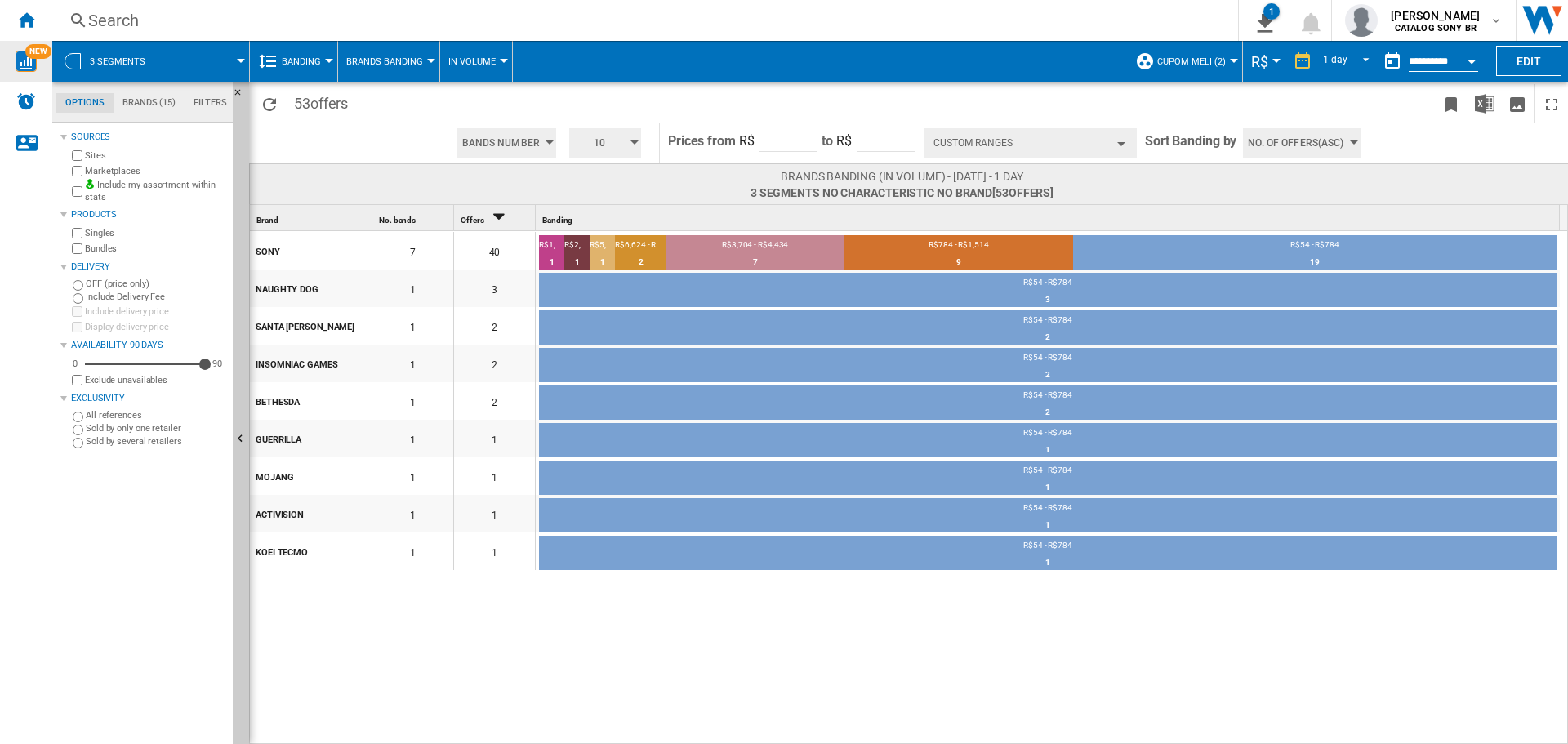
click at [318, 74] on button "Banding" at bounding box center [305, 62] width 48 height 41
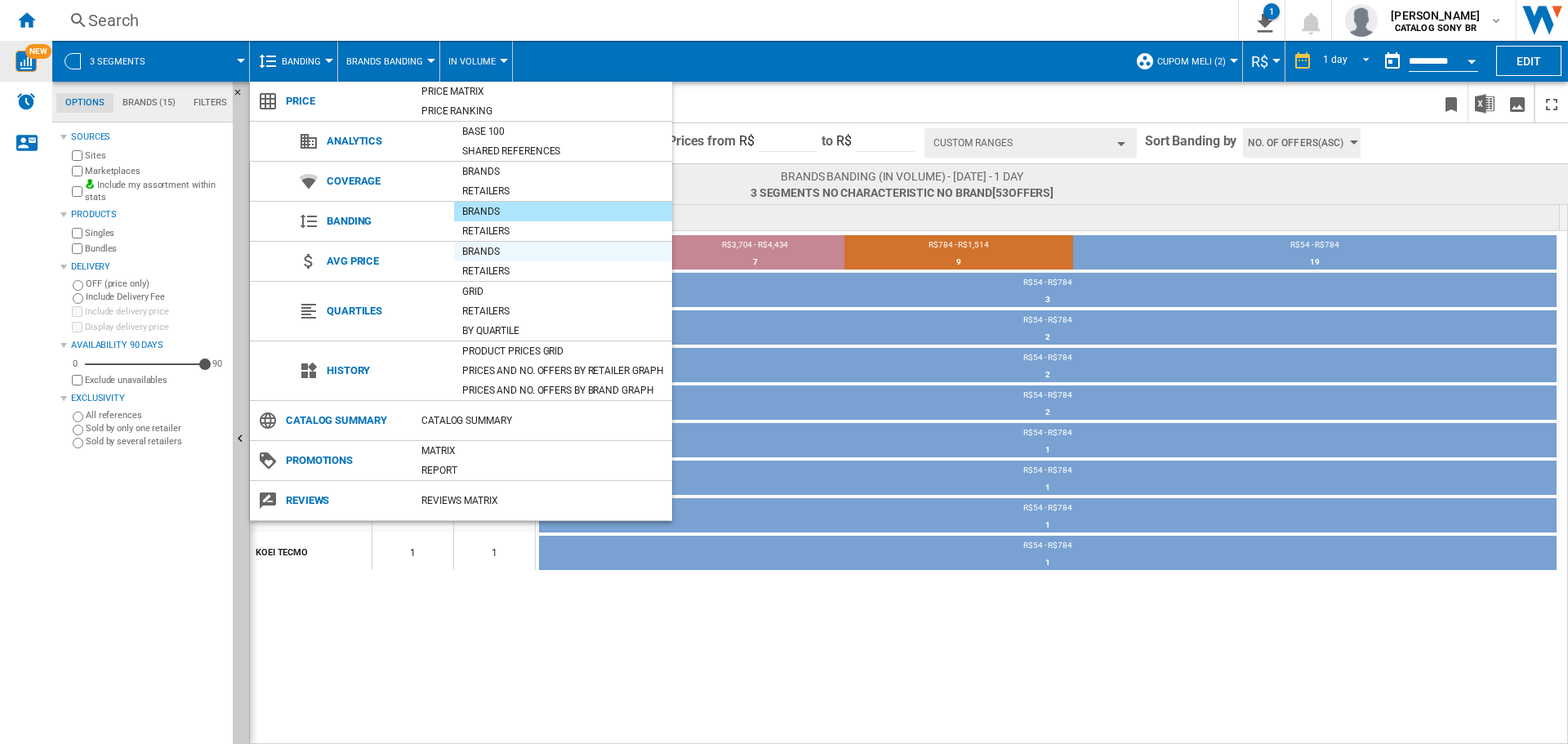
click at [522, 255] on div "Brands" at bounding box center [563, 252] width 218 height 16
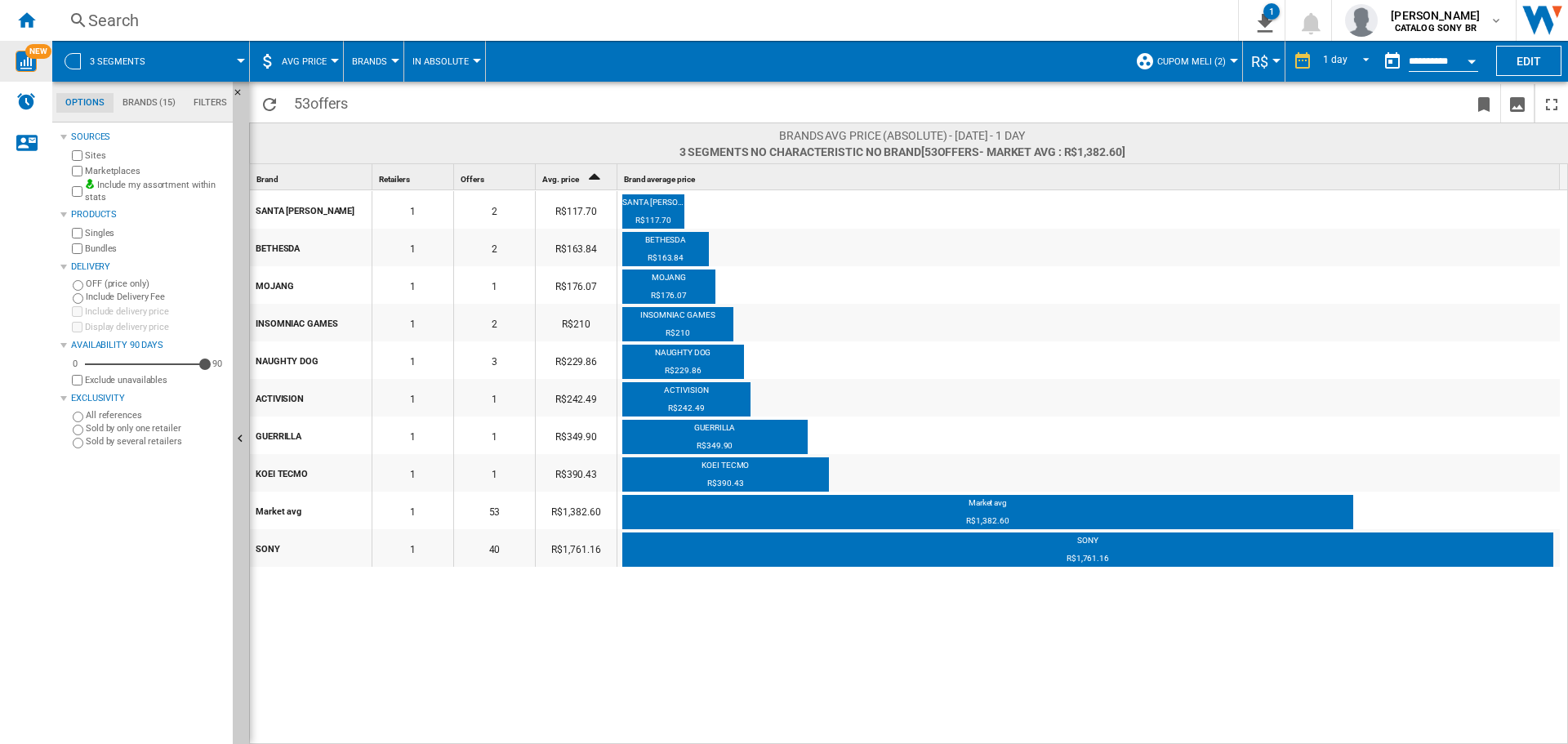
click at [316, 58] on span "AVG Price" at bounding box center [304, 62] width 45 height 11
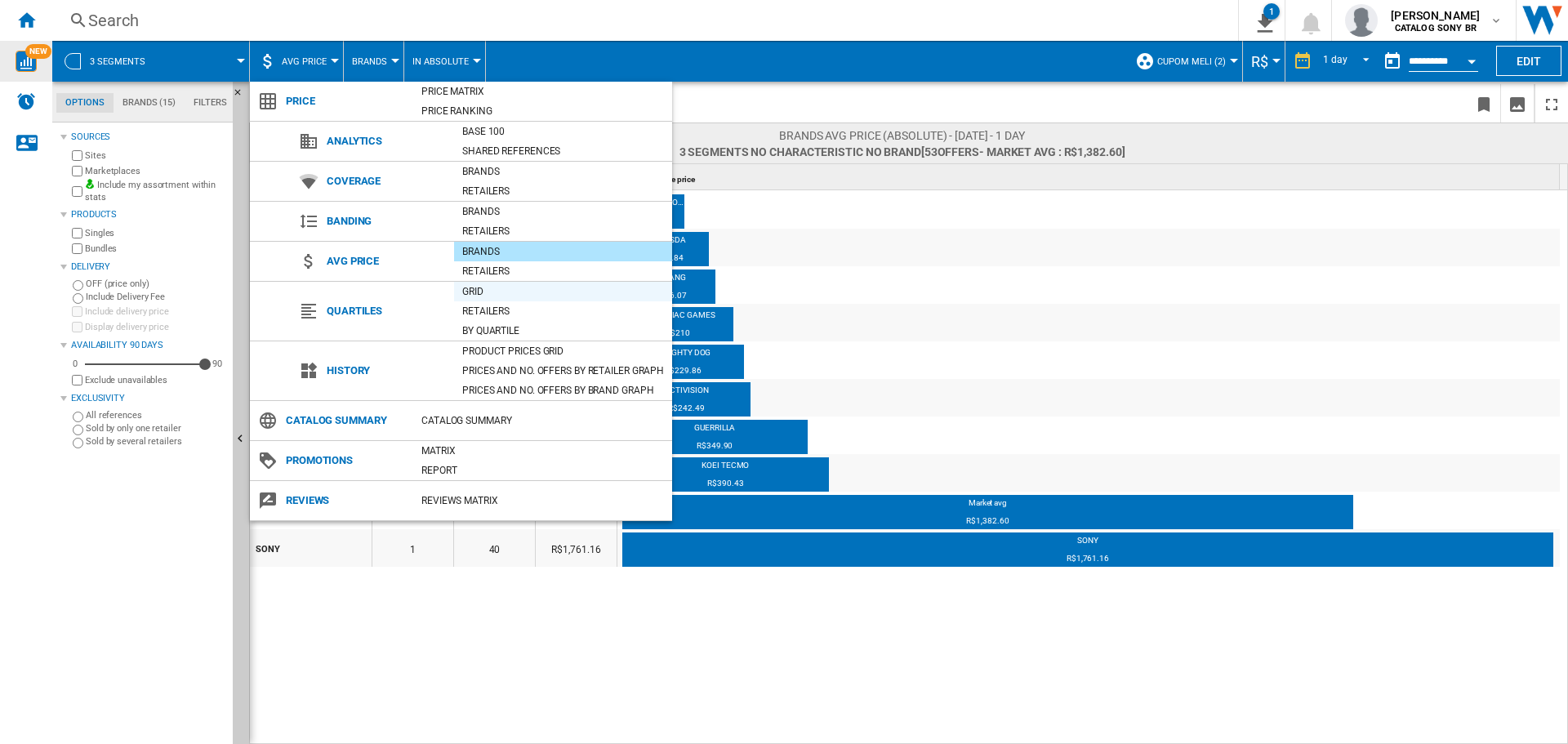
click at [508, 296] on div "Grid" at bounding box center [563, 292] width 218 height 16
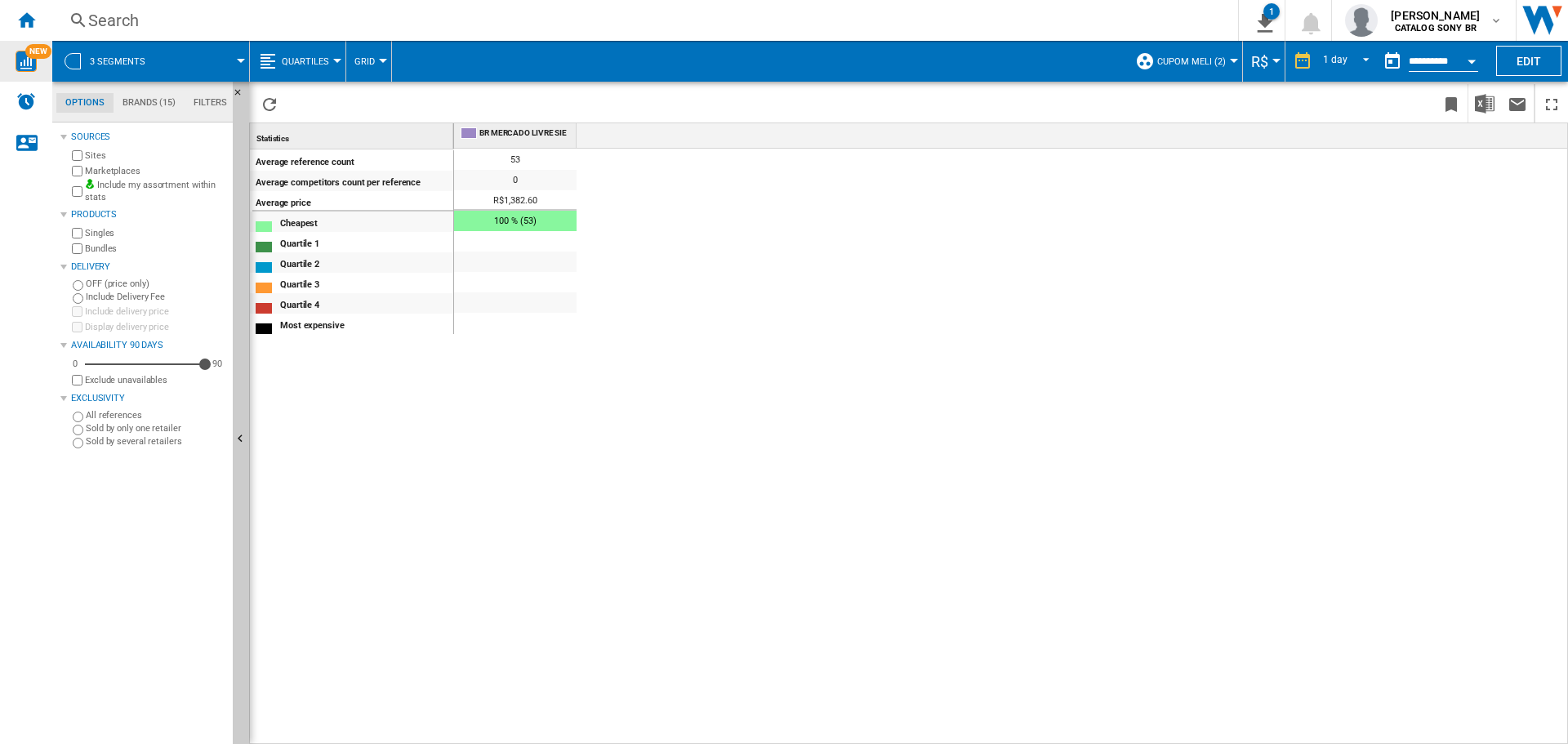
click at [319, 54] on button "Quartiles" at bounding box center [309, 62] width 56 height 41
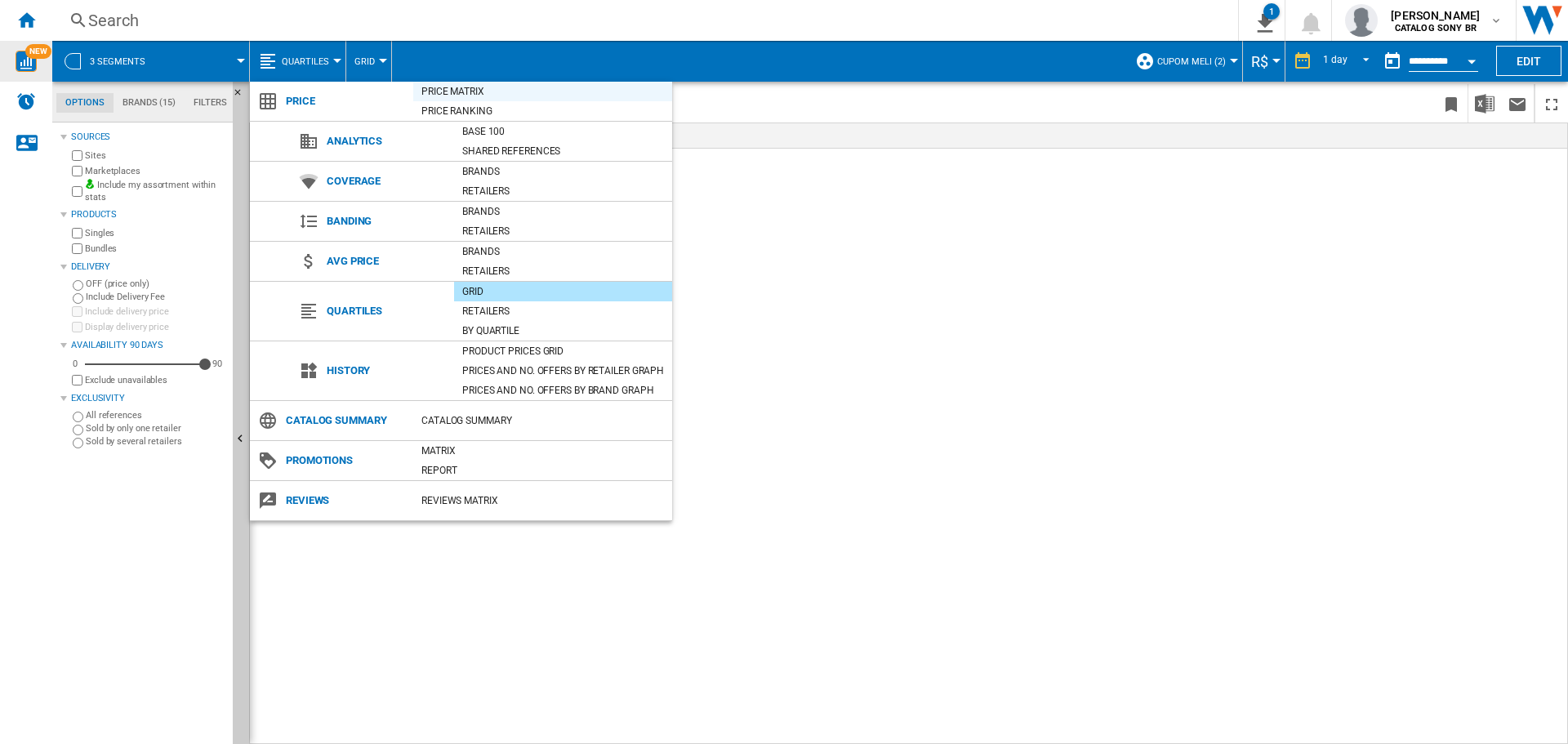
click at [504, 91] on div "Price Matrix" at bounding box center [542, 91] width 259 height 16
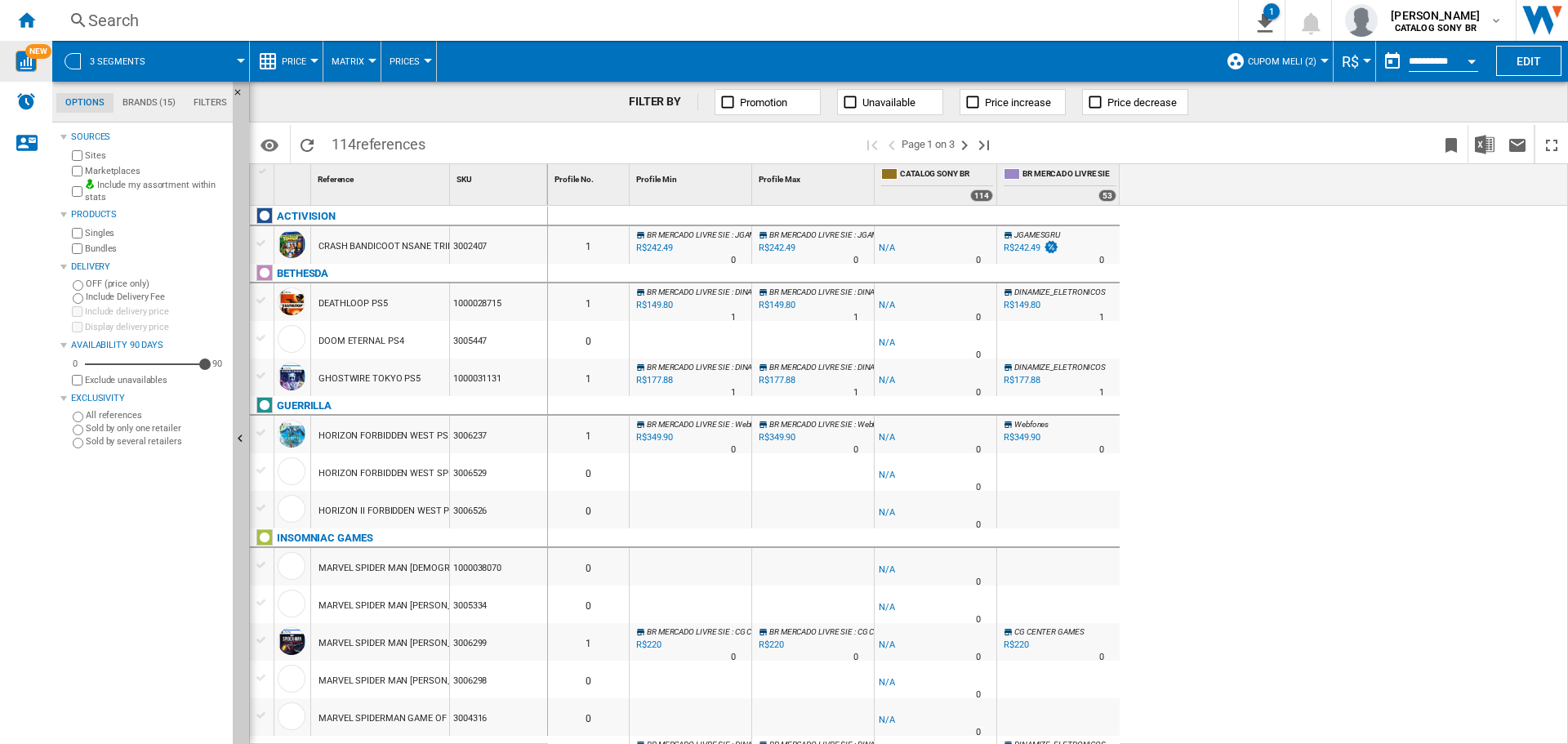
click at [340, 305] on div "DEATHLOOP PS5" at bounding box center [353, 304] width 70 height 38
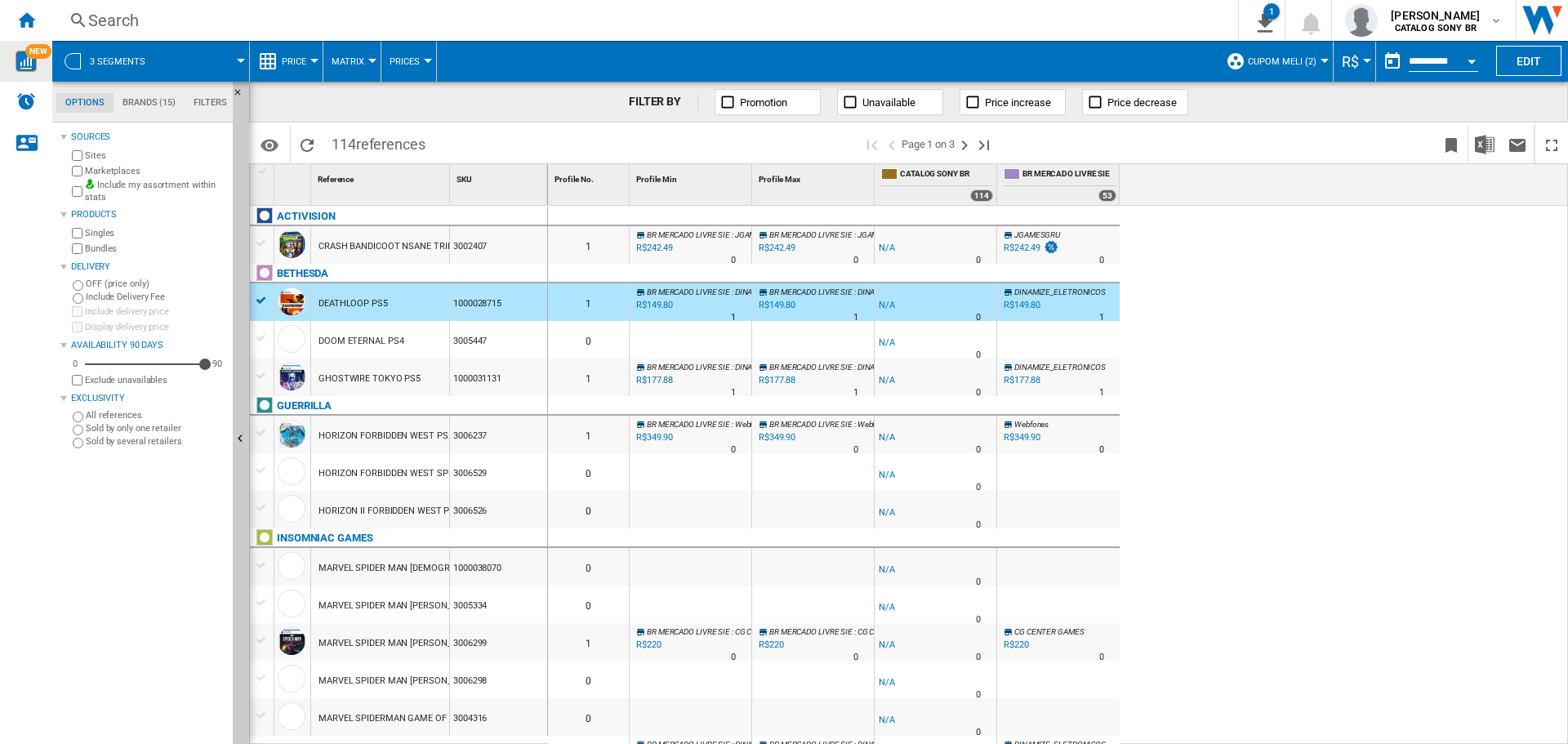
click at [340, 305] on div "DEATHLOOP PS5" at bounding box center [353, 304] width 70 height 38
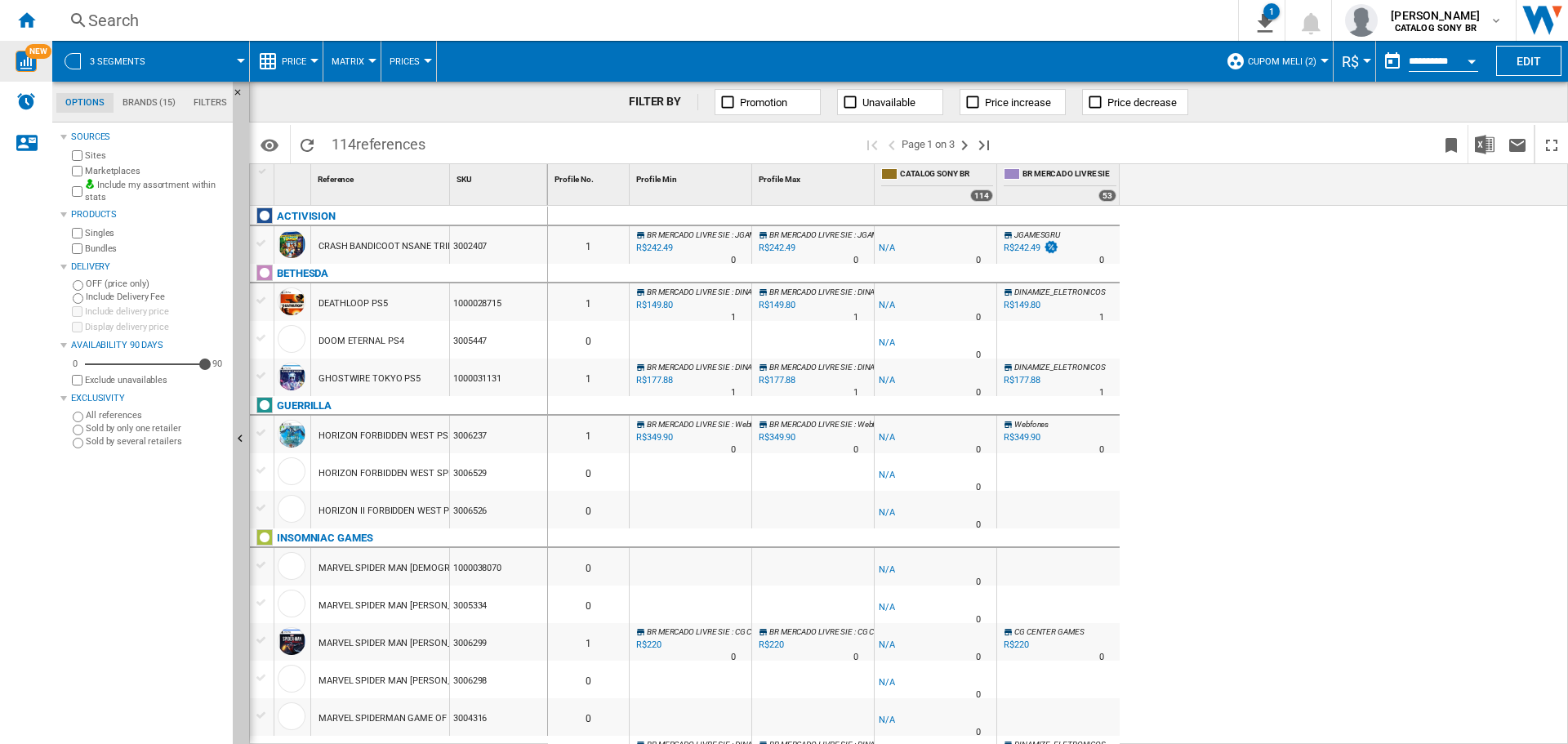
click at [340, 305] on div "DEATHLOOP PS5" at bounding box center [353, 304] width 70 height 38
click at [264, 302] on div at bounding box center [261, 301] width 17 height 15
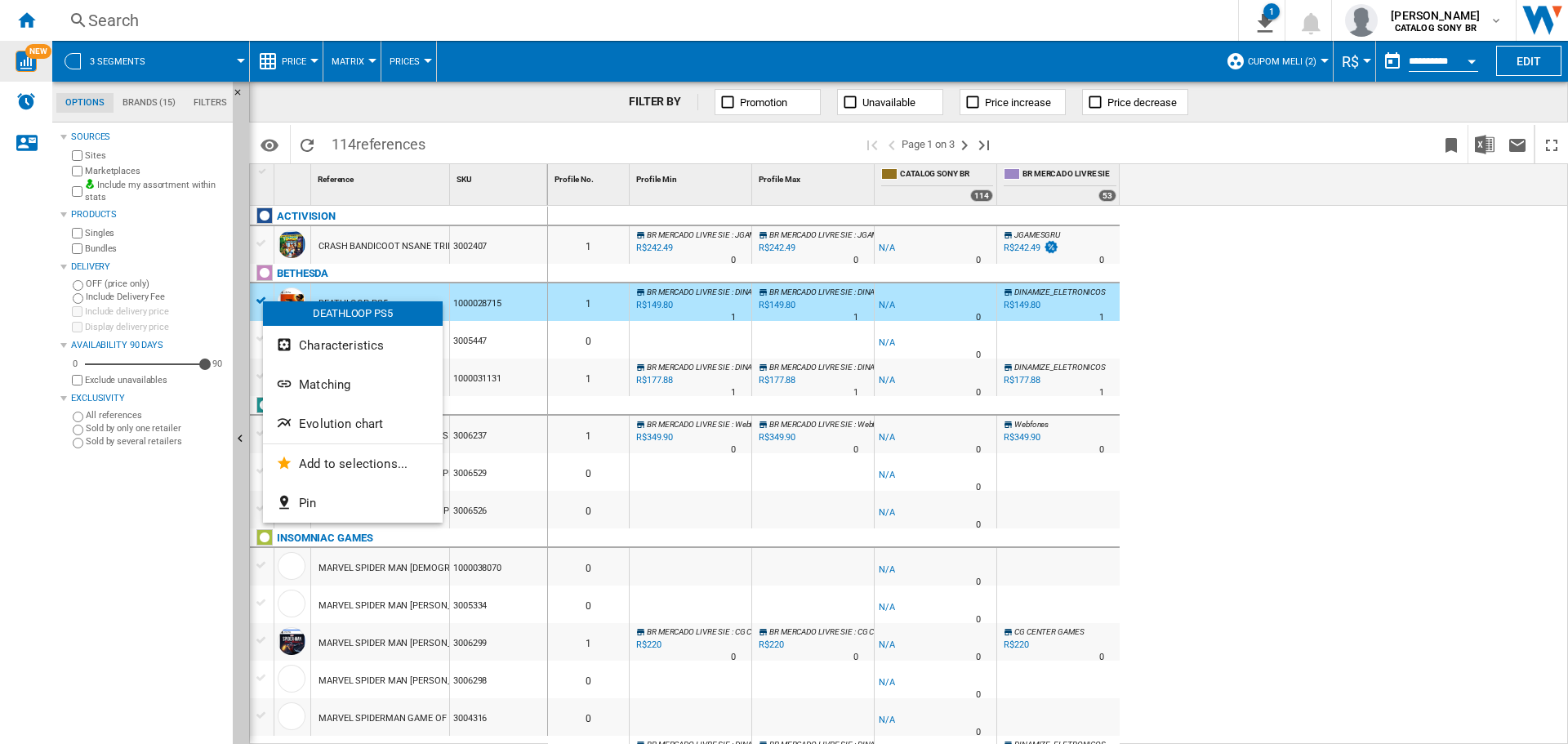
click at [327, 318] on div "DEATHLOOP PS5" at bounding box center [352, 314] width 180 height 25
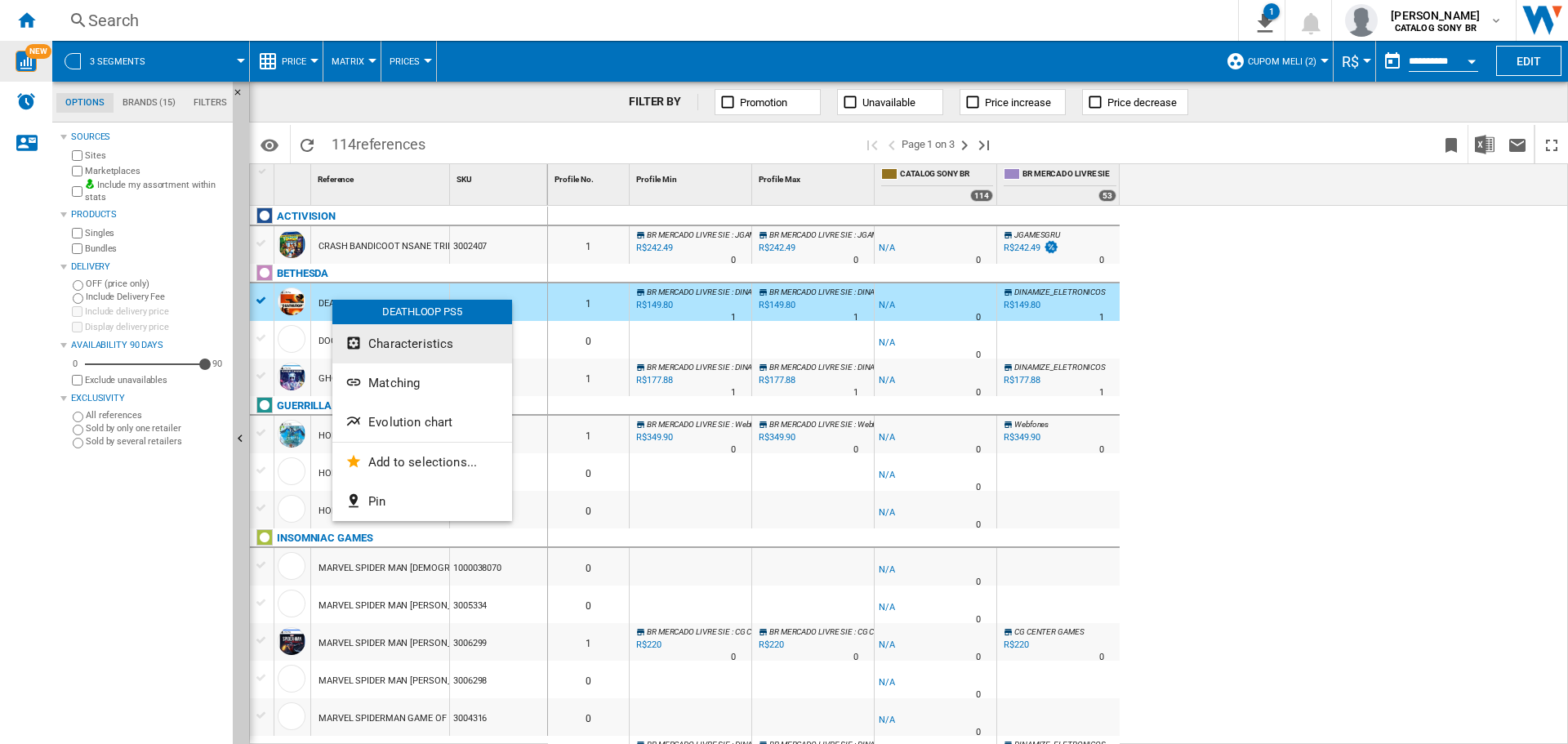
click at [374, 347] on span "Characteristics" at bounding box center [410, 344] width 85 height 15
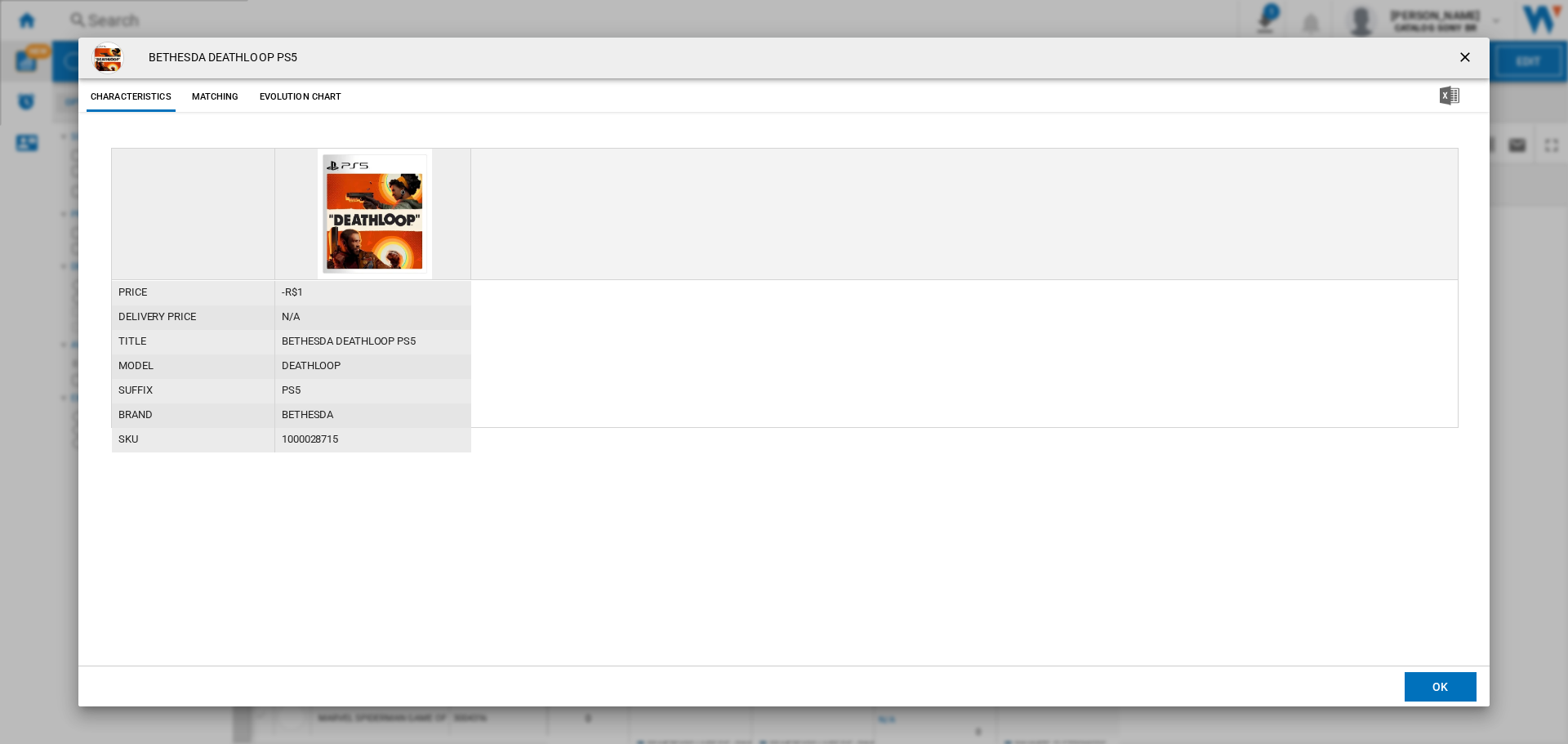
click at [236, 93] on button "Matching" at bounding box center [216, 97] width 72 height 30
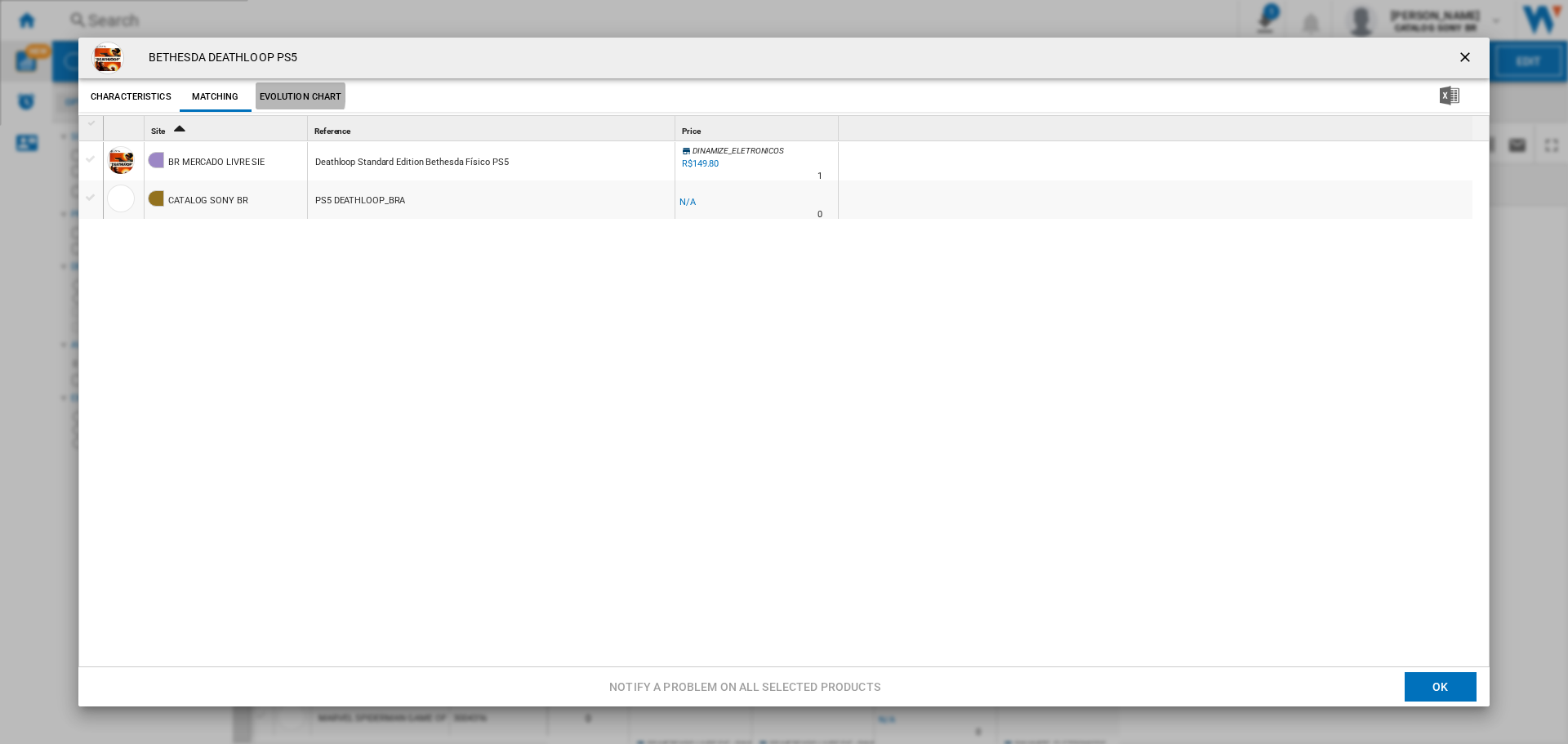
click at [283, 94] on button "Evolution chart" at bounding box center [300, 97] width 90 height 30
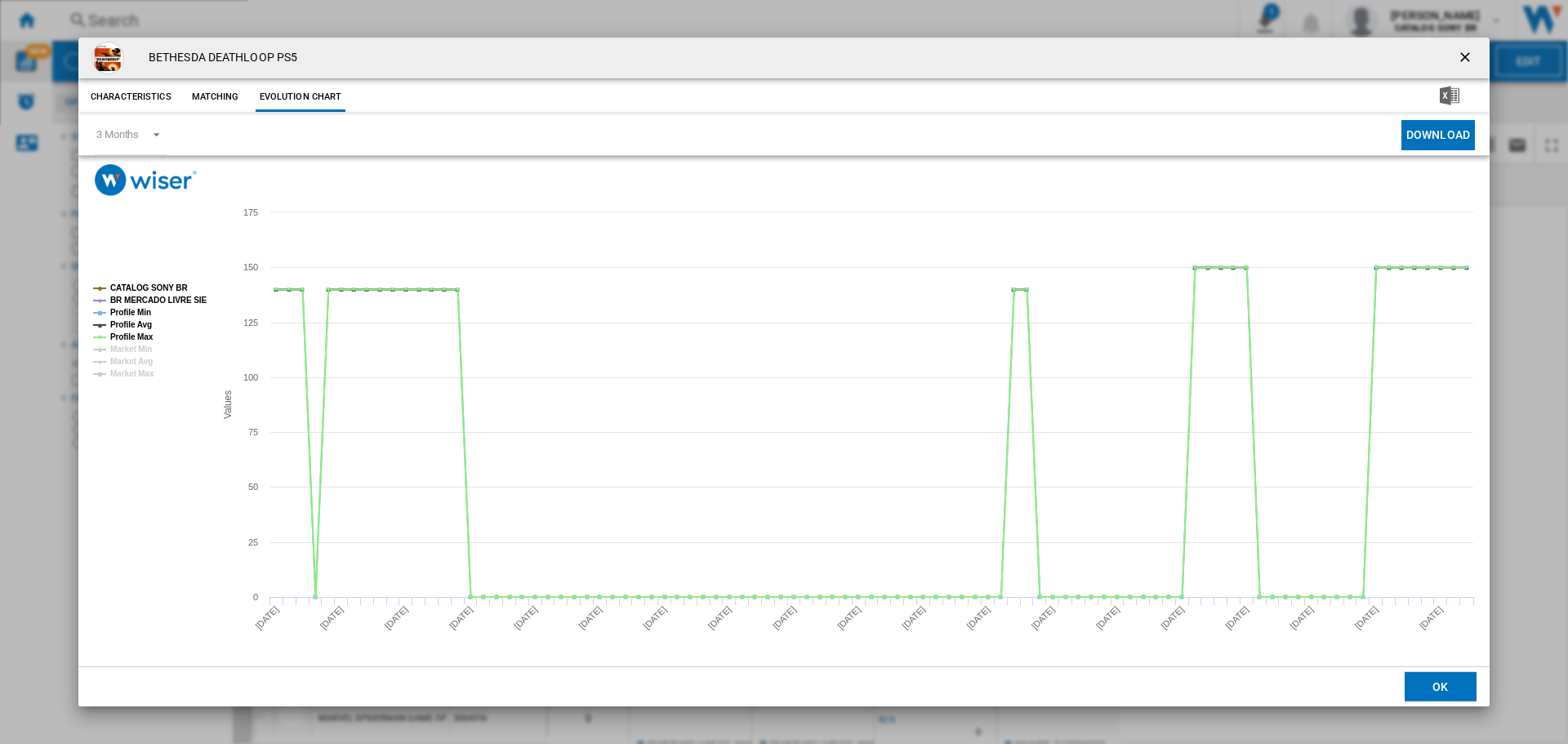
click at [214, 89] on button "Matching" at bounding box center [216, 97] width 72 height 30
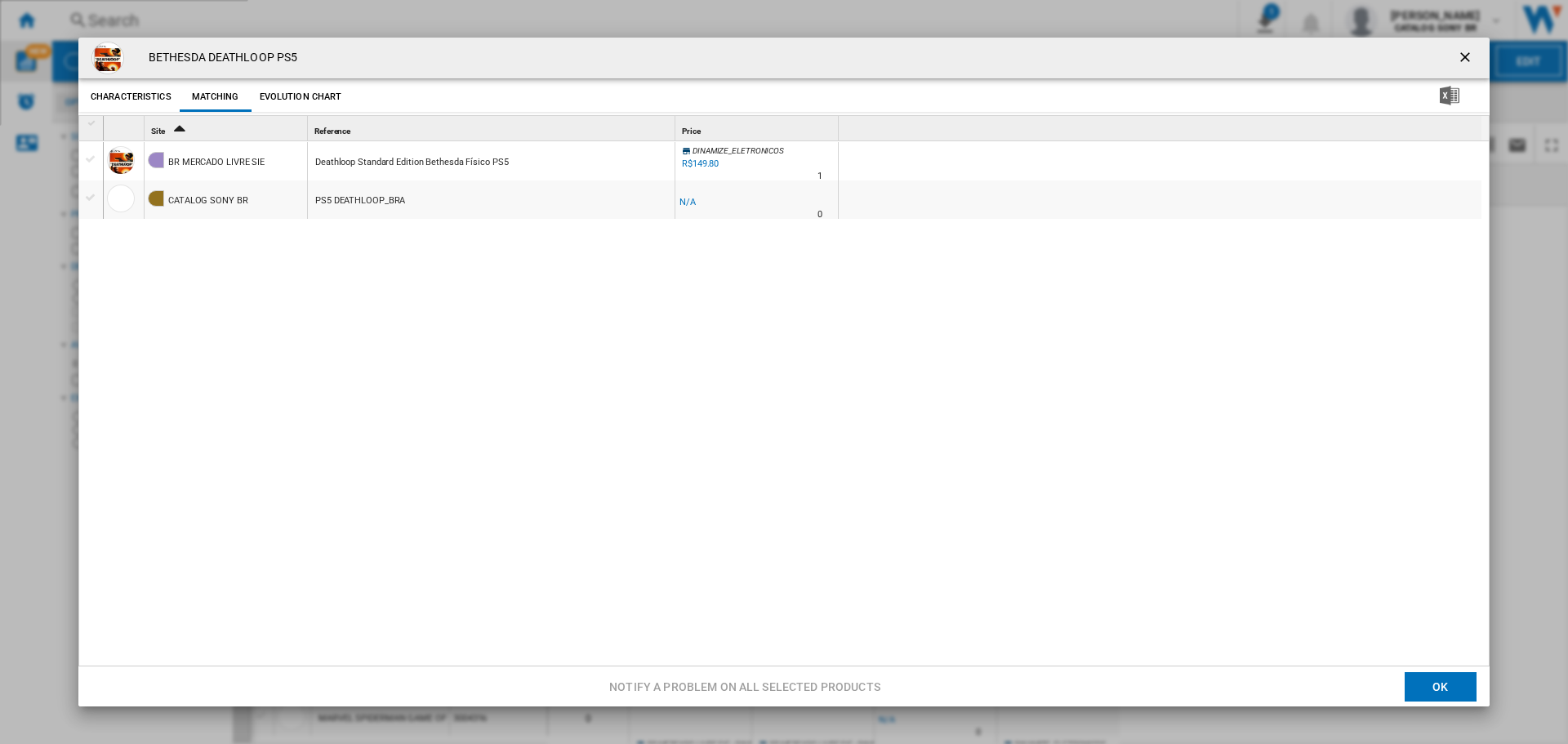
click at [695, 156] on div "R$149.80" at bounding box center [699, 164] width 39 height 16
click at [1457, 57] on ng-md-icon "getI18NText('BUTTONS.CLOSE_DIALOG')" at bounding box center [1467, 59] width 20 height 20
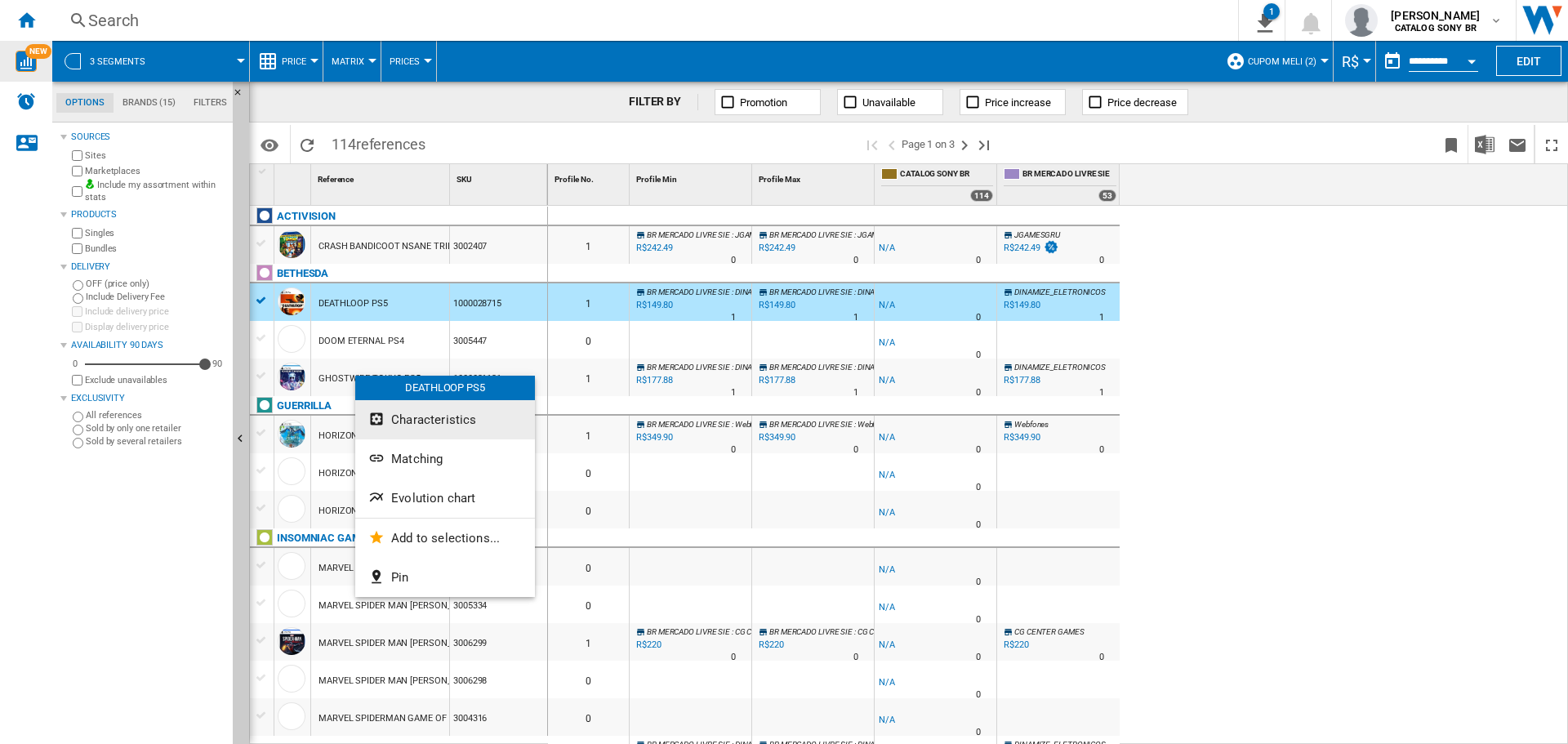
click at [416, 416] on span "Characteristics" at bounding box center [433, 420] width 85 height 15
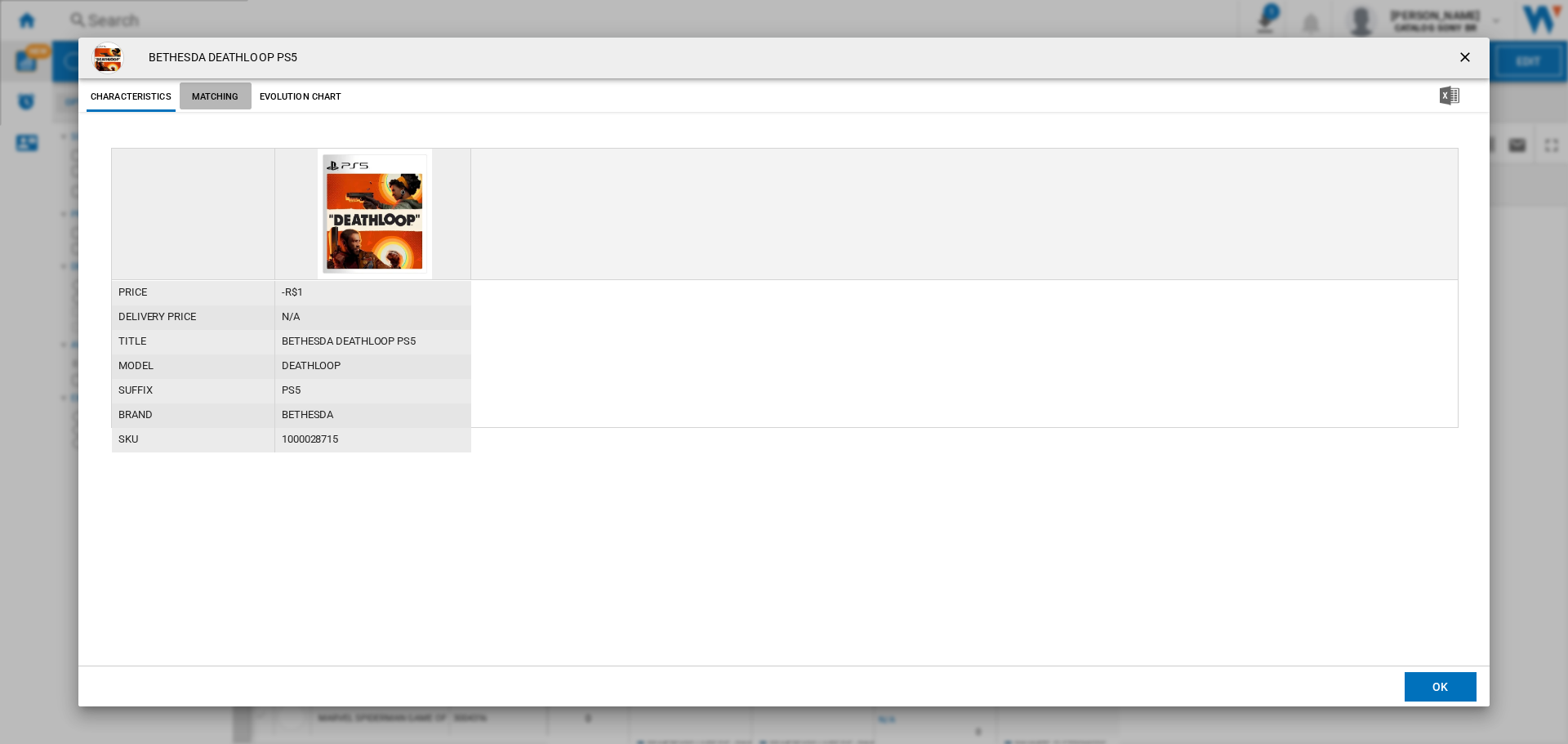
click at [234, 95] on button "Matching" at bounding box center [216, 97] width 72 height 30
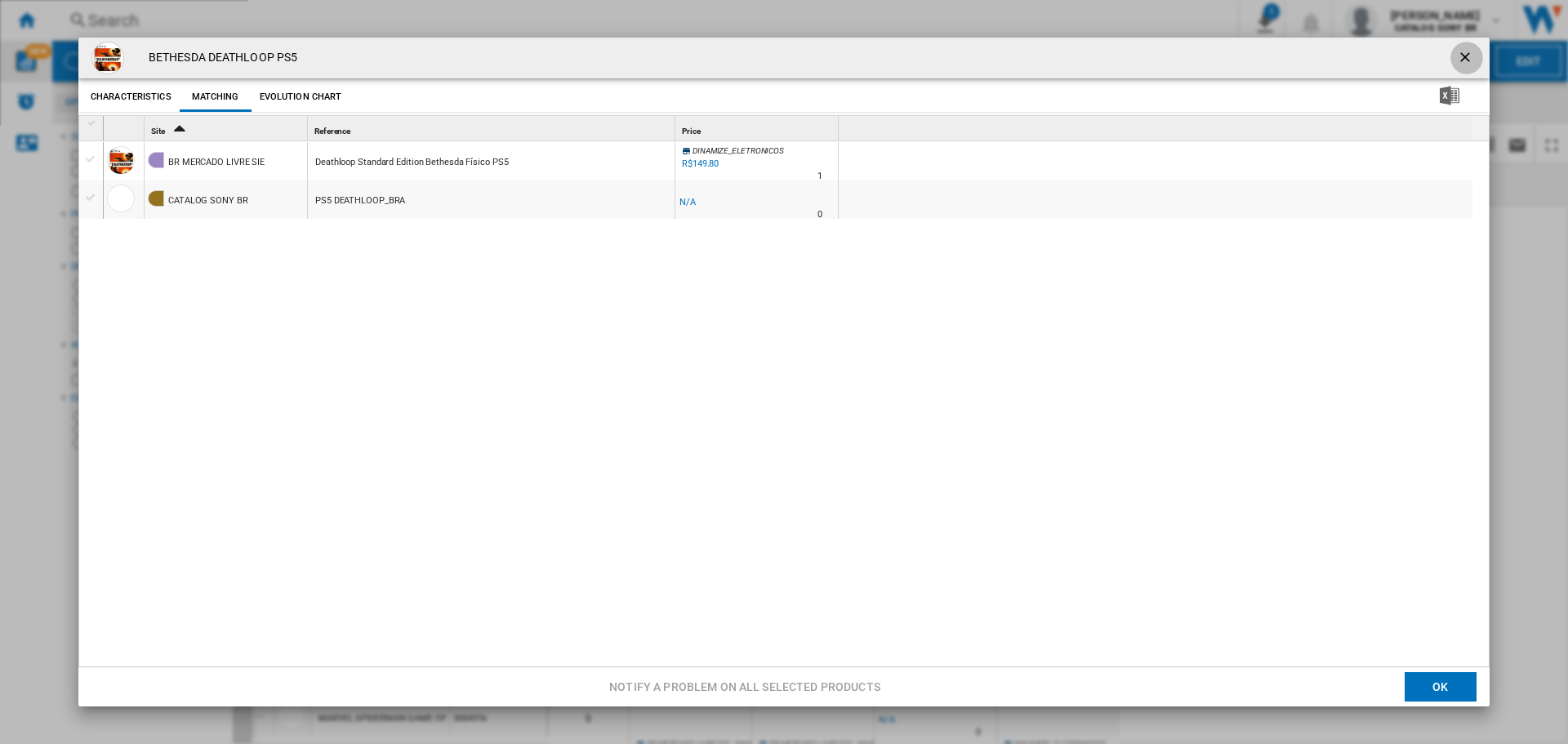
click at [1462, 58] on ng-md-icon "getI18NText('BUTTONS.CLOSE_DIALOG')" at bounding box center [1467, 59] width 20 height 20
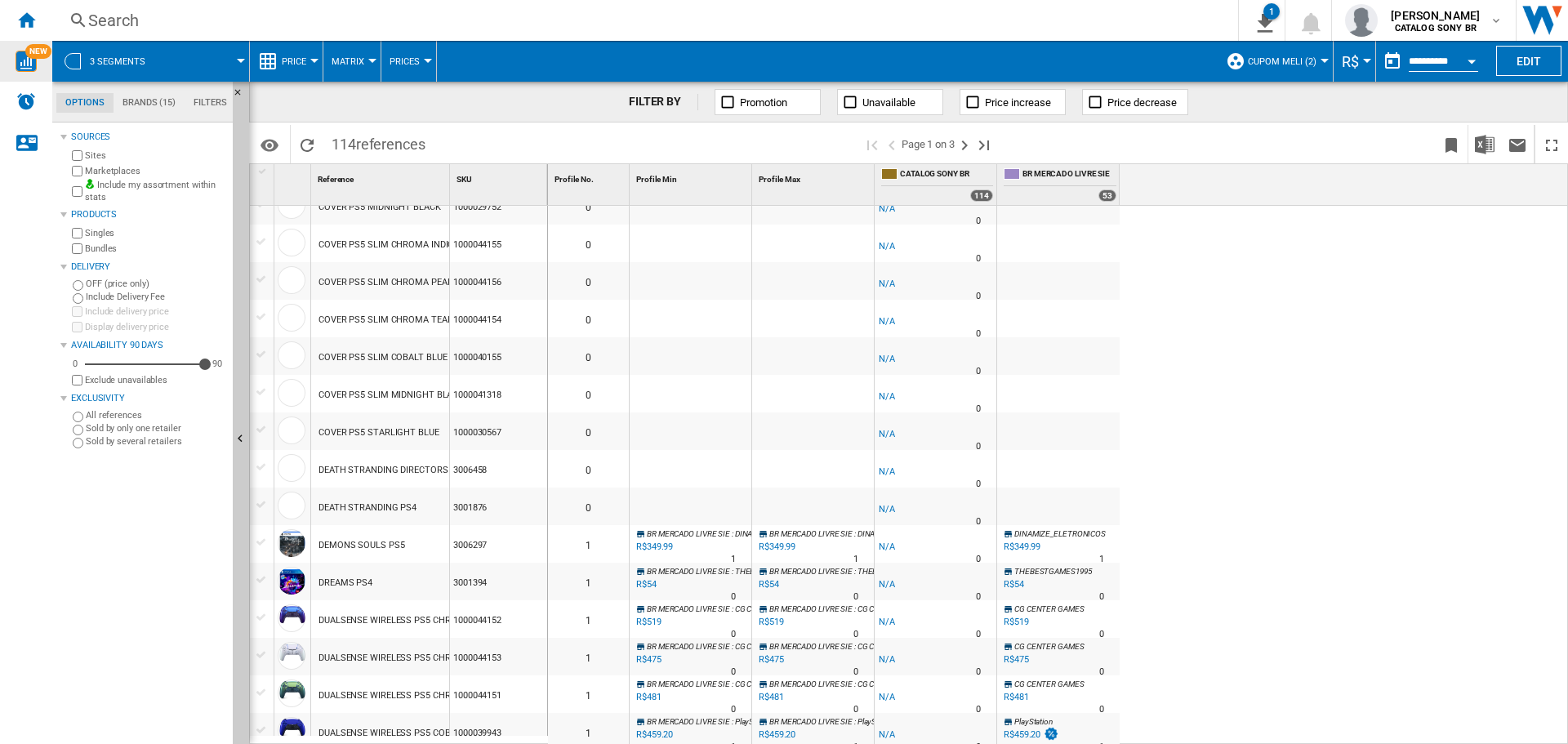
scroll to position [1561, 0]
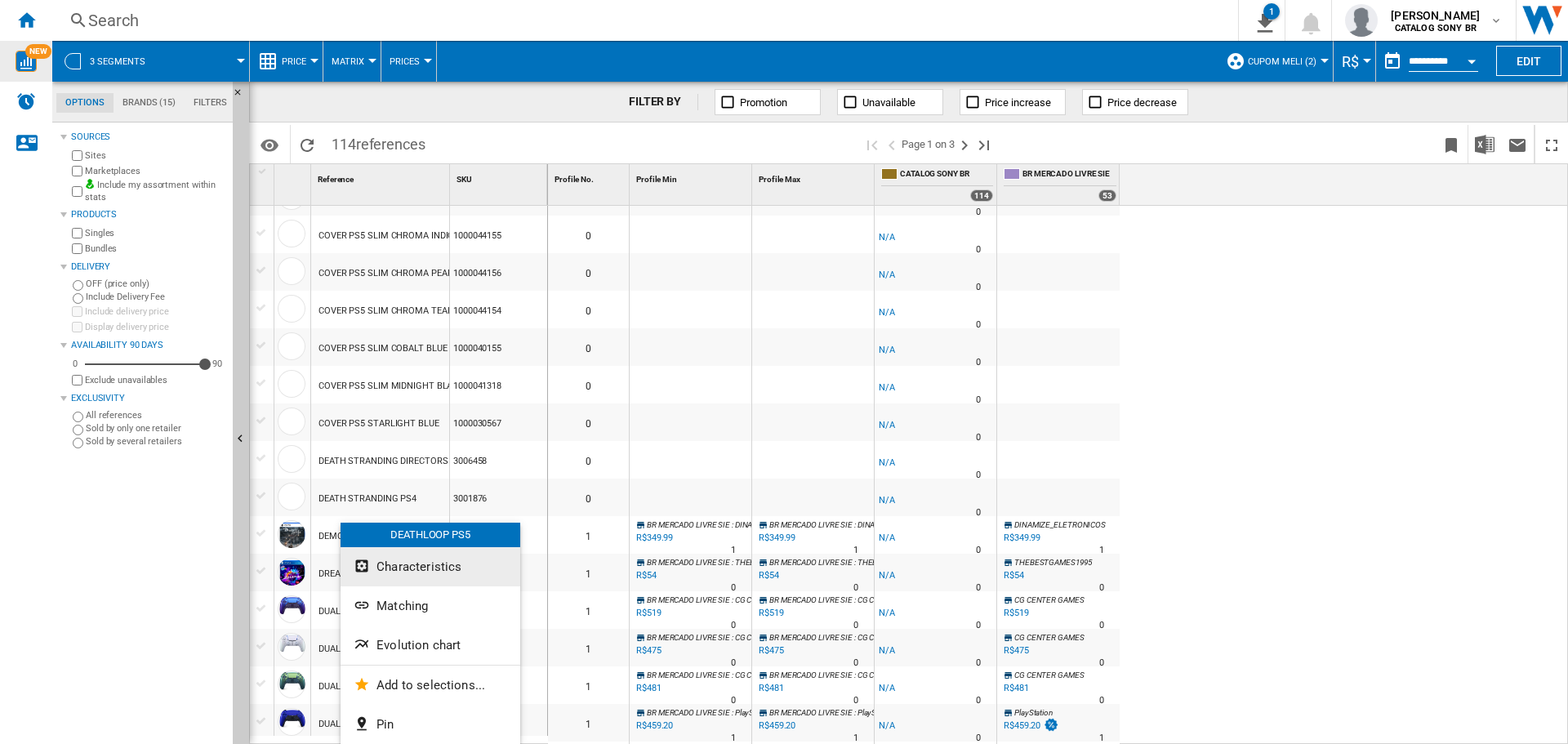
click at [397, 566] on span "Characteristics" at bounding box center [419, 567] width 85 height 15
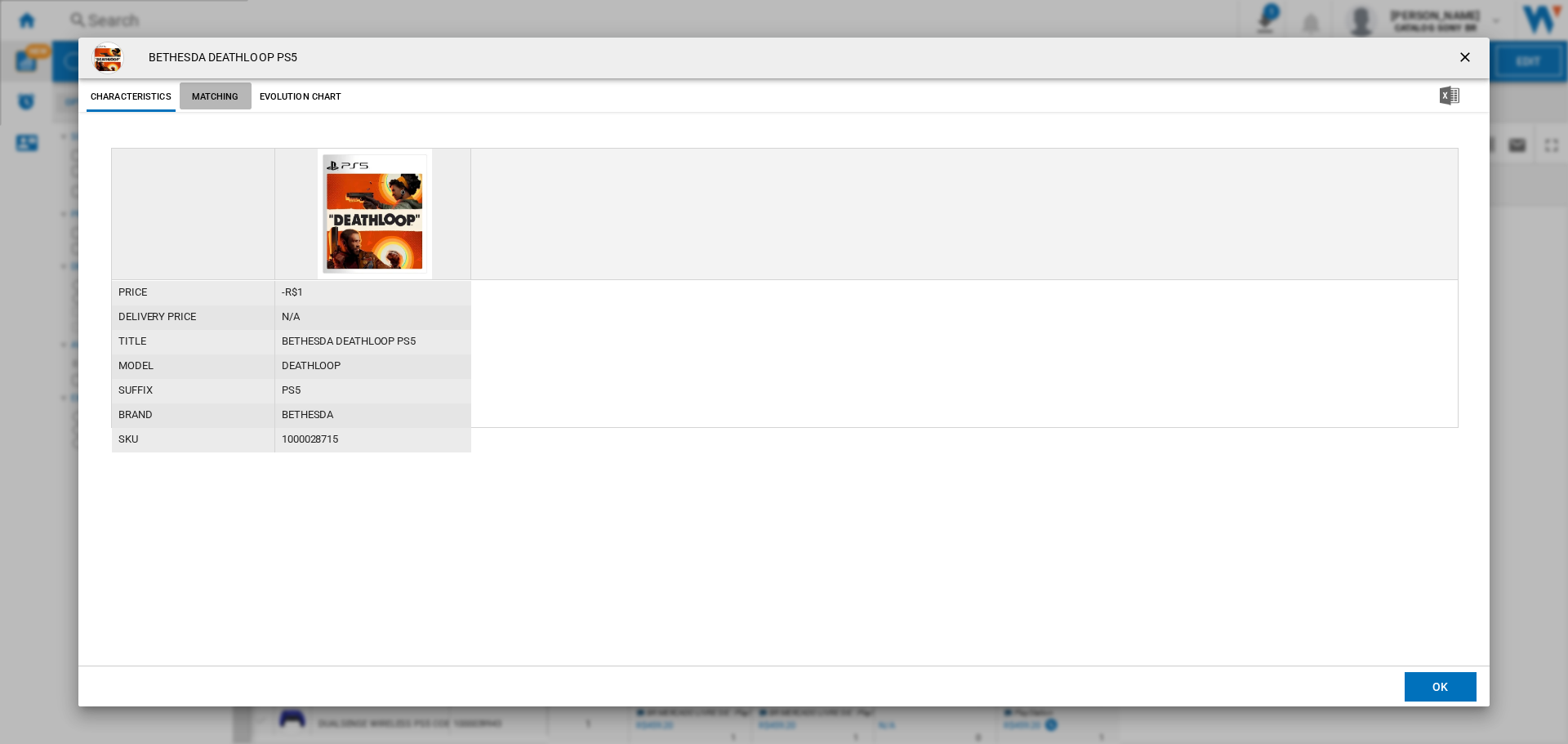
click at [208, 98] on button "Matching" at bounding box center [216, 97] width 72 height 30
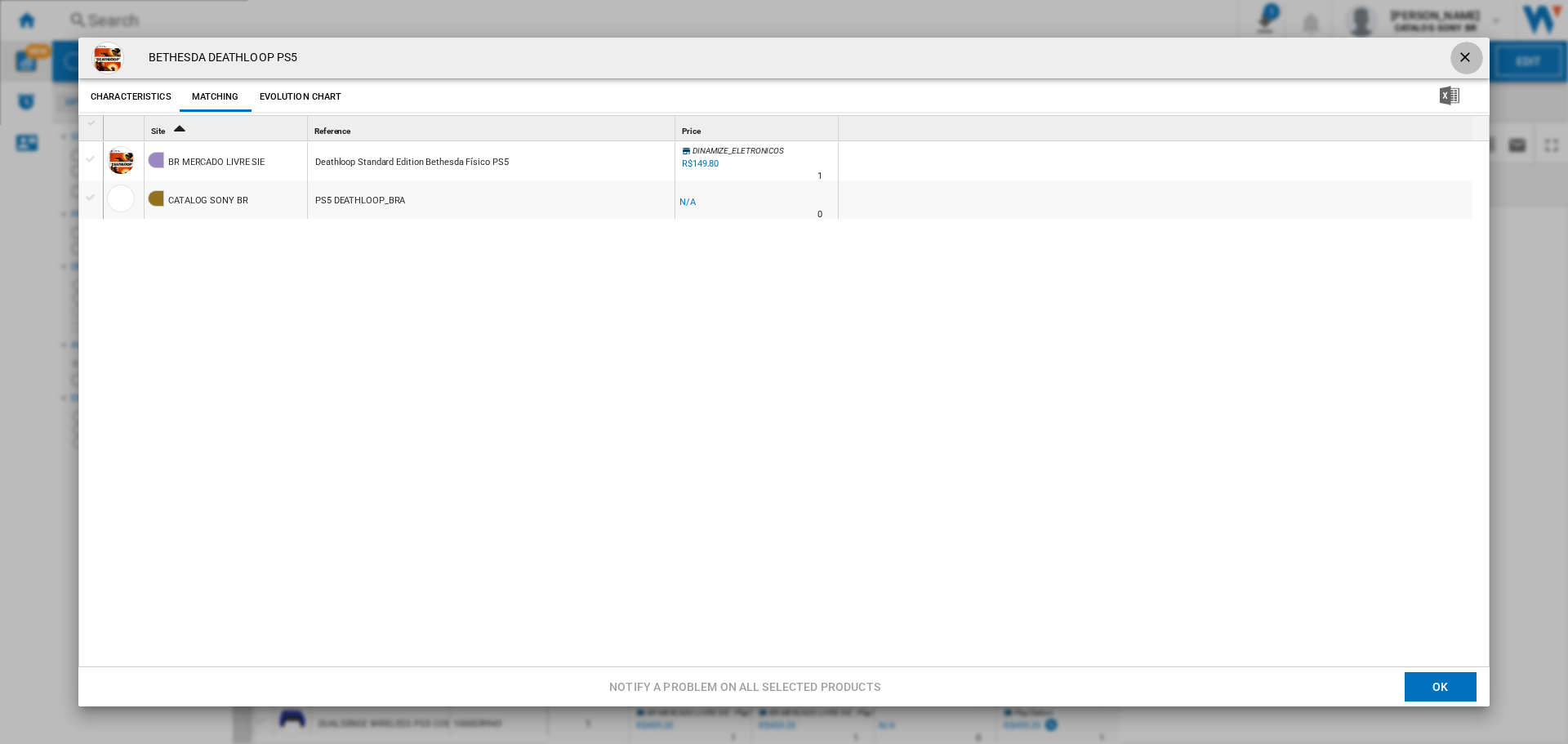
click at [1457, 60] on ng-md-icon "getI18NText('BUTTONS.CLOSE_DIALOG')" at bounding box center [1467, 59] width 20 height 20
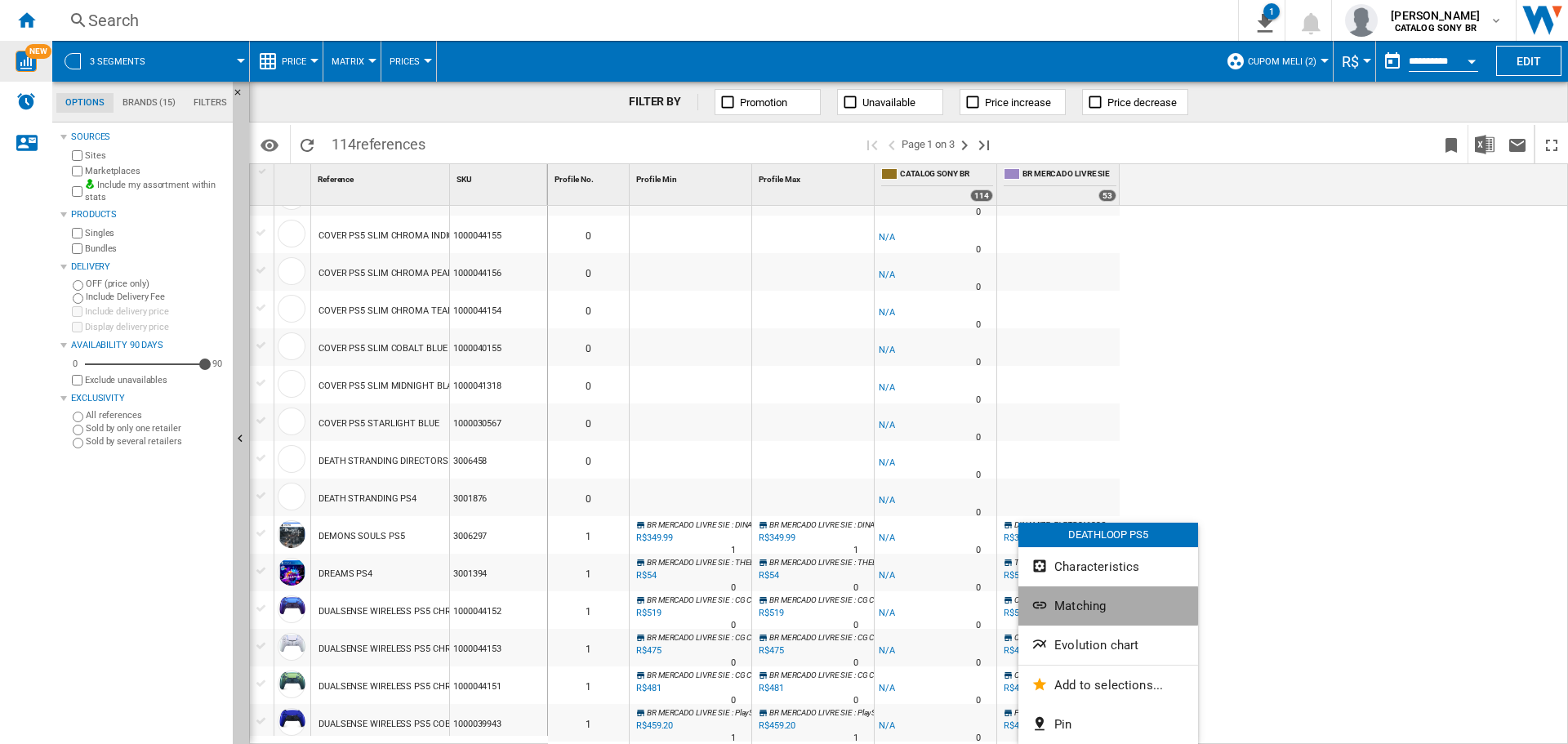
click at [1058, 606] on span "Matching" at bounding box center [1080, 606] width 52 height 15
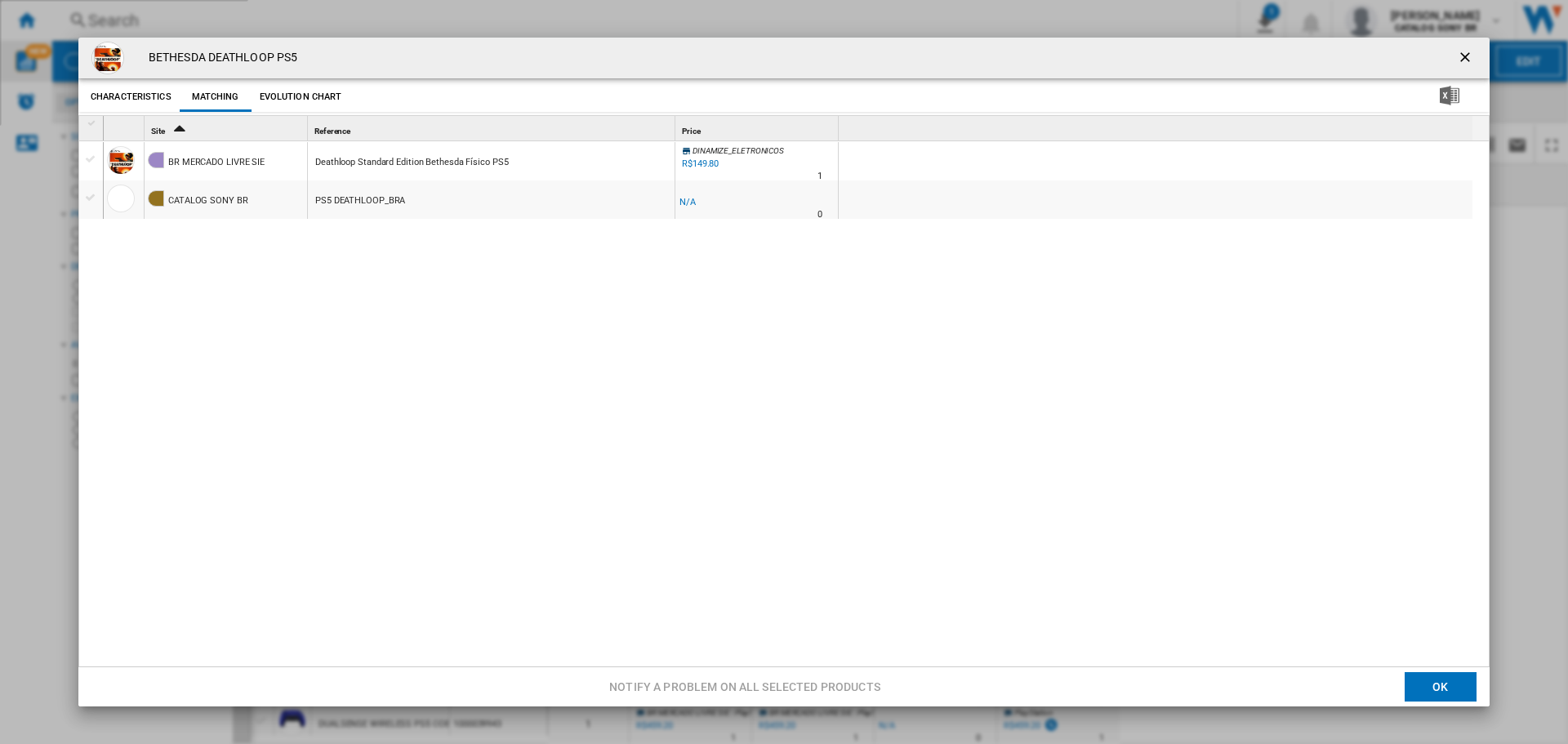
click at [709, 155] on span "DINAMIZE_ELETRONICOS" at bounding box center [738, 150] width 91 height 9
click at [703, 162] on div "R$149.80" at bounding box center [700, 163] width 37 height 11
click at [1457, 56] on ng-md-icon "getI18NText('BUTTONS.CLOSE_DIALOG')" at bounding box center [1467, 59] width 20 height 20
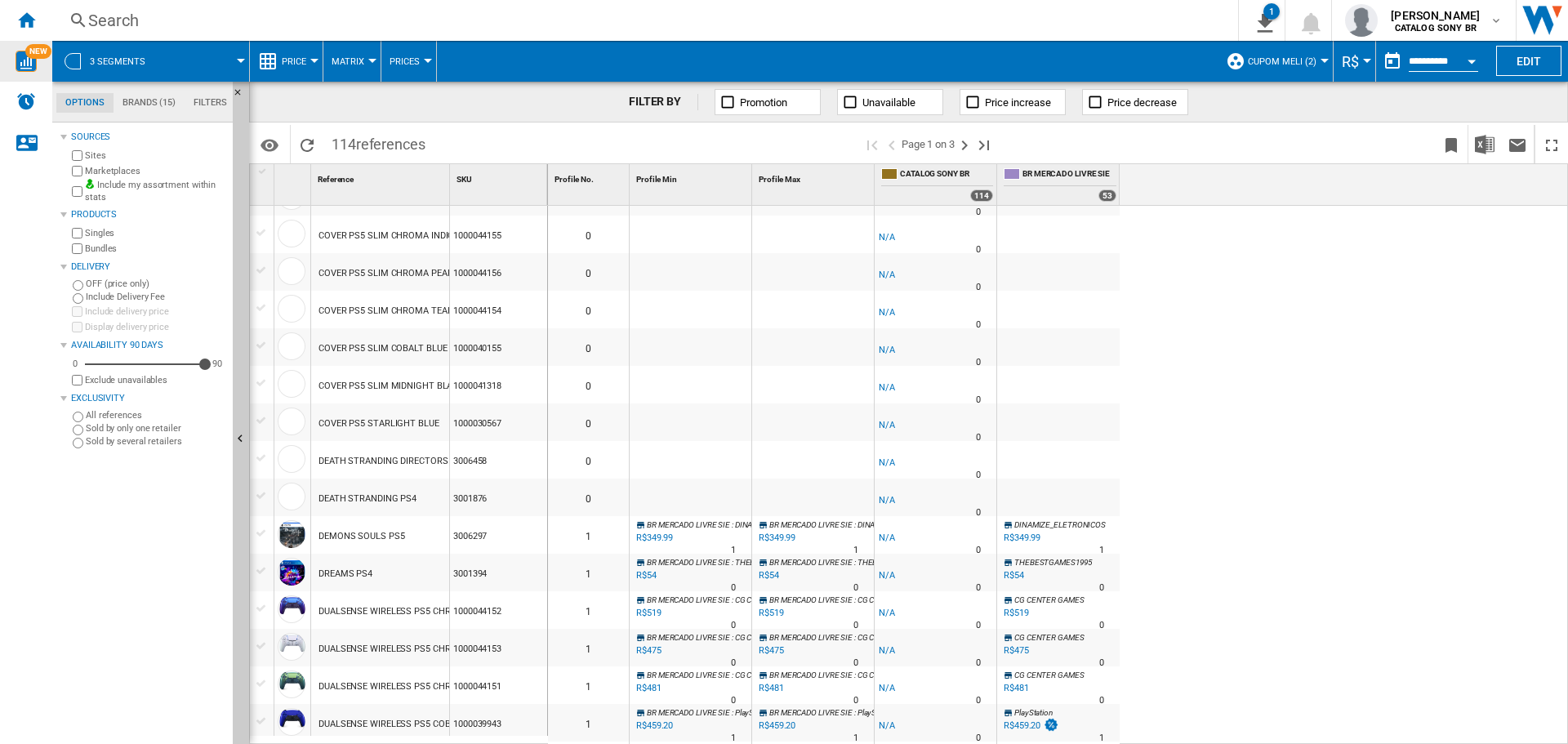
scroll to position [1596, 0]
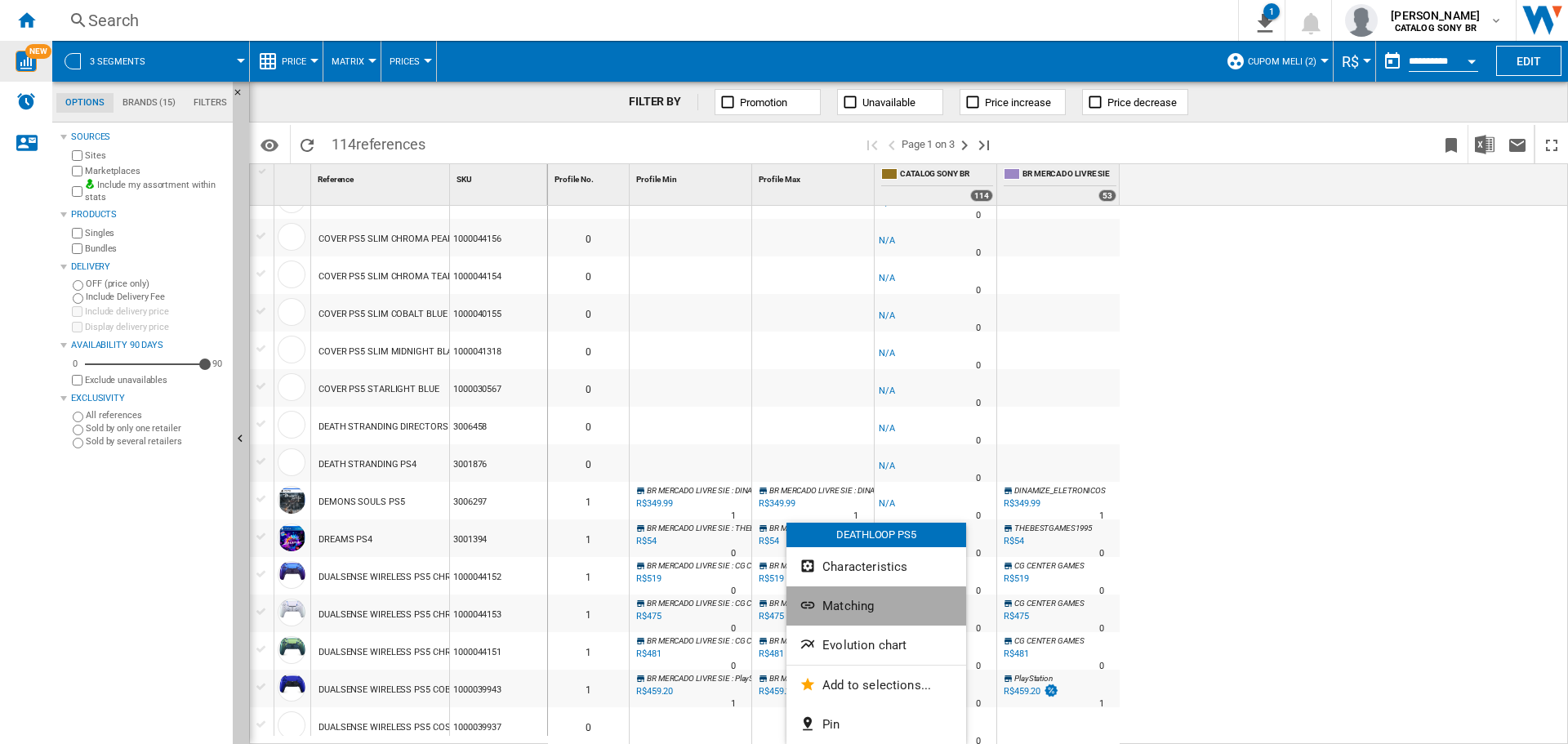
click at [864, 608] on span "Matching" at bounding box center [848, 606] width 52 height 15
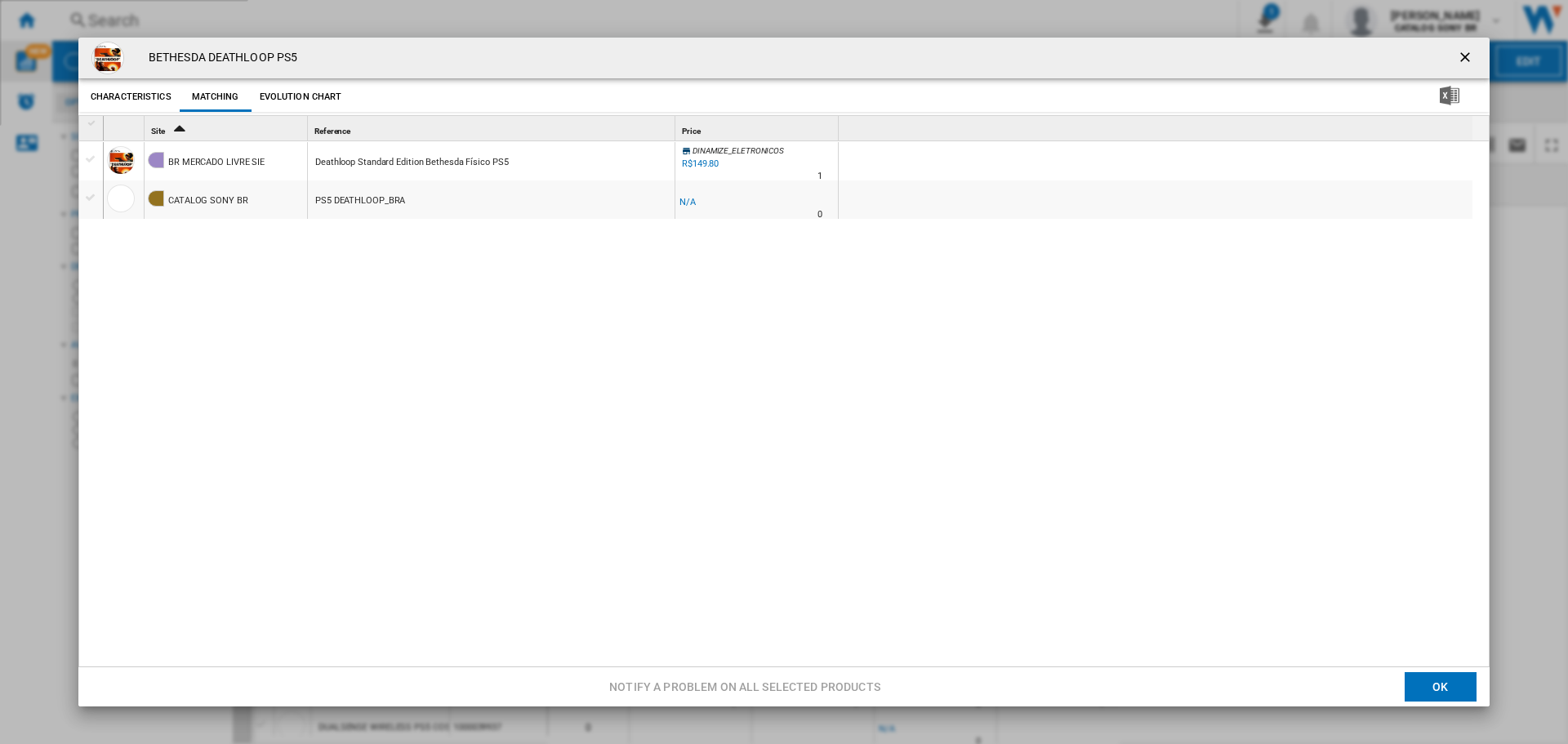
click at [1464, 57] on ng-md-icon "getI18NText('BUTTONS.CLOSE_DIALOG')" at bounding box center [1467, 59] width 20 height 20
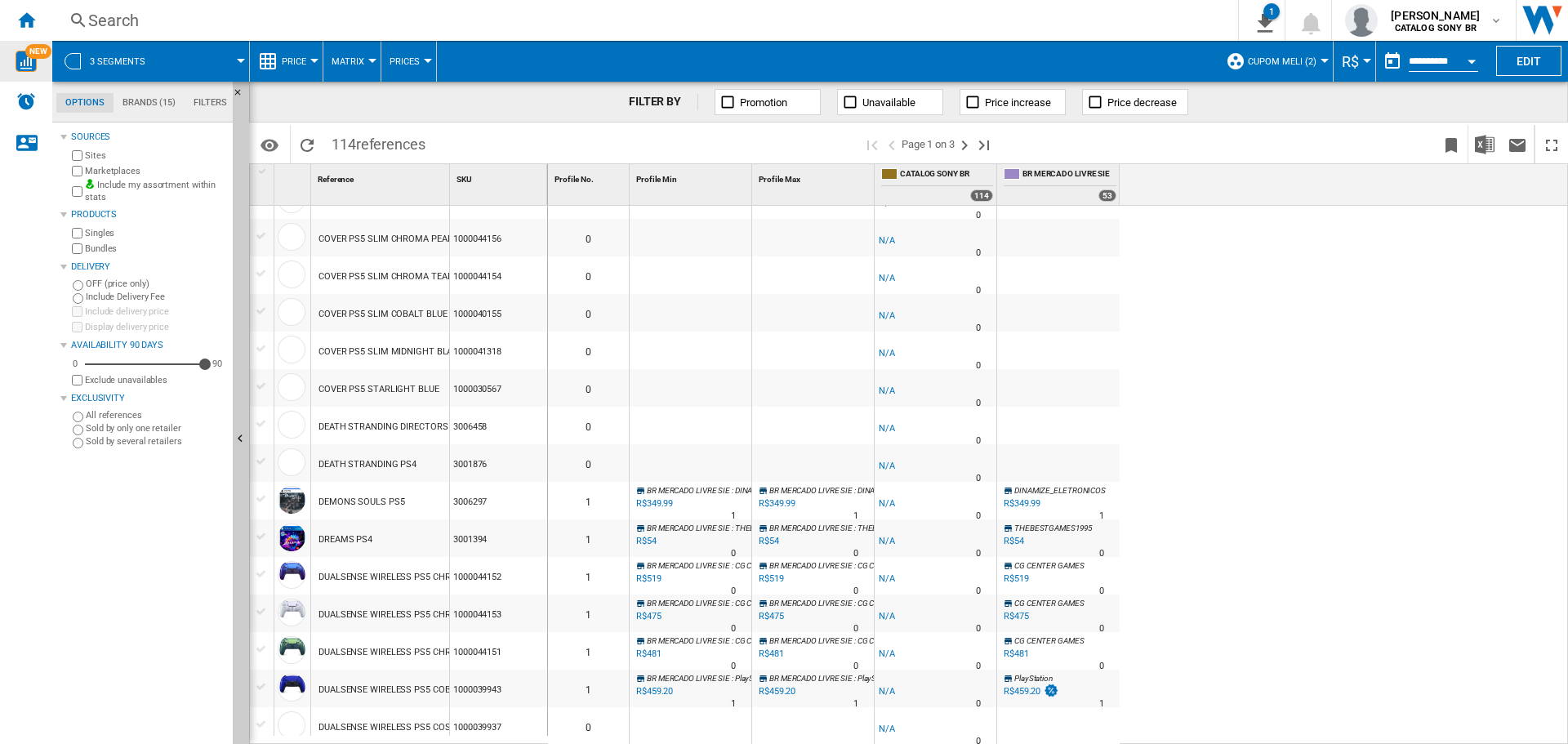
click at [356, 688] on div "DUALSENSE WIRELESS PS5 COBALT BLUE" at bounding box center [404, 691] width 171 height 38
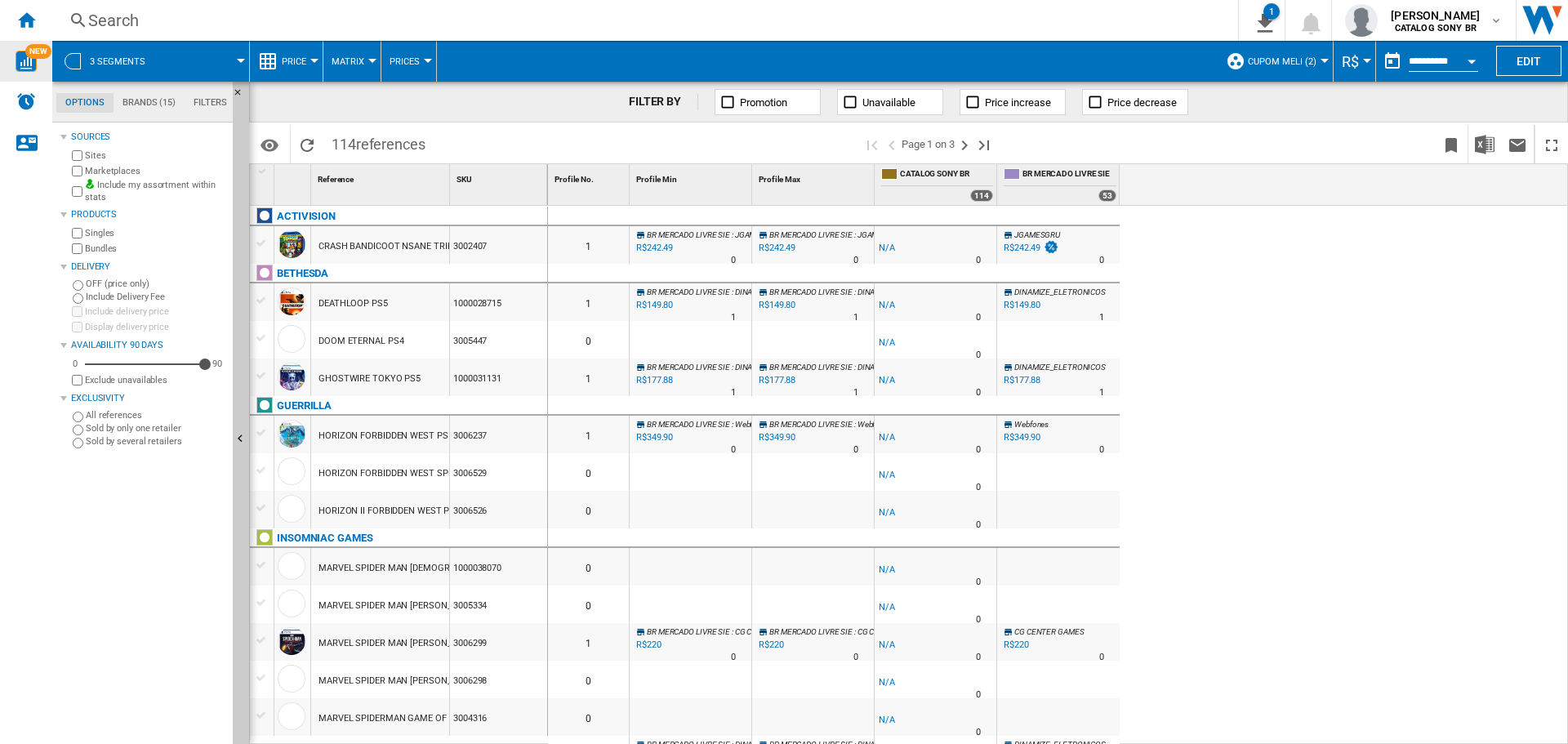
scroll to position [572, 0]
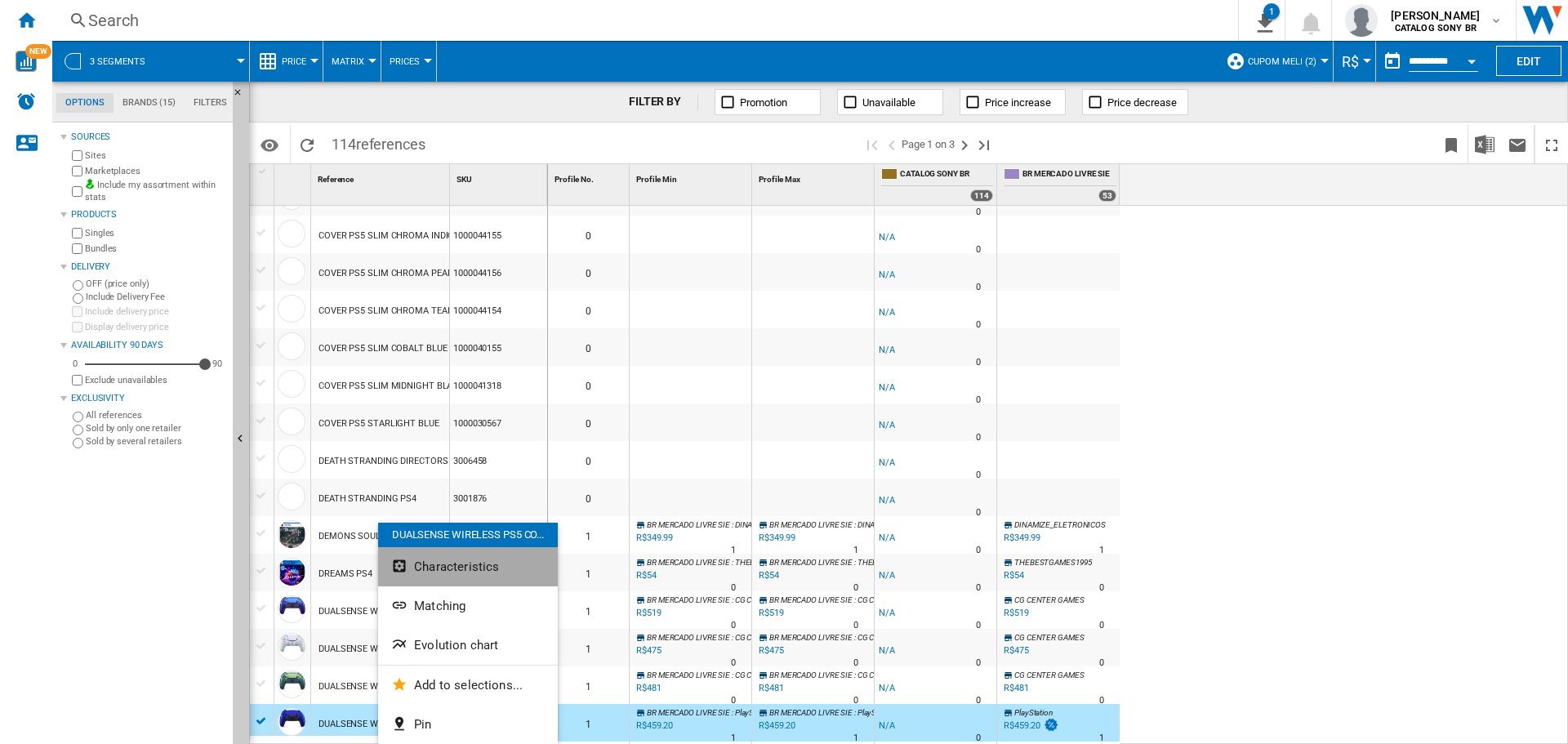
click at [487, 568] on span "Characteristics" at bounding box center [456, 567] width 85 height 15
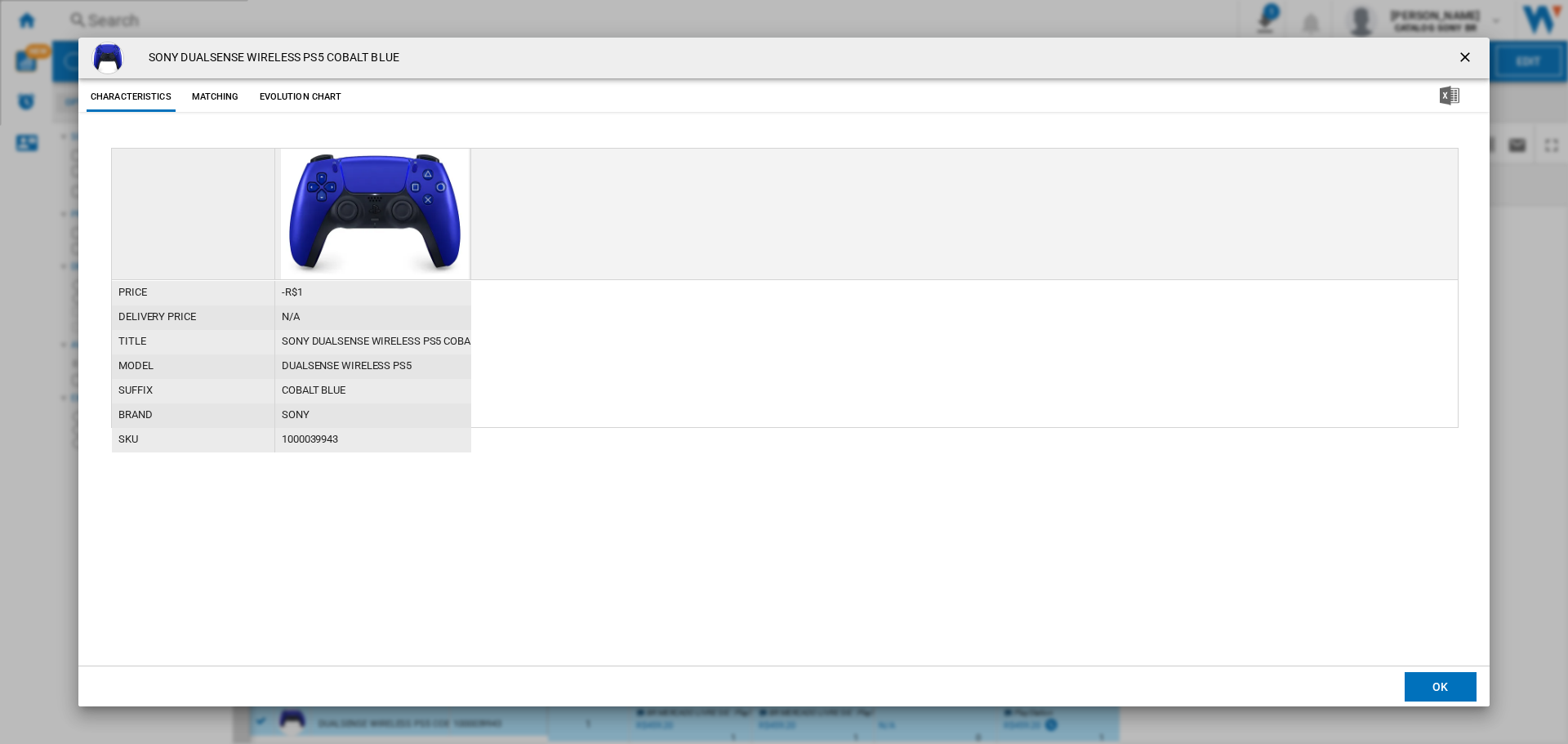
click at [206, 104] on button "Matching" at bounding box center [216, 97] width 72 height 30
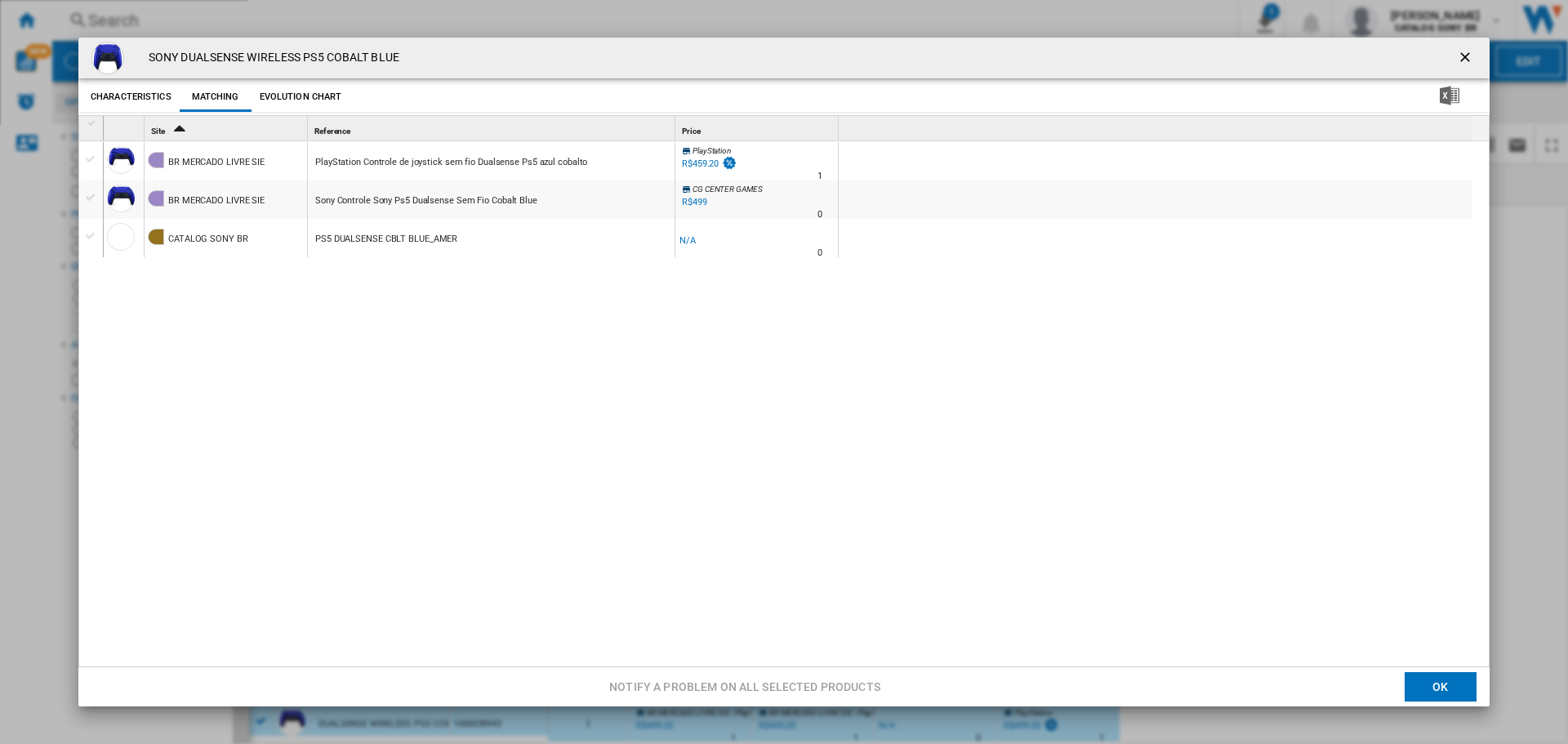
click at [702, 158] on div "R$459.20" at bounding box center [700, 163] width 37 height 11
click at [699, 202] on div "R$499" at bounding box center [695, 202] width 25 height 11
click at [1457, 51] on ng-md-icon "getI18NText('BUTTONS.CLOSE_DIALOG')" at bounding box center [1467, 59] width 20 height 20
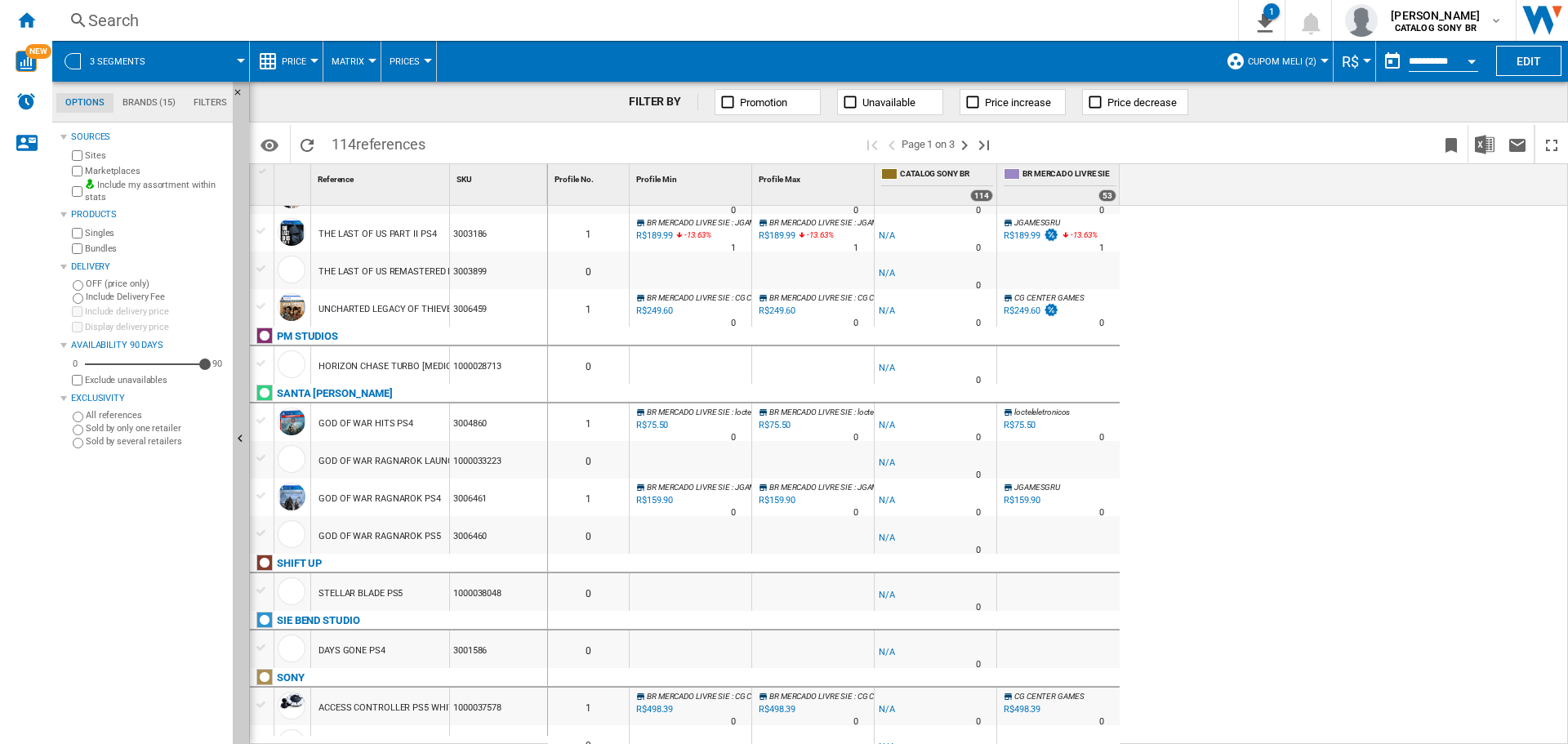
scroll to position [417, 0]
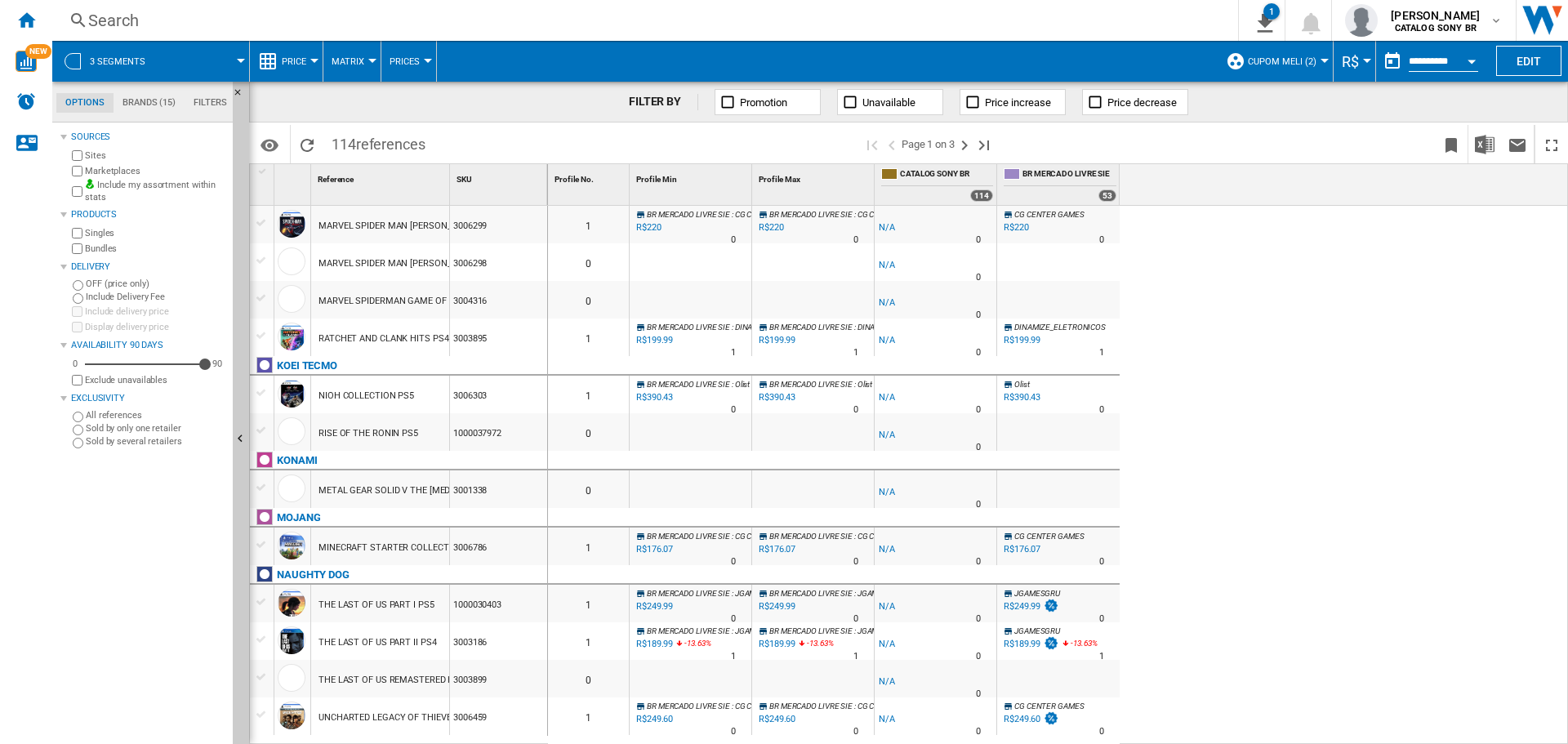
click at [284, 70] on button "Price" at bounding box center [298, 62] width 33 height 41
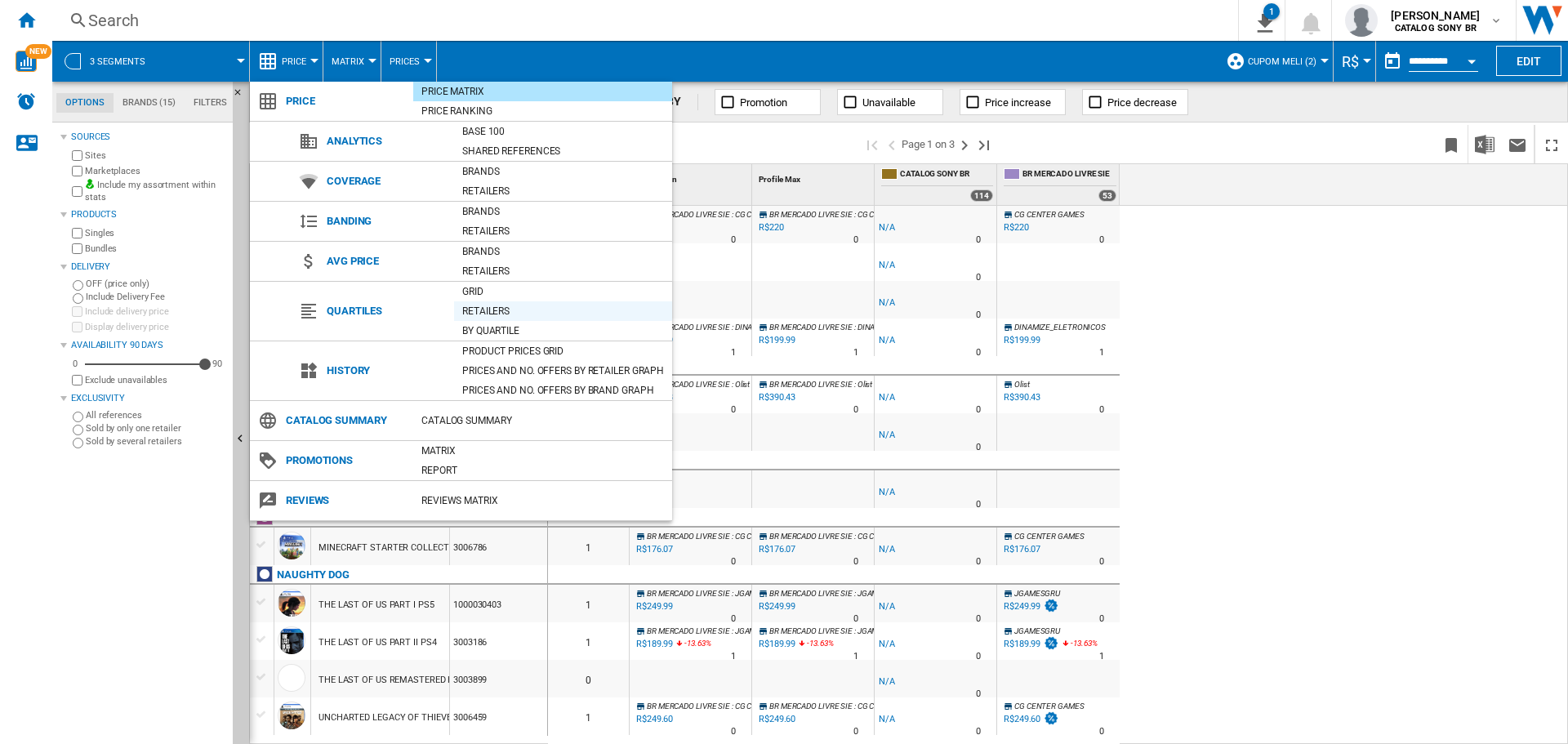
click at [521, 310] on div "Retailers" at bounding box center [563, 311] width 218 height 16
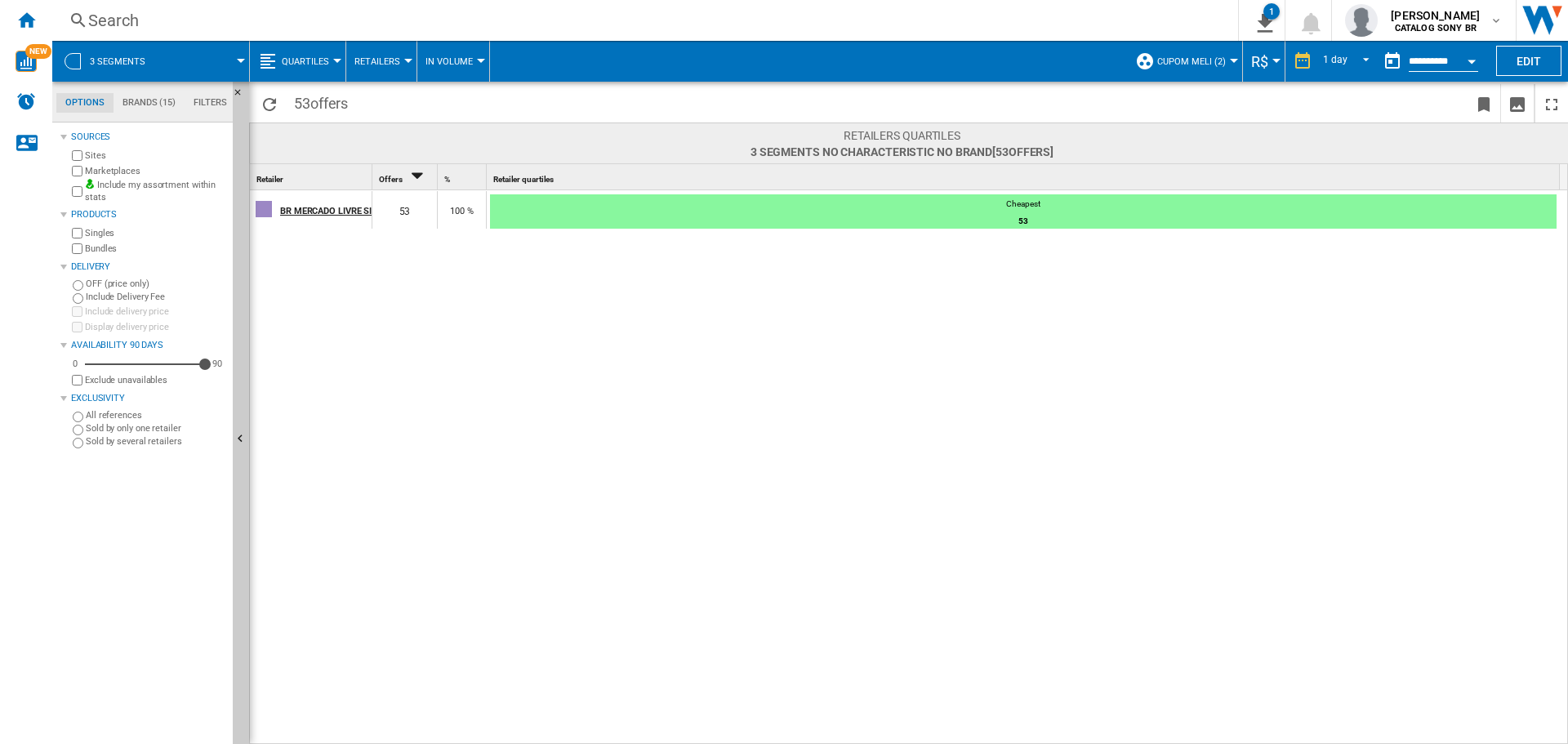
click at [324, 203] on div "BR MERCADO LIVRE SIE" at bounding box center [325, 210] width 90 height 34
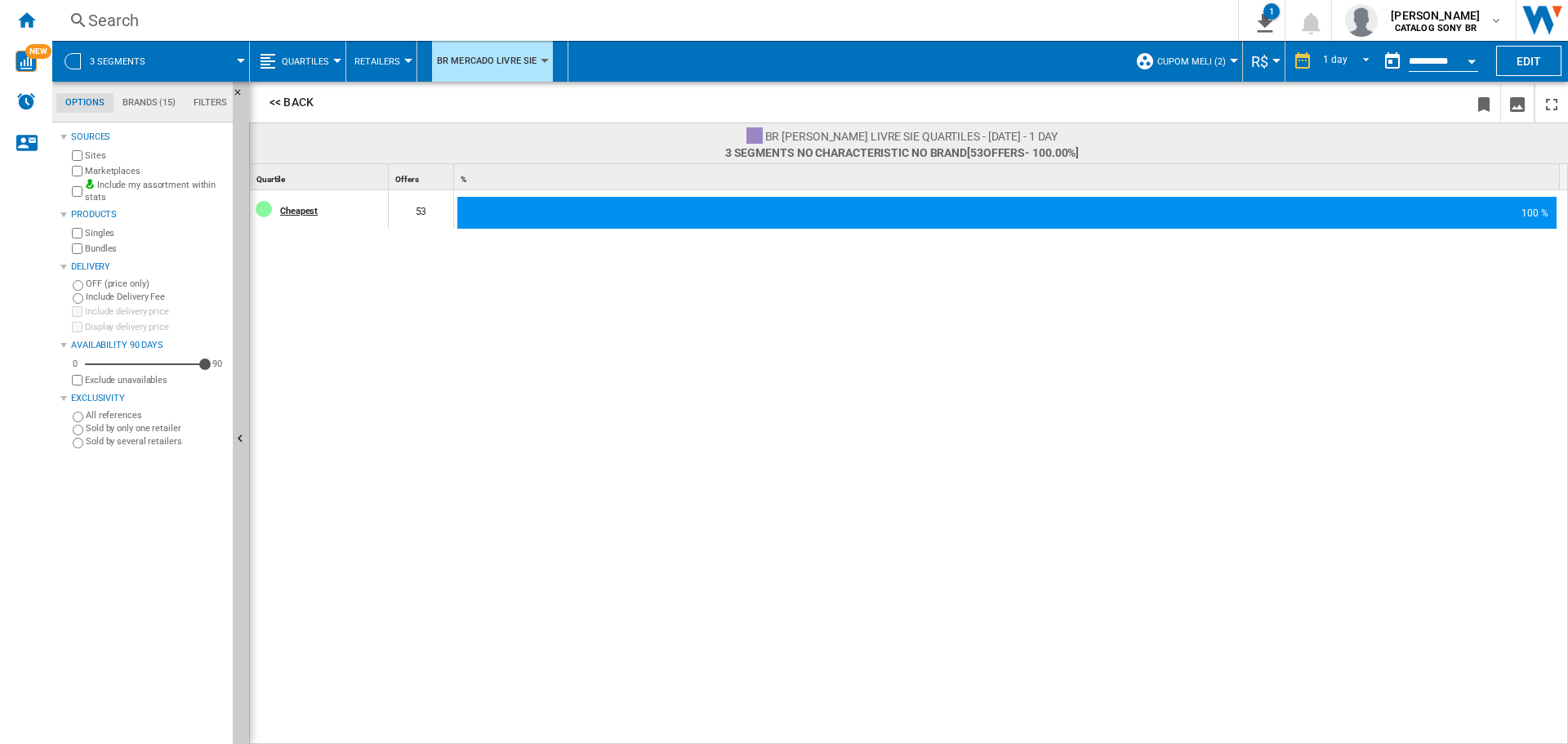
click at [311, 215] on div "Cheapest" at bounding box center [333, 210] width 107 height 34
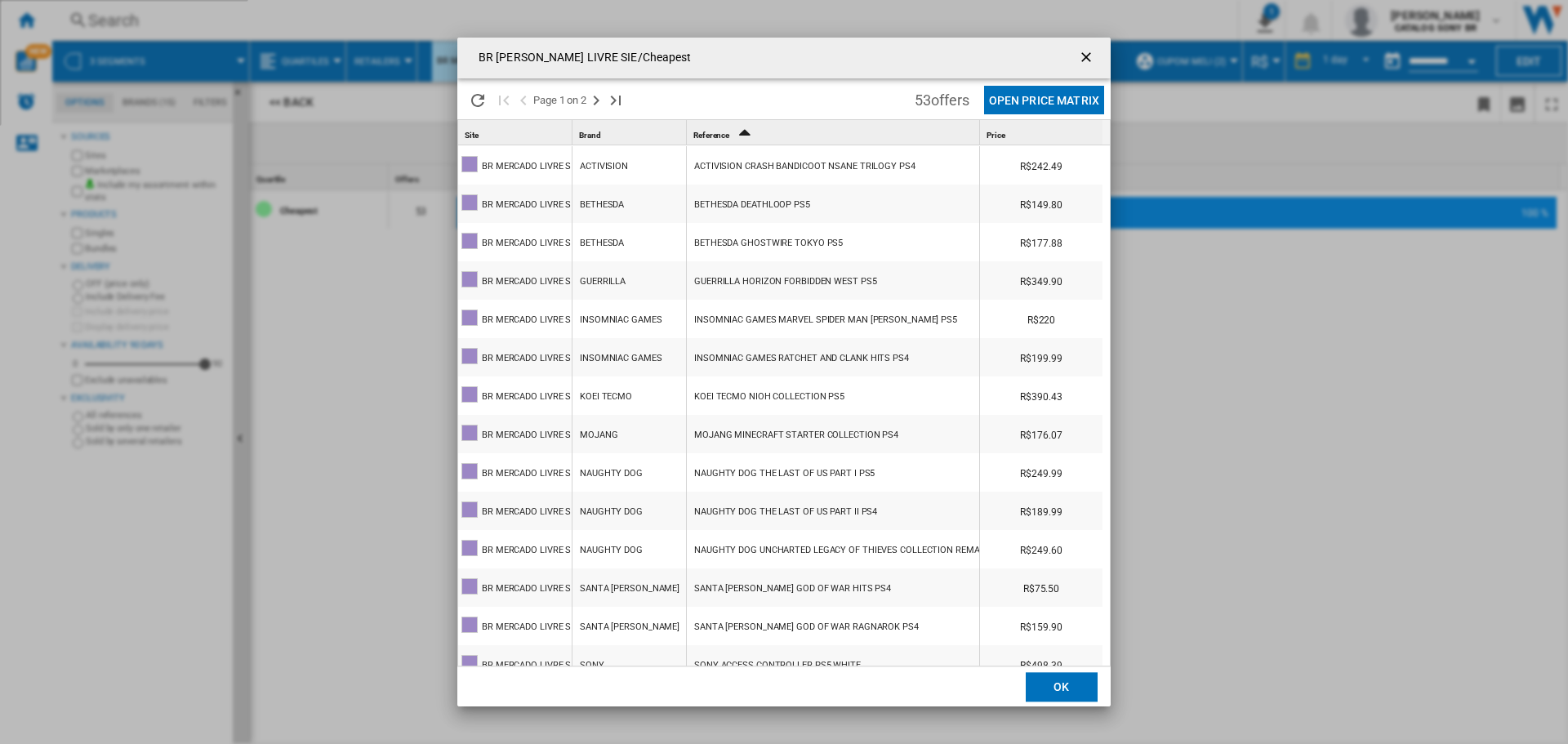
click at [1226, 365] on div "BR [PERSON_NAME] LIVRE SIE/Cheapest Please wait... Page 1 on 2 53 offers Open P…" at bounding box center [784, 372] width 1568 height 744
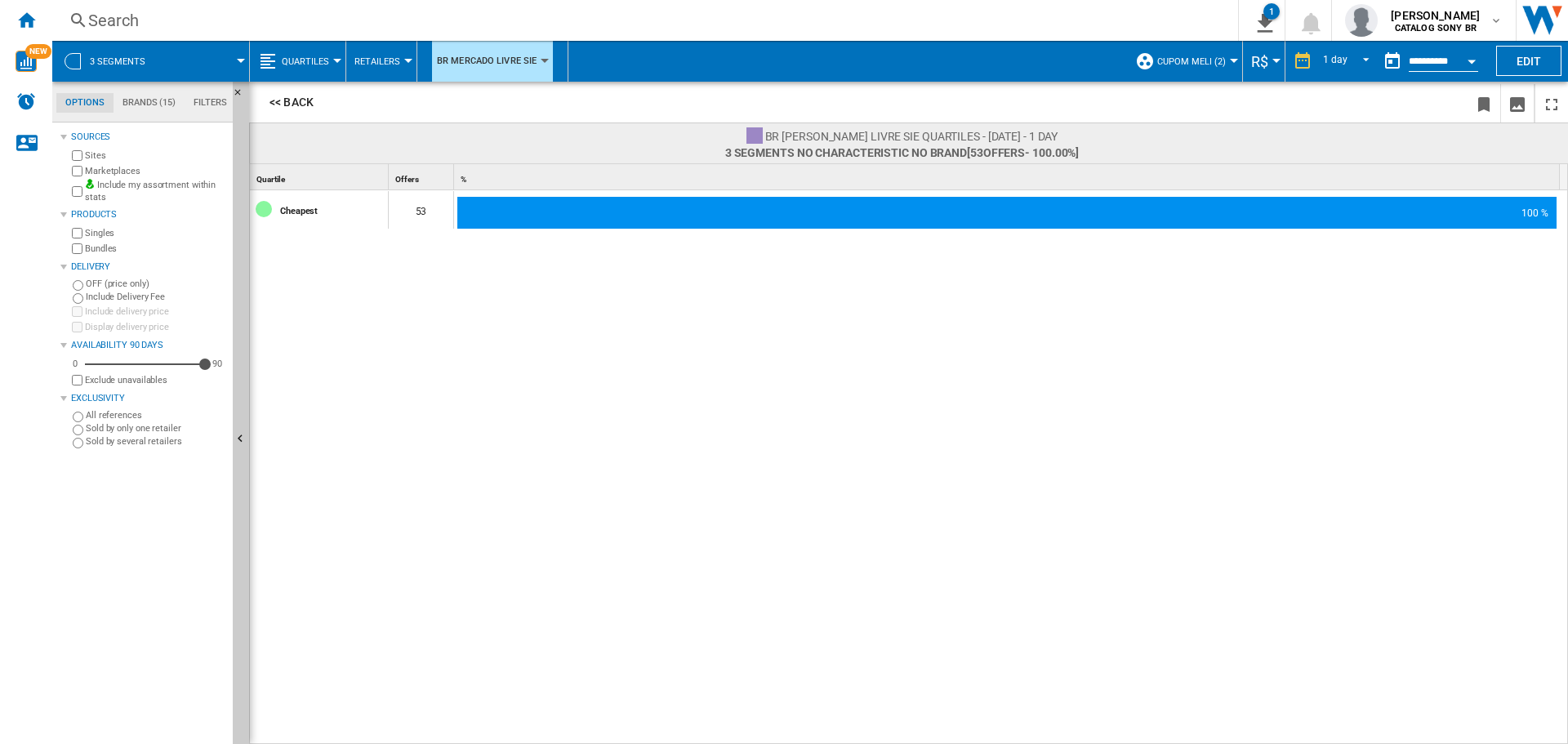
click at [1261, 62] on span "R$" at bounding box center [1259, 62] width 17 height 17
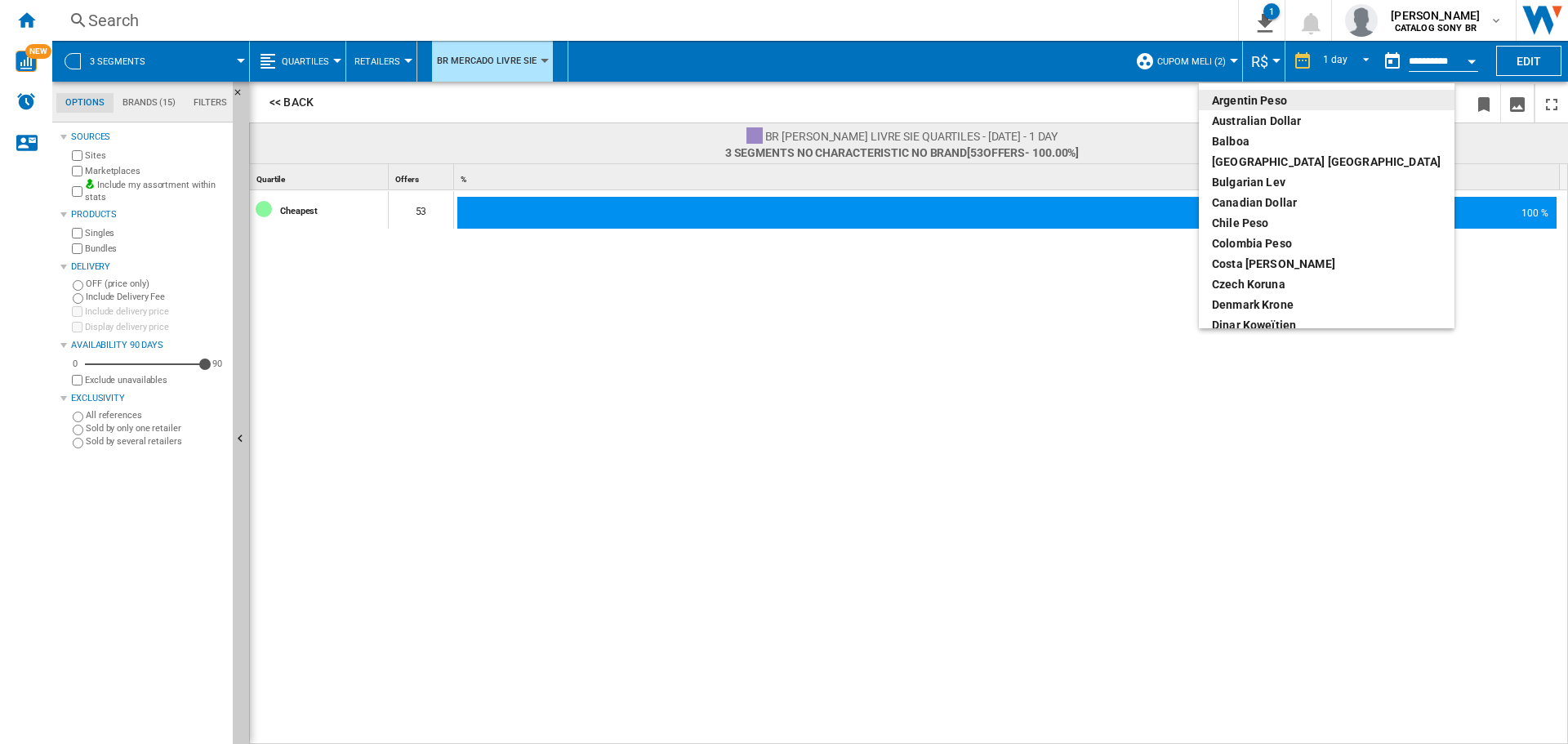
click at [1261, 62] on md-backdrop at bounding box center [784, 372] width 1568 height 744
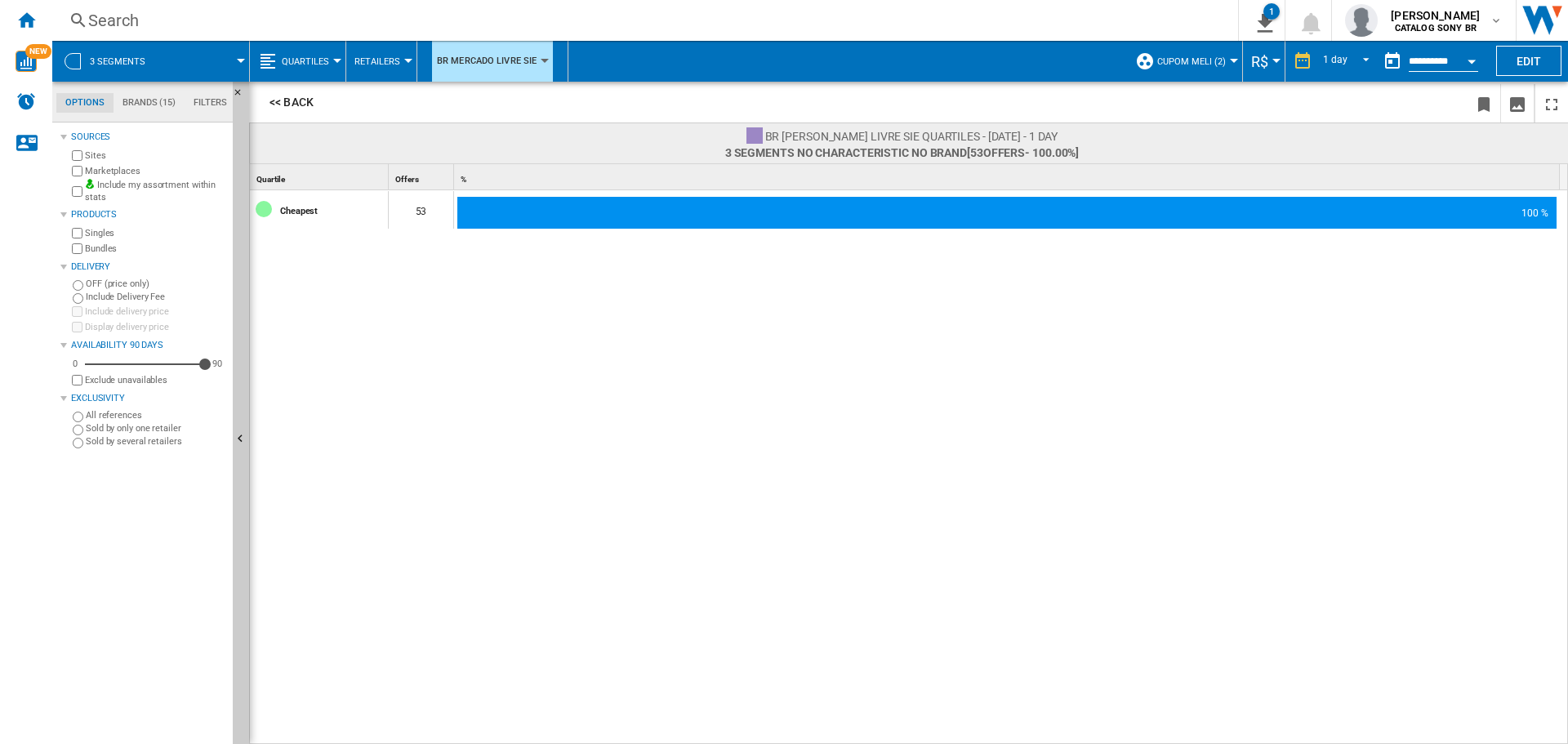
click at [1207, 62] on span "CUPOM MELI (2)" at bounding box center [1192, 62] width 69 height 11
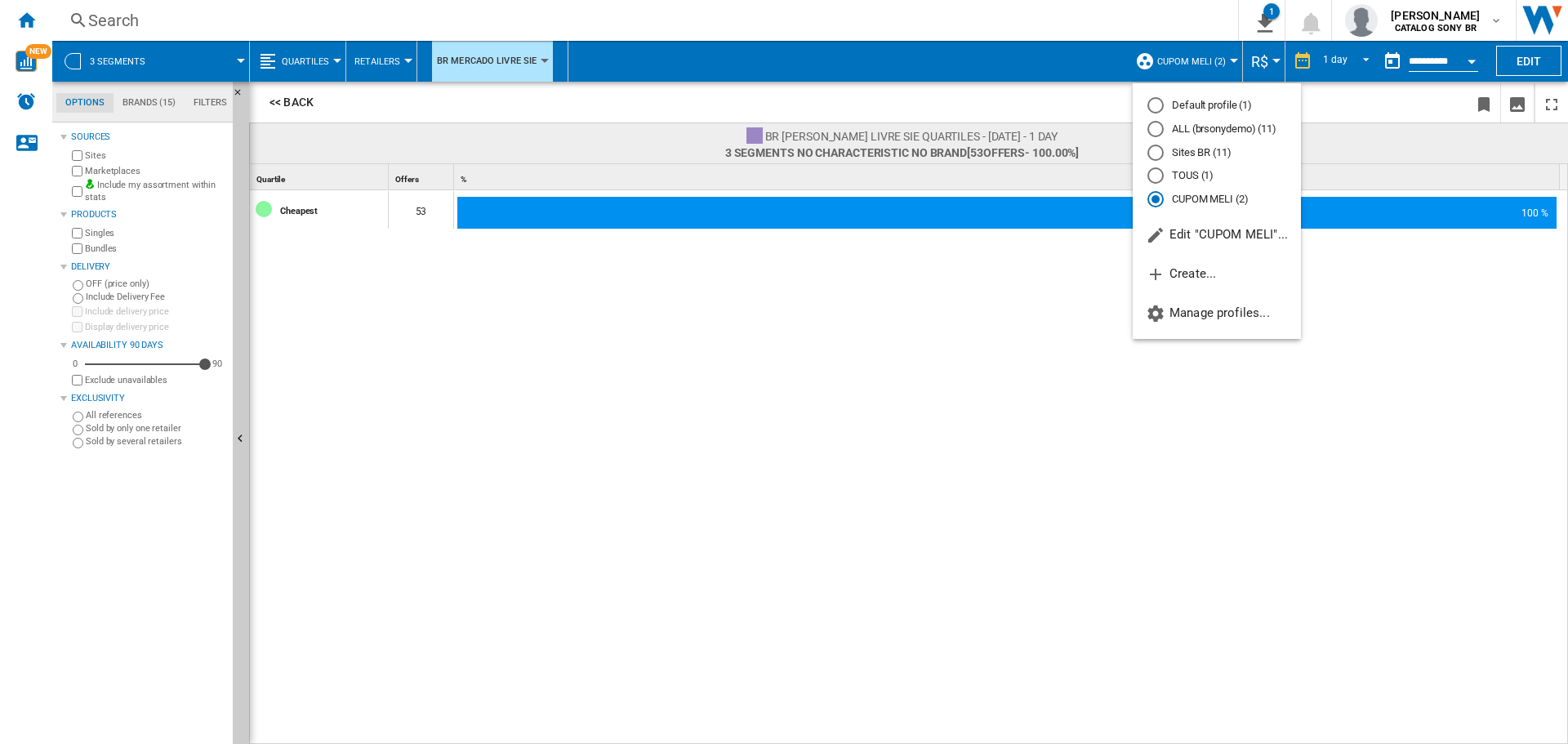
click at [1057, 35] on md-backdrop at bounding box center [784, 372] width 1568 height 744
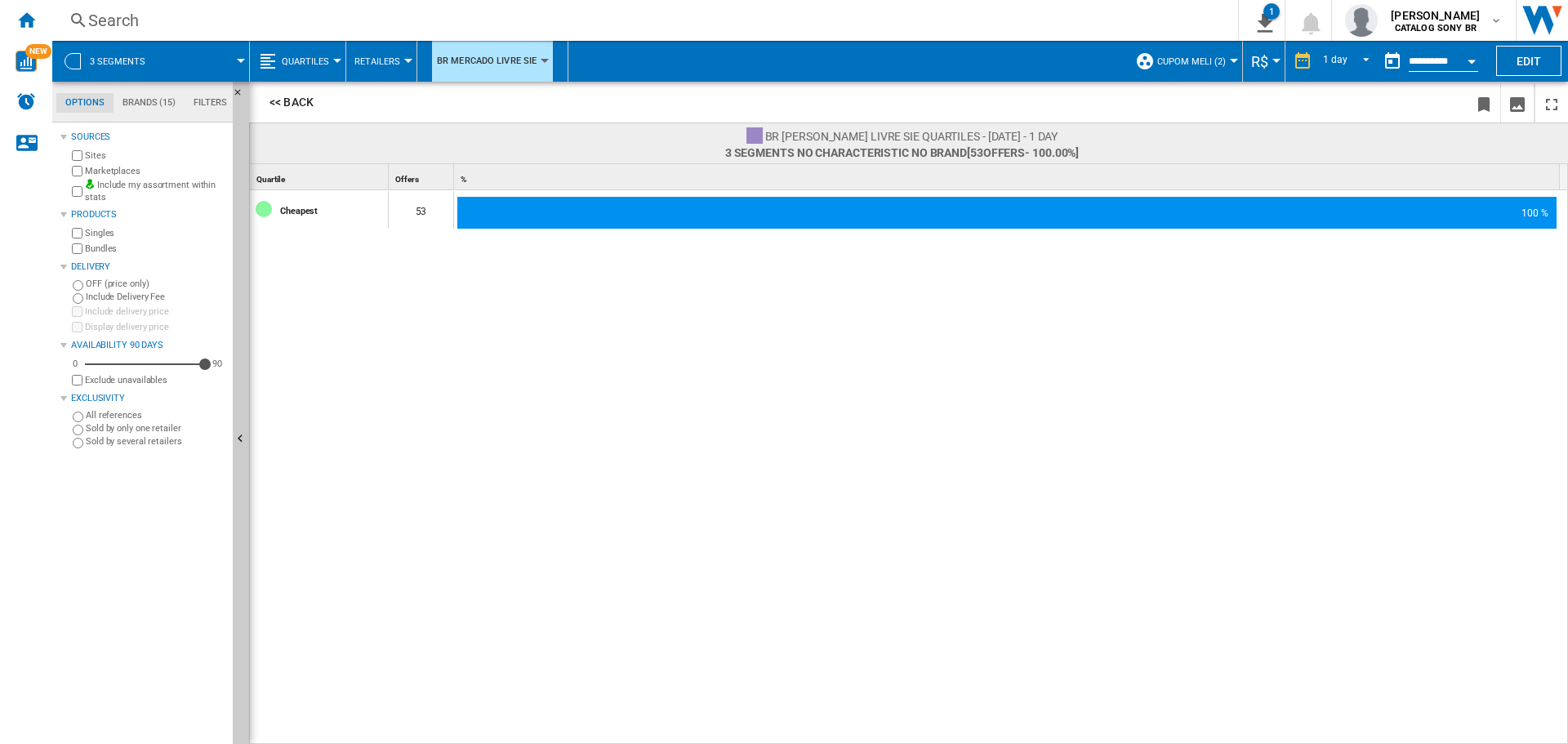
click at [321, 62] on span "Quartiles" at bounding box center [305, 62] width 48 height 11
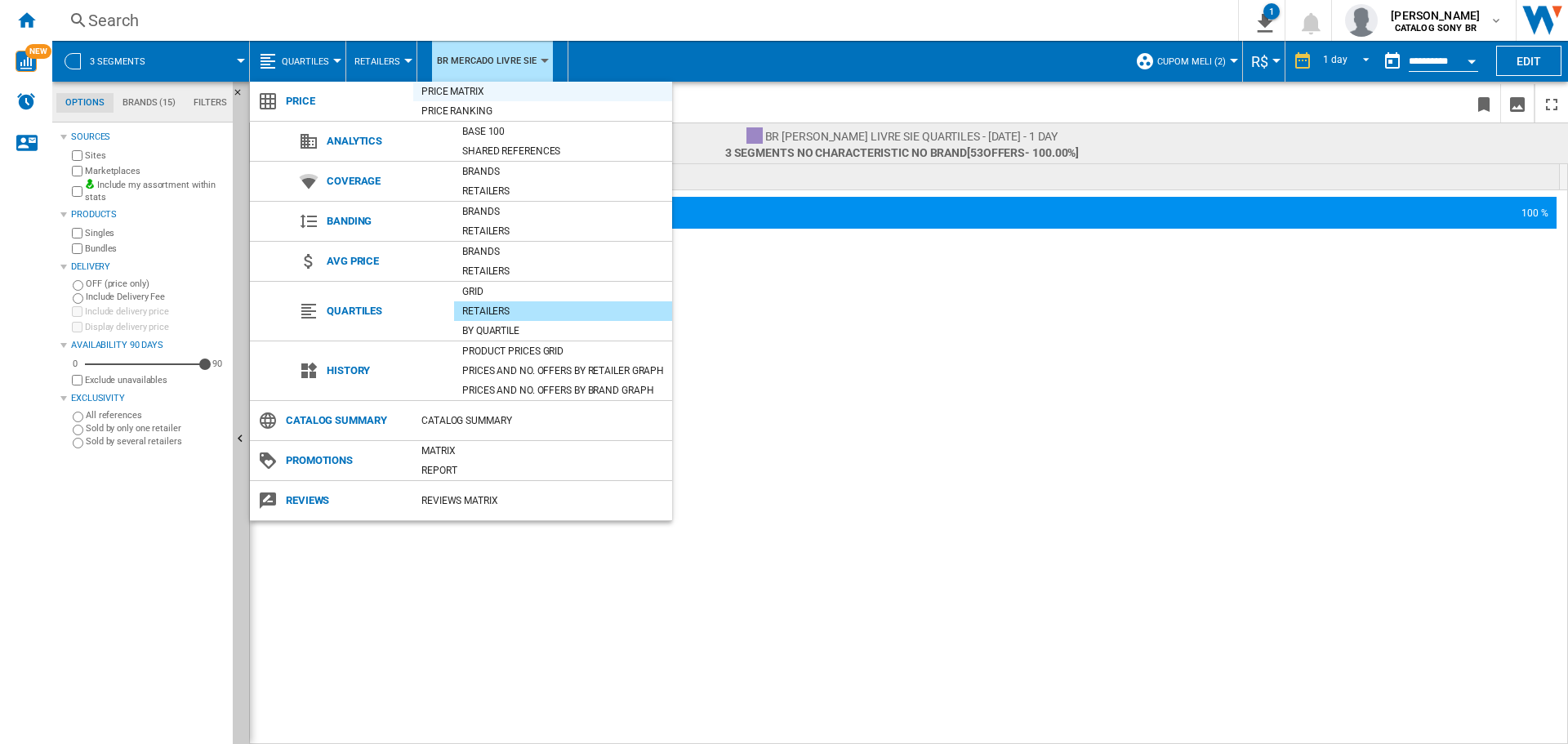
click at [473, 92] on div "Price Matrix" at bounding box center [542, 91] width 259 height 16
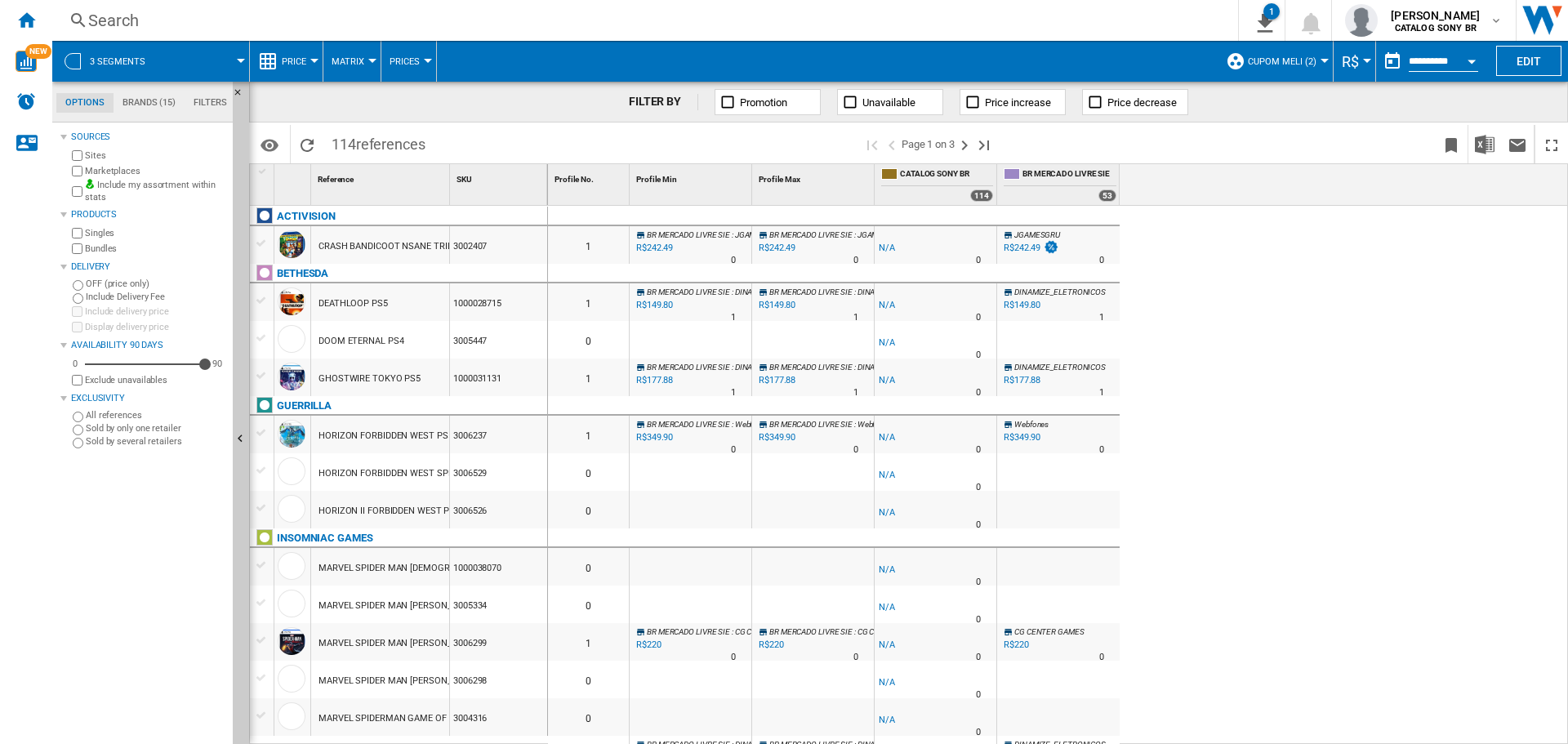
click at [970, 99] on ng-md-icon at bounding box center [973, 102] width 16 height 16
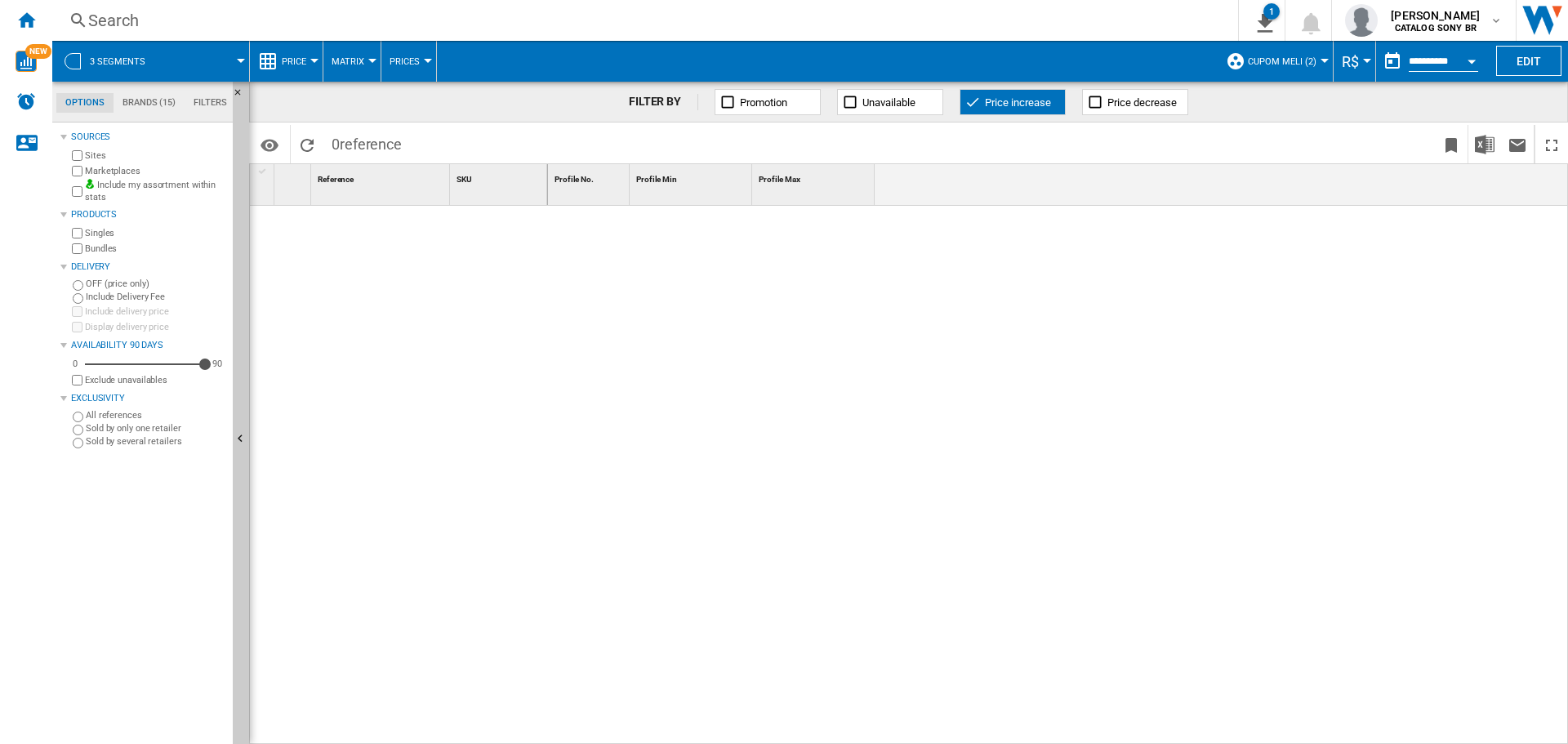
click at [1098, 101] on ng-md-icon at bounding box center [1095, 102] width 16 height 16
click at [880, 96] on span "Unavailable" at bounding box center [889, 102] width 53 height 12
click at [759, 96] on span "Promotion" at bounding box center [763, 102] width 48 height 12
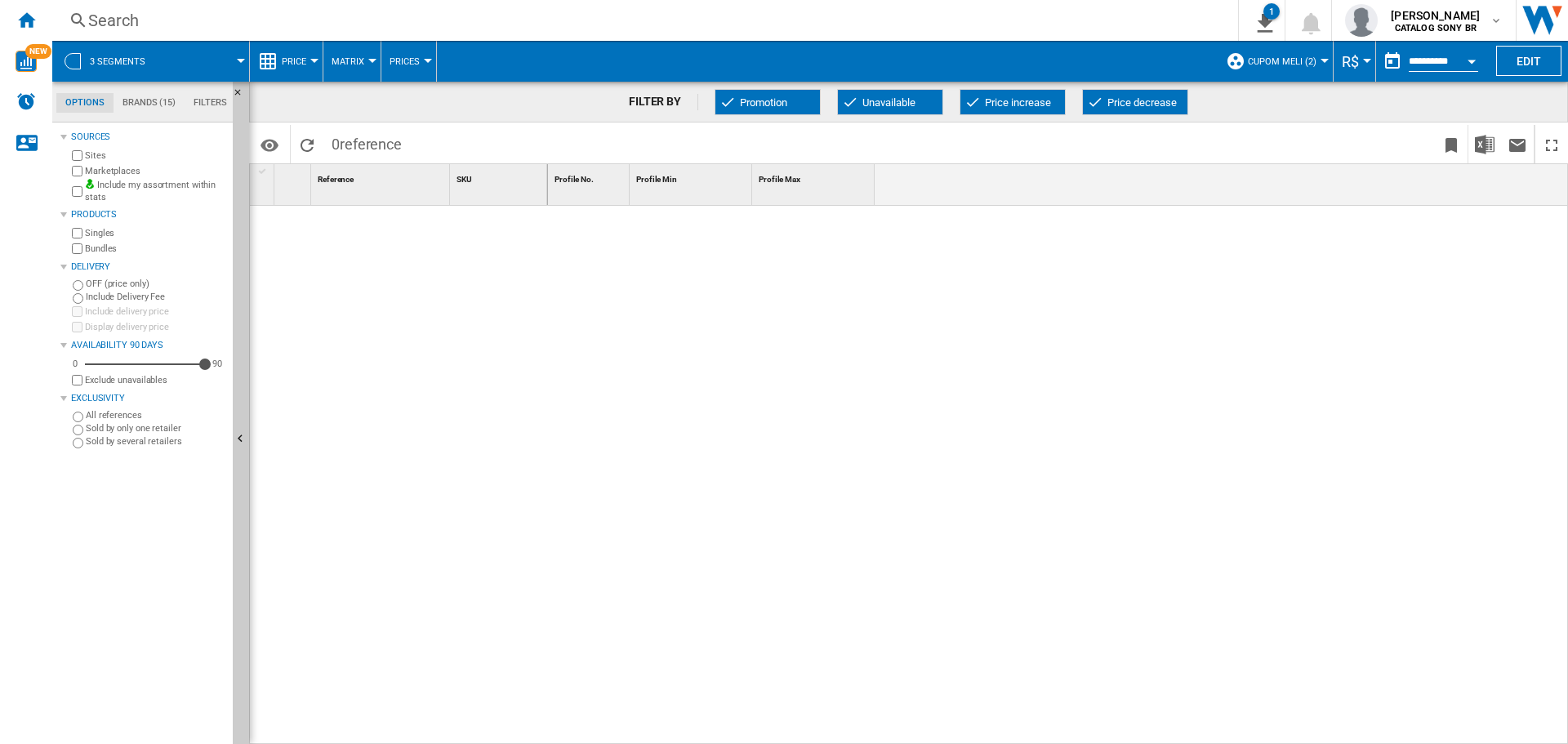
click at [770, 100] on span "Promotion" at bounding box center [763, 102] width 48 height 12
click at [883, 99] on span "Unavailable" at bounding box center [889, 102] width 53 height 12
click at [998, 99] on span "Price increase" at bounding box center [1018, 102] width 66 height 12
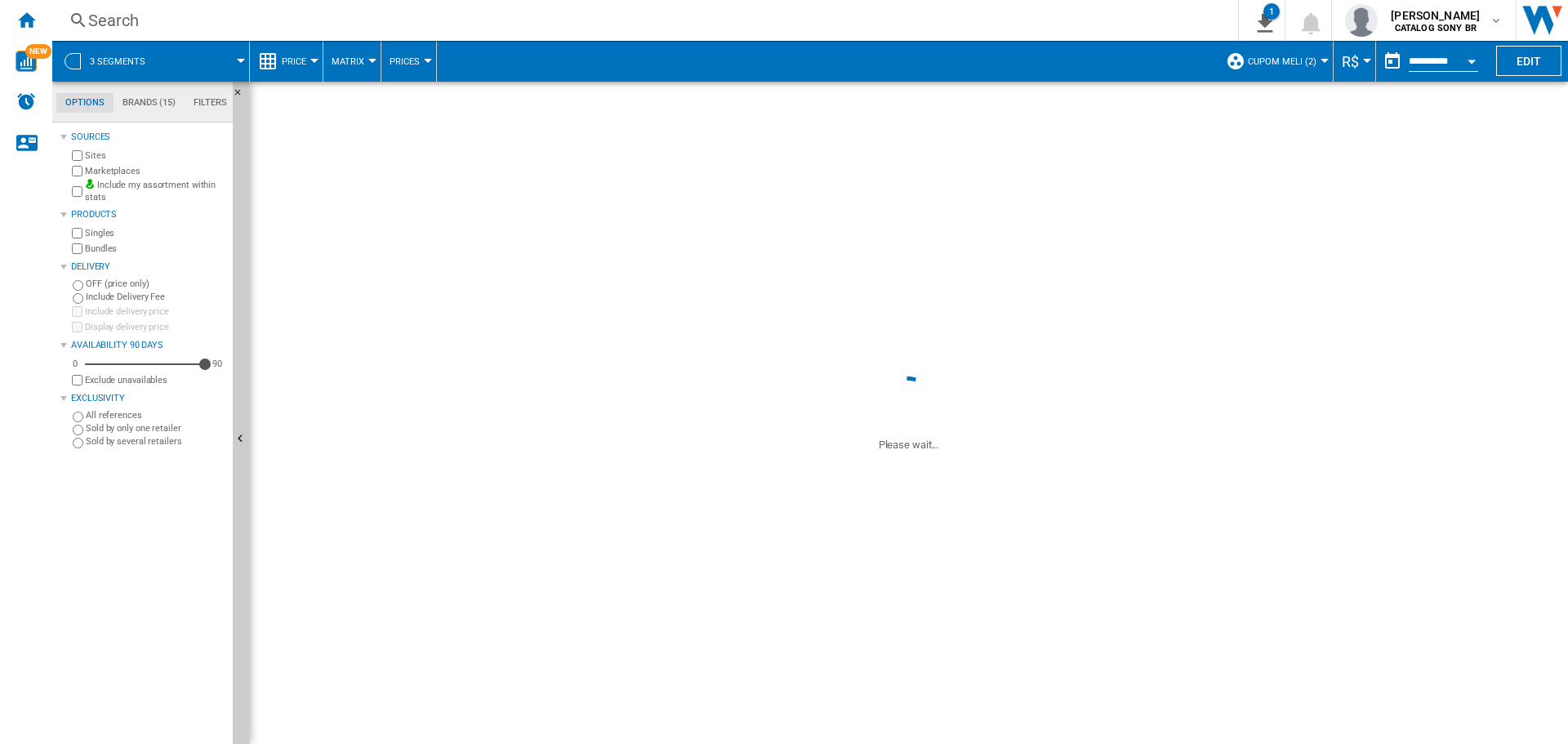
click at [1121, 97] on span "Price decrease" at bounding box center [1142, 102] width 70 height 12
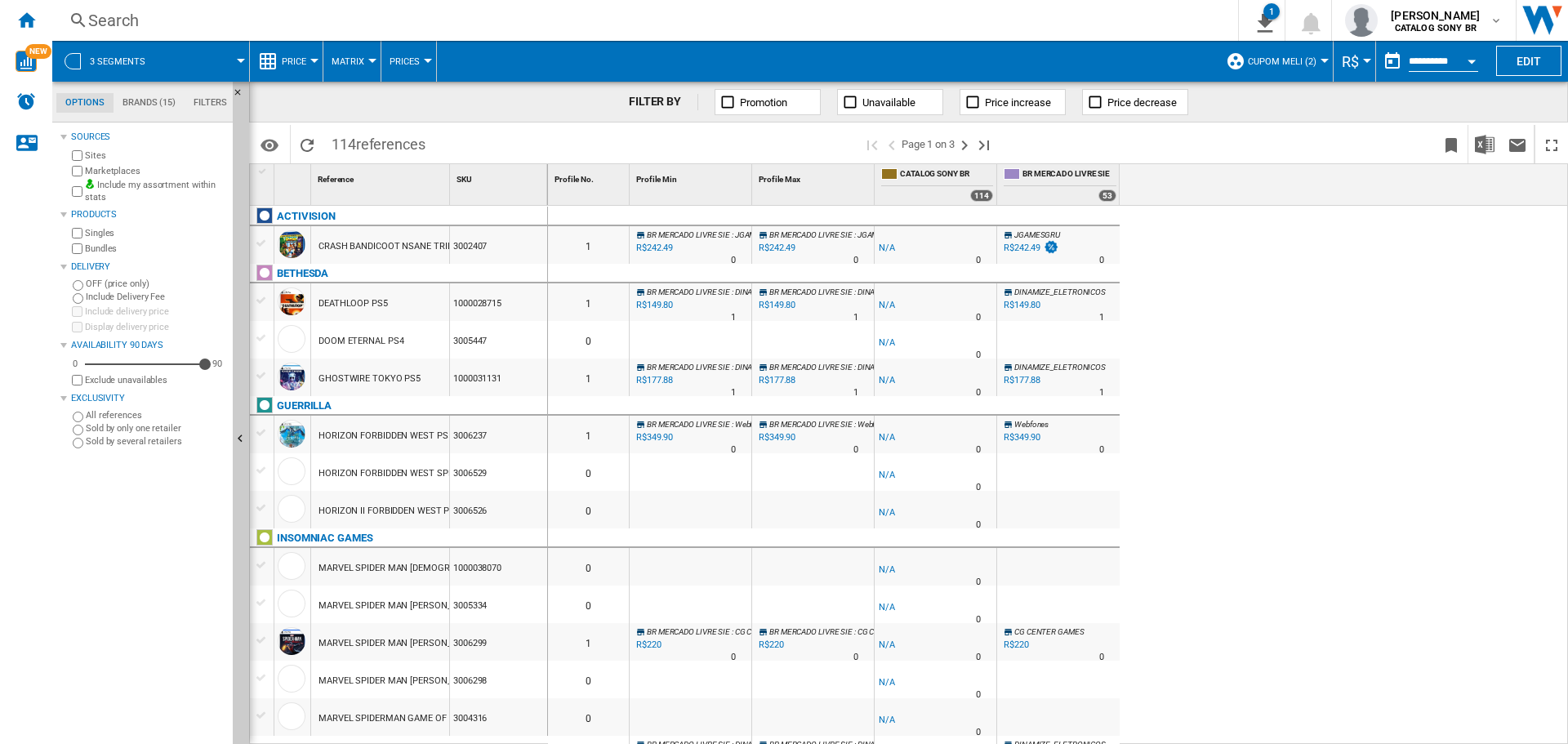
click at [91, 442] on label "Sold by several retailers" at bounding box center [155, 441] width 140 height 12
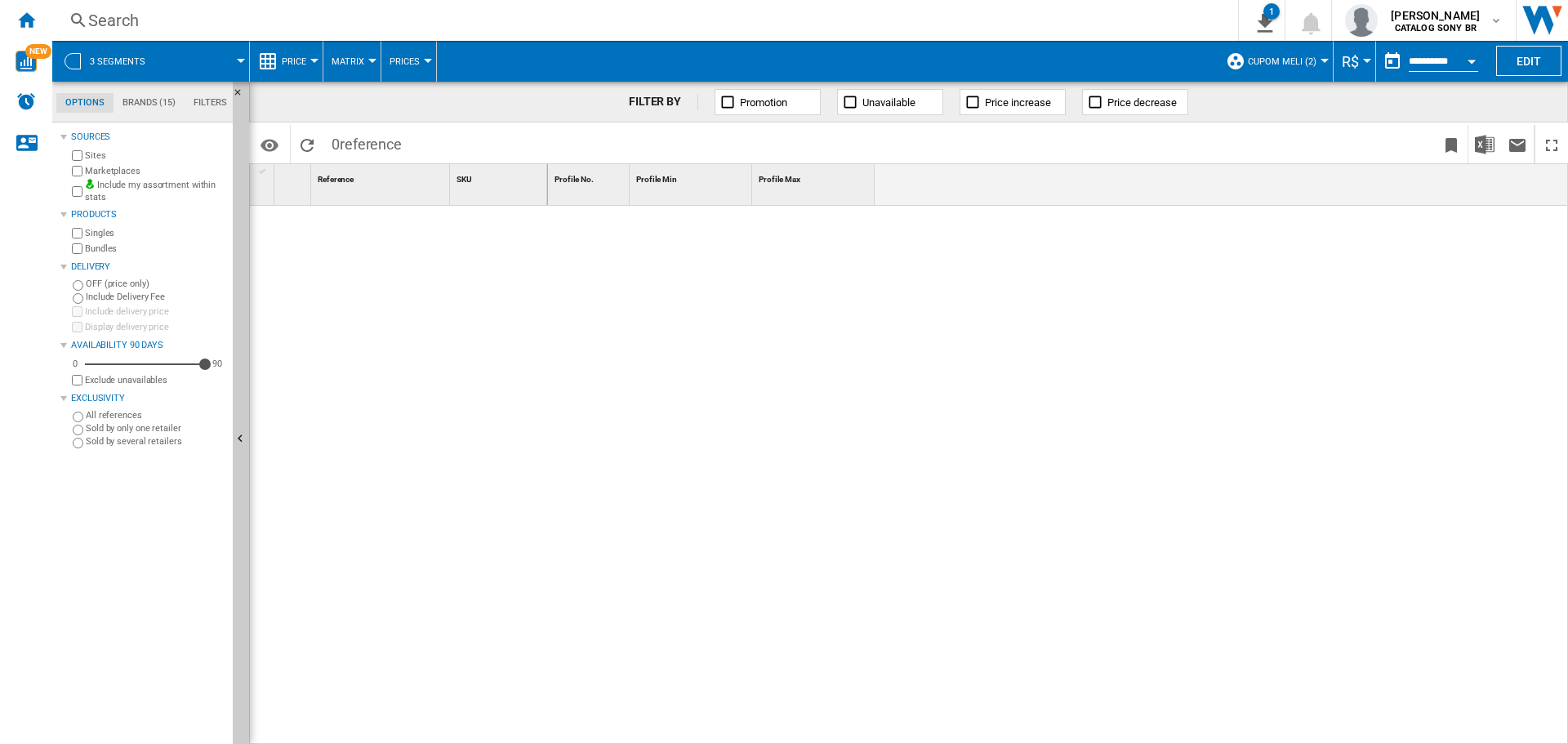
click at [96, 413] on label "All references" at bounding box center [155, 415] width 140 height 12
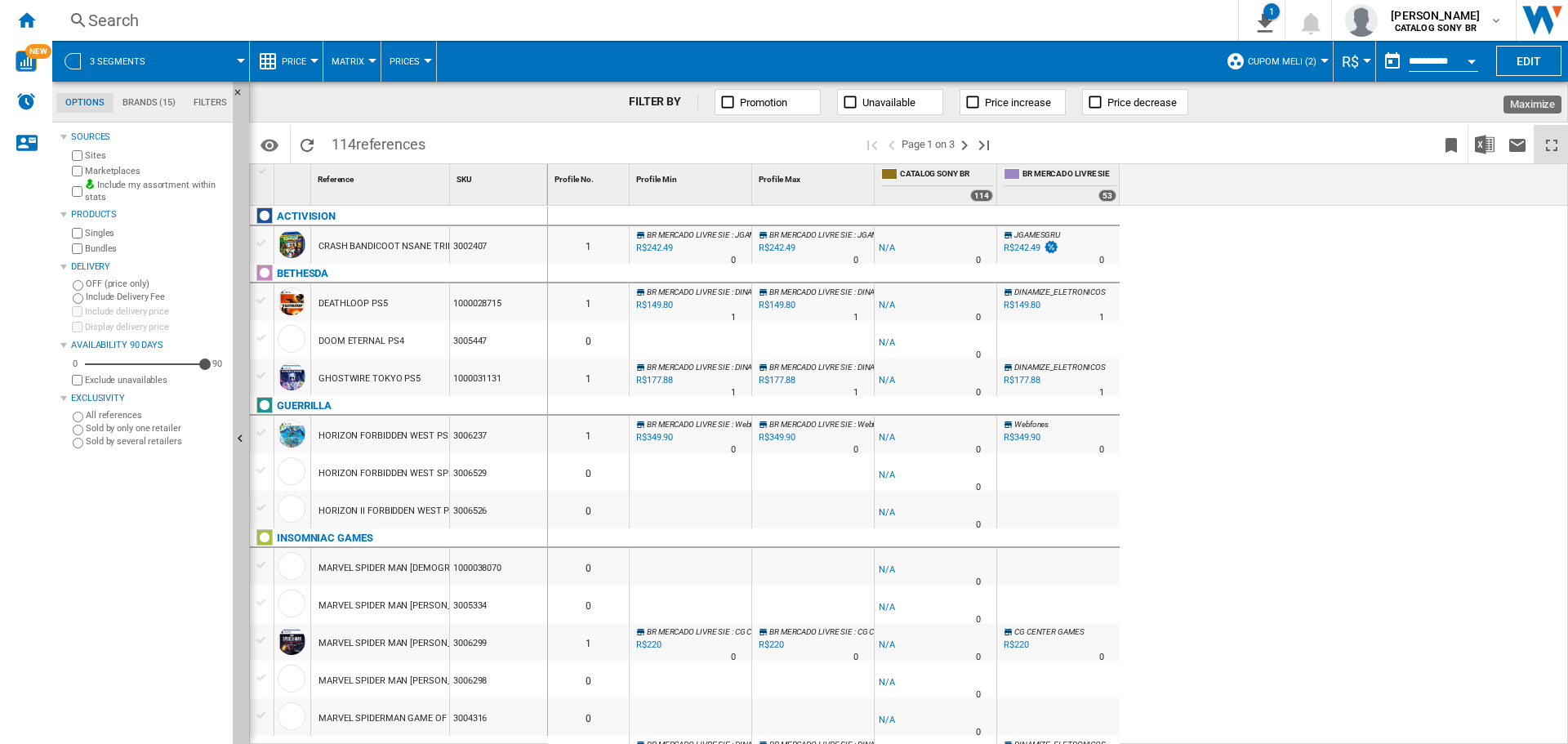
click at [1550, 149] on ng-md-icon "Maximize" at bounding box center [1552, 145] width 20 height 20
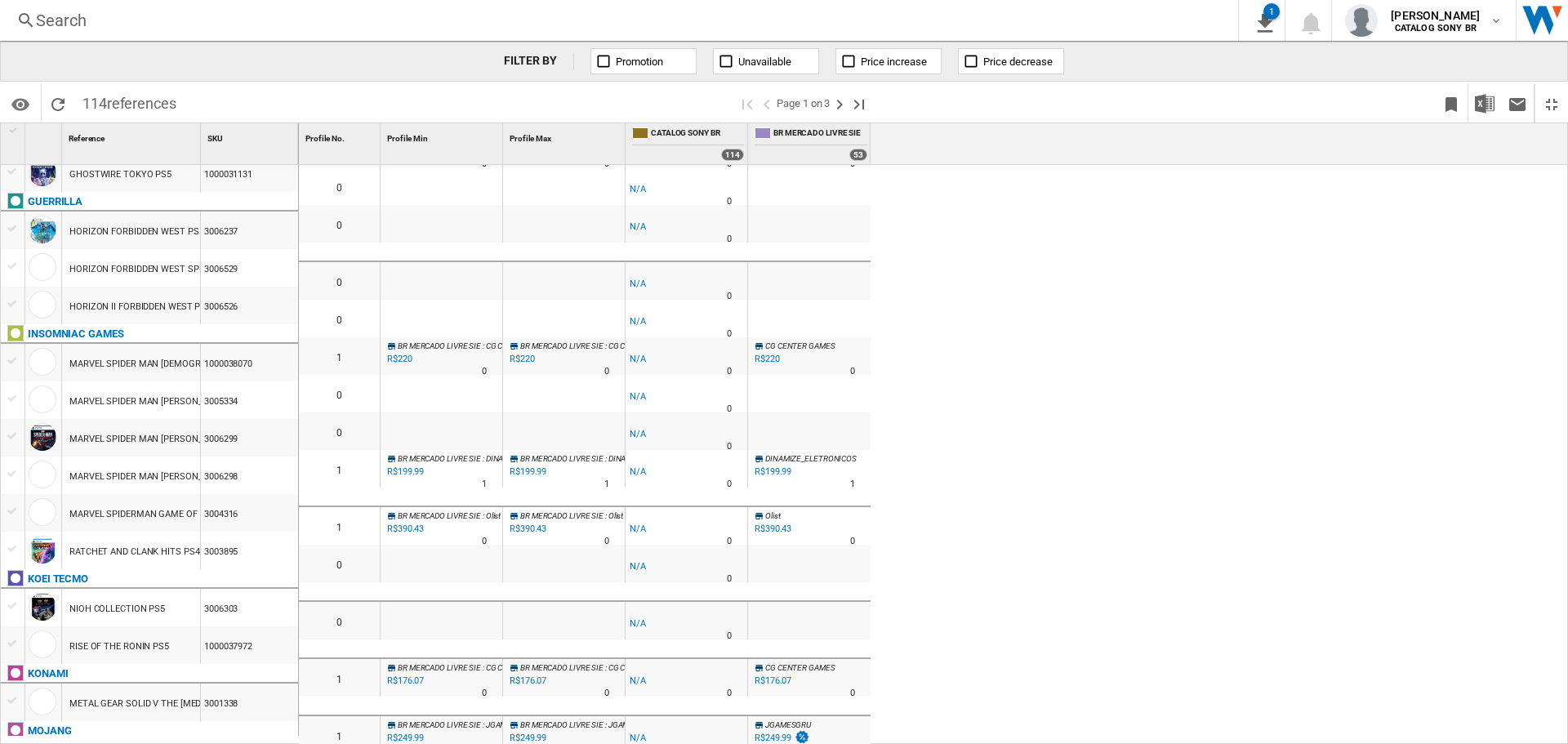
scroll to position [327, 0]
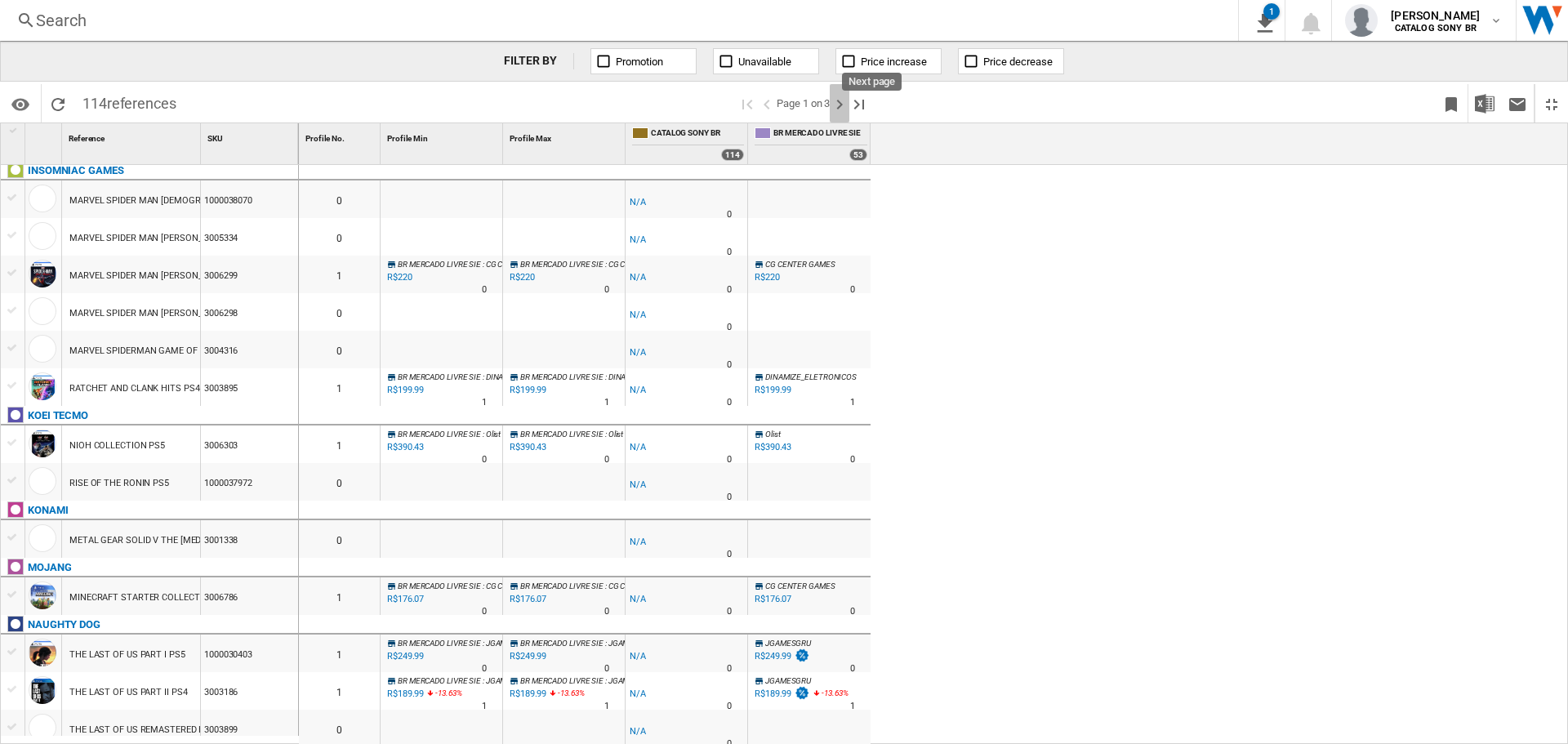
click at [838, 104] on ng-md-icon "Next page" at bounding box center [840, 104] width 20 height 20
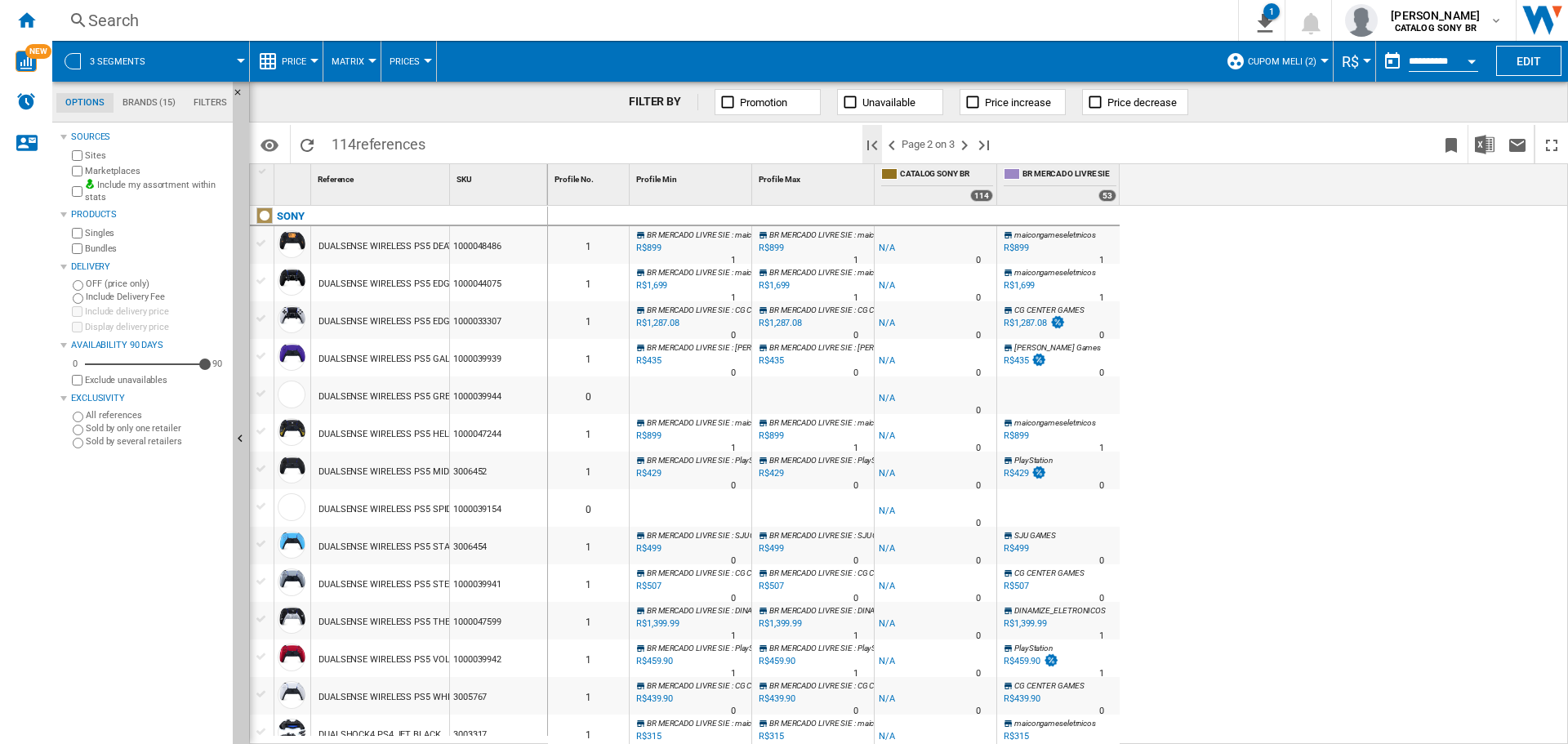
click at [876, 143] on ng-md-icon "First page" at bounding box center [873, 145] width 20 height 20
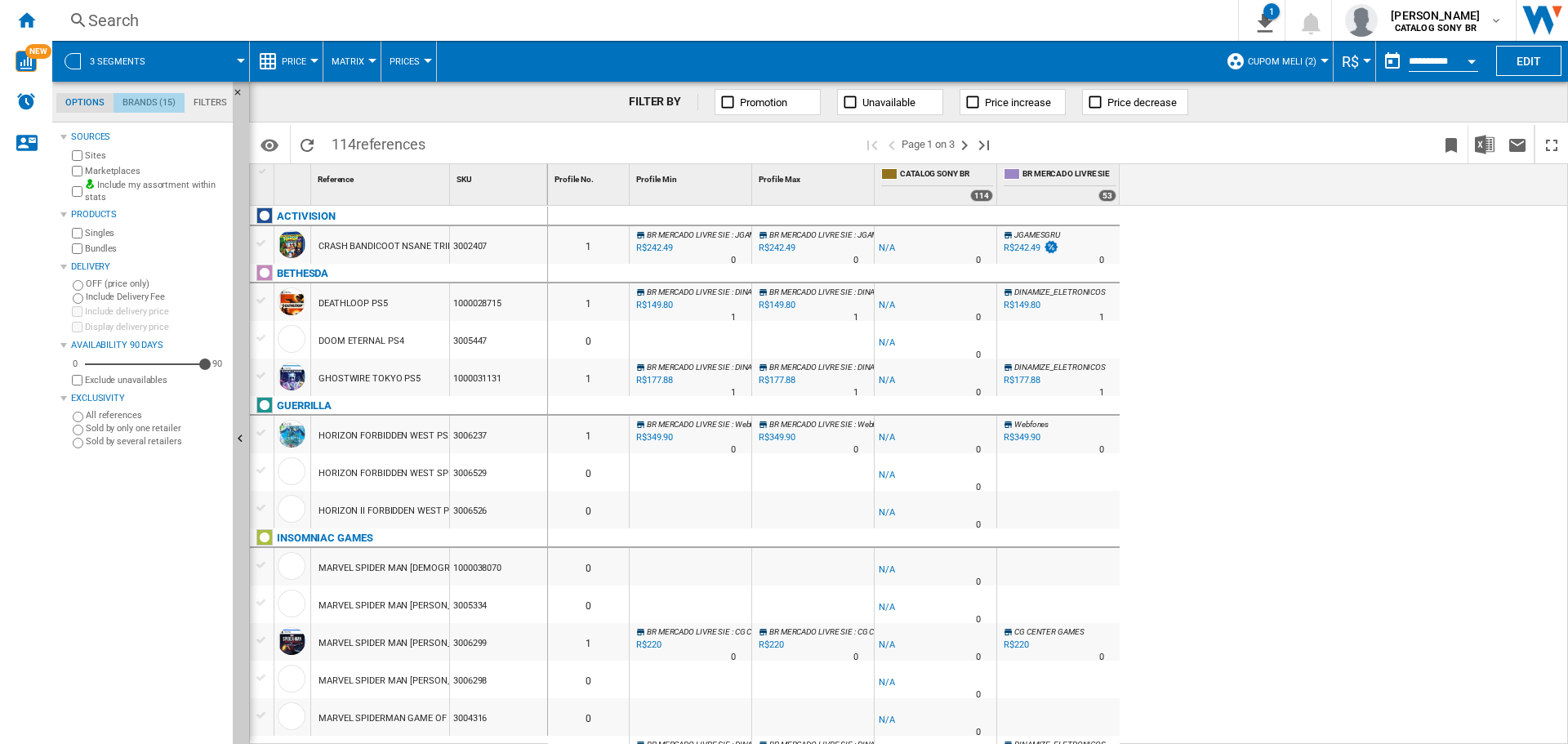
click at [149, 97] on md-tab-item "Brands (15)" at bounding box center [149, 103] width 71 height 20
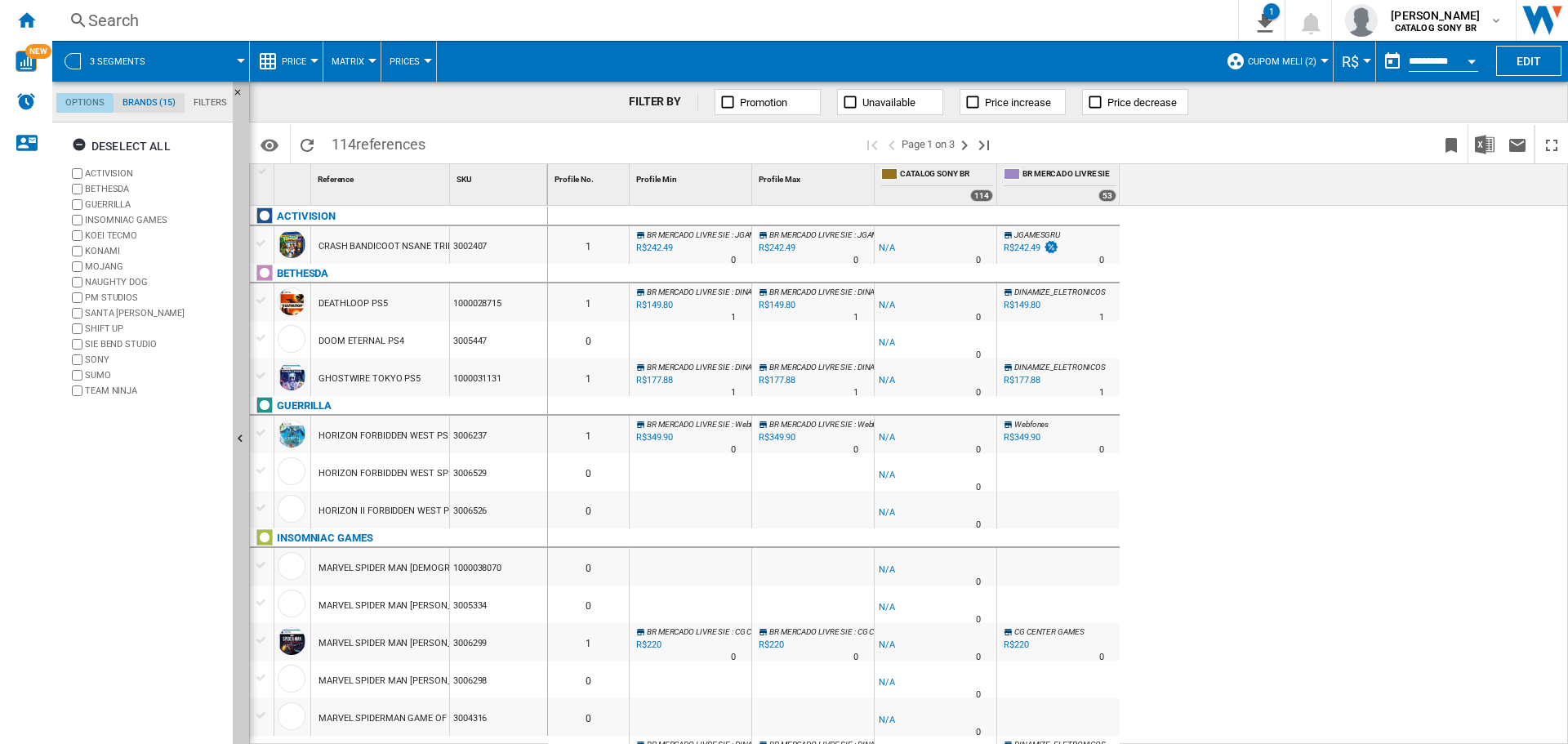
click at [82, 103] on md-tab-item "Options" at bounding box center [85, 103] width 57 height 20
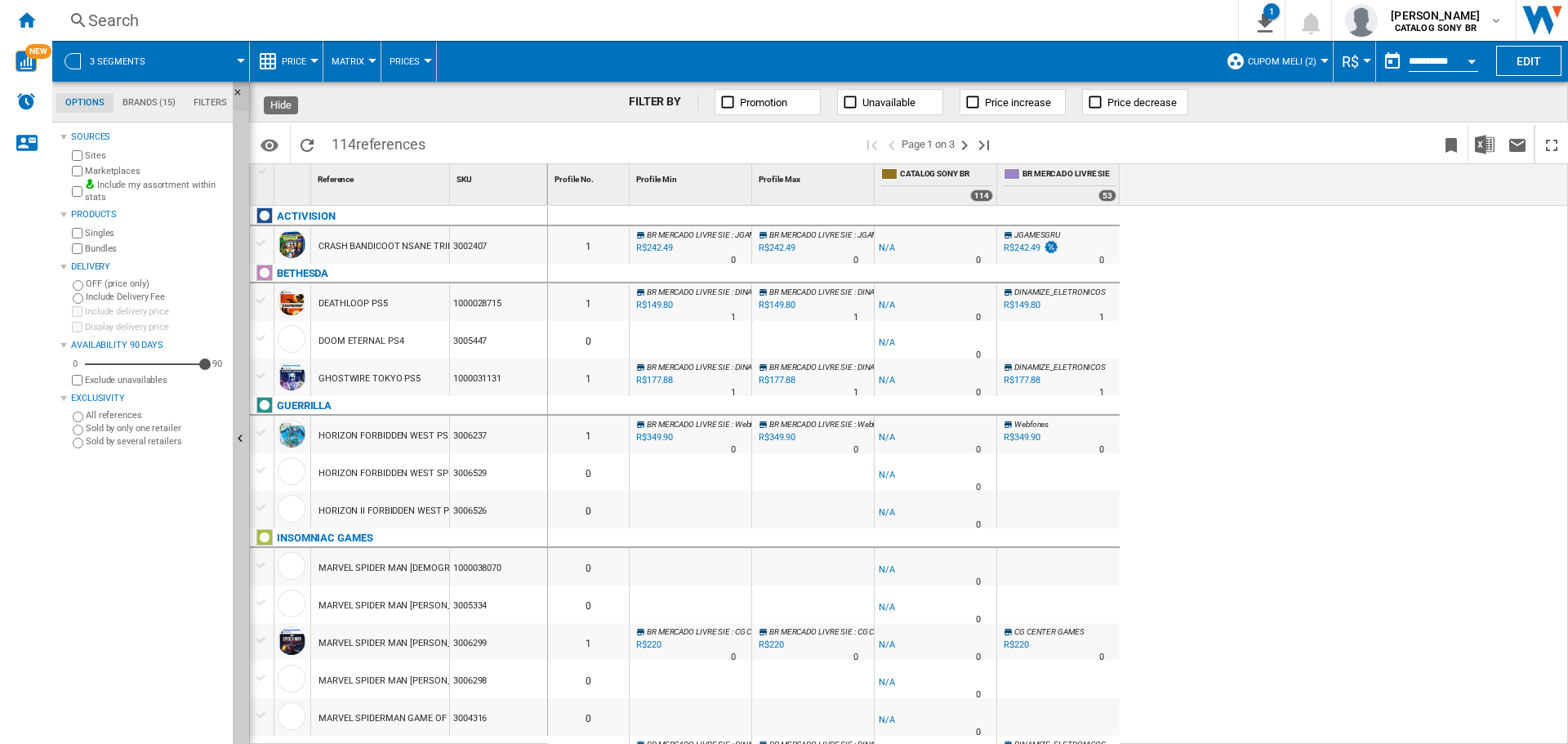
click at [239, 89] on ng-md-icon "Hide" at bounding box center [243, 97] width 20 height 20
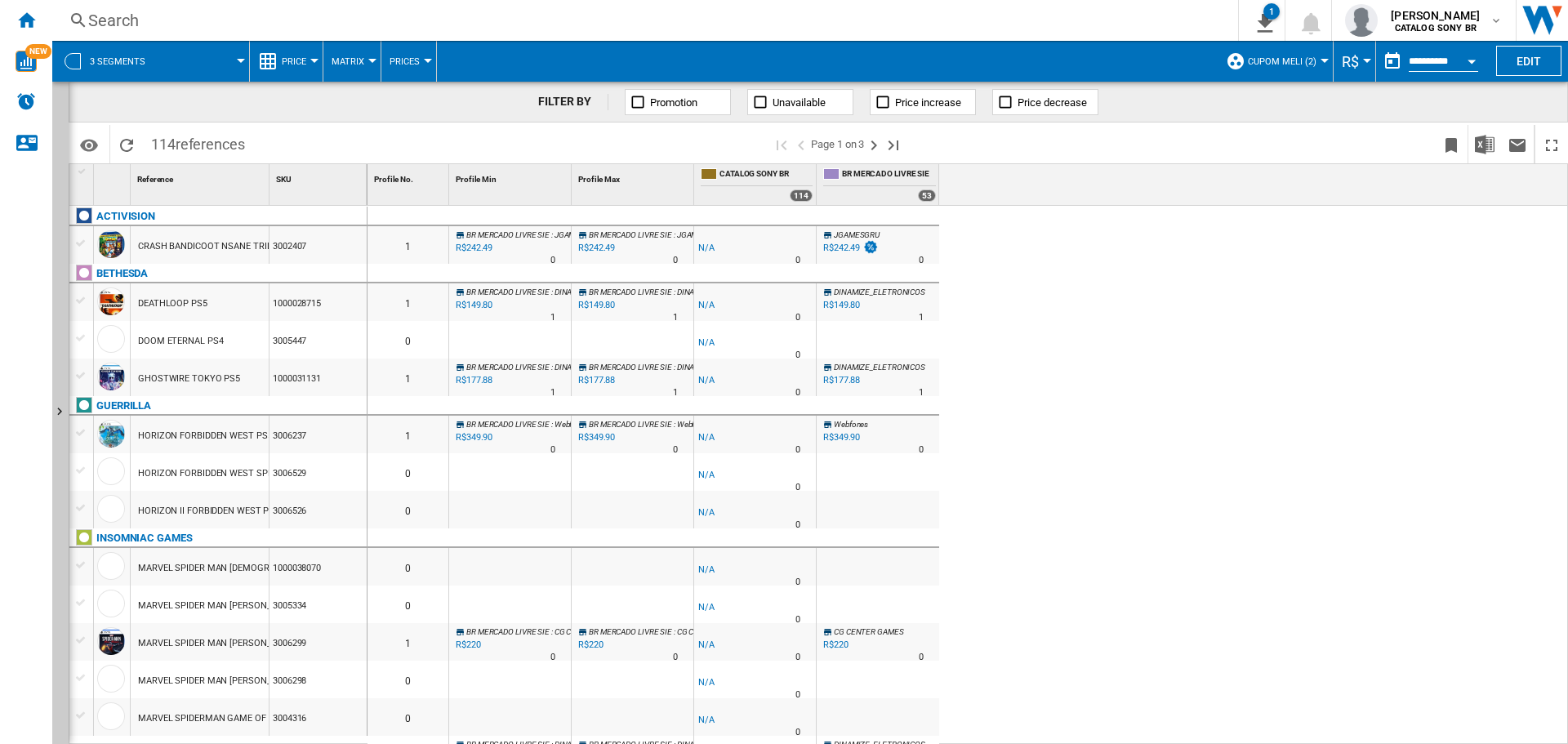
click at [411, 63] on span "Prices" at bounding box center [405, 62] width 30 height 11
click at [409, 99] on span "Prices" at bounding box center [412, 101] width 35 height 15
click at [416, 62] on span "Prices" at bounding box center [405, 62] width 30 height 11
click at [411, 182] on span "Sold" at bounding box center [407, 180] width 25 height 15
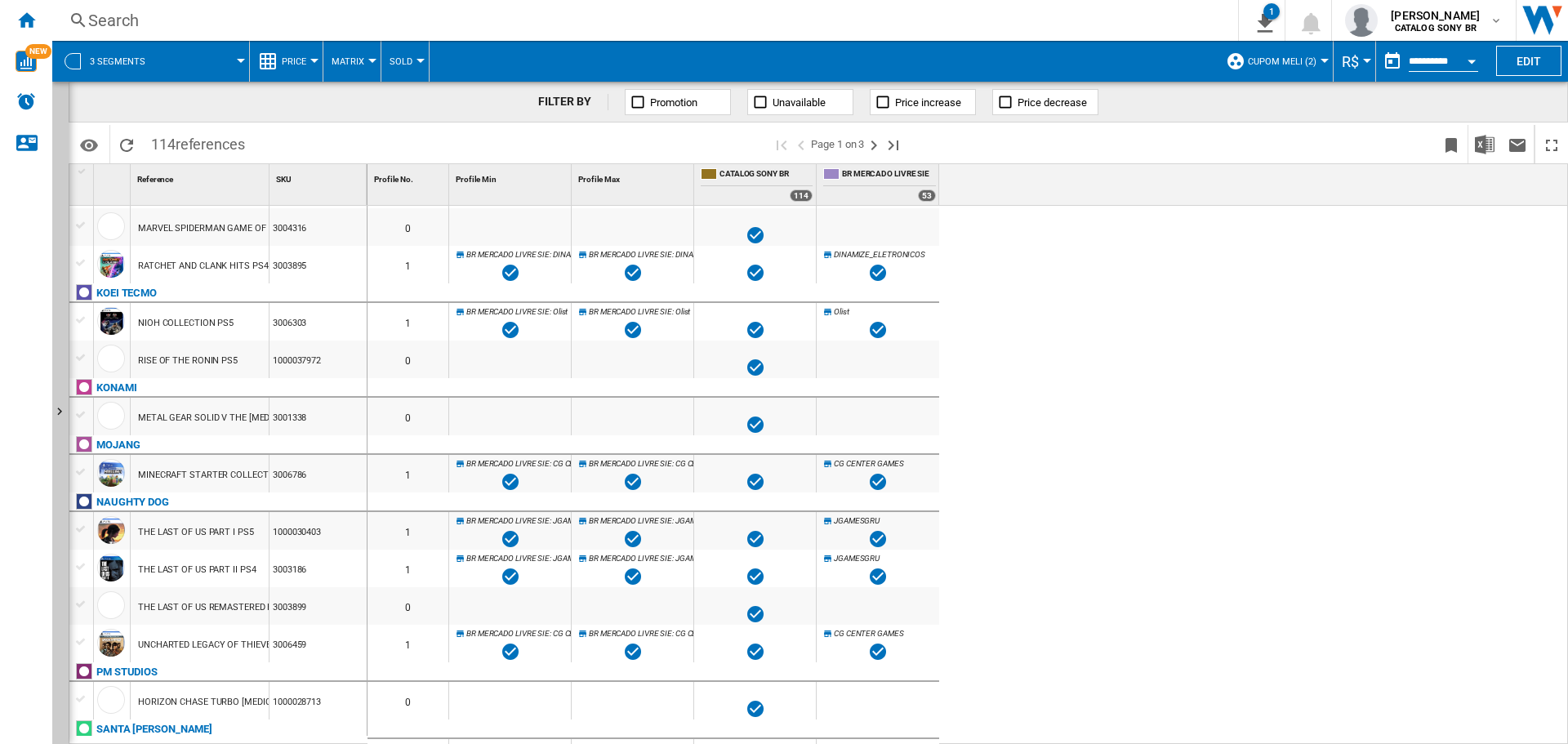
scroll to position [81, 0]
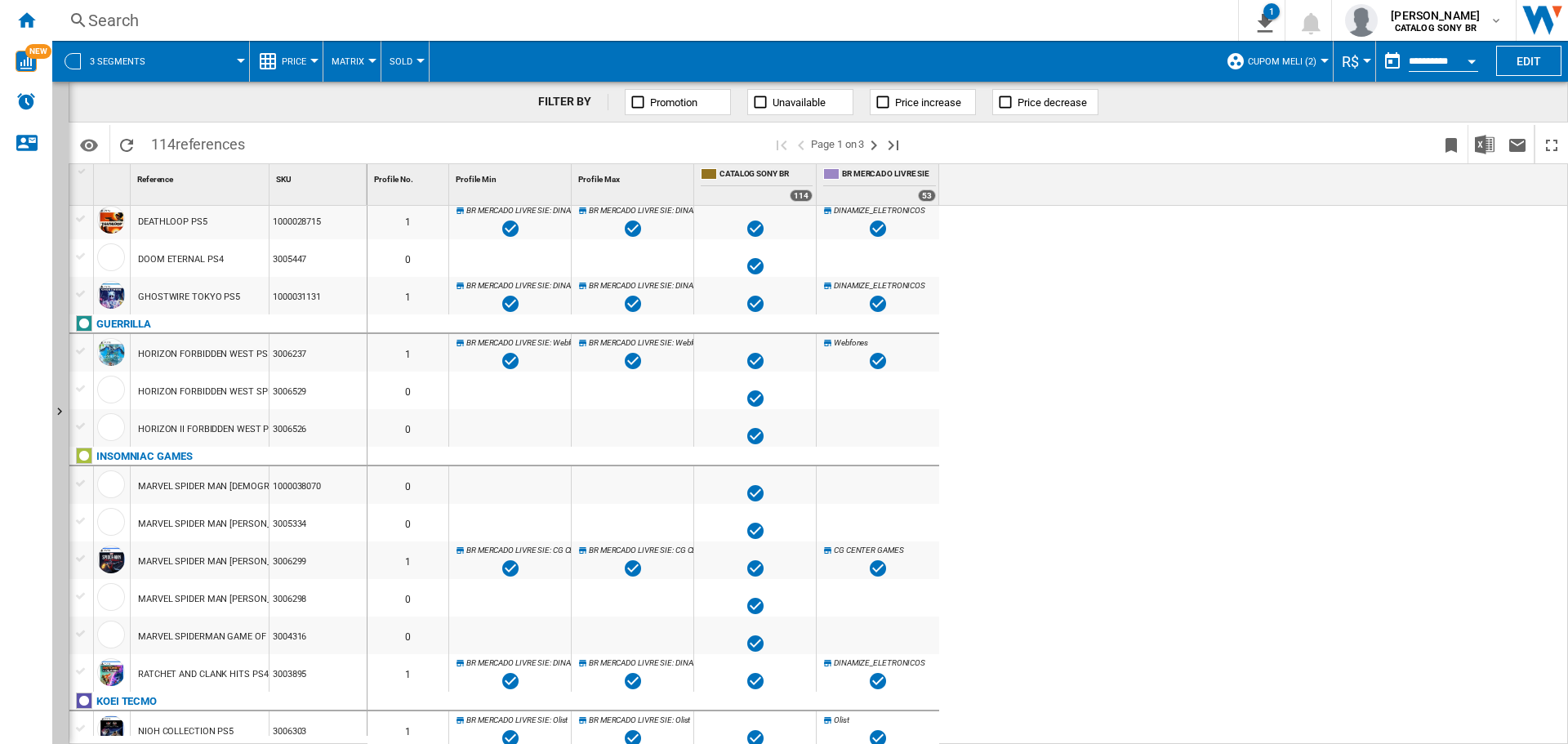
click at [406, 52] on button "Sold" at bounding box center [406, 62] width 31 height 41
click at [422, 96] on span "Prices" at bounding box center [412, 101] width 35 height 15
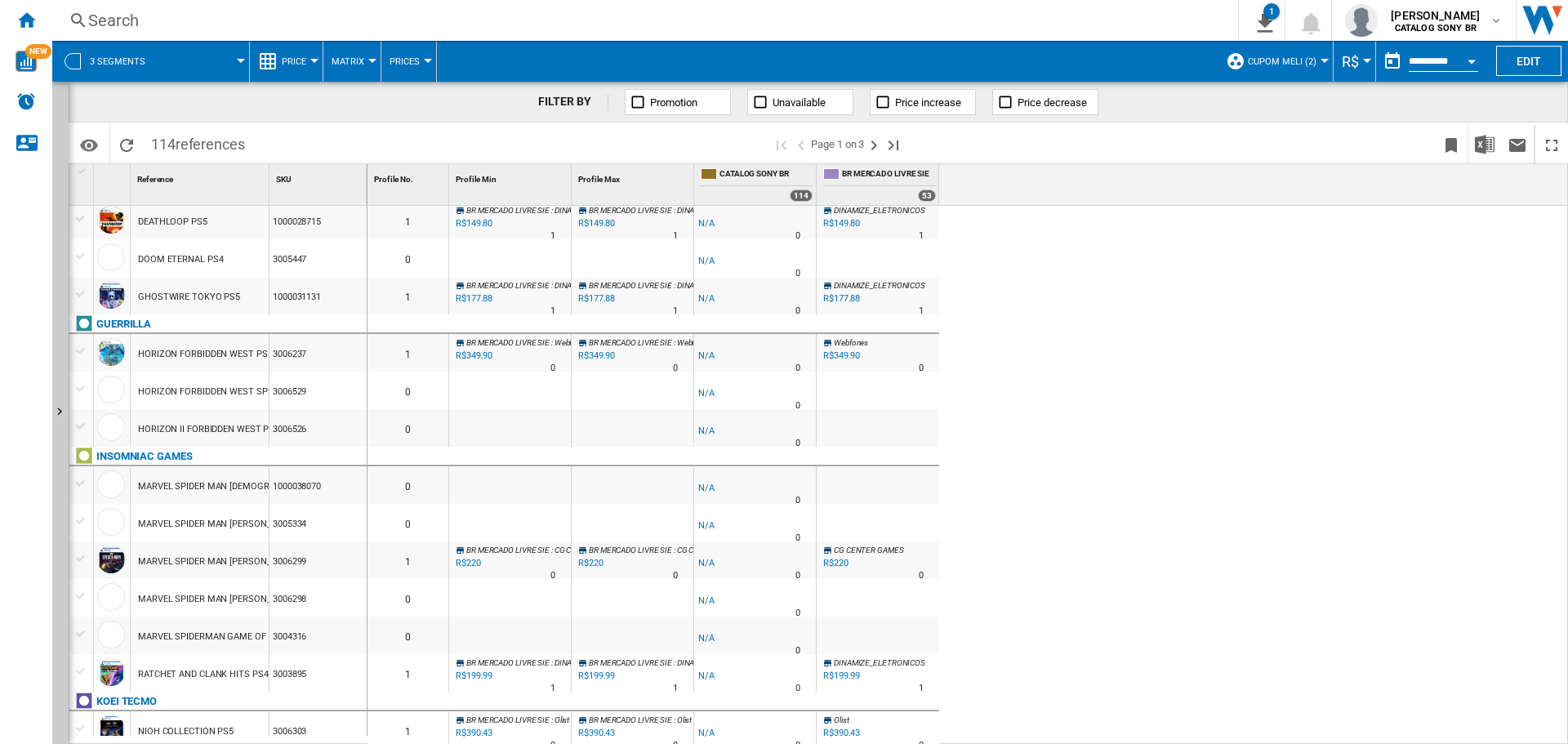
click at [348, 58] on span "Matrix" at bounding box center [348, 62] width 33 height 11
click at [352, 135] on span "Ranking" at bounding box center [359, 140] width 44 height 15
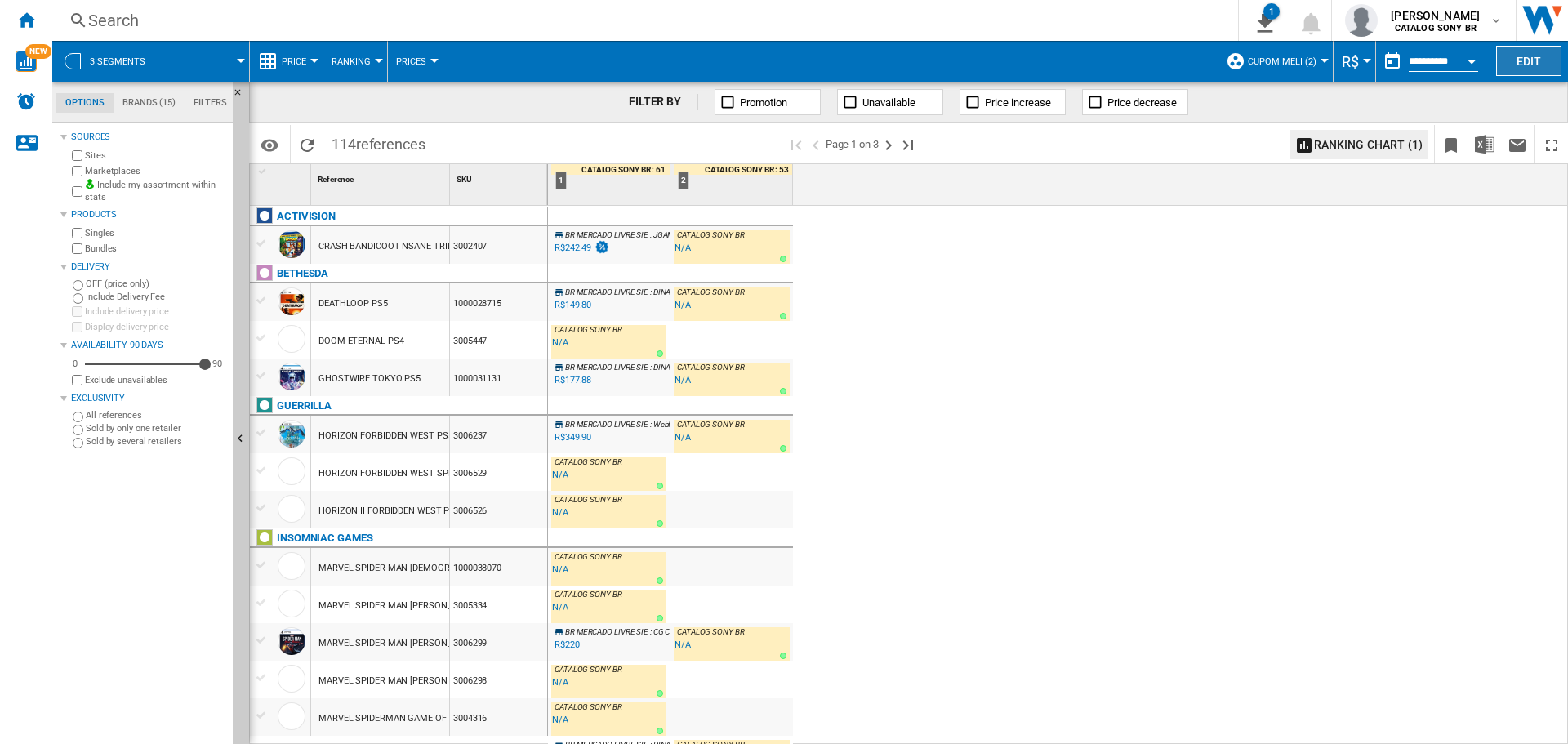
click at [1542, 68] on button "Edit" at bounding box center [1529, 61] width 66 height 30
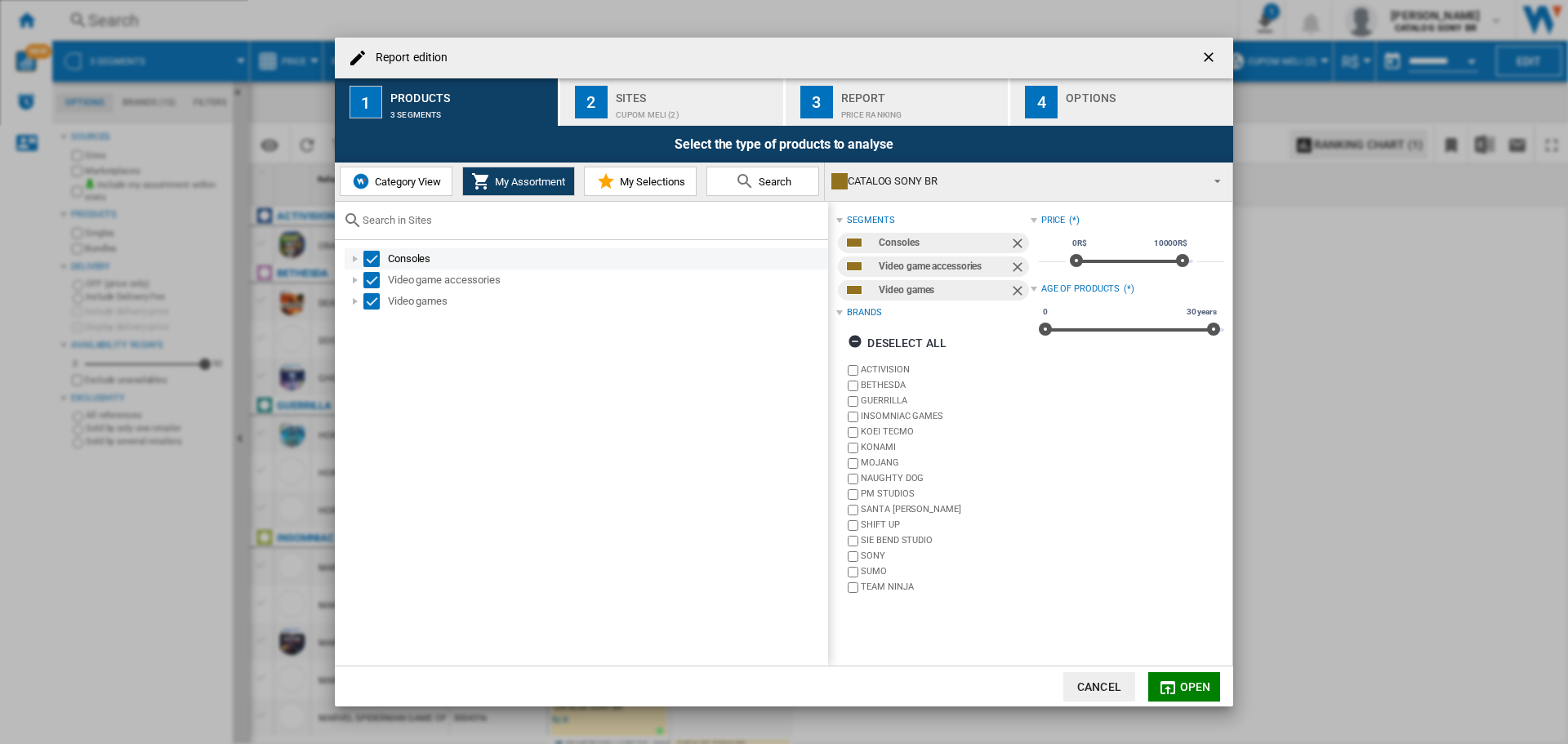
click at [351, 255] on div "Report edition ..." at bounding box center [355, 259] width 16 height 16
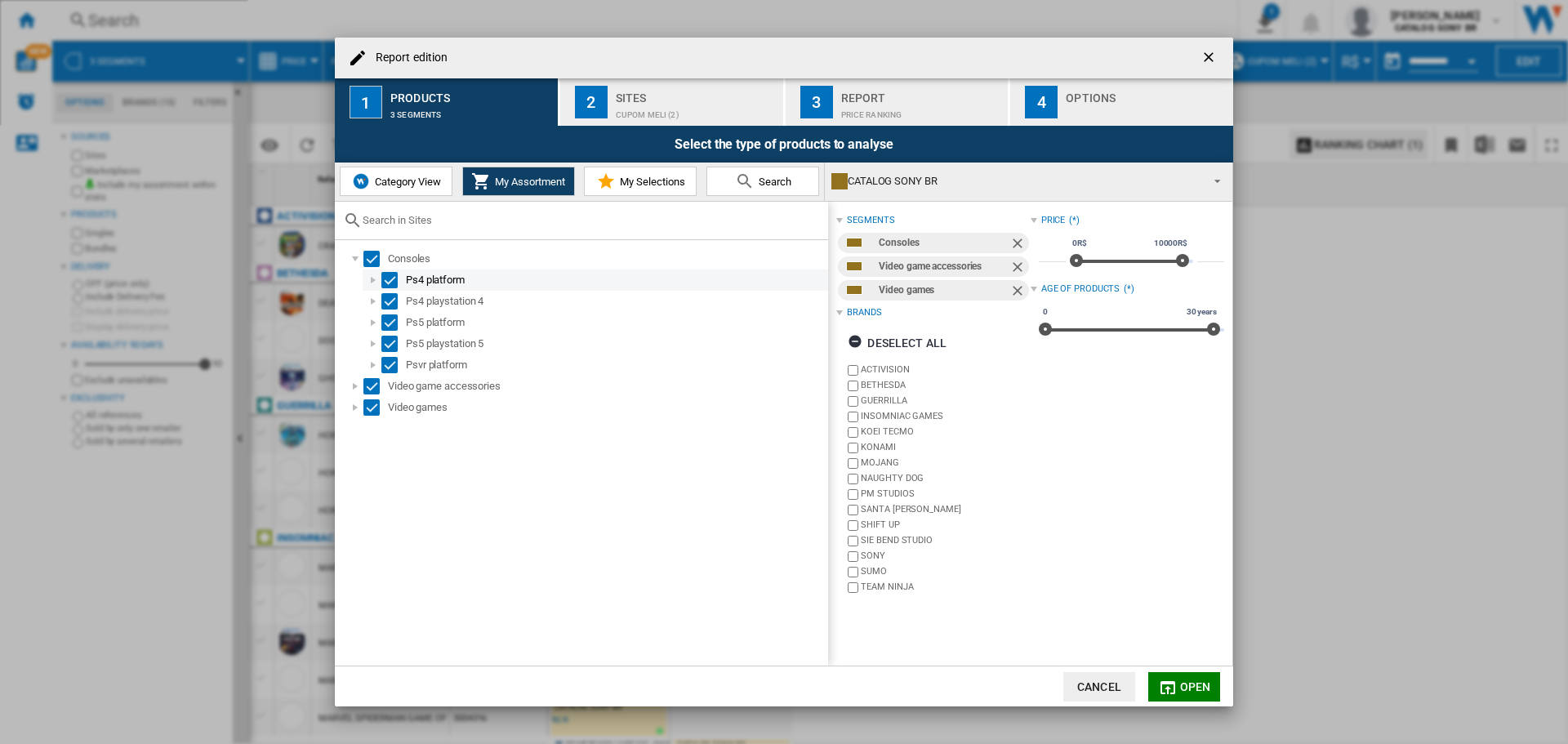
click at [389, 278] on div "Select" at bounding box center [390, 280] width 16 height 16
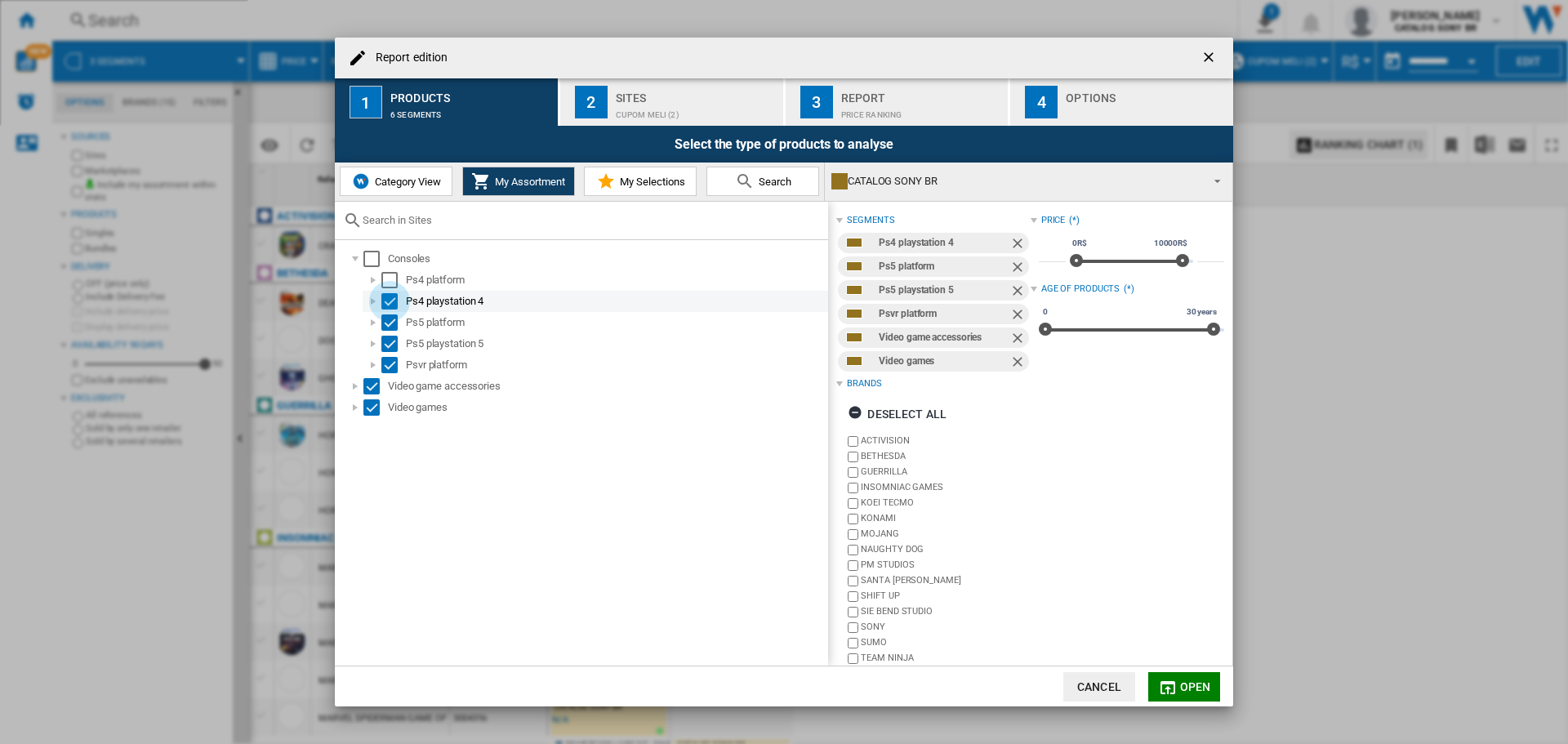
click at [387, 297] on div "Select" at bounding box center [390, 301] width 16 height 16
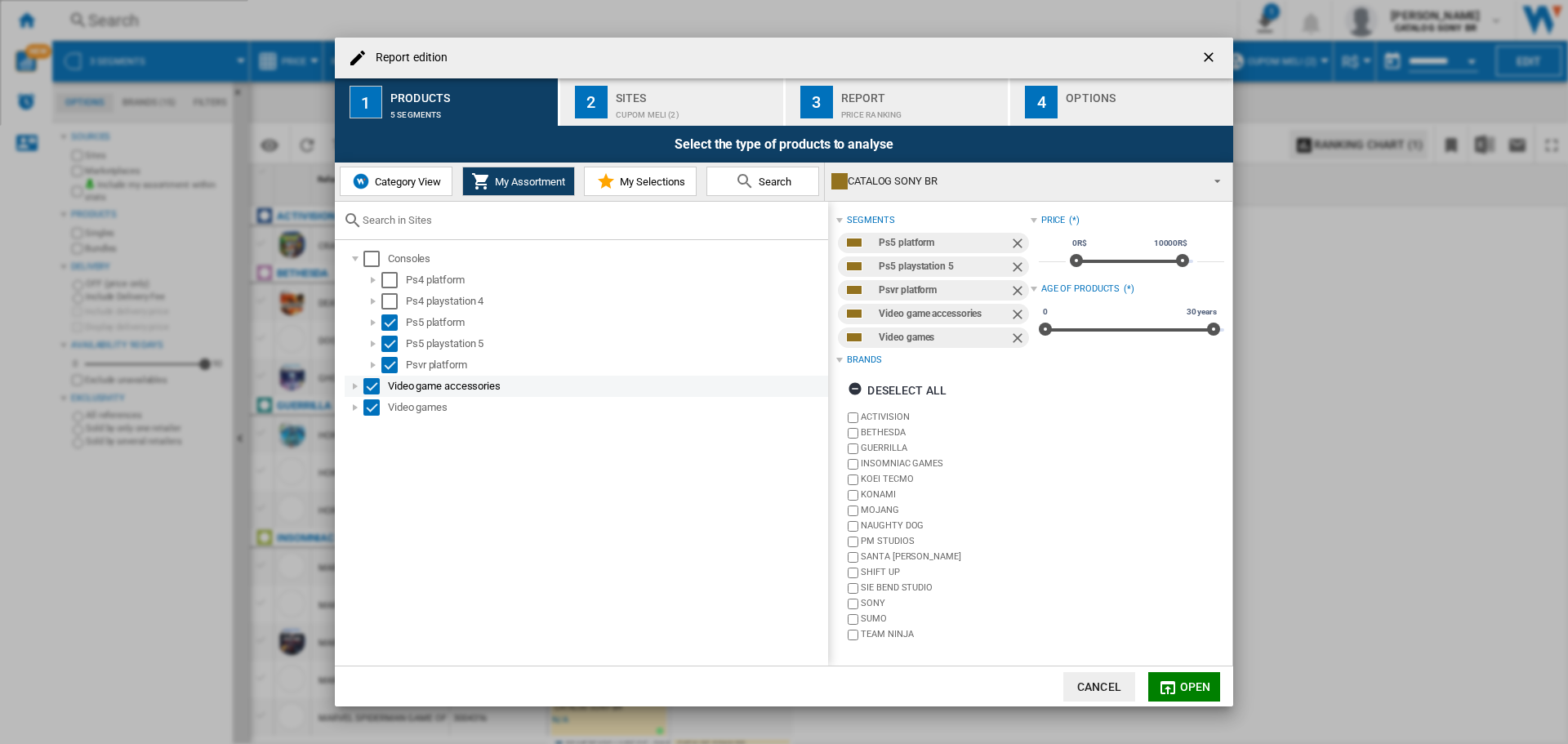
click at [355, 388] on div "Report edition ..." at bounding box center [355, 387] width 16 height 16
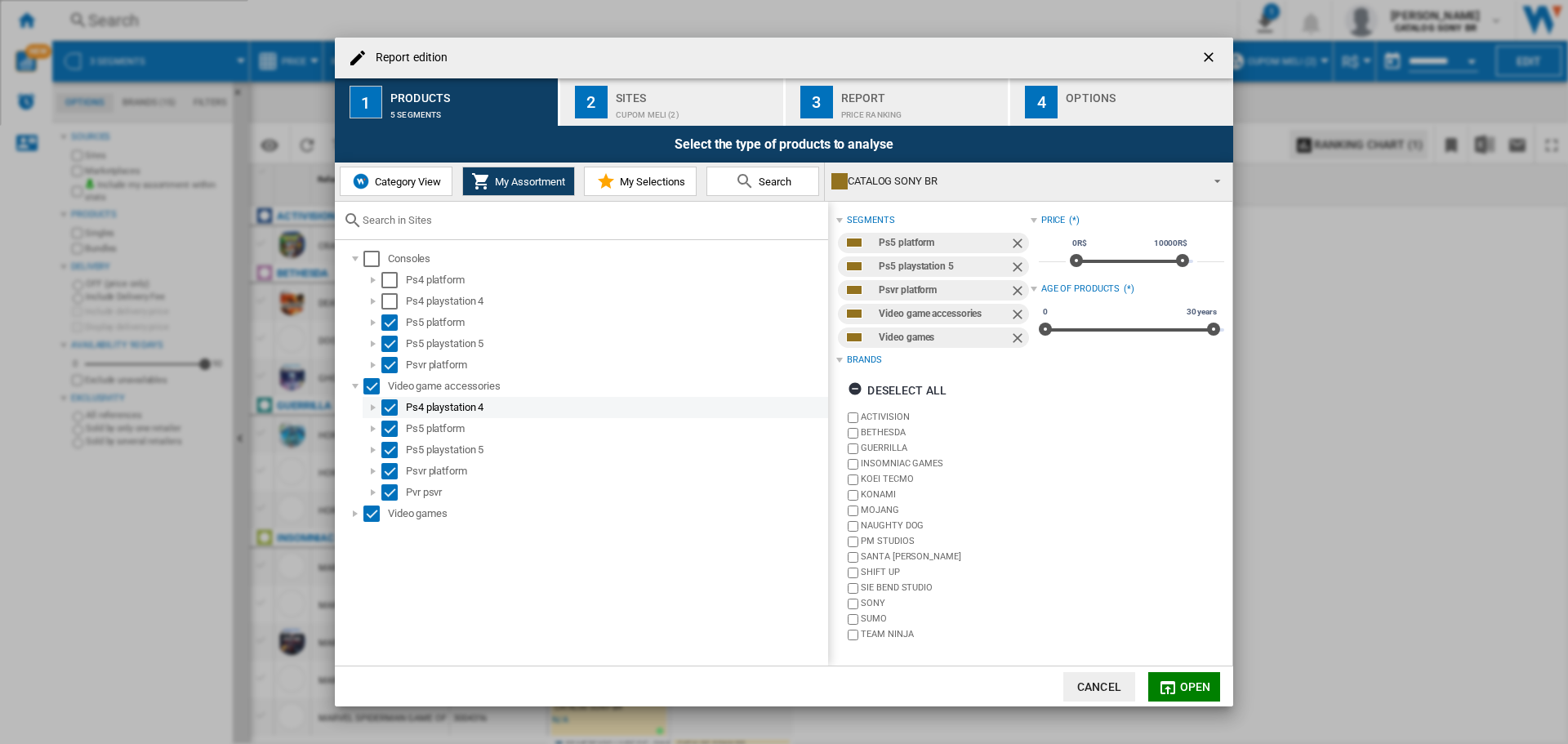
click at [393, 410] on div "Select" at bounding box center [390, 408] width 16 height 16
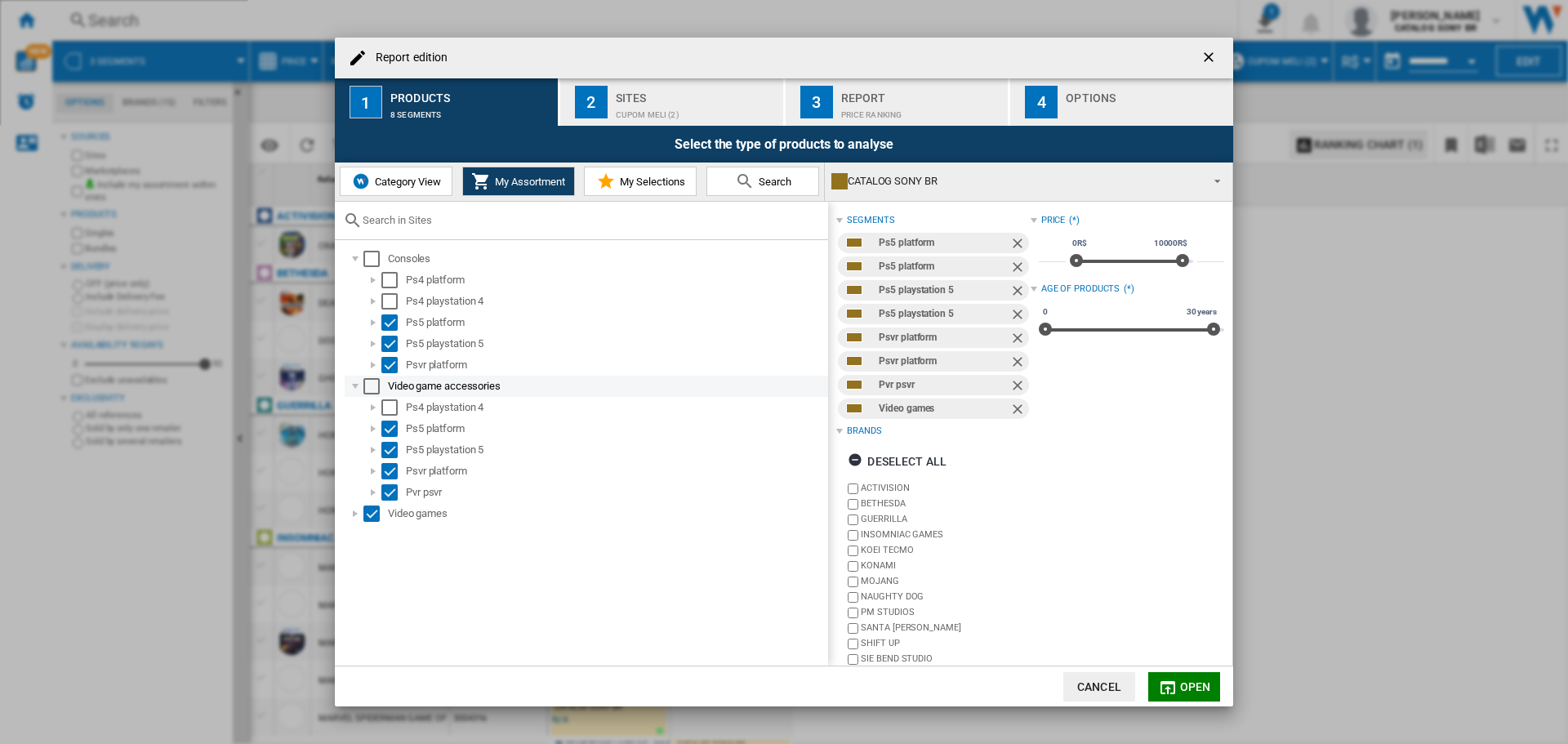
click at [353, 386] on div "Report edition ..." at bounding box center [355, 387] width 16 height 16
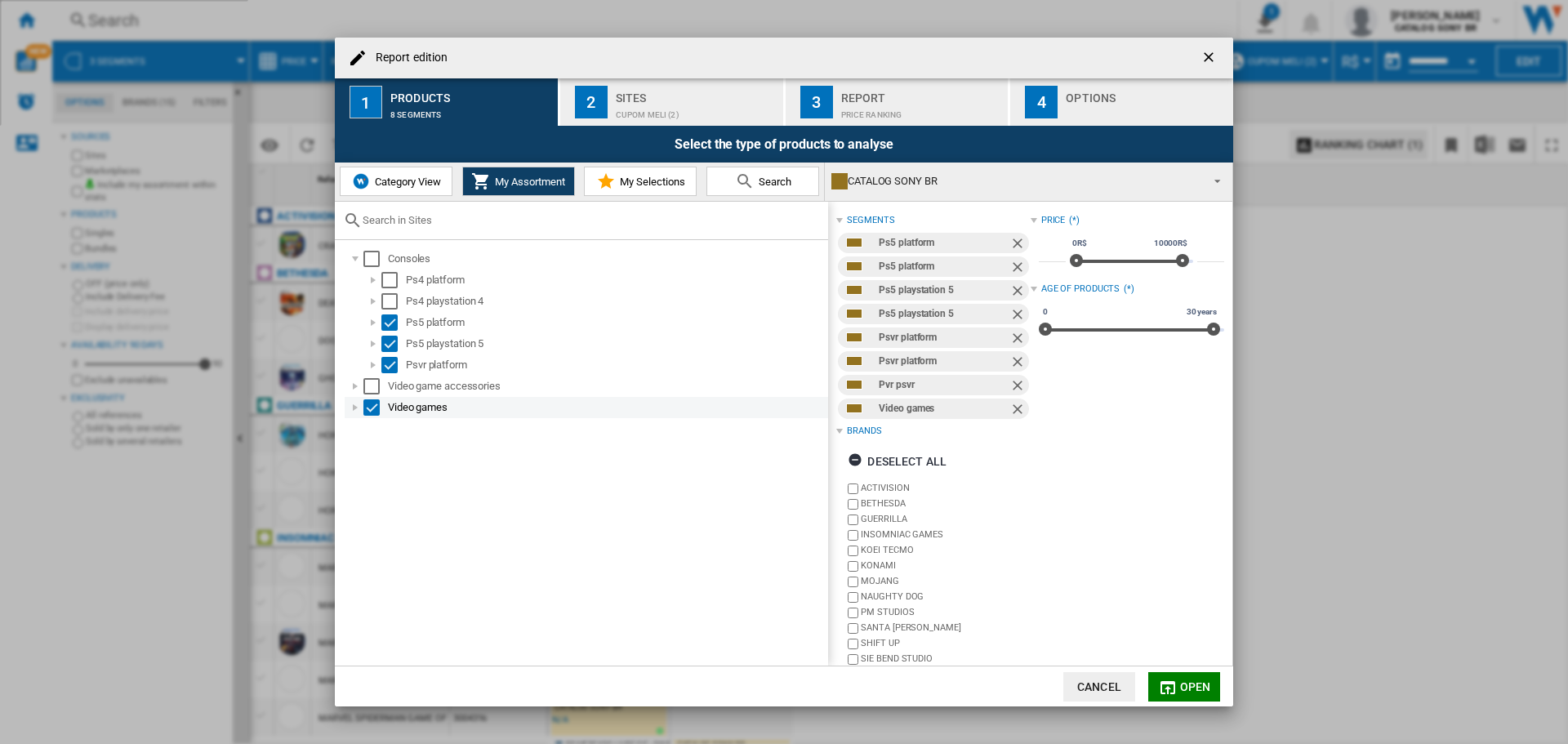
click at [356, 407] on div "Report edition ..." at bounding box center [355, 408] width 16 height 16
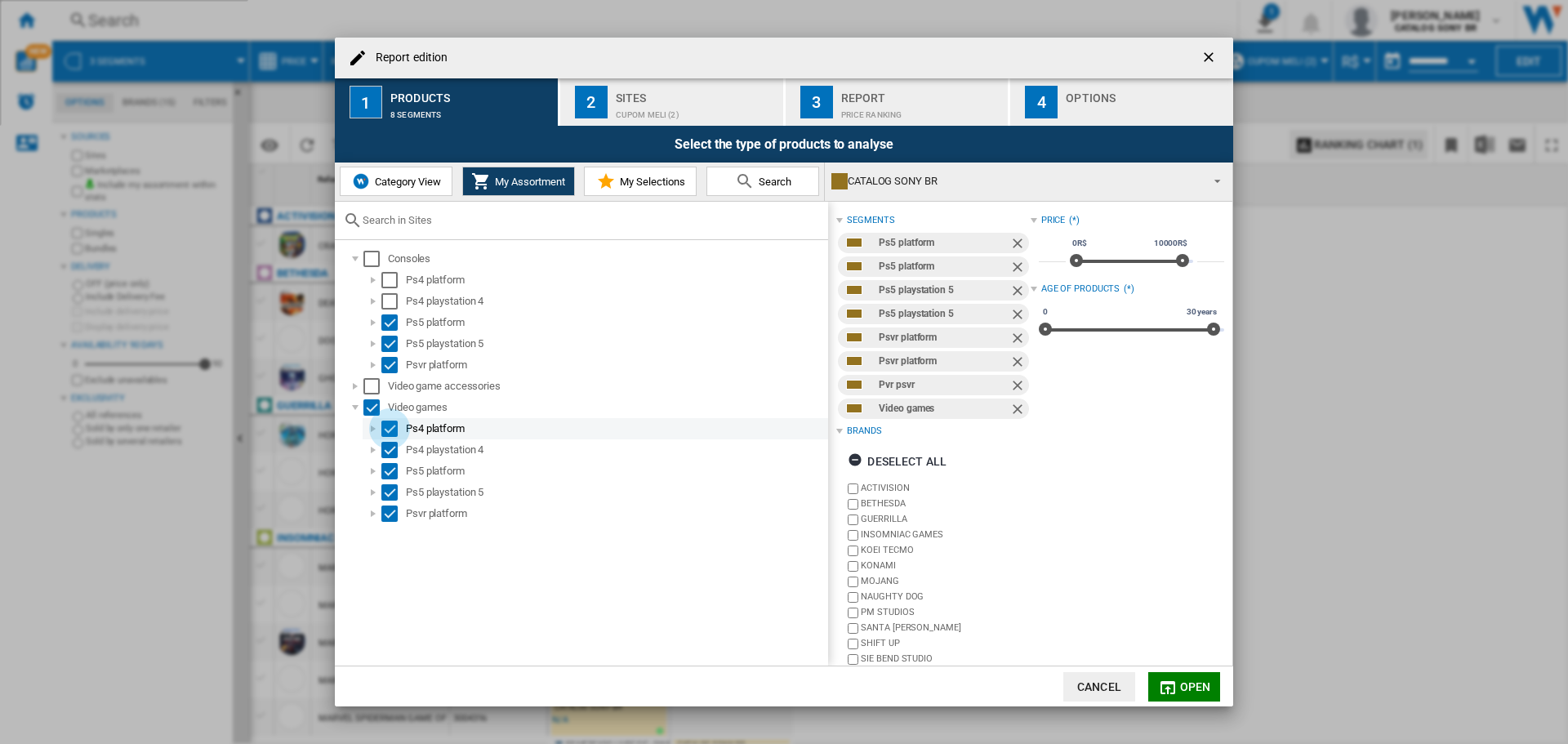
click at [392, 428] on div "Select" at bounding box center [390, 429] width 16 height 16
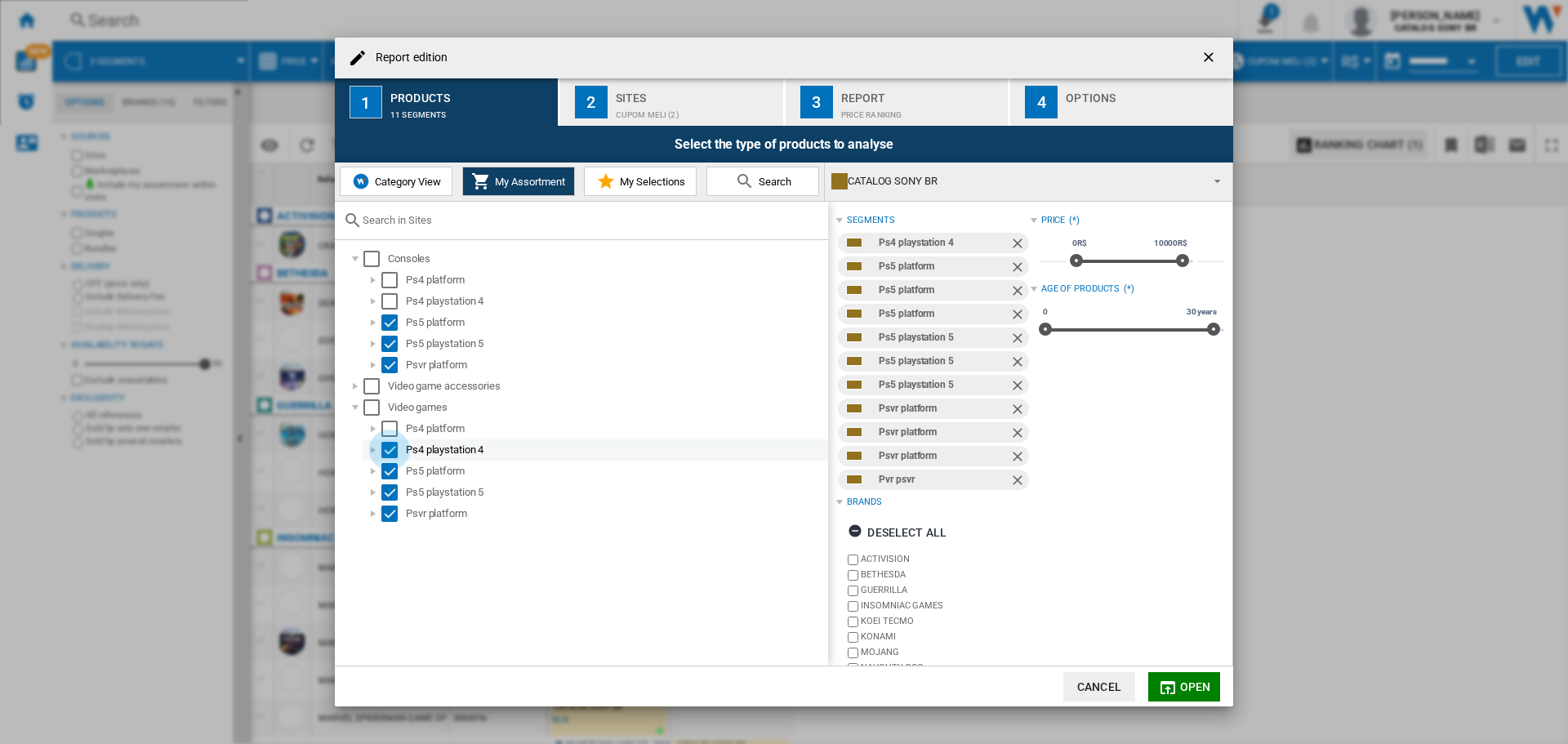
click at [393, 447] on div "Select" at bounding box center [390, 450] width 16 height 16
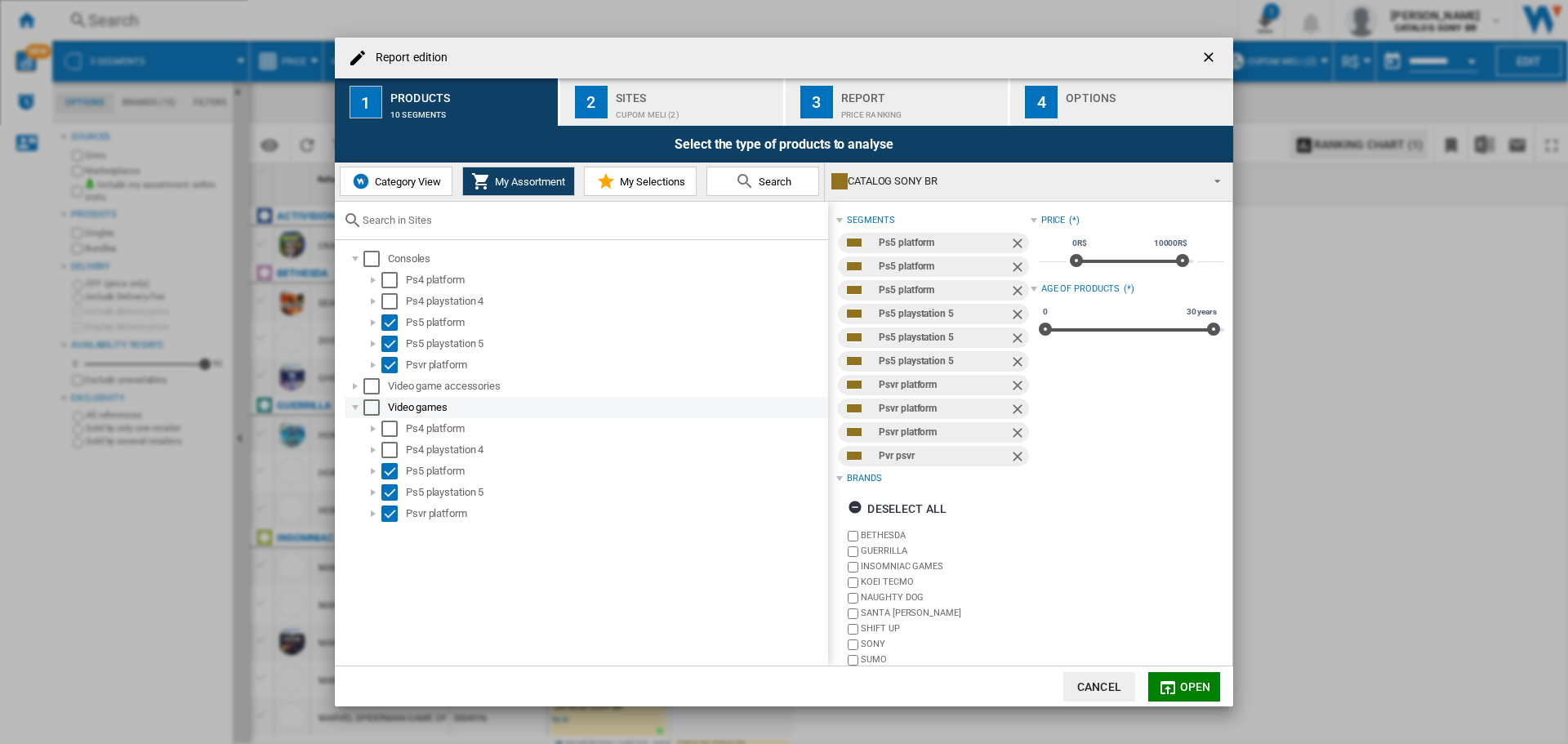
click at [354, 408] on div "Report edition ..." at bounding box center [355, 408] width 16 height 16
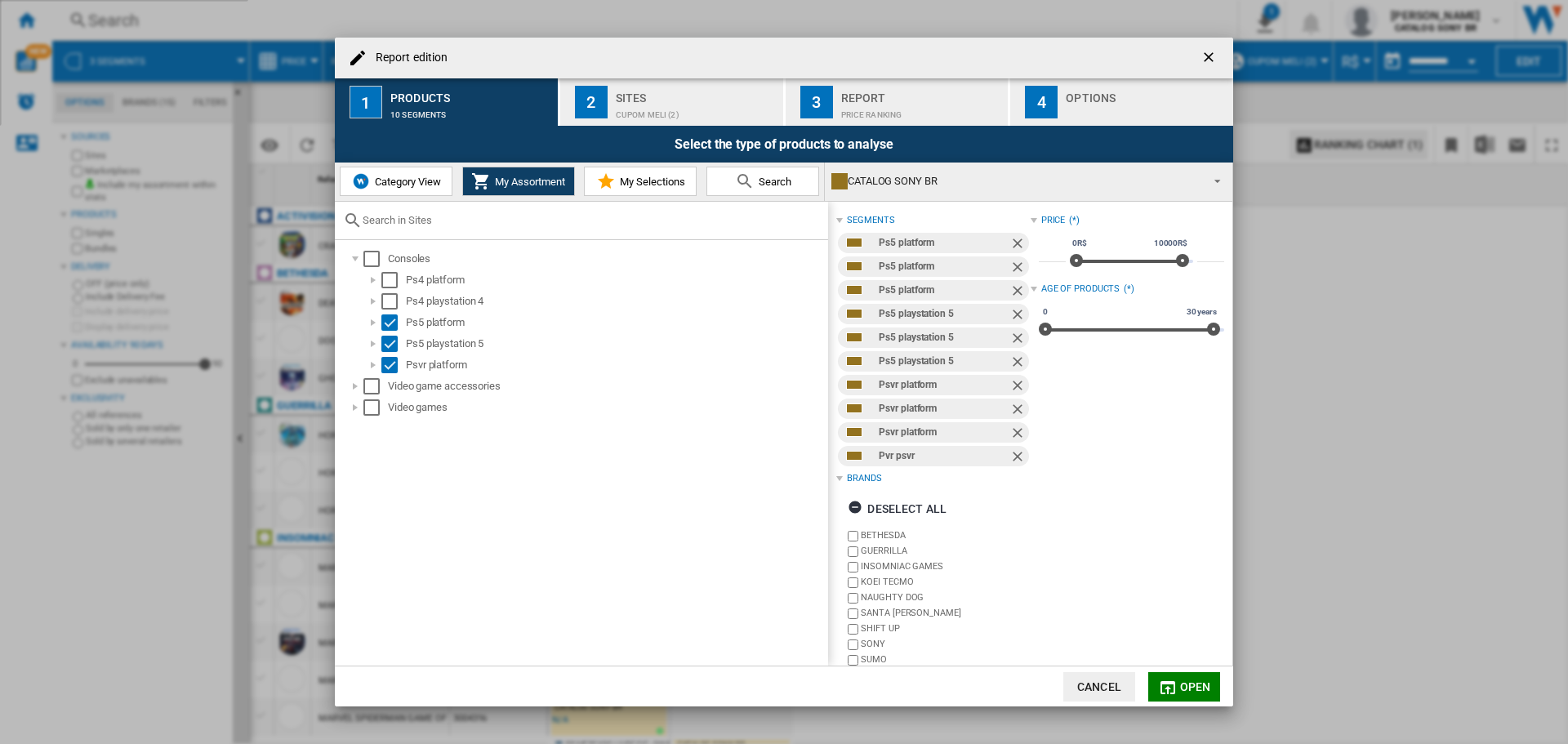
click at [676, 103] on div "CUPOM MELI (2)" at bounding box center [696, 110] width 161 height 17
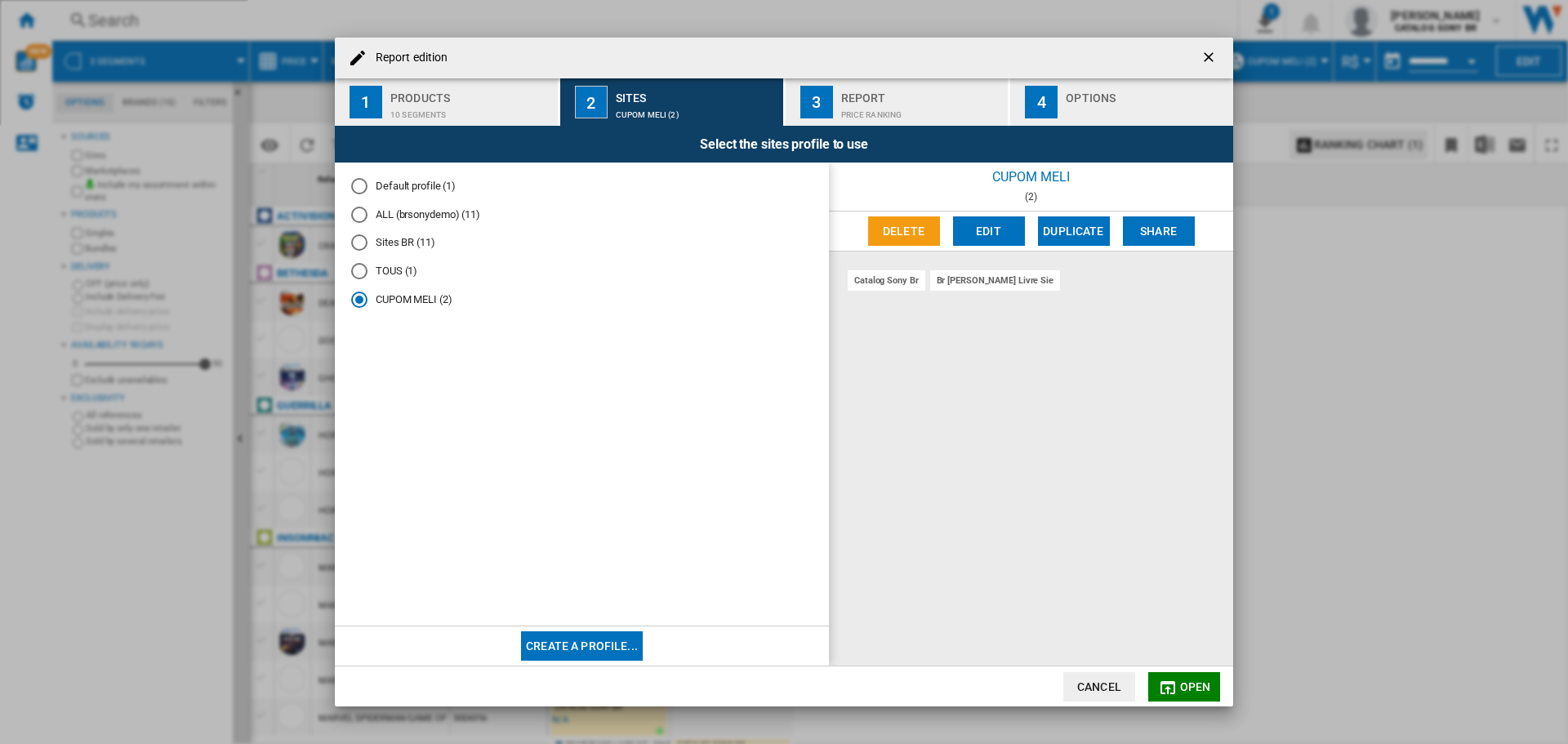
click at [898, 102] on div "Price Ranking" at bounding box center [922, 110] width 161 height 17
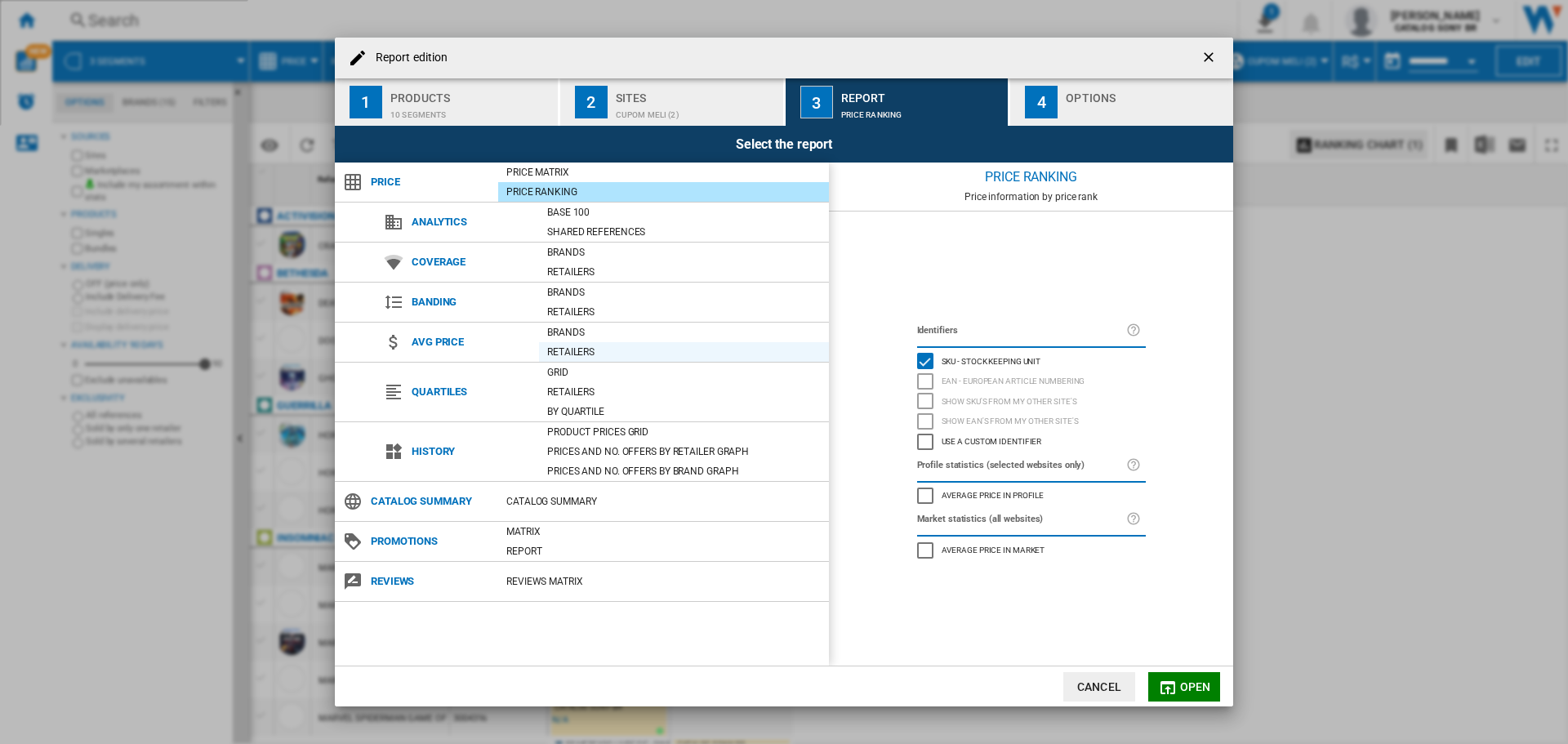
click at [573, 354] on div "Retailers" at bounding box center [684, 352] width 290 height 16
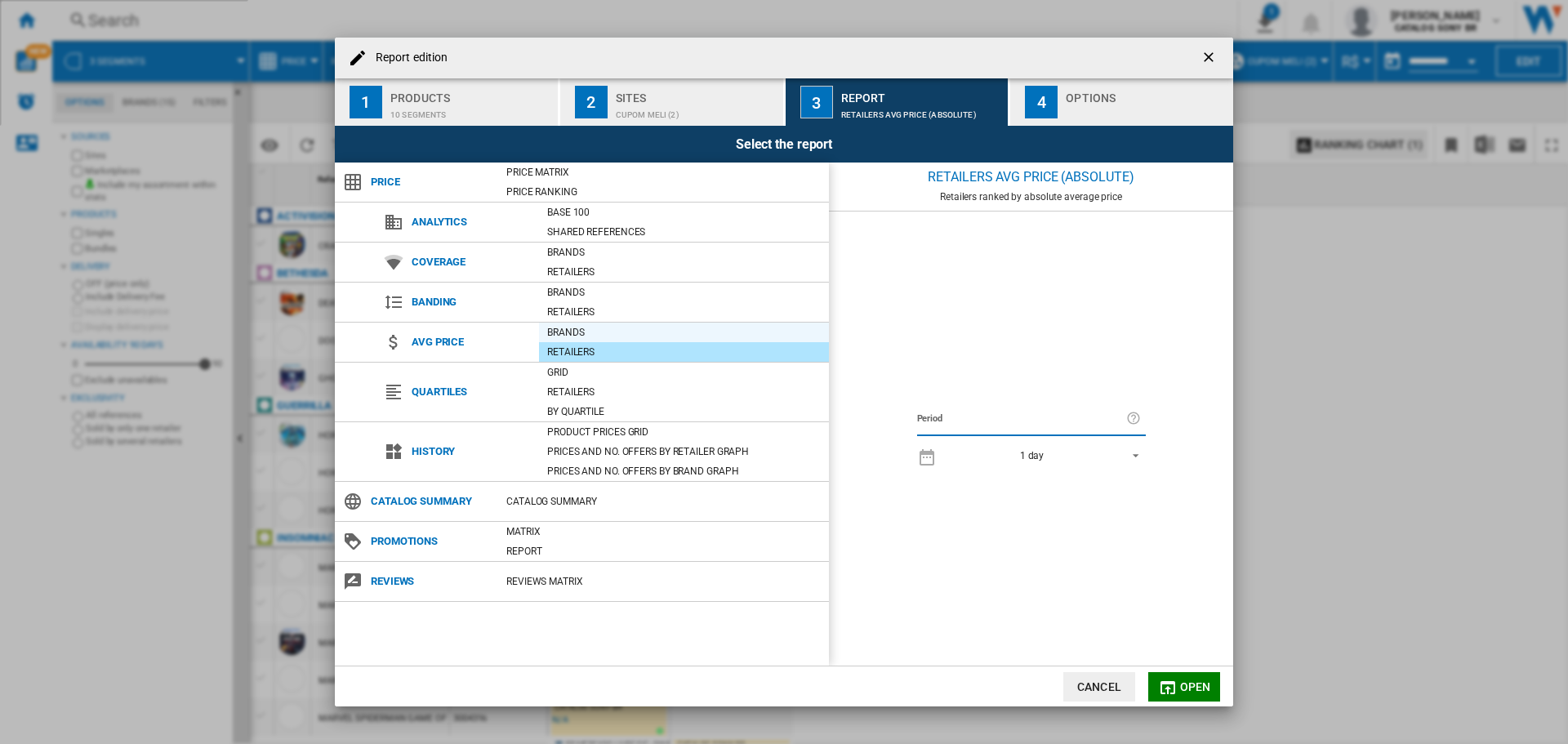
click at [572, 332] on div "Brands" at bounding box center [684, 333] width 290 height 16
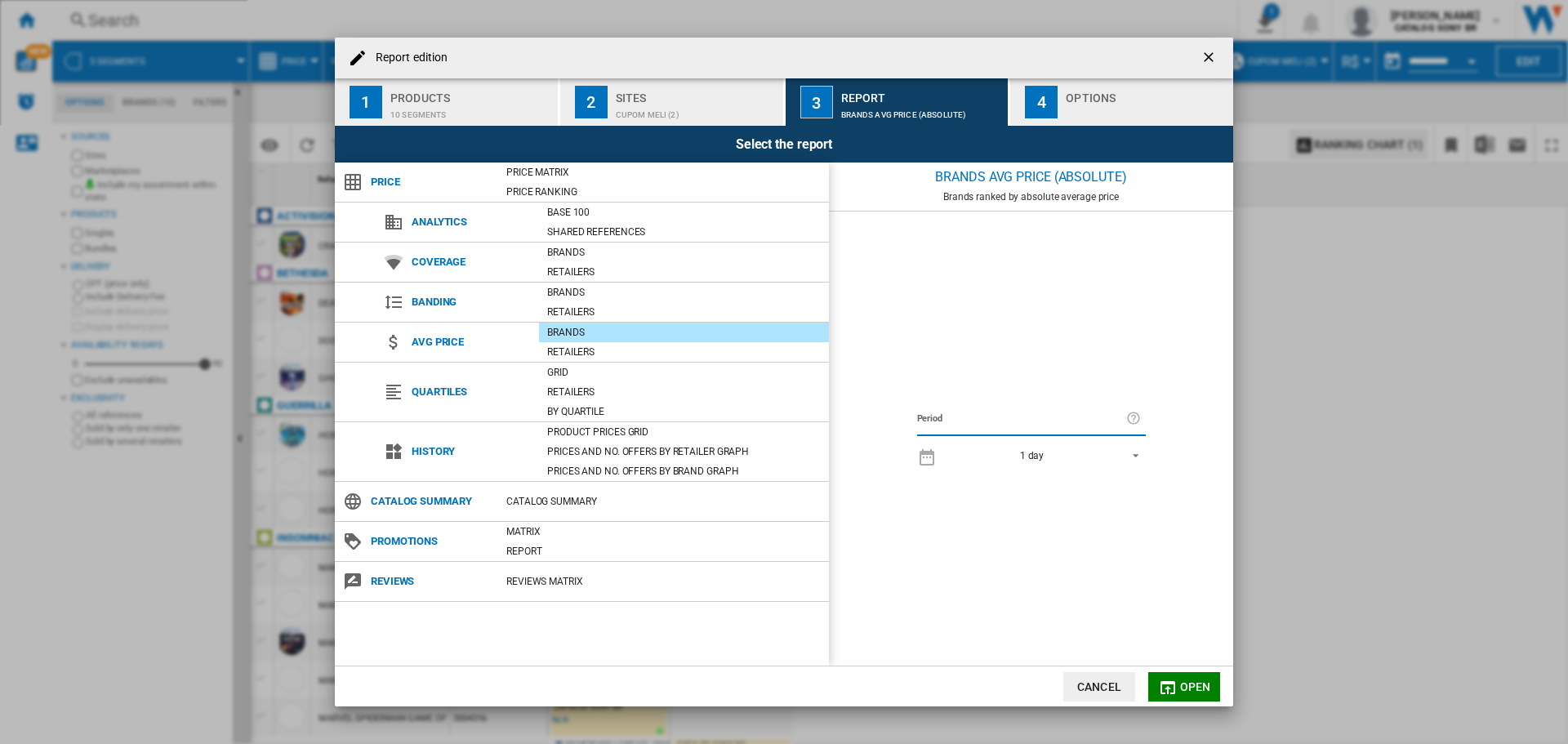
click at [1080, 106] on div "Report edition ..." at bounding box center [1146, 110] width 161 height 17
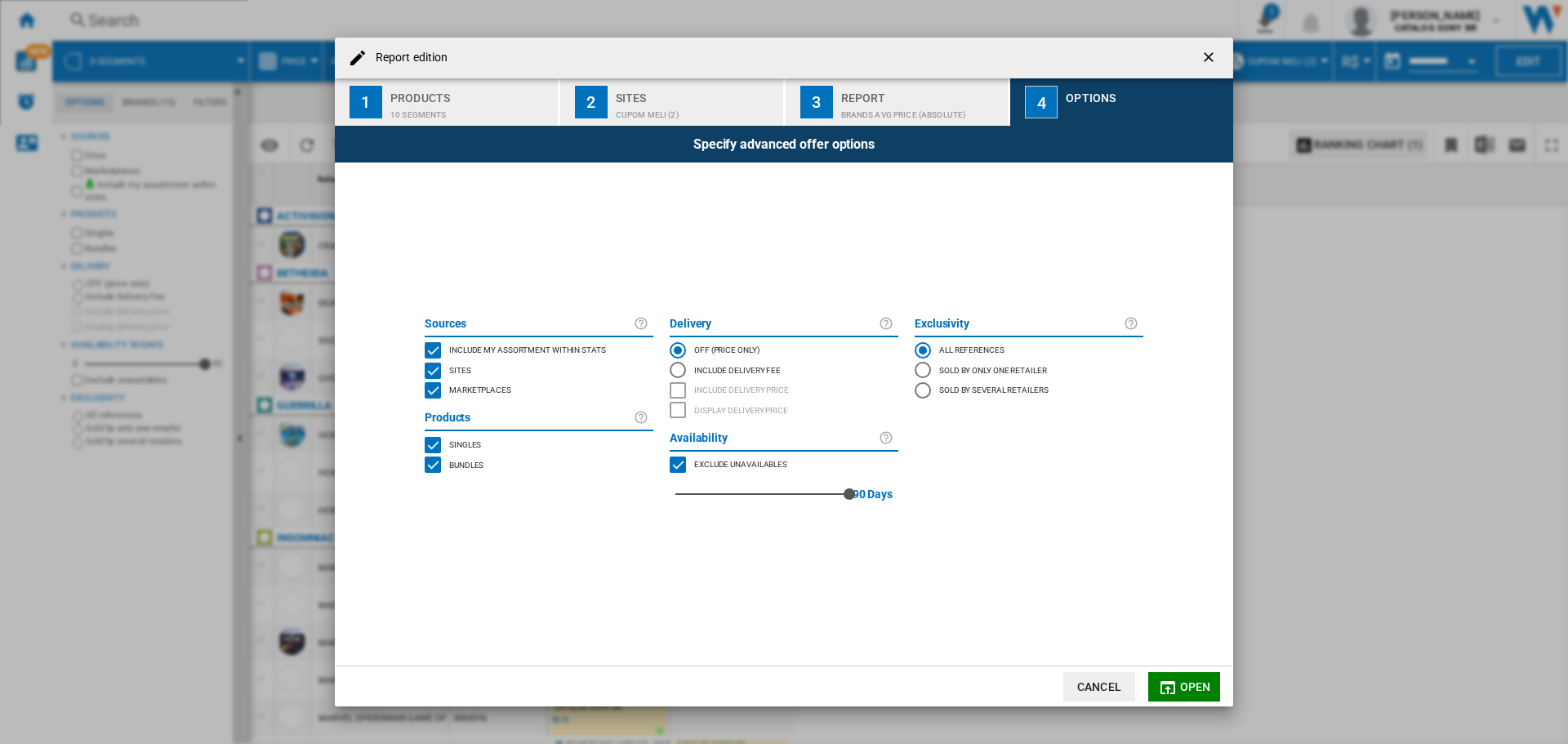
click at [964, 393] on md-radio-button "Sold by several retailers" at bounding box center [1029, 391] width 229 height 20
click at [935, 347] on md-radio-button "All references" at bounding box center [1029, 351] width 229 height 20
click at [883, 93] on div "Report" at bounding box center [922, 93] width 161 height 17
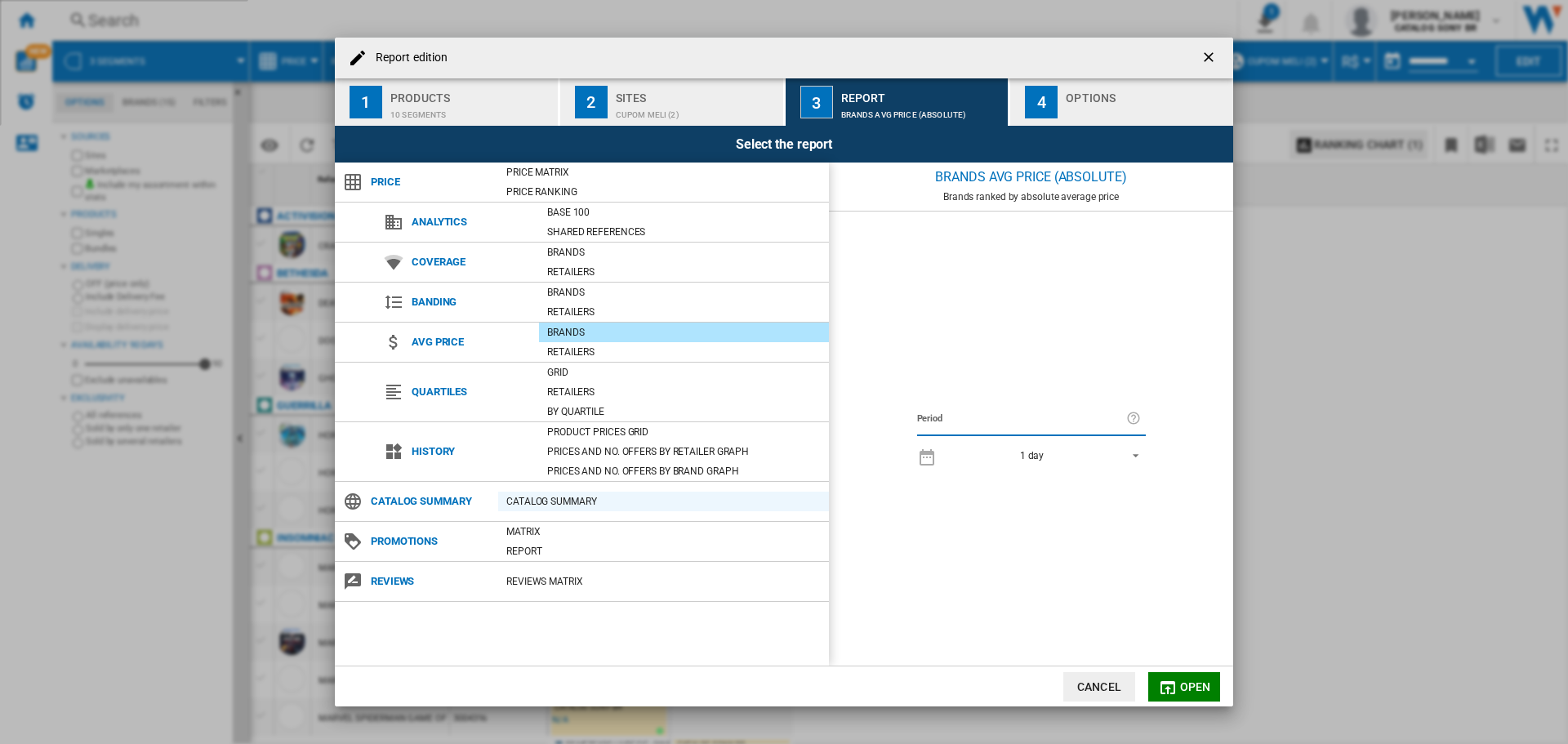
click at [535, 502] on div "Catalog Summary" at bounding box center [663, 502] width 331 height 16
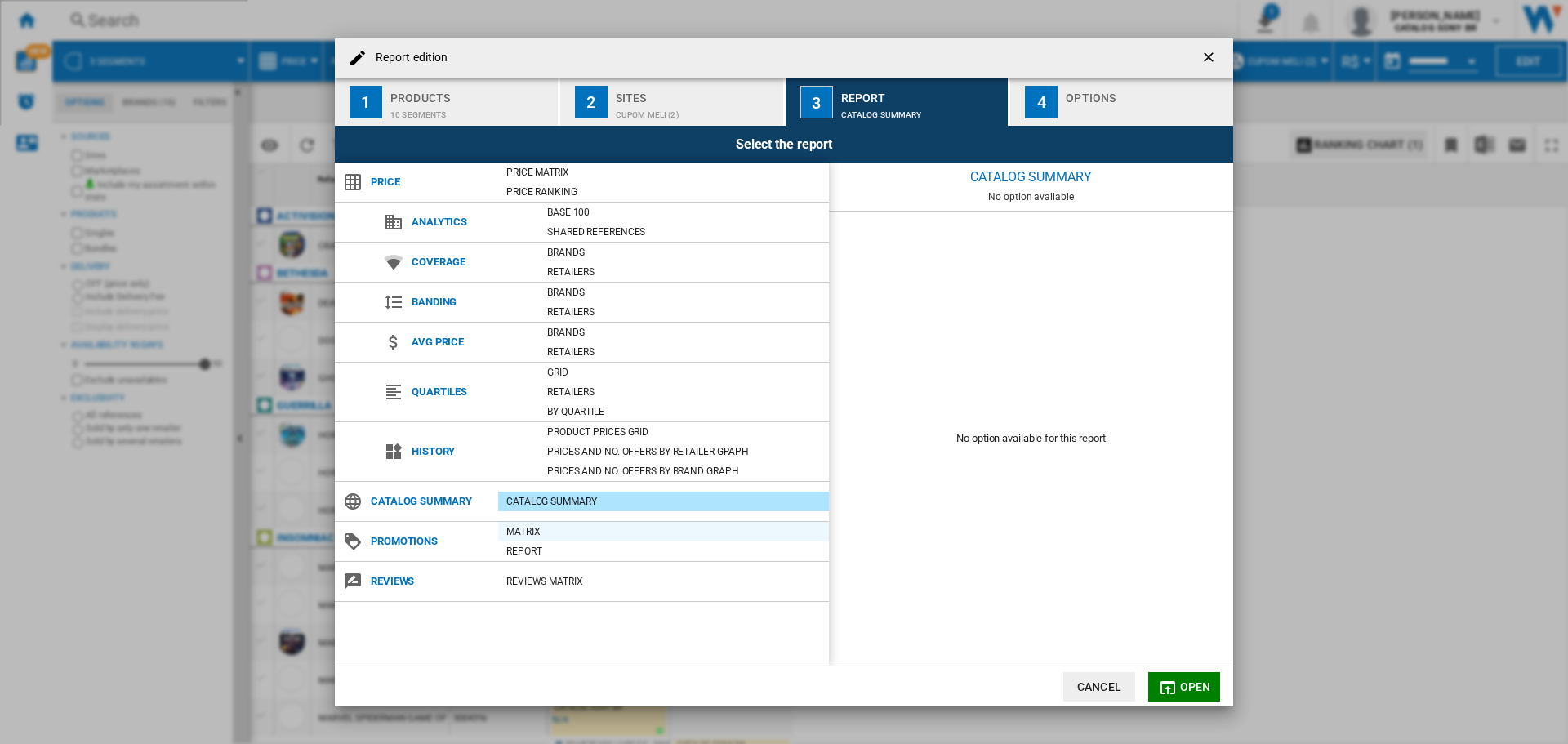
click at [530, 525] on div "Matrix" at bounding box center [663, 532] width 331 height 16
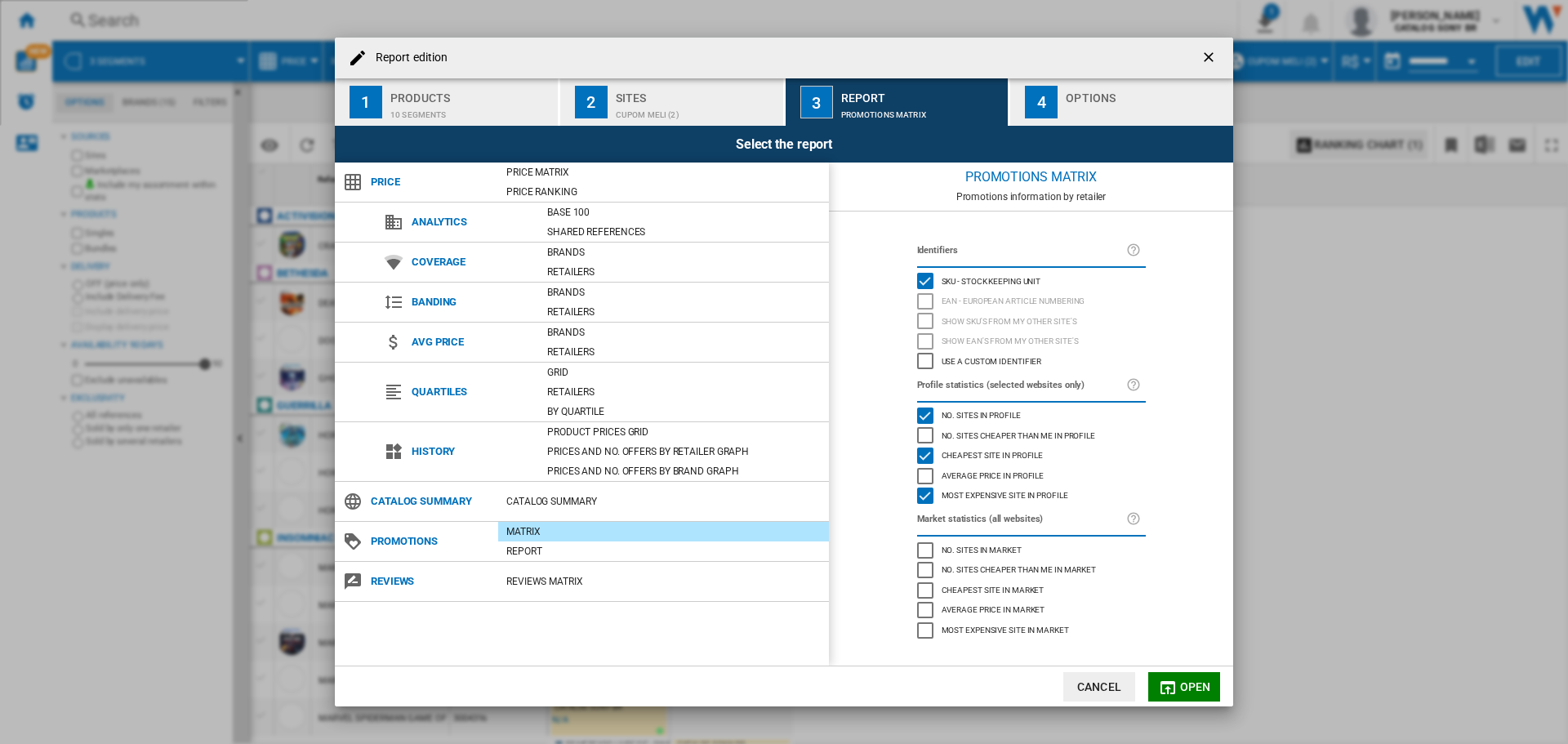
click at [974, 435] on span "No. sites cheaper than me in profile" at bounding box center [1018, 434] width 154 height 11
click at [951, 471] on span "Average price in profile" at bounding box center [993, 475] width 103 height 11
click at [961, 551] on span "No. sites in market" at bounding box center [982, 549] width 80 height 11
click at [958, 569] on span "No. sites cheaper than me in market" at bounding box center [1019, 569] width 155 height 11
click at [1178, 682] on button "Open" at bounding box center [1185, 687] width 72 height 30
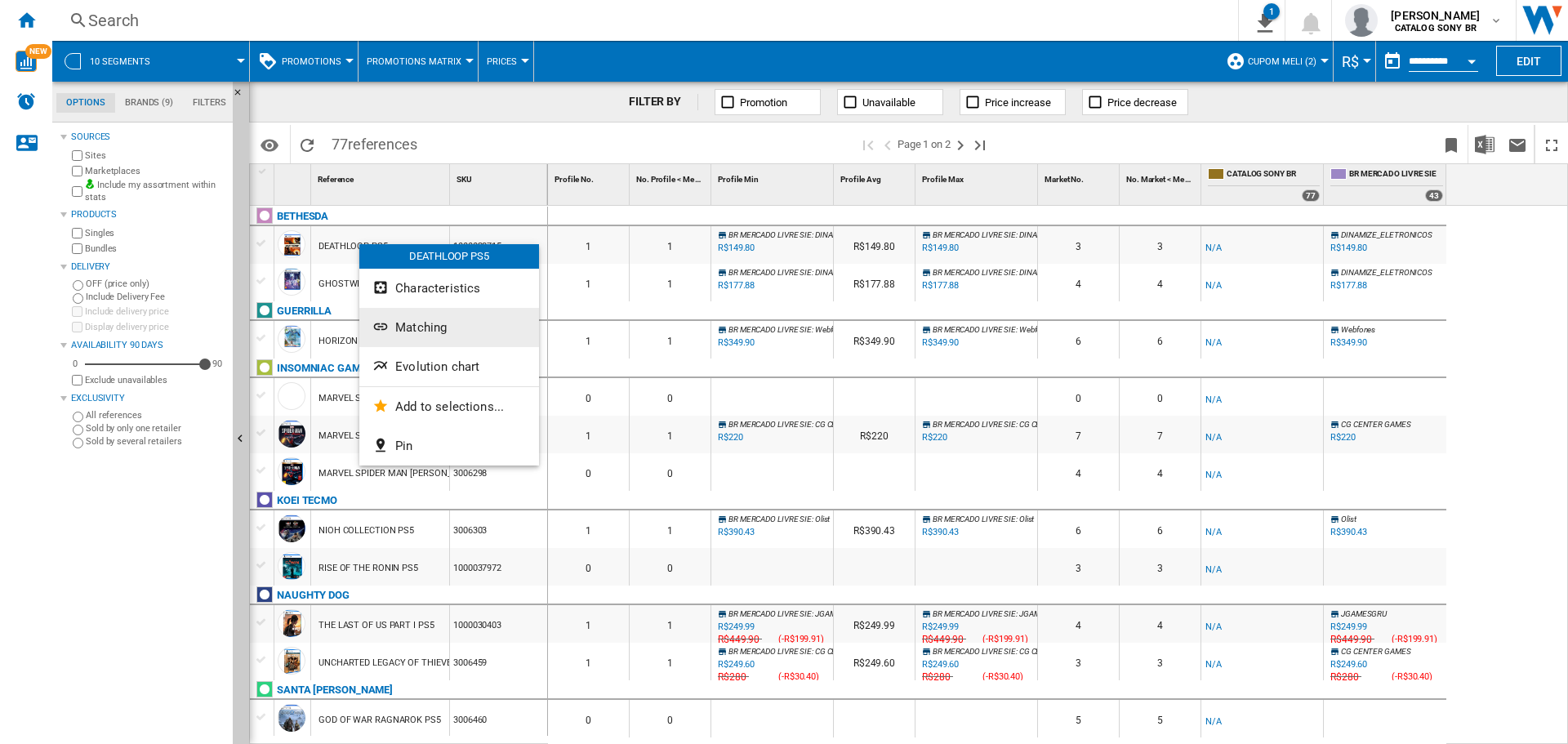
click at [422, 327] on span "Matching" at bounding box center [421, 328] width 52 height 15
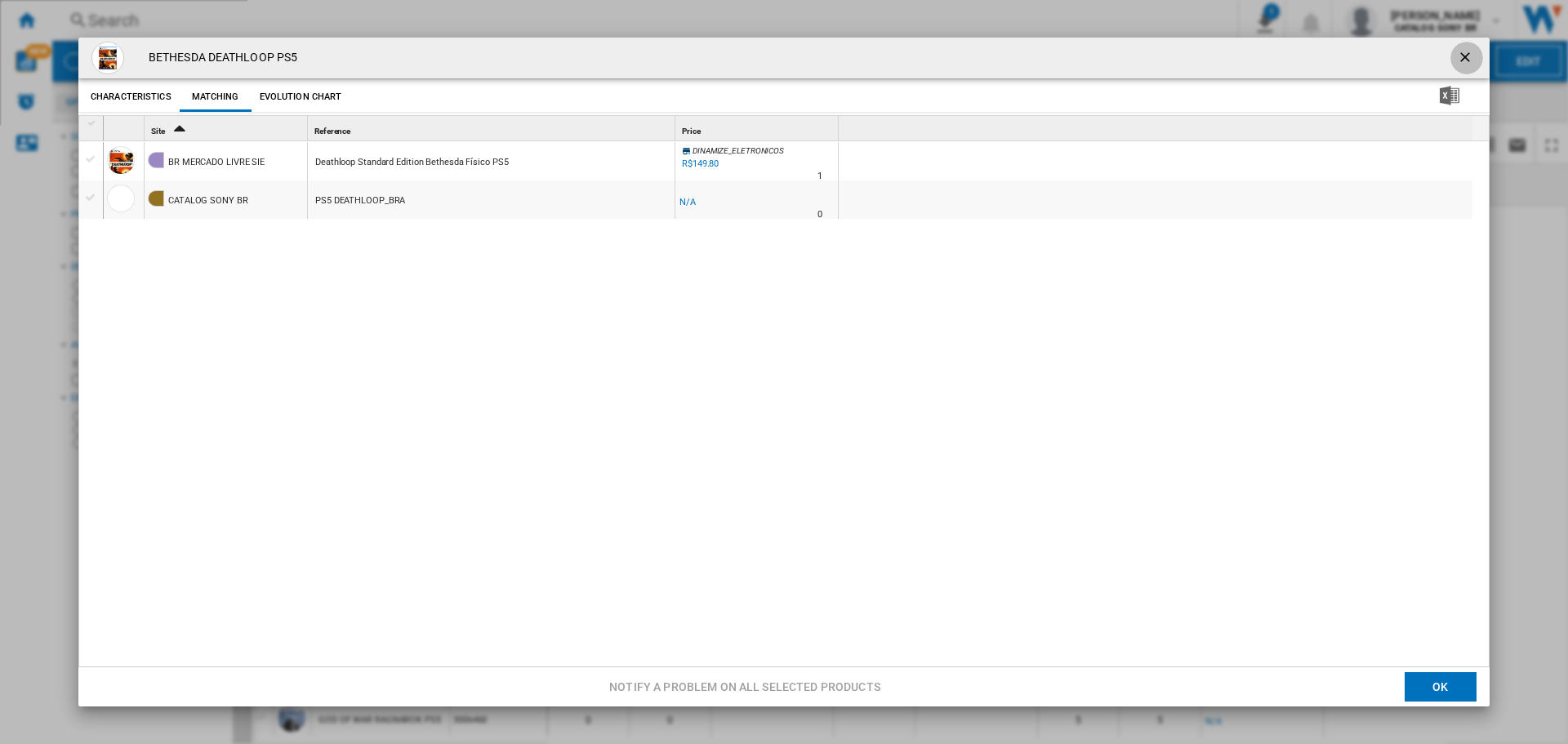
click at [1465, 60] on ng-md-icon "getI18NText('BUTTONS.CLOSE_DIALOG')" at bounding box center [1467, 59] width 20 height 20
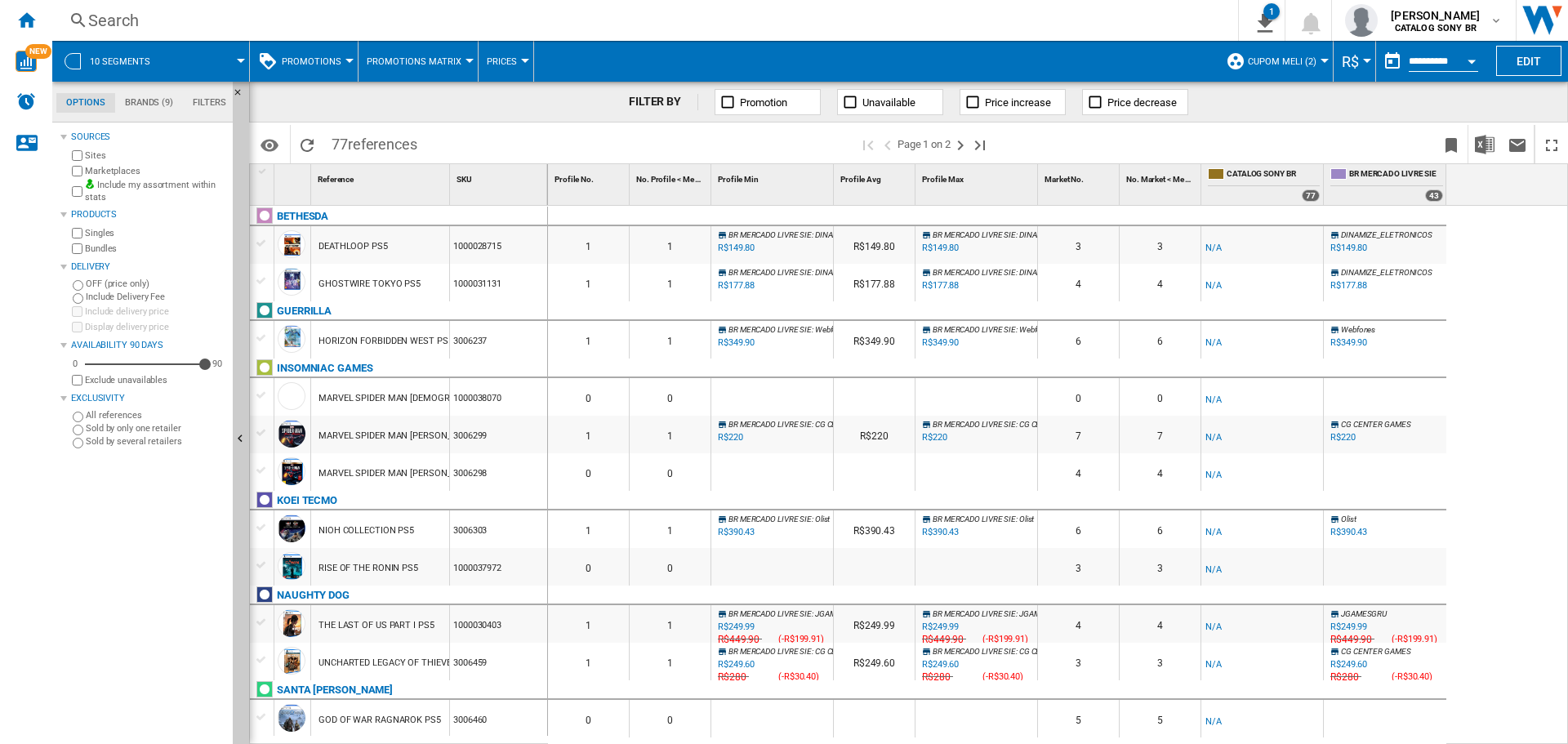
click at [159, 575] on div "Sources Sites Marketplaces Include my assortment within stats Products Singles …" at bounding box center [144, 435] width 166 height 618
click at [158, 95] on md-tab-item "Brands (9)" at bounding box center [149, 103] width 68 height 20
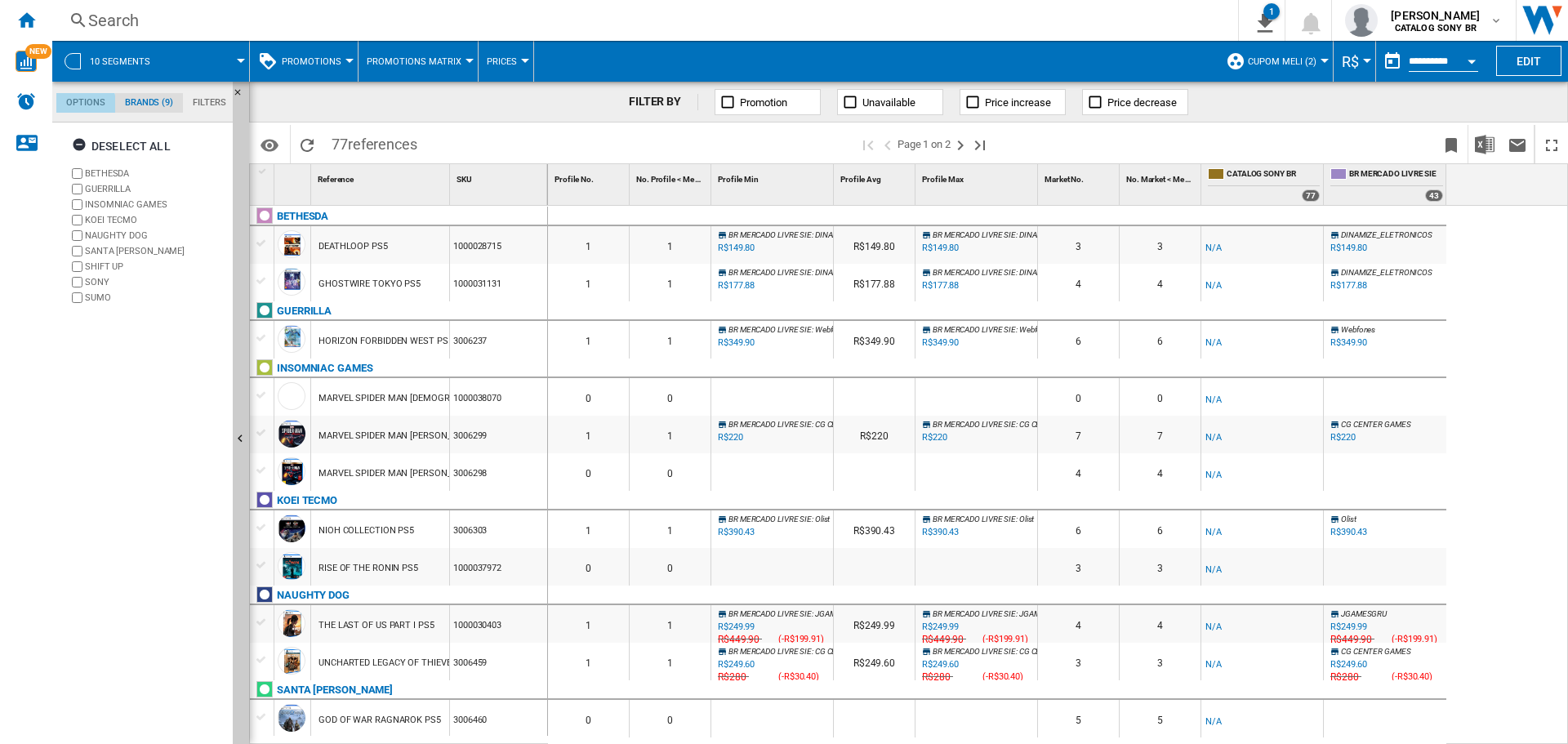
click at [79, 105] on md-tab-item "Options" at bounding box center [86, 103] width 59 height 20
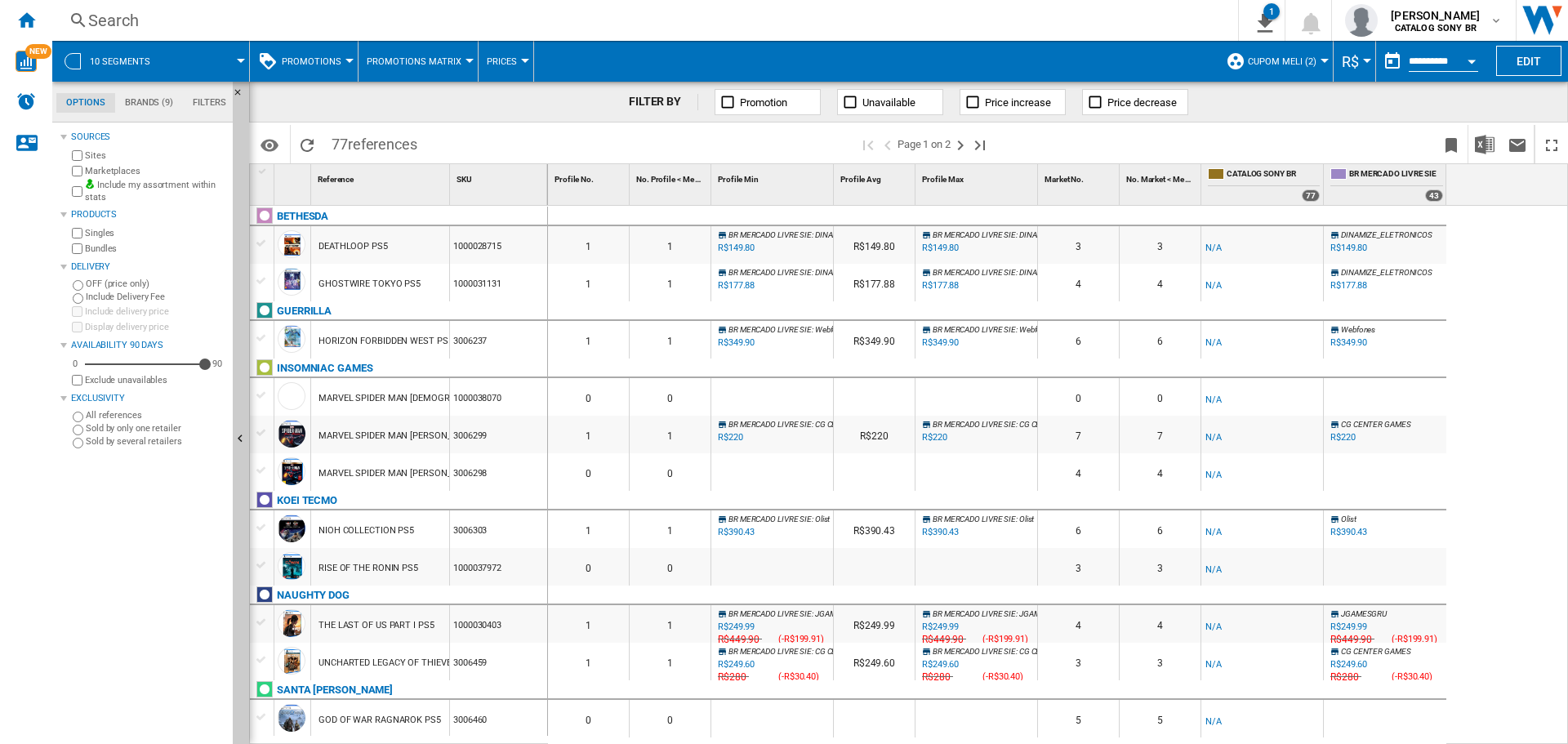
click at [149, 101] on md-tab-item "Brands (9)" at bounding box center [149, 103] width 68 height 20
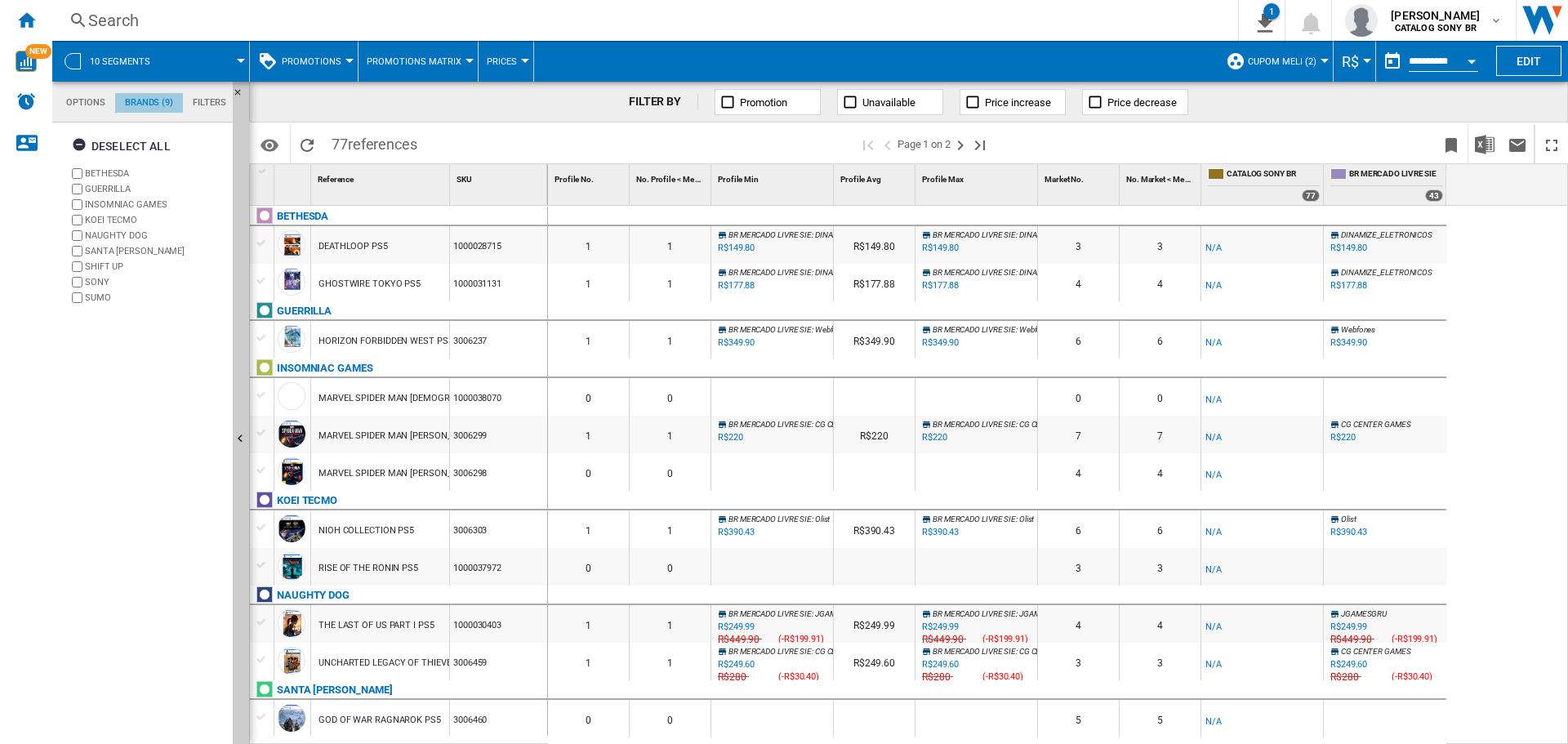
scroll to position [63, 0]
click at [91, 406] on div "Deselect all [GEOGRAPHIC_DATA] GUERRILLA INSOMNIAC GAMES KOEI TECMO NAUGHTY DOG…" at bounding box center [144, 435] width 166 height 618
click at [983, 1] on div "Search Search 0 1 [PERSON_NAME] CATALOG SONY BR CATALOG SONY BR My settings" at bounding box center [810, 21] width 1516 height 41
click at [85, 109] on md-tab-item "Options" at bounding box center [86, 103] width 59 height 20
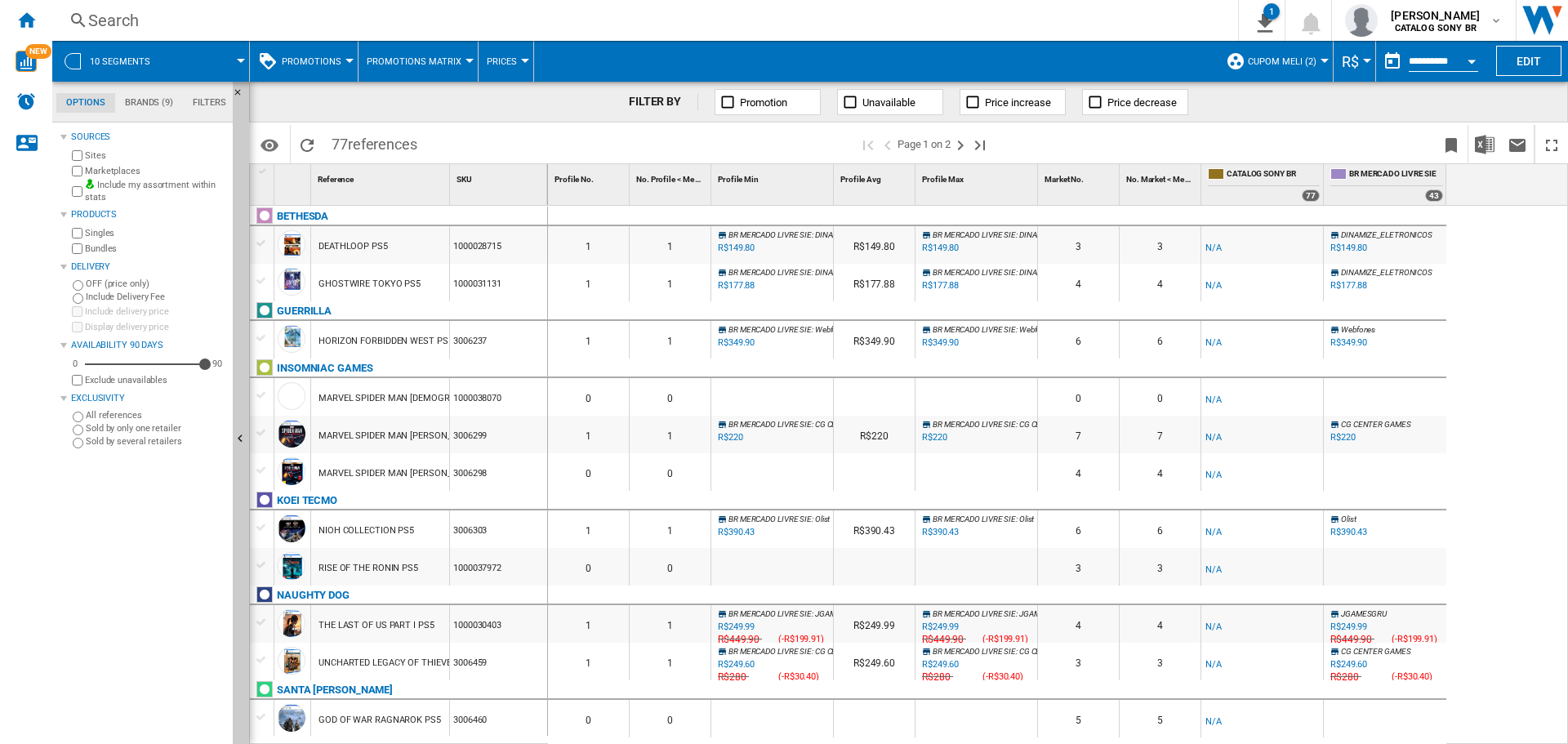
click at [210, 104] on md-tab-item "Filters" at bounding box center [209, 103] width 53 height 20
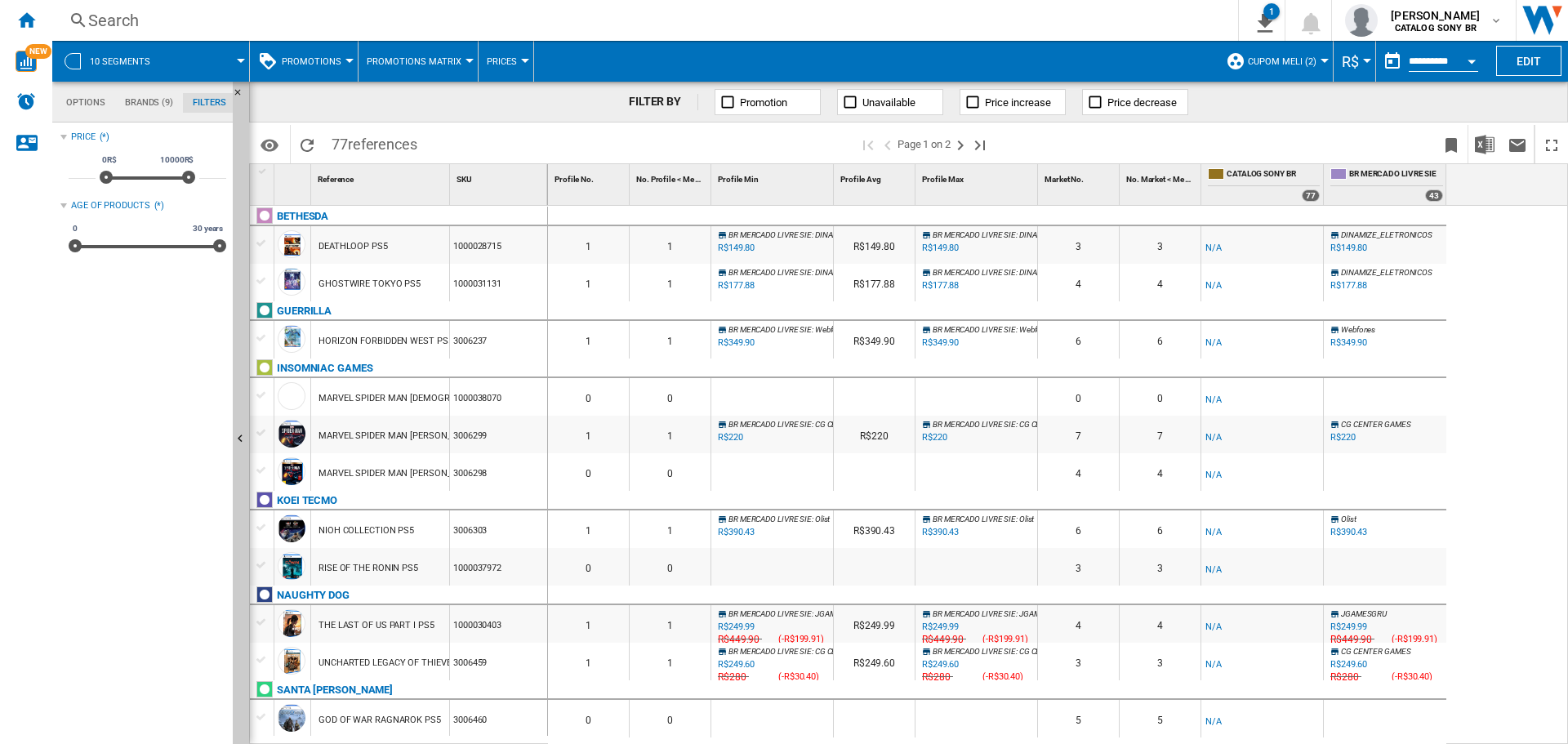
scroll to position [106, 0]
click at [149, 102] on md-tab-item "Brands (9)" at bounding box center [149, 103] width 68 height 20
click at [74, 102] on md-tab-item "Options" at bounding box center [86, 103] width 59 height 20
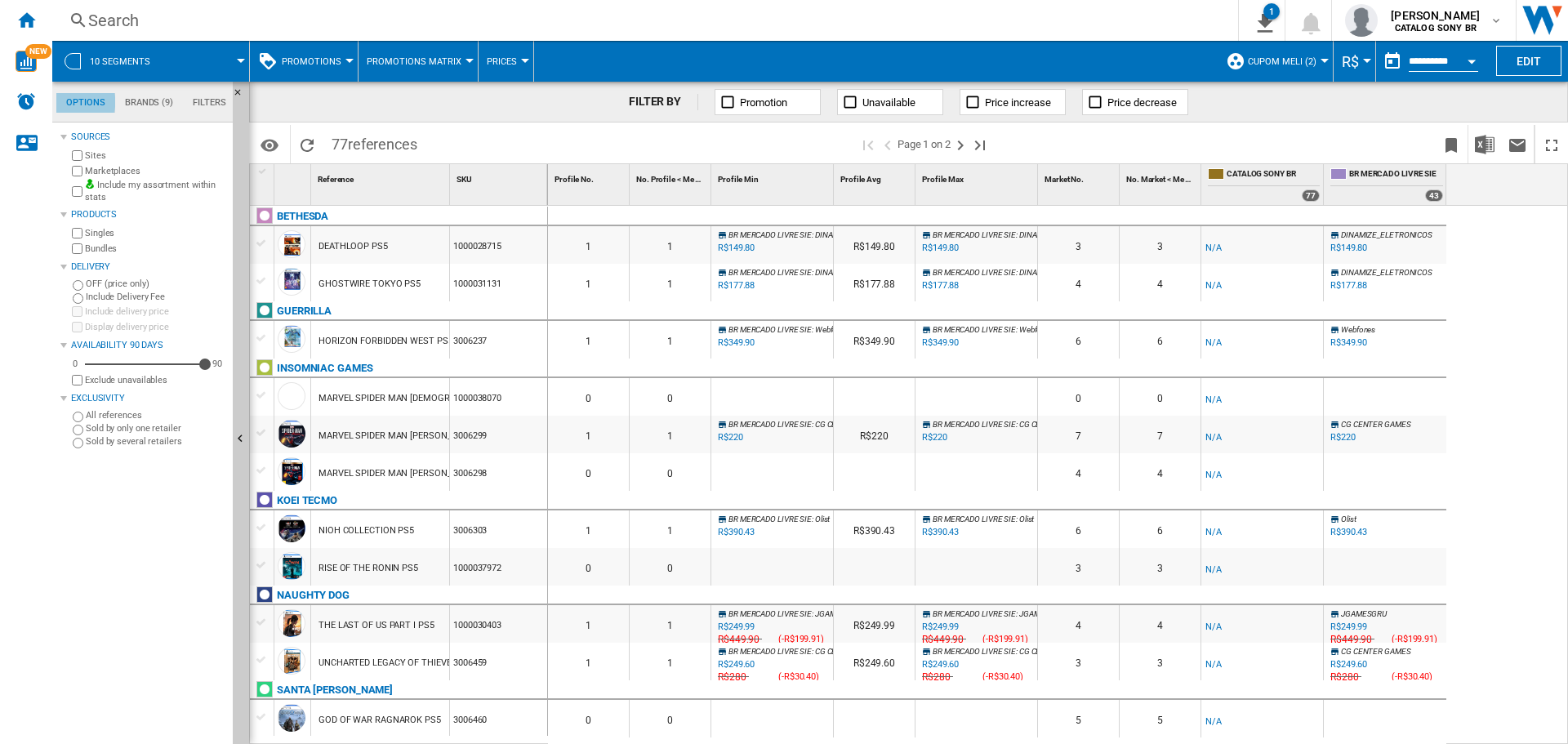
scroll to position [20, 0]
click at [113, 443] on label "Sold by several retailers" at bounding box center [155, 441] width 140 height 12
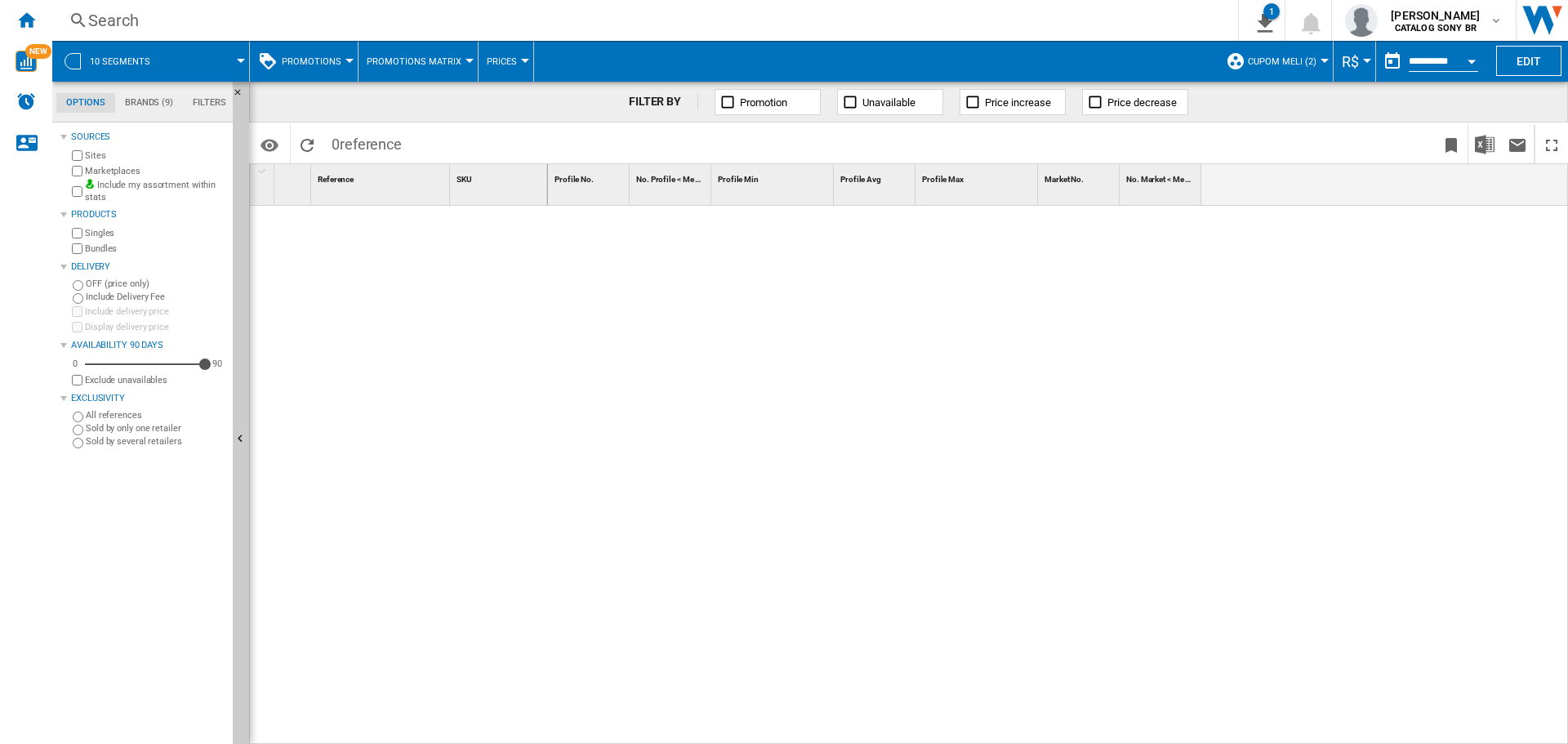
click at [108, 412] on label "All references" at bounding box center [155, 415] width 140 height 12
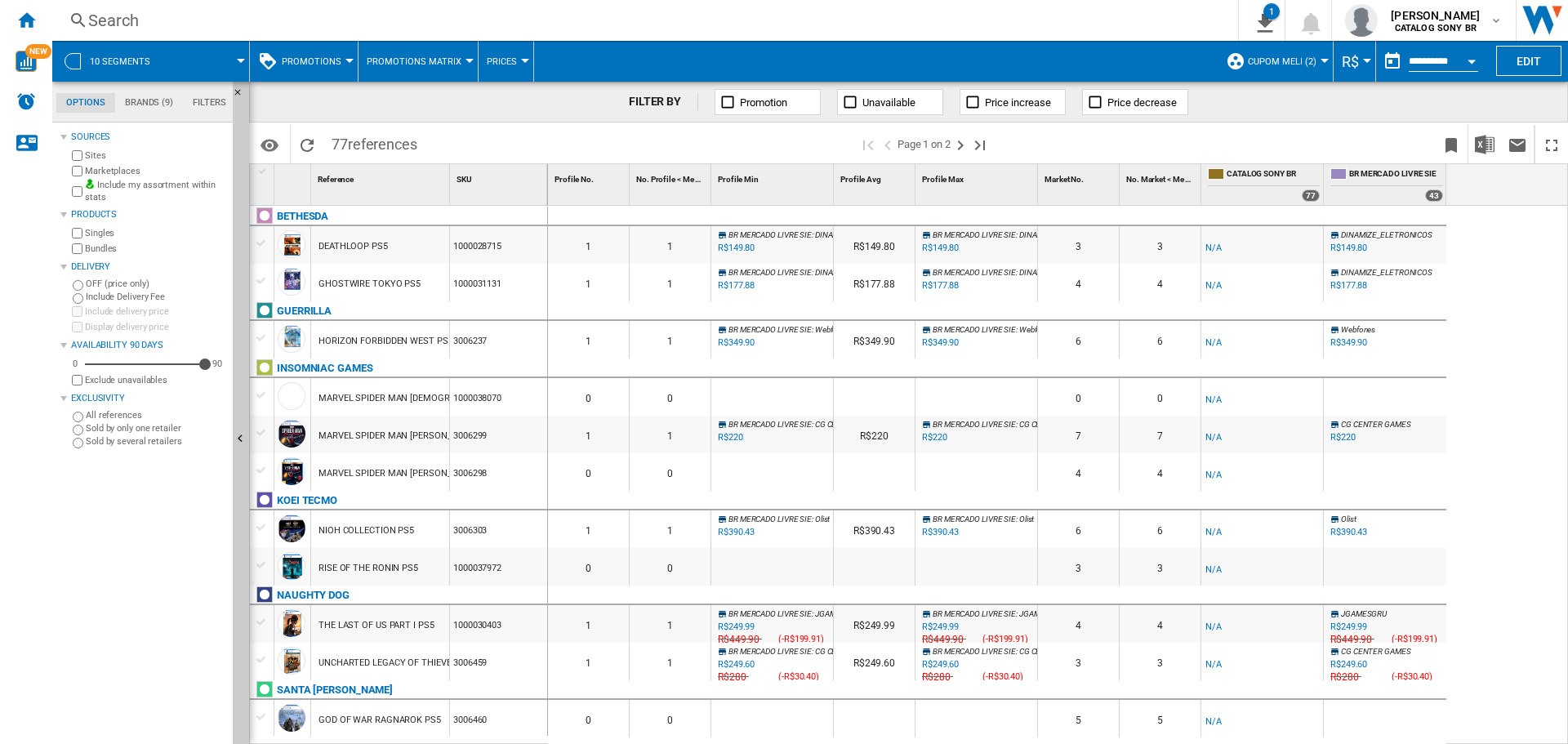
click at [1286, 61] on span "CUPOM MELI (2)" at bounding box center [1282, 62] width 69 height 11
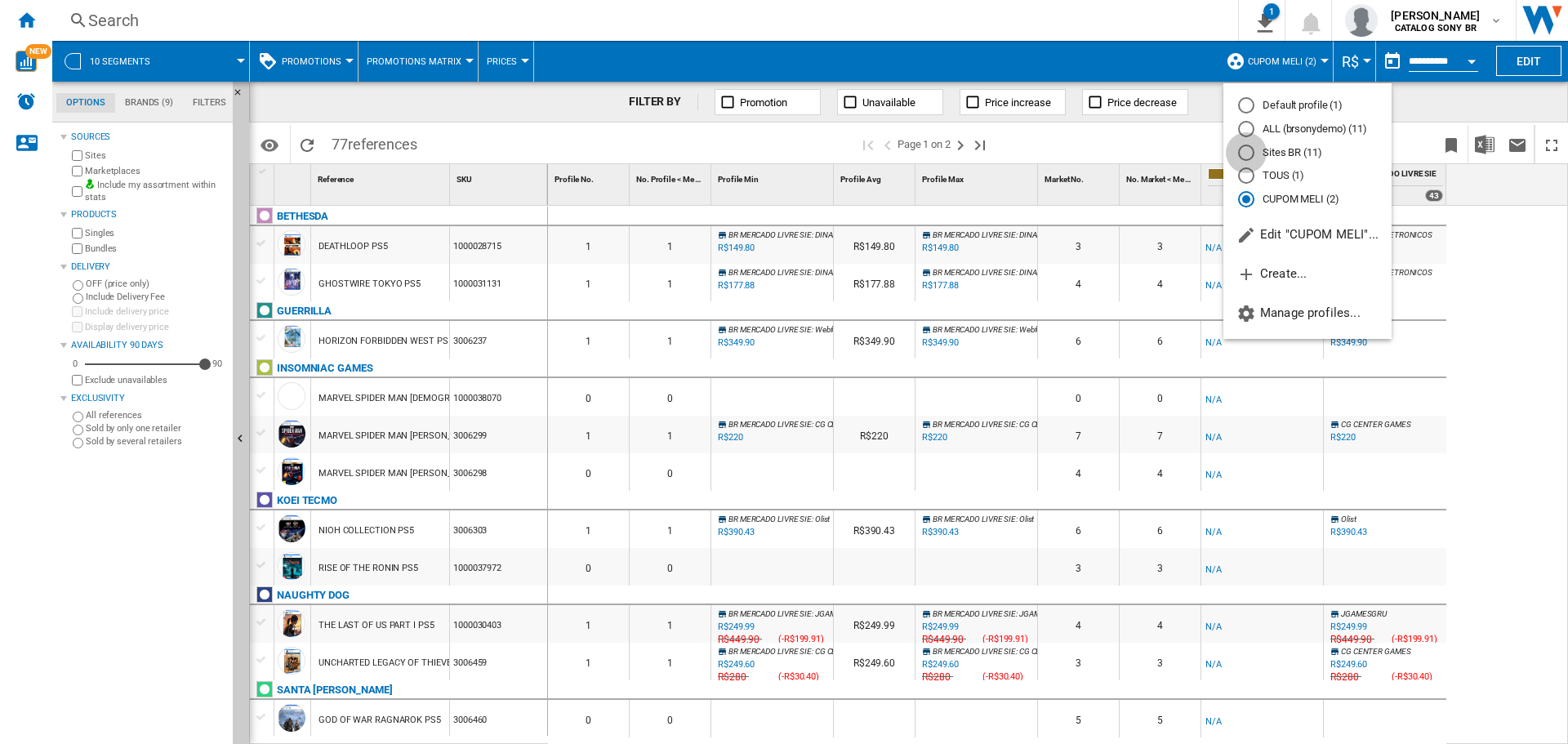
click at [1246, 154] on div "Sites BR (11)" at bounding box center [1246, 153] width 16 height 16
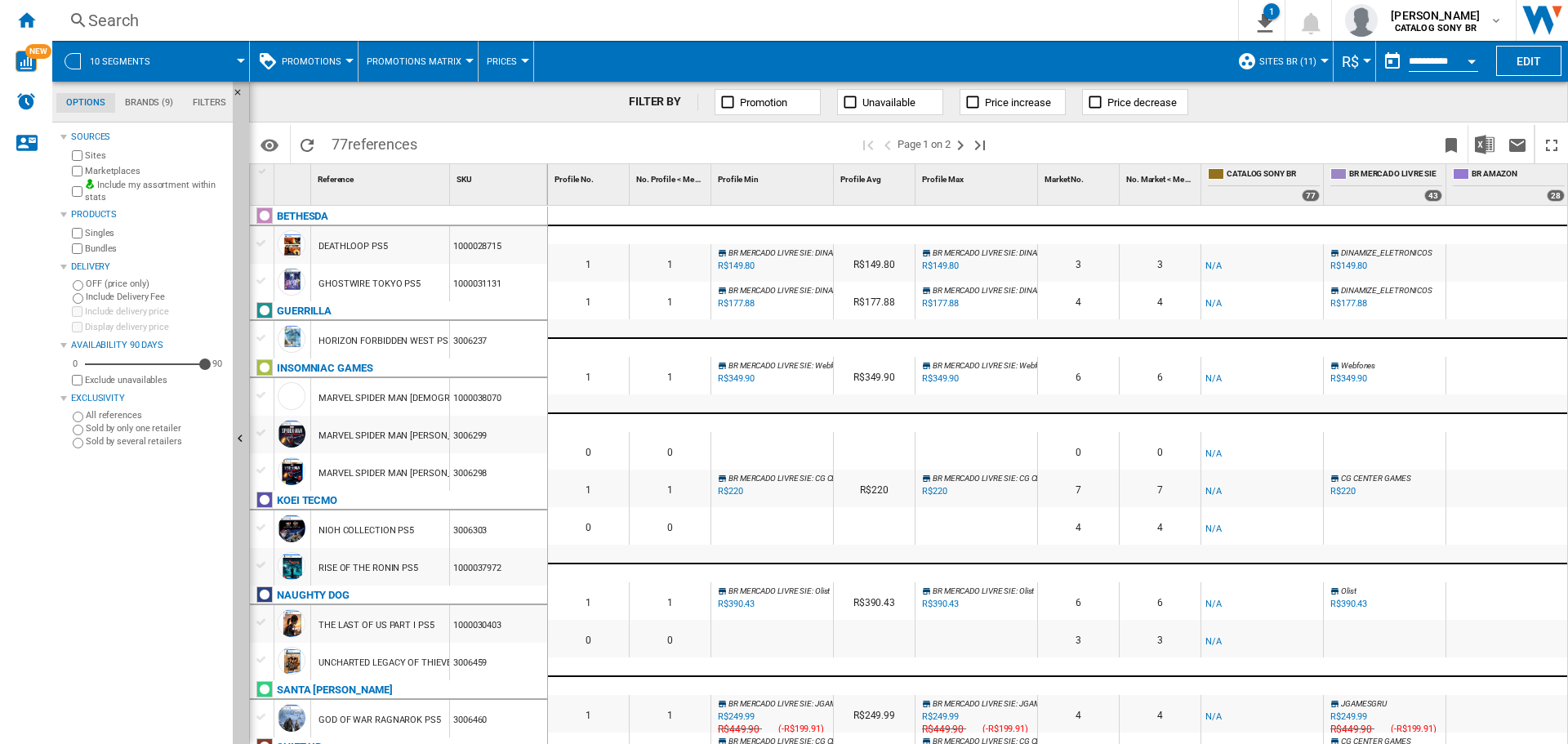
click at [112, 441] on label "Sold by several retailers" at bounding box center [155, 441] width 140 height 12
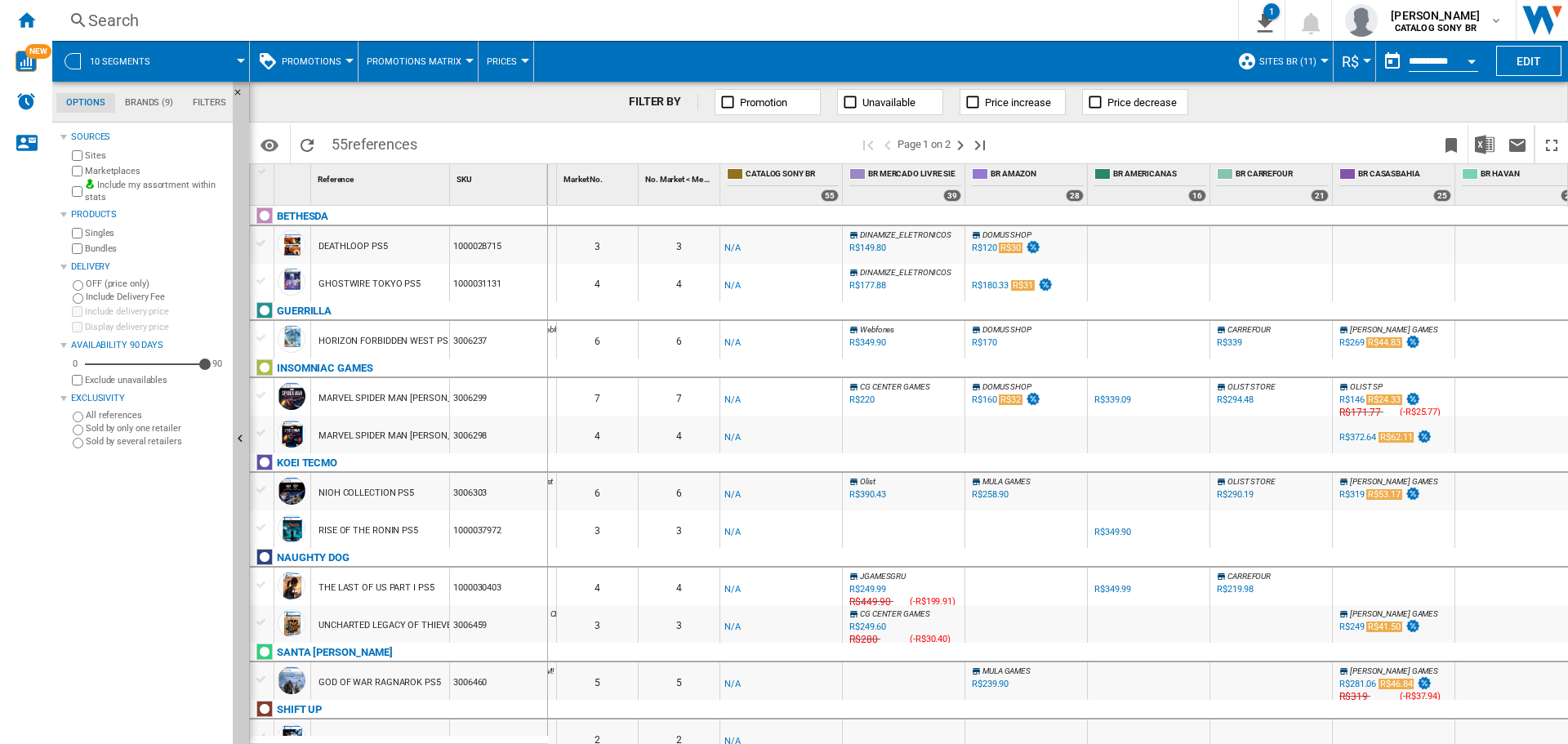
scroll to position [0, 537]
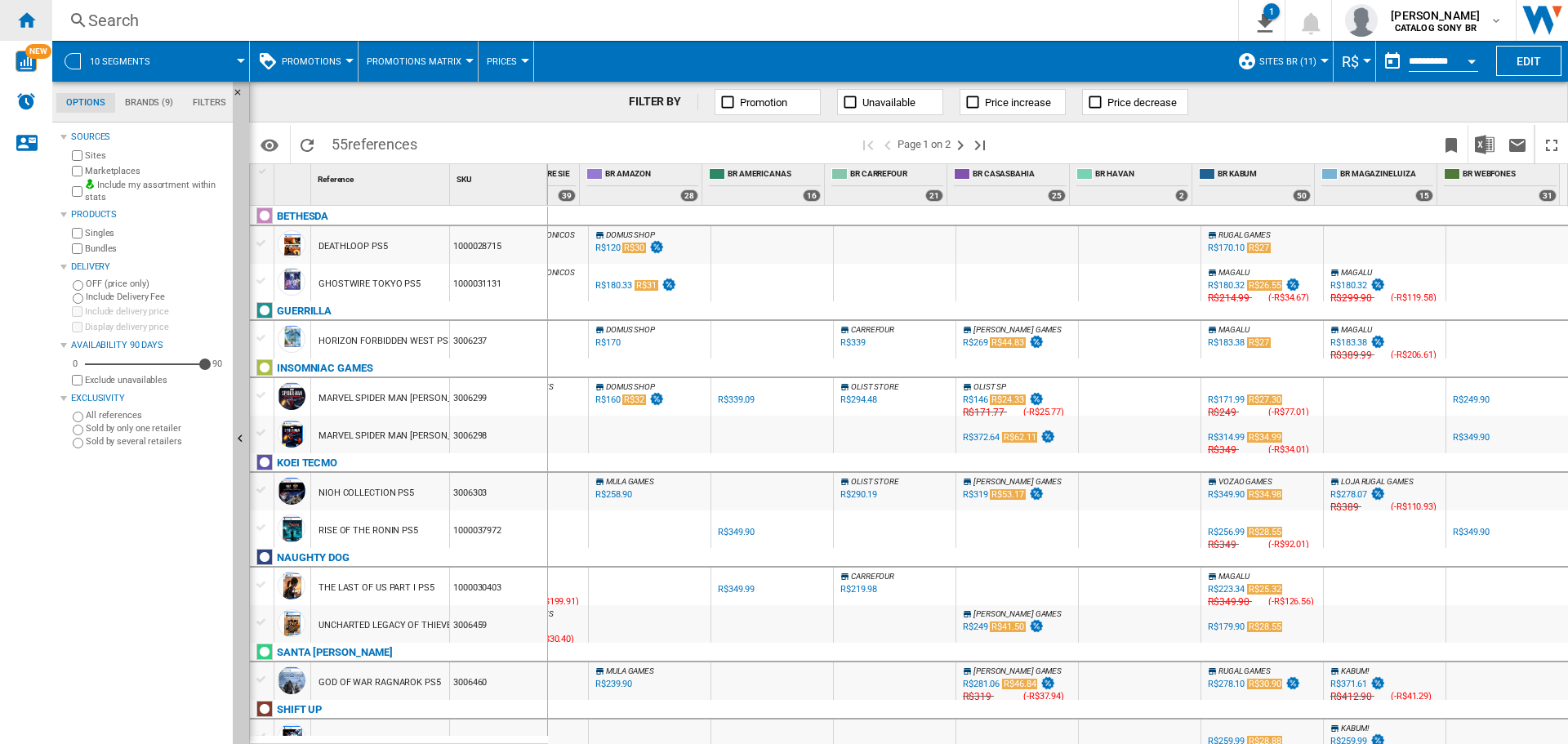
click at [21, 25] on ng-md-icon "Home" at bounding box center [26, 20] width 20 height 20
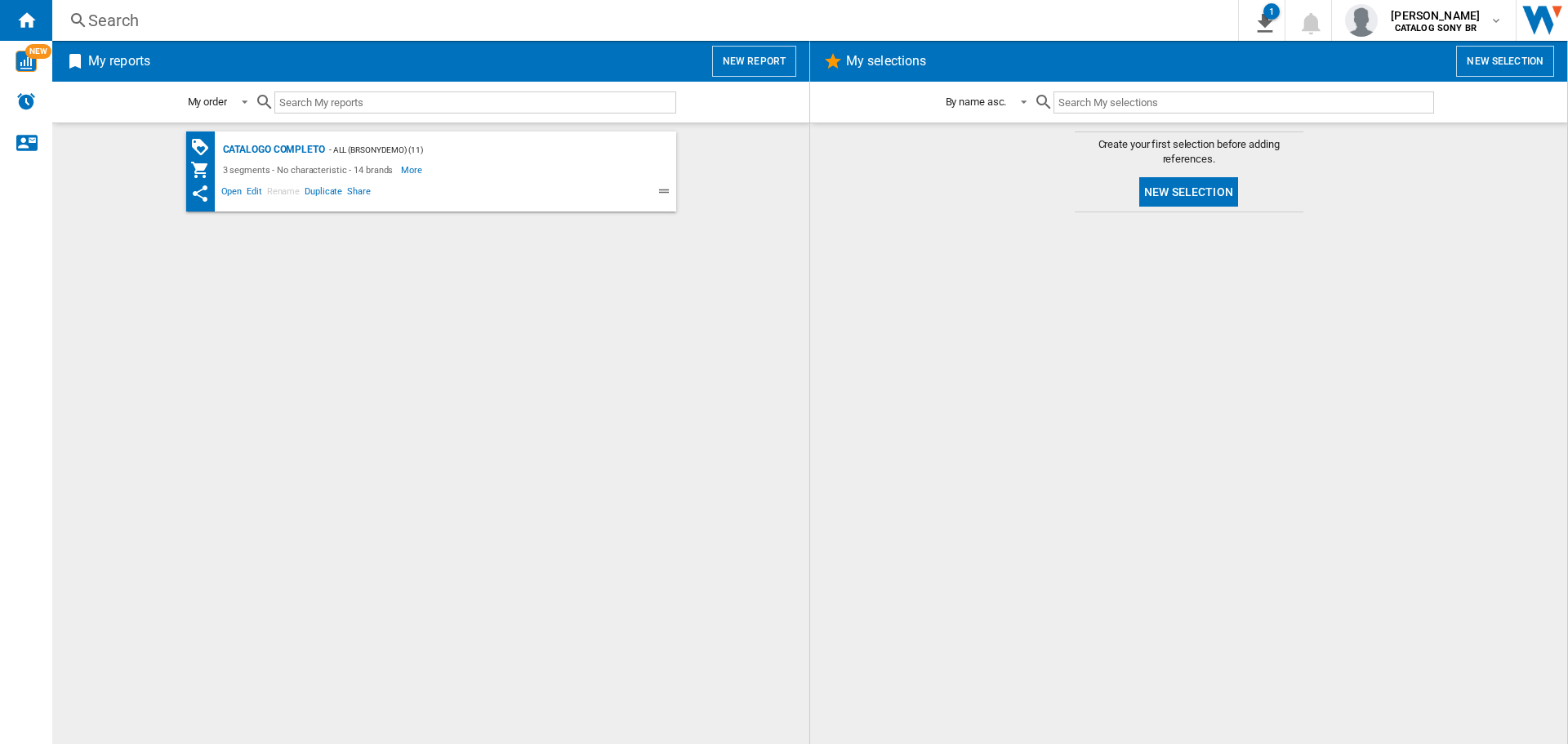
click at [702, 475] on div "catalogo completo - ALL (brsonydemo) (11) 3 segments - No characteristic - 14 b…" at bounding box center [431, 434] width 725 height 604
click at [677, 391] on div "catalogo completo - ALL (brsonydemo) (11) 3 segments - No characteristic - 14 b…" at bounding box center [431, 434] width 725 height 604
